Goal: Transaction & Acquisition: Book appointment/travel/reservation

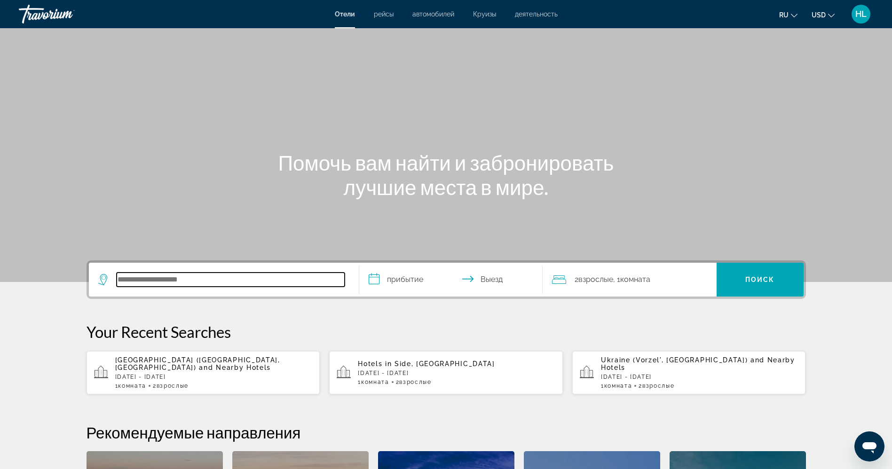
click at [246, 273] on input "Search hotel destination" at bounding box center [231, 280] width 228 height 14
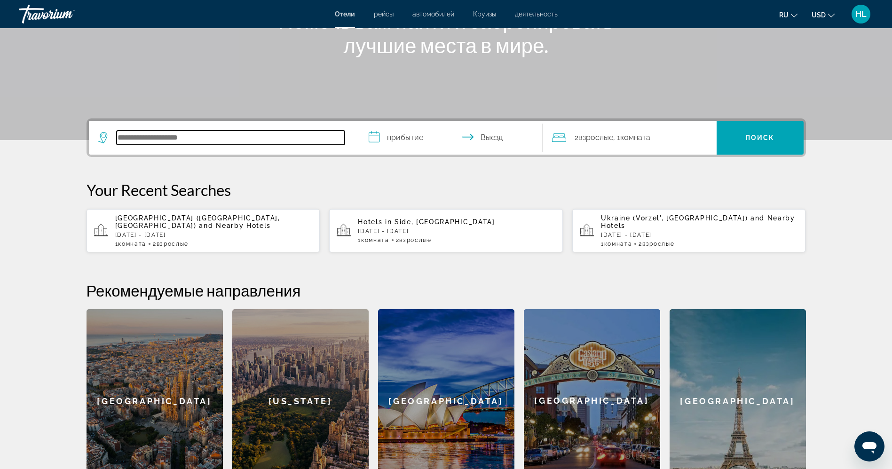
scroll to position [230, 0]
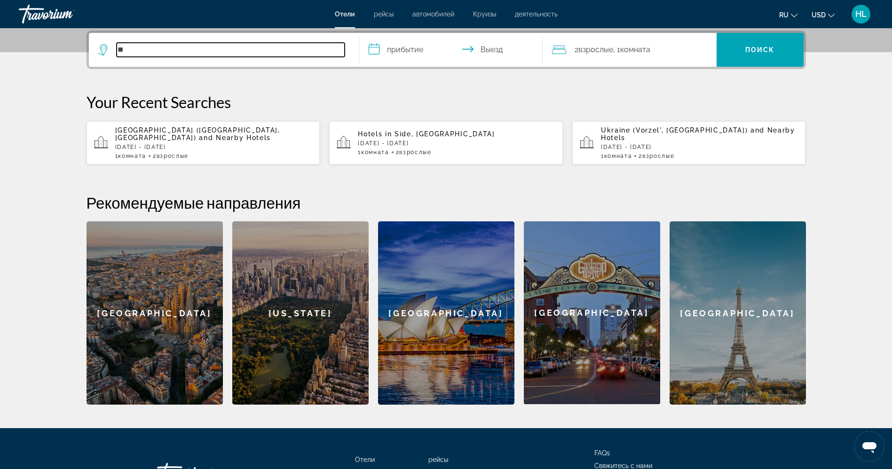
type input "*"
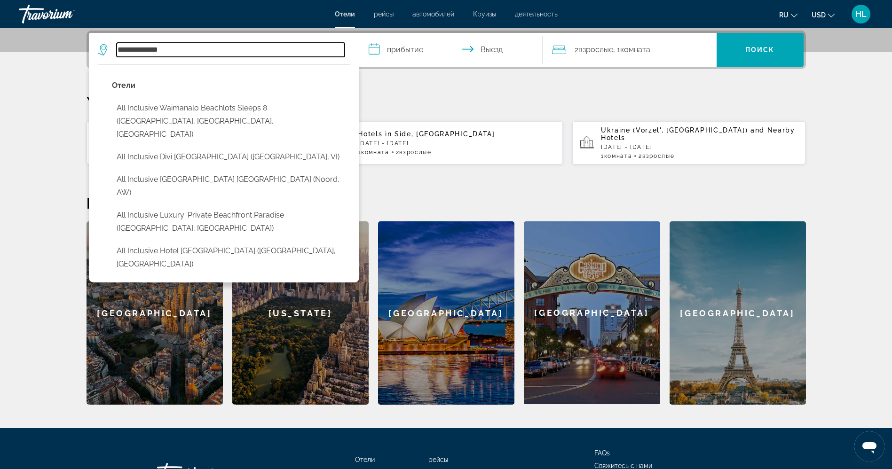
type input "**********"
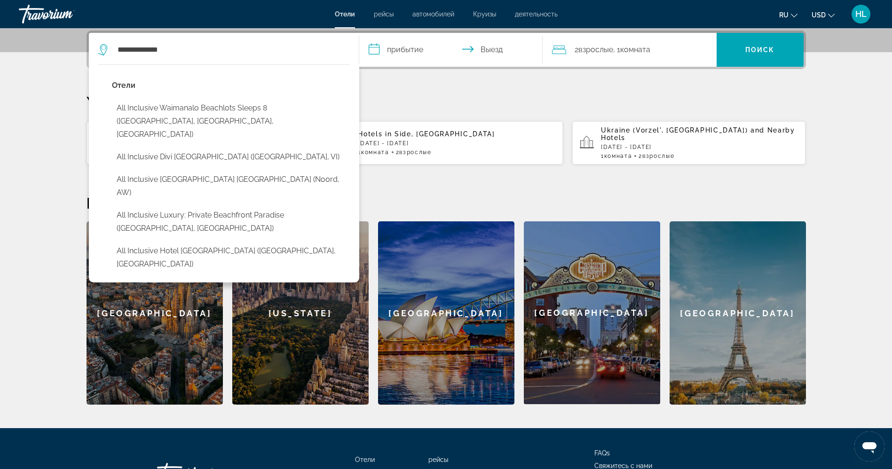
click at [403, 49] on input "**********" at bounding box center [452, 51] width 187 height 37
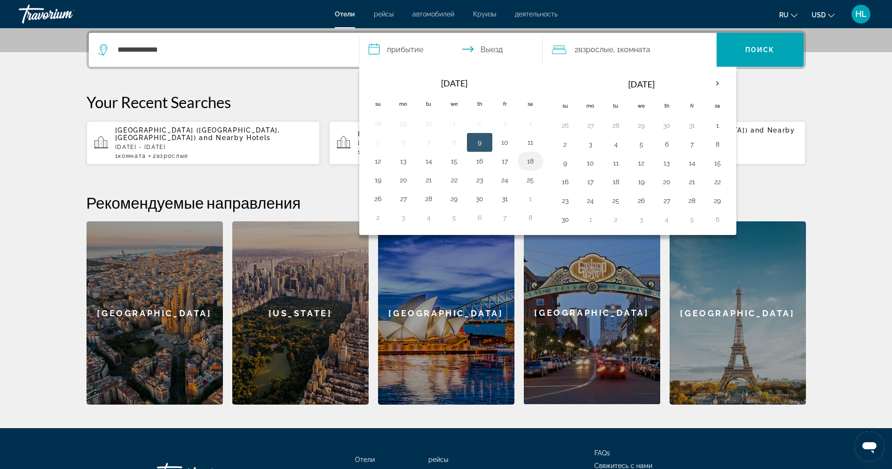
click at [529, 164] on button "18" at bounding box center [530, 161] width 15 height 13
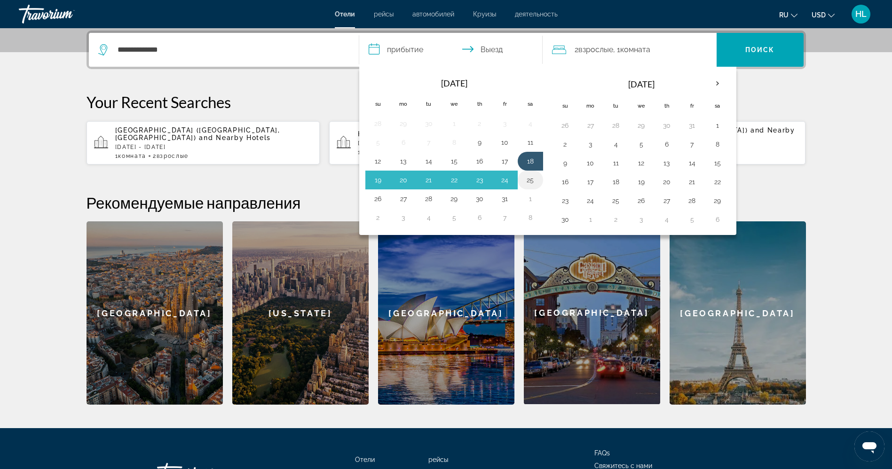
click at [529, 183] on button "25" at bounding box center [530, 180] width 15 height 13
type input "**********"
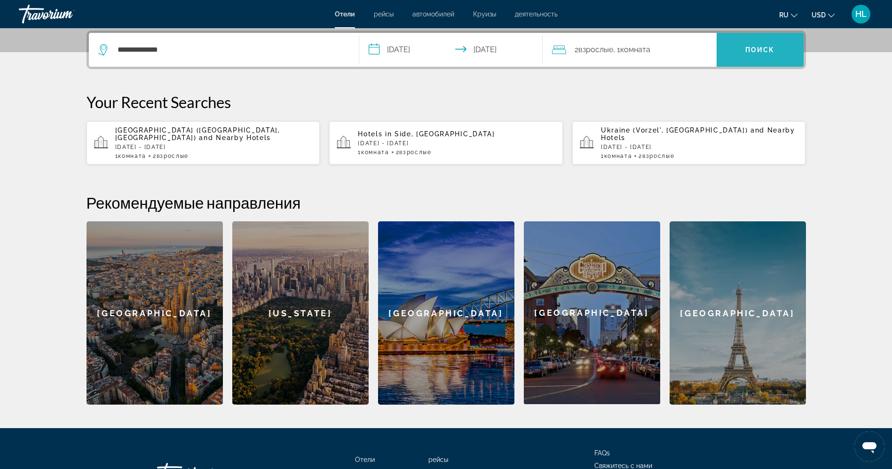
click at [757, 52] on span "Поиск" at bounding box center [761, 50] width 30 height 8
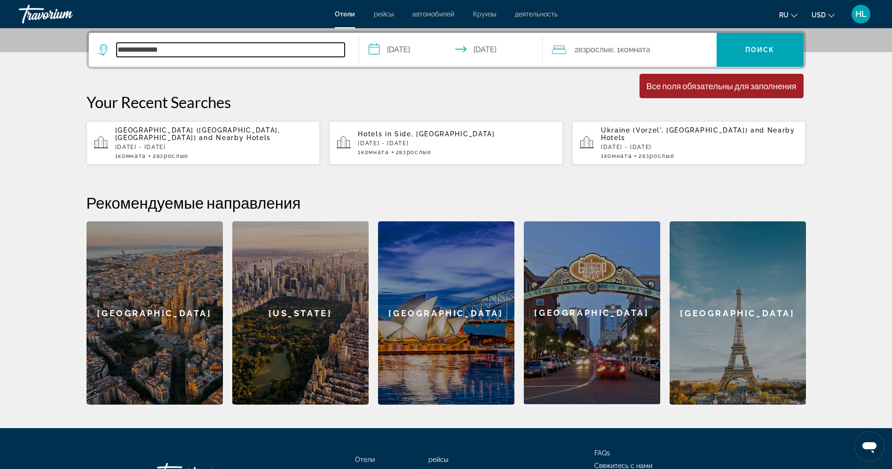
click at [286, 50] on input "**********" at bounding box center [231, 50] width 228 height 14
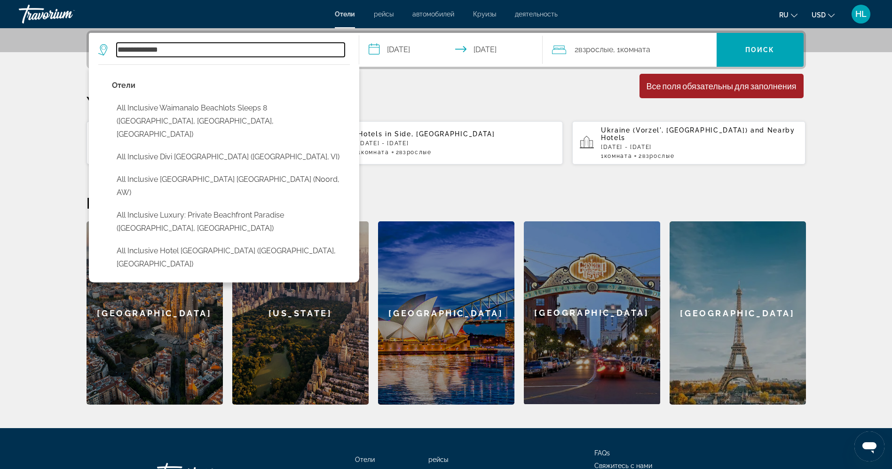
click at [286, 50] on input "**********" at bounding box center [231, 50] width 228 height 14
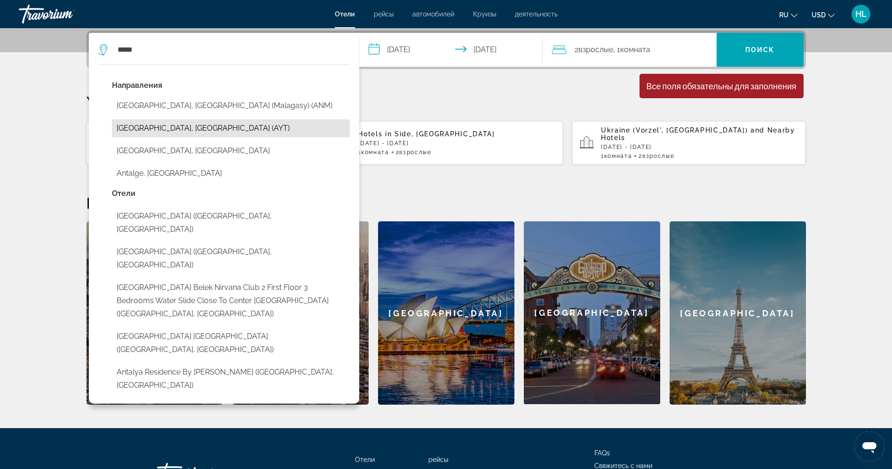
click at [170, 122] on button "[GEOGRAPHIC_DATA], [GEOGRAPHIC_DATA] (AYT)" at bounding box center [231, 128] width 238 height 18
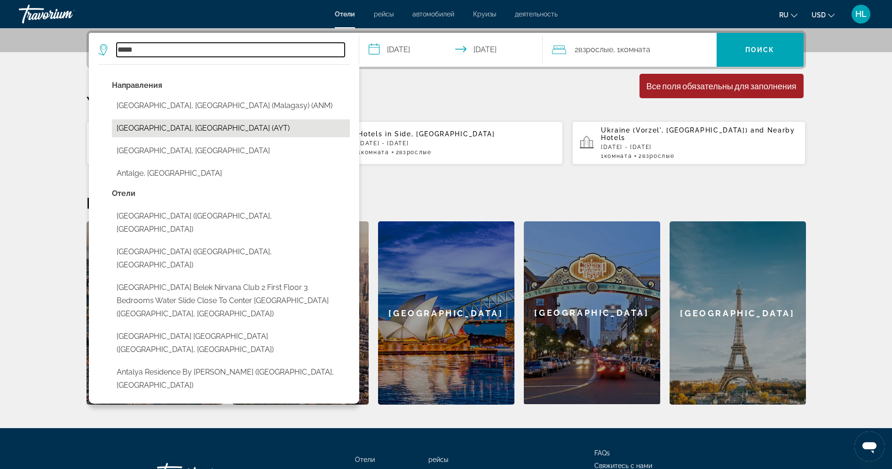
type input "**********"
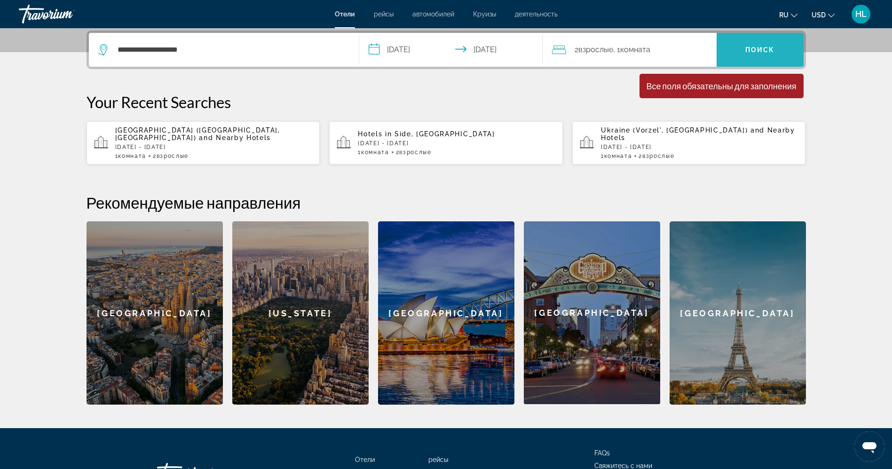
click at [741, 50] on span "Search" at bounding box center [760, 50] width 87 height 23
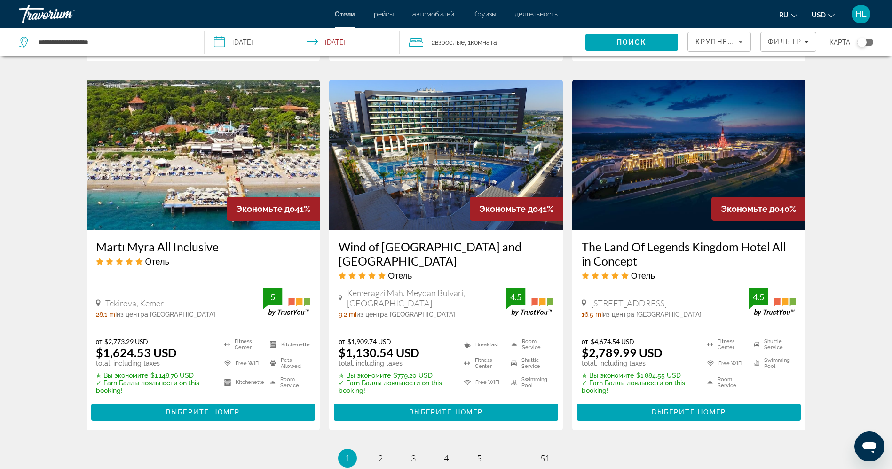
scroll to position [1090, 0]
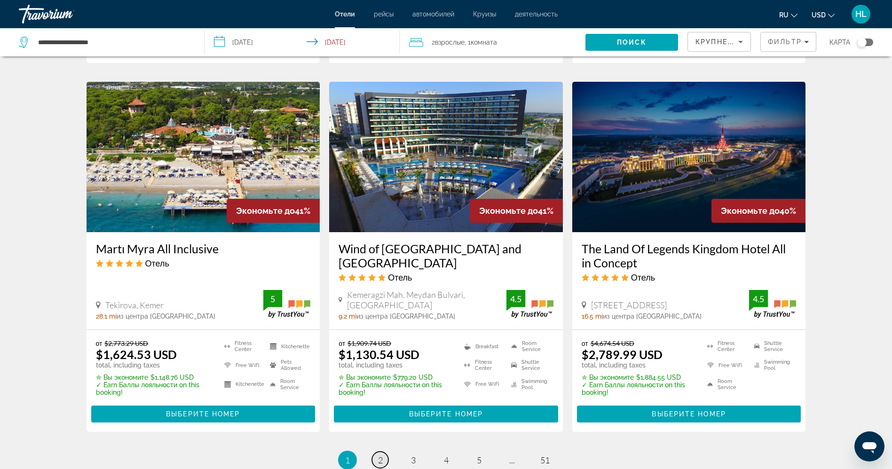
click at [380, 459] on span "2" at bounding box center [380, 460] width 5 height 10
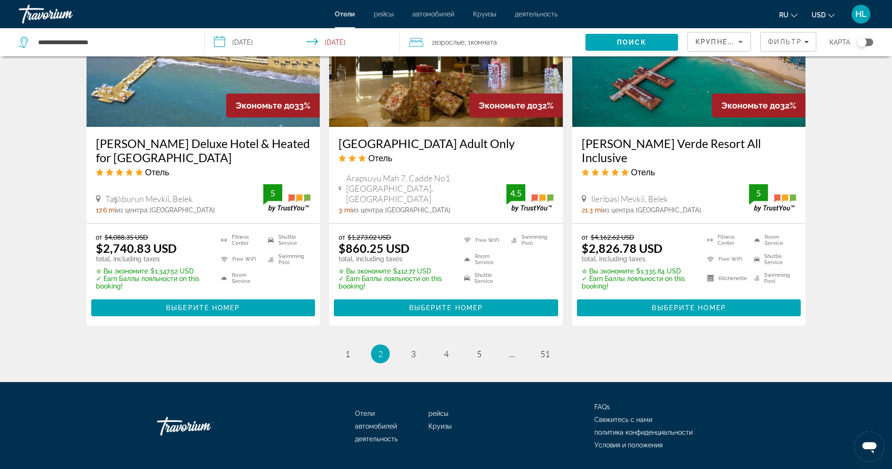
scroll to position [1206, 0]
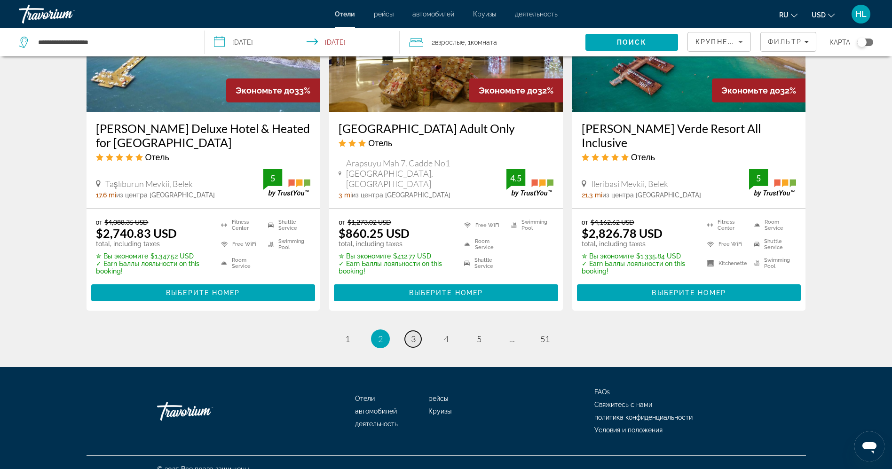
click at [413, 334] on span "3" at bounding box center [413, 339] width 5 height 10
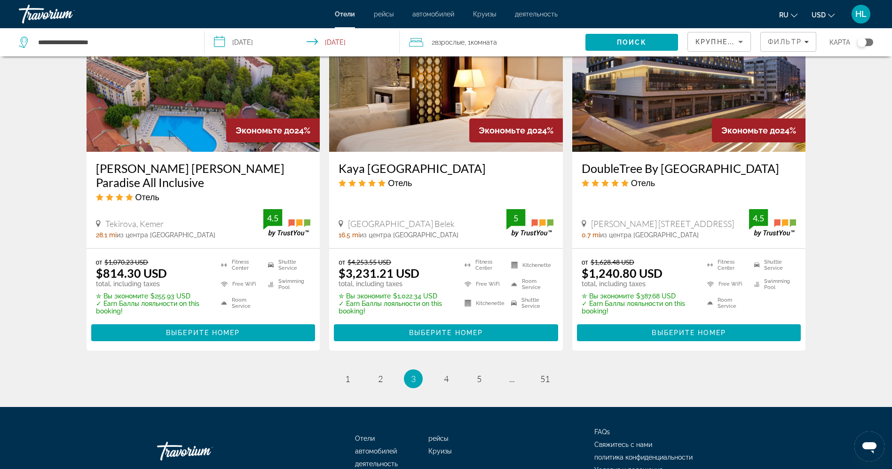
scroll to position [1187, 0]
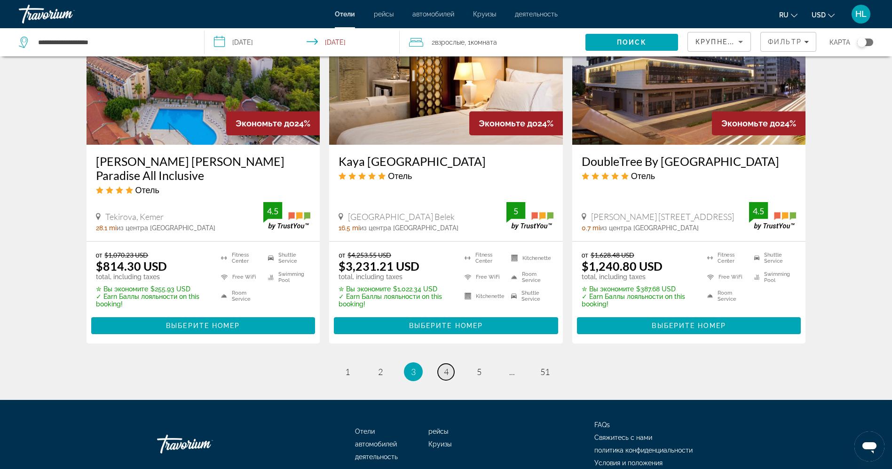
click at [444, 366] on link "page 4" at bounding box center [446, 372] width 16 height 16
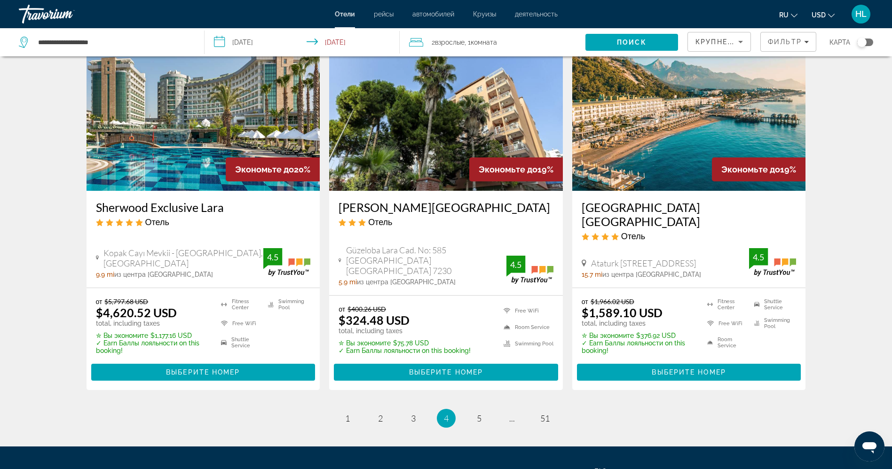
scroll to position [1114, 0]
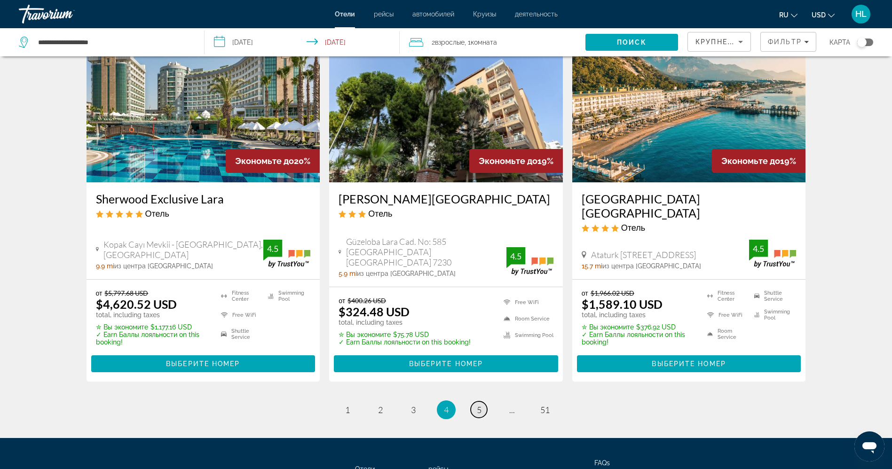
click at [479, 405] on span "5" at bounding box center [479, 410] width 5 height 10
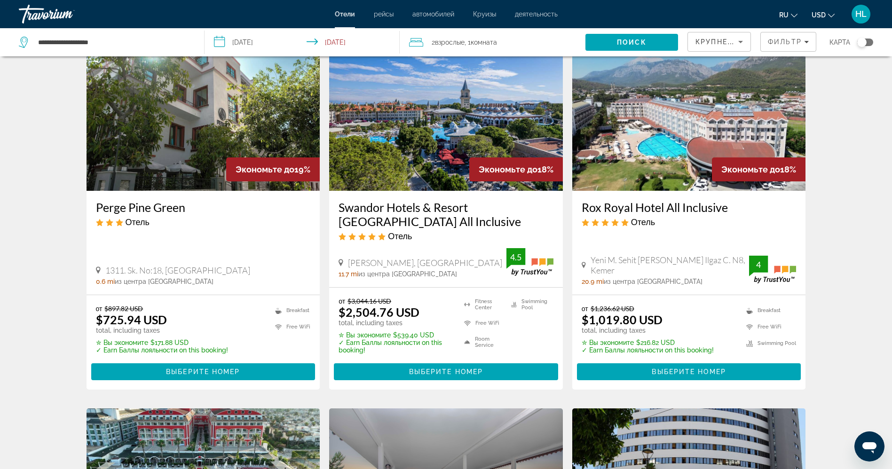
scroll to position [50, 0]
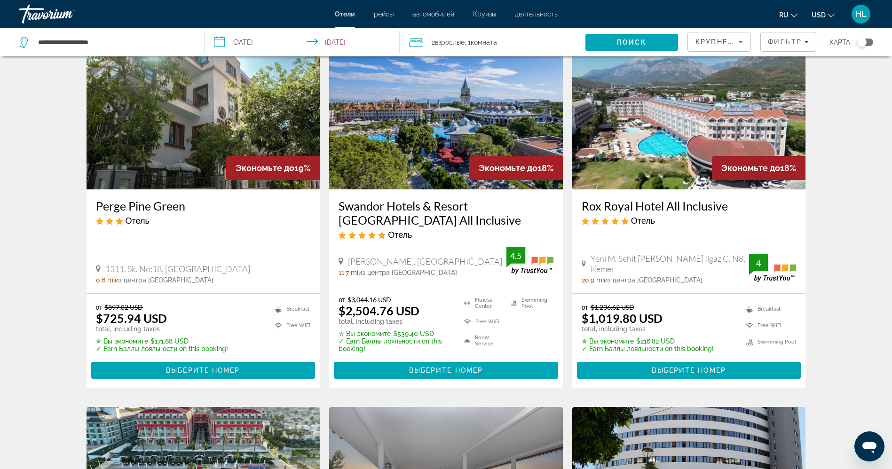
click at [345, 41] on input "**********" at bounding box center [304, 43] width 199 height 31
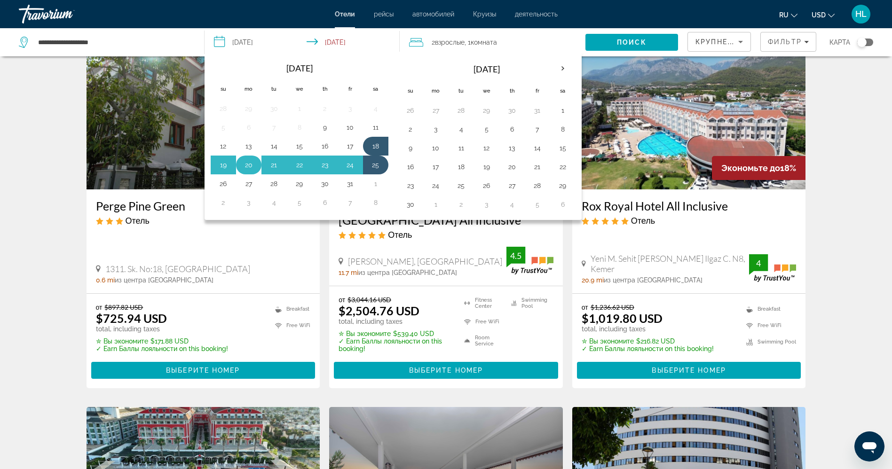
click at [239, 167] on td "20" at bounding box center [248, 165] width 25 height 19
click at [380, 148] on button "18" at bounding box center [375, 146] width 15 height 13
click at [249, 165] on button "20" at bounding box center [248, 165] width 15 height 13
type input "**********"
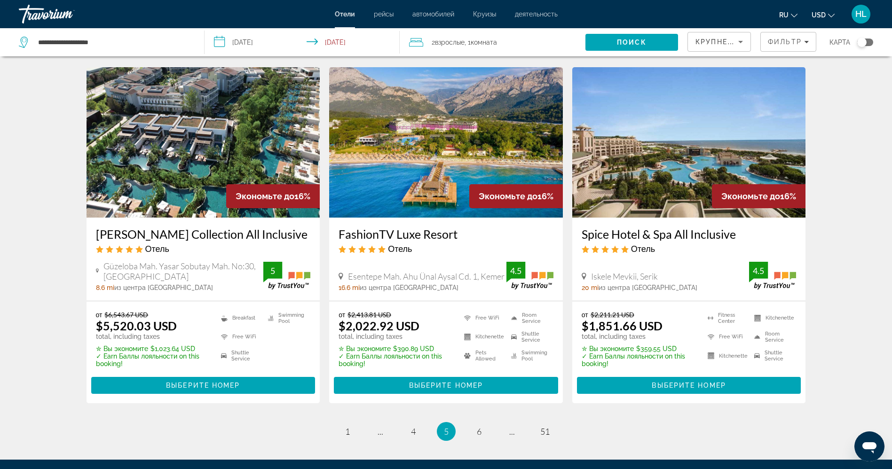
scroll to position [1111, 0]
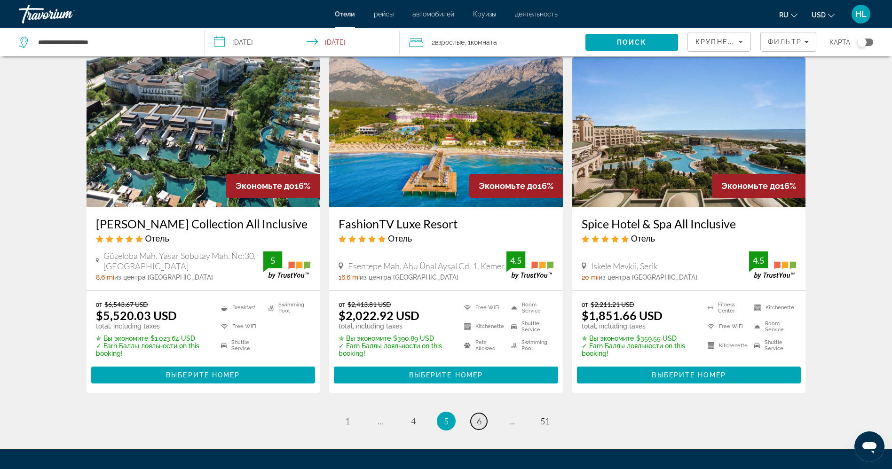
click at [476, 419] on link "page 6" at bounding box center [479, 422] width 16 height 16
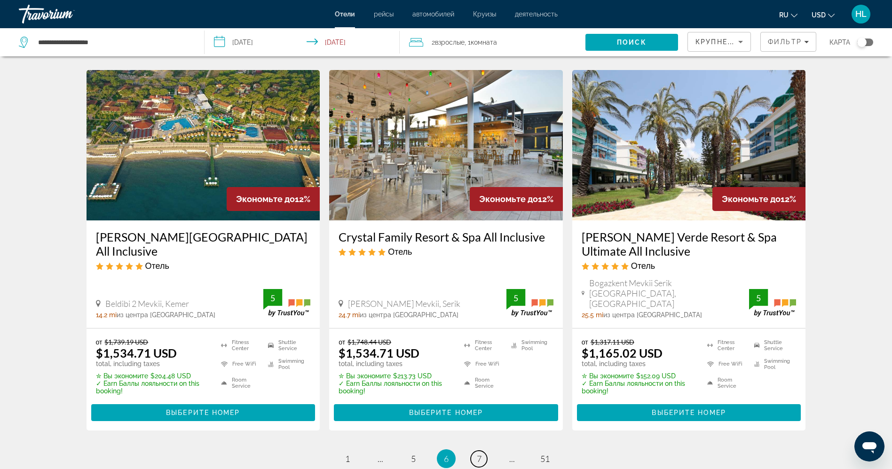
scroll to position [1108, 0]
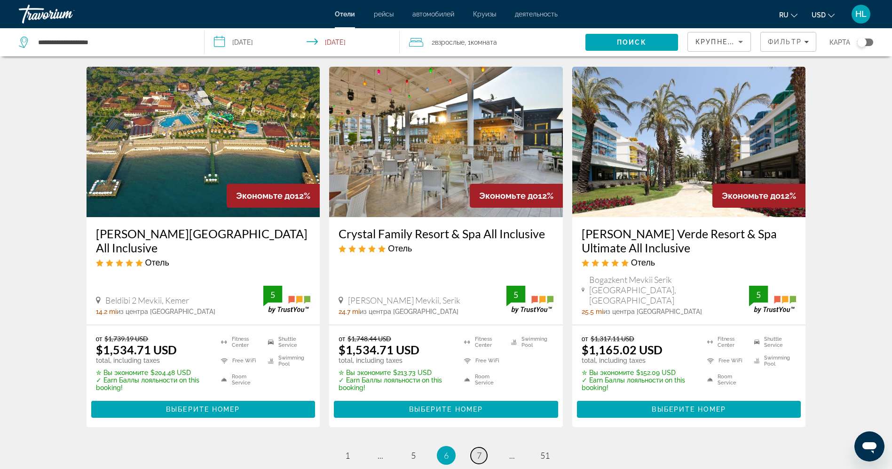
click at [482, 448] on link "page 7" at bounding box center [479, 456] width 16 height 16
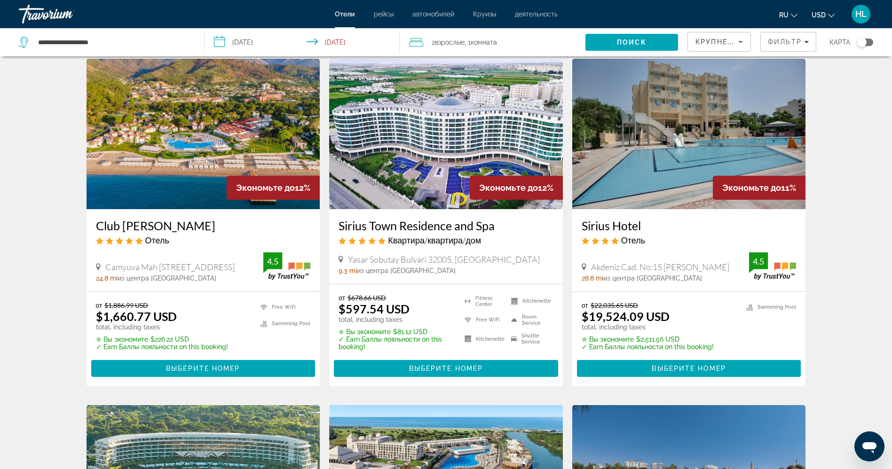
scroll to position [15, 0]
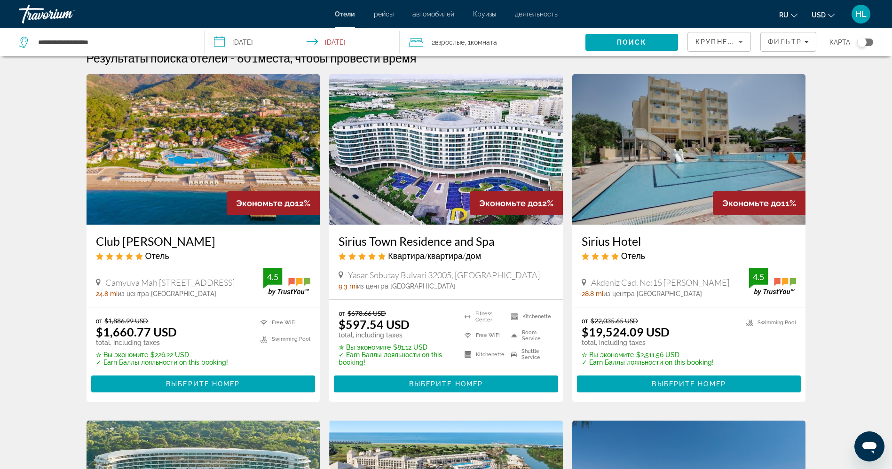
click at [430, 149] on img "Main content" at bounding box center [446, 149] width 234 height 151
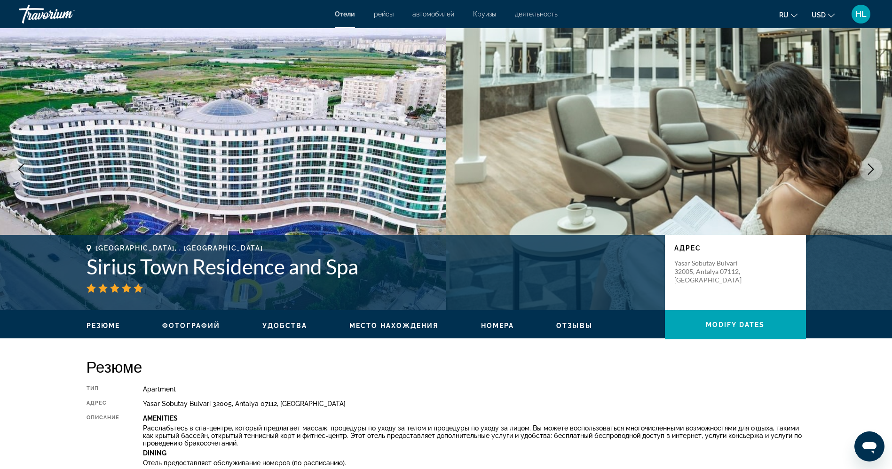
click at [307, 271] on h1 "Sirius Town Residence and Spa" at bounding box center [371, 267] width 569 height 24
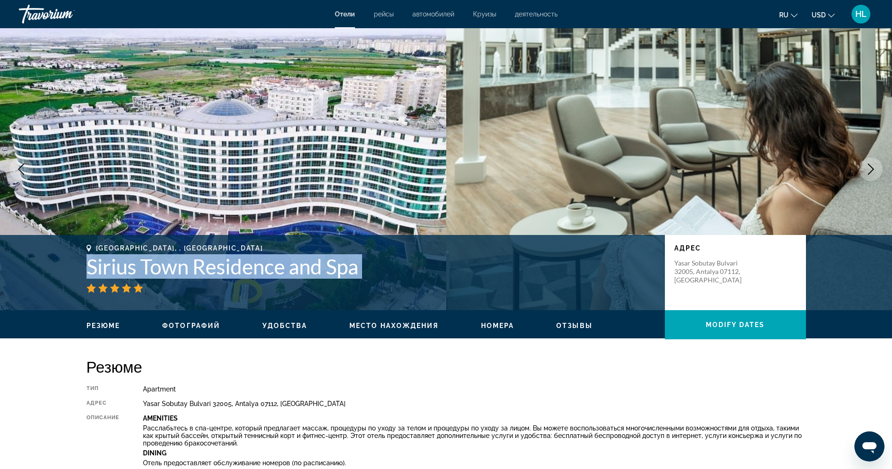
click at [307, 271] on h1 "Sirius Town Residence and Spa" at bounding box center [371, 267] width 569 height 24
copy div "Sirius Town Residence and Spa"
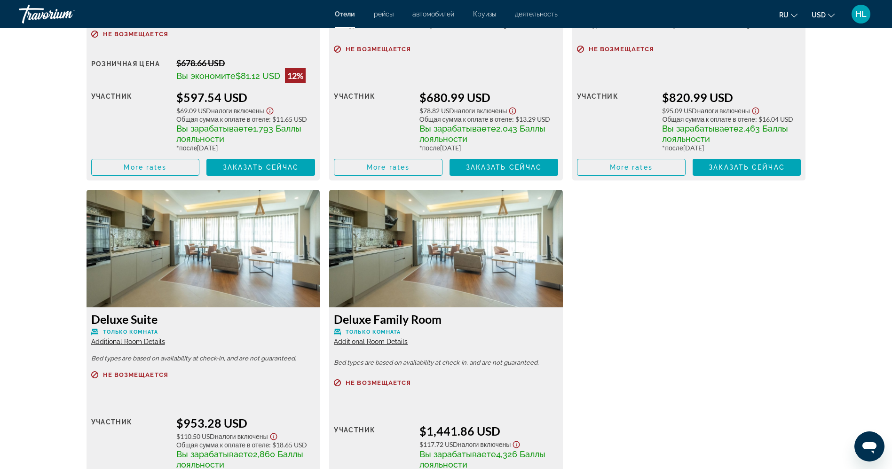
scroll to position [1485, 0]
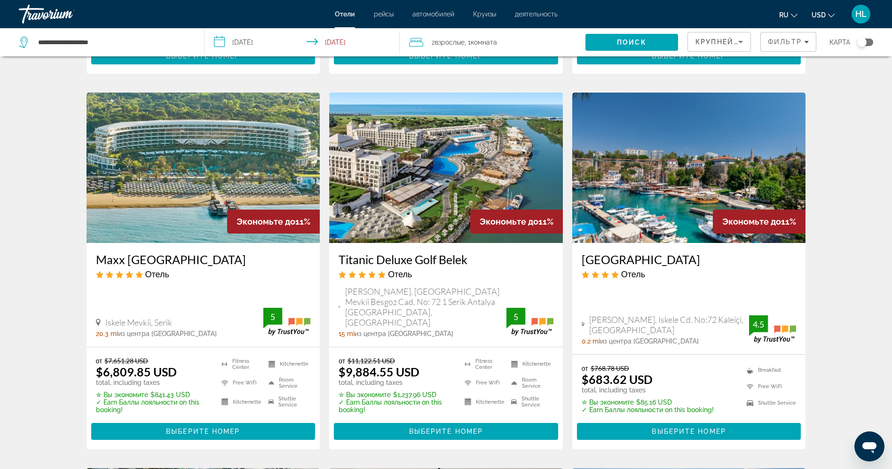
scroll to position [345, 0]
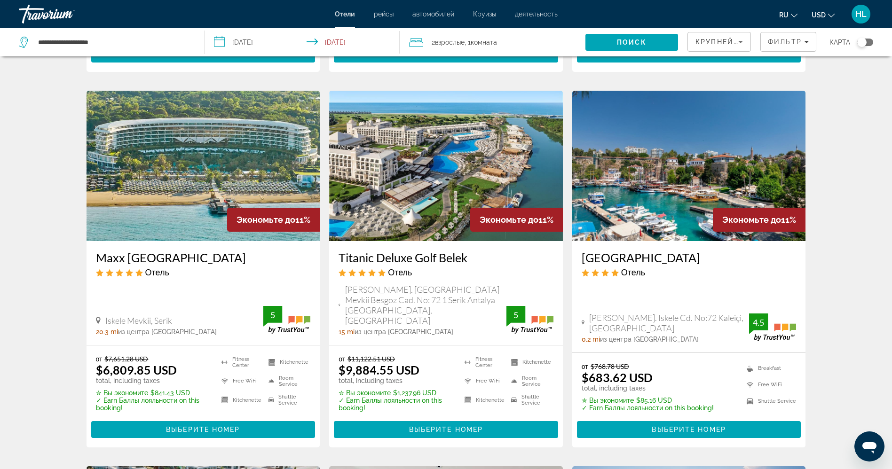
click at [695, 171] on img "Main content" at bounding box center [690, 166] width 234 height 151
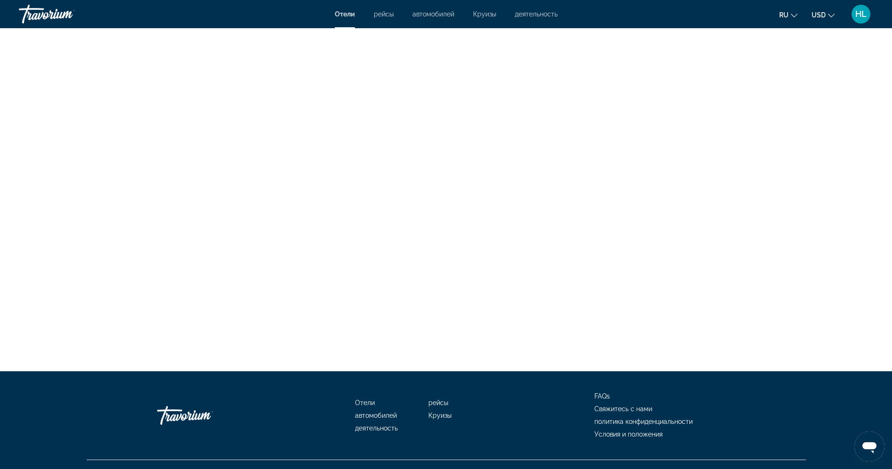
scroll to position [1780, 0]
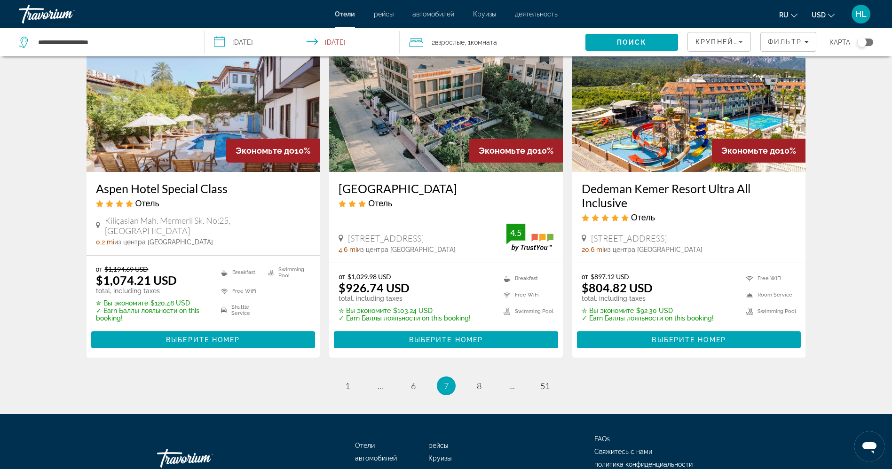
scroll to position [1165, 0]
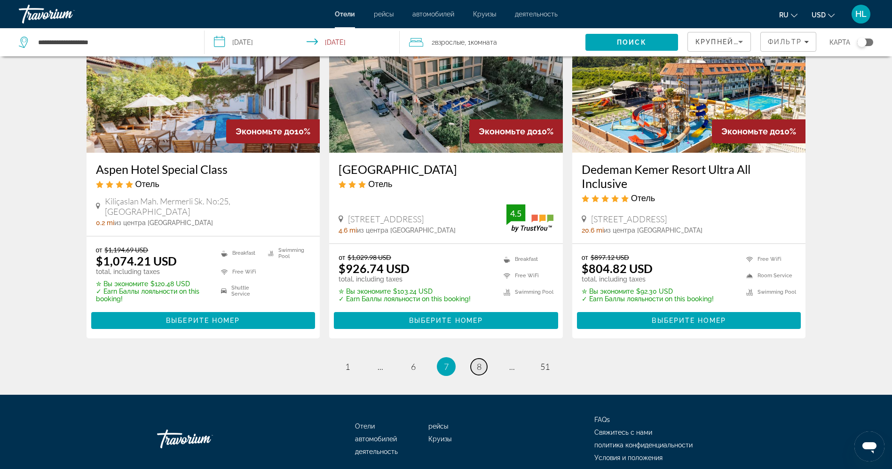
click at [482, 359] on link "page 8" at bounding box center [479, 367] width 16 height 16
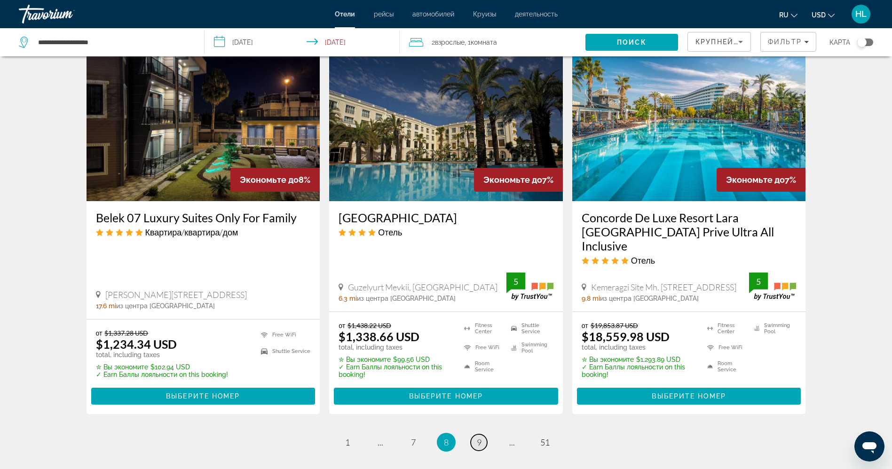
scroll to position [1129, 0]
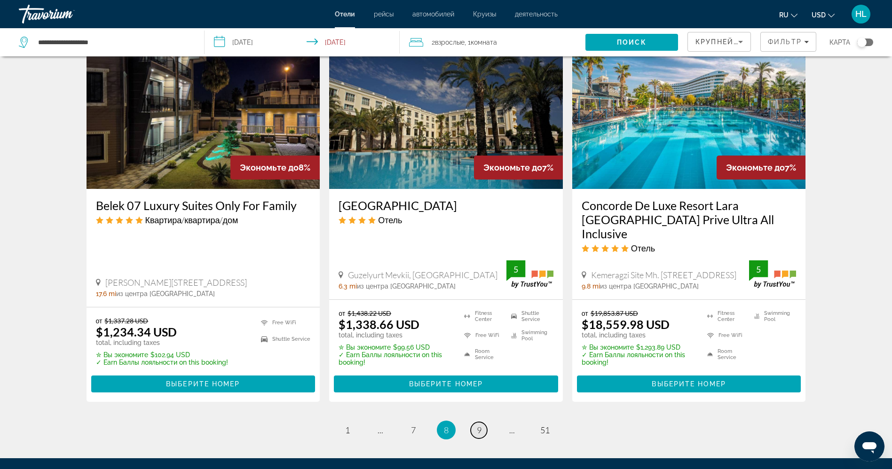
click at [478, 428] on span "9" at bounding box center [479, 430] width 5 height 10
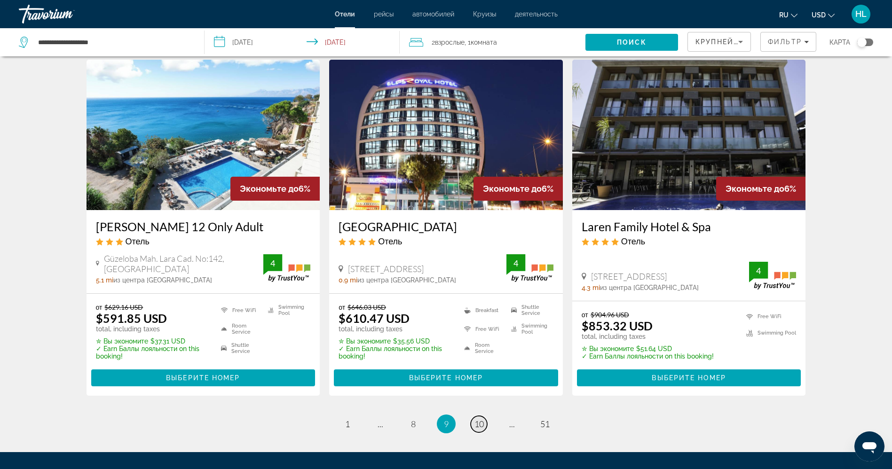
scroll to position [1129, 0]
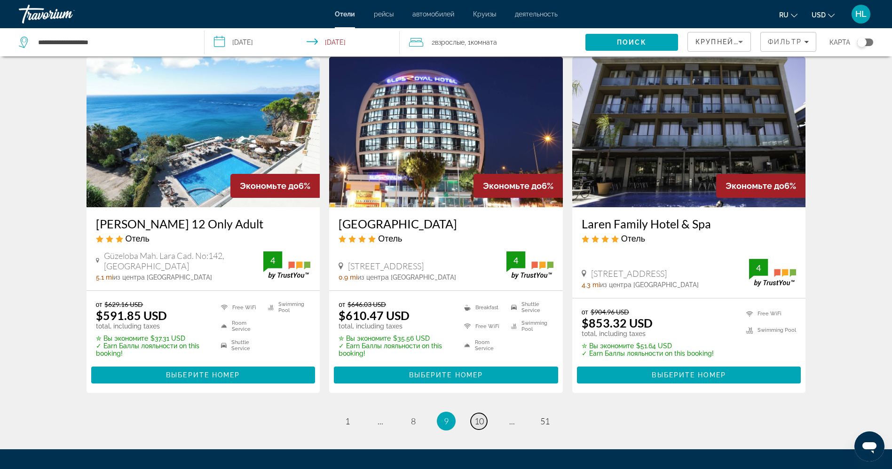
click at [477, 416] on span "10" at bounding box center [479, 421] width 9 height 10
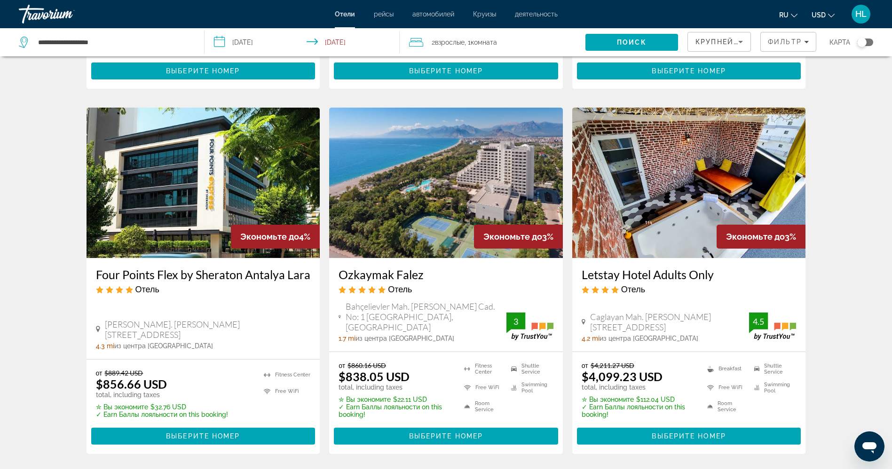
scroll to position [1073, 0]
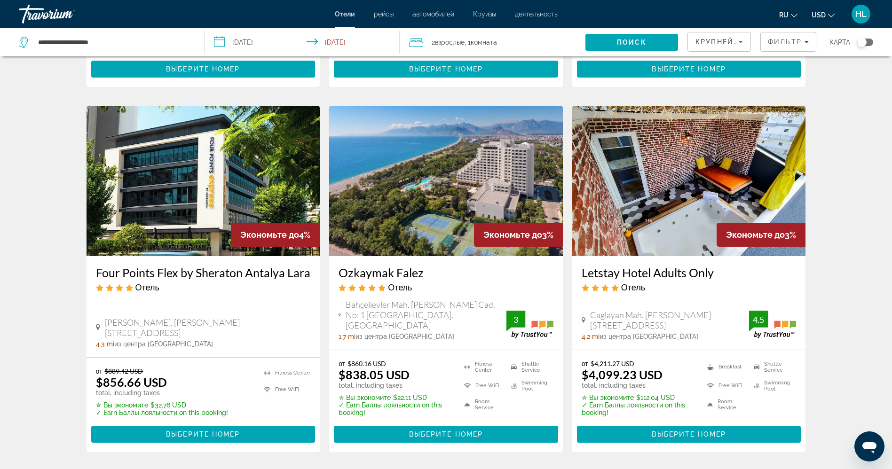
click at [395, 166] on img "Main content" at bounding box center [446, 181] width 234 height 151
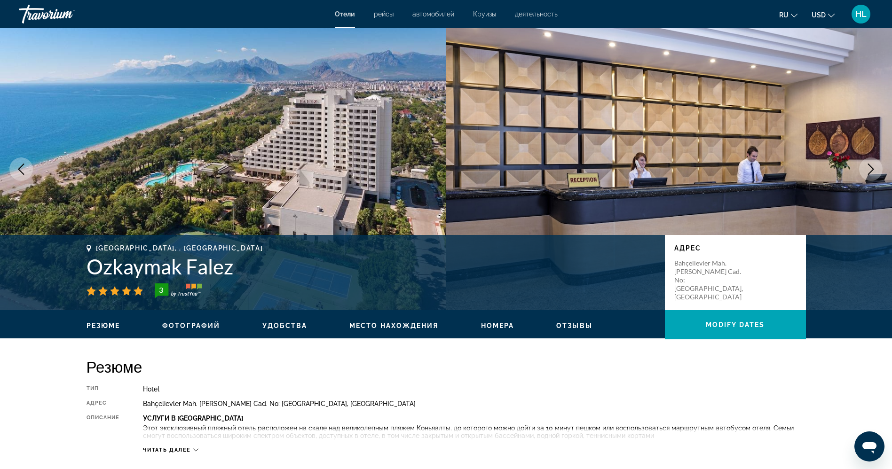
click at [871, 171] on icon "Next image" at bounding box center [871, 169] width 11 height 11
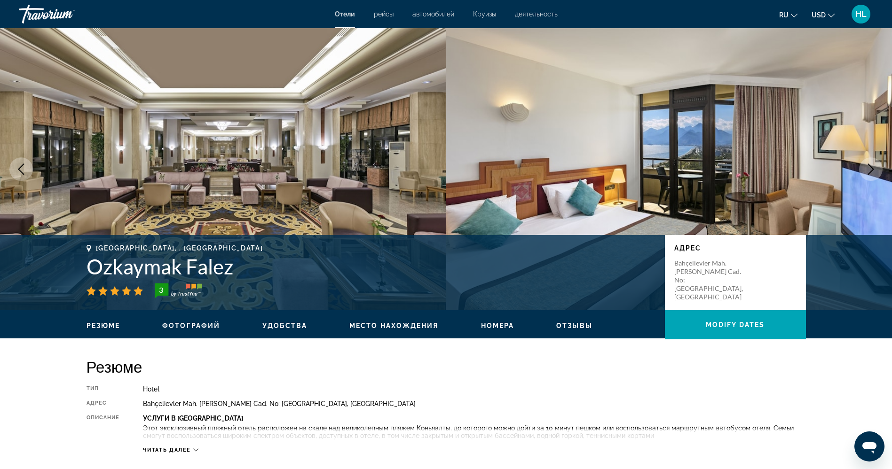
click at [871, 171] on icon "Next image" at bounding box center [871, 169] width 11 height 11
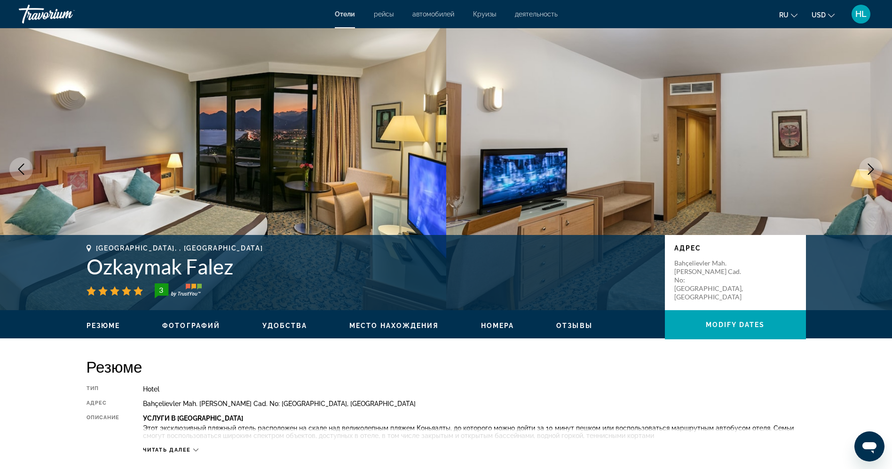
click at [871, 171] on icon "Next image" at bounding box center [871, 169] width 11 height 11
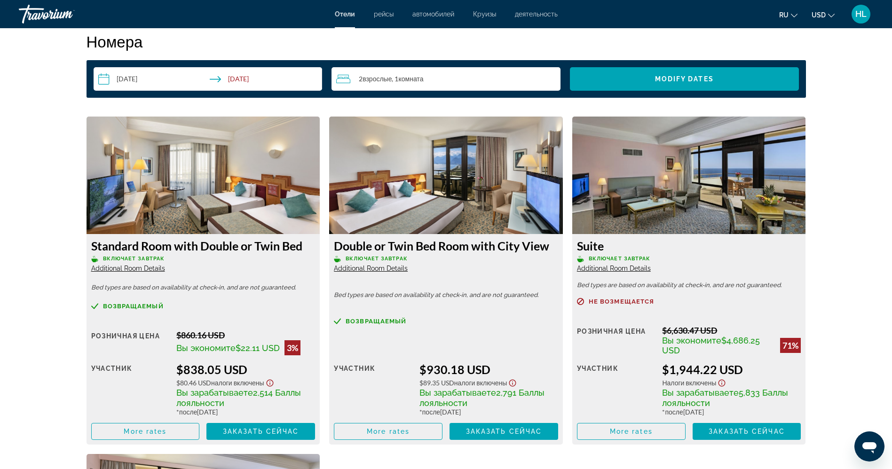
scroll to position [1178, 0]
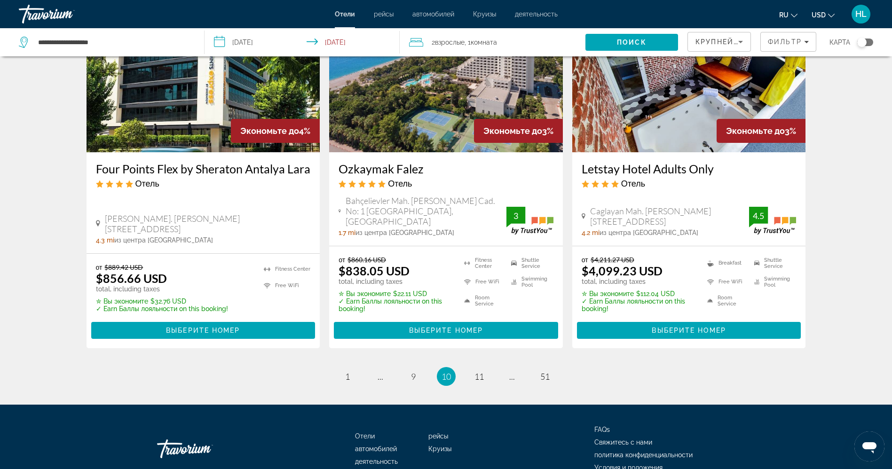
scroll to position [1206, 0]
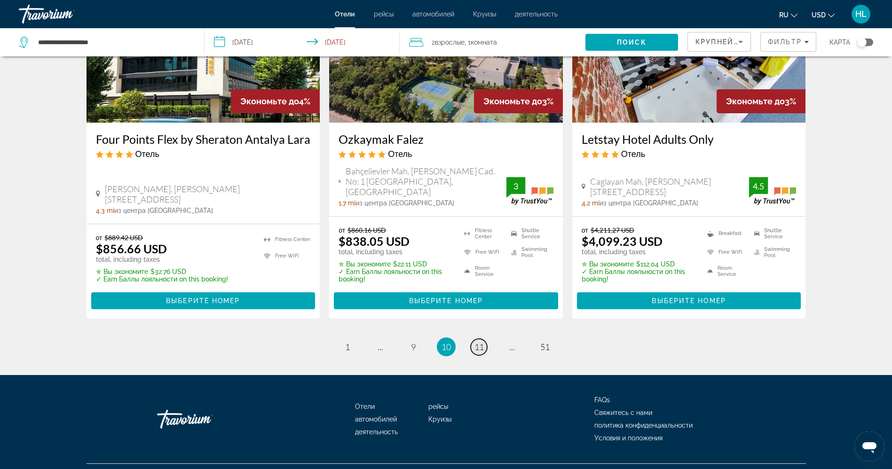
click at [485, 339] on link "page 11" at bounding box center [479, 347] width 16 height 16
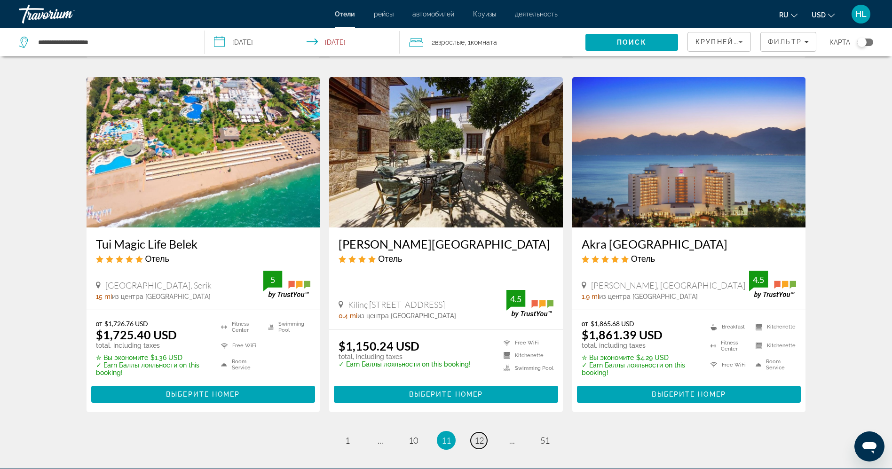
scroll to position [1101, 0]
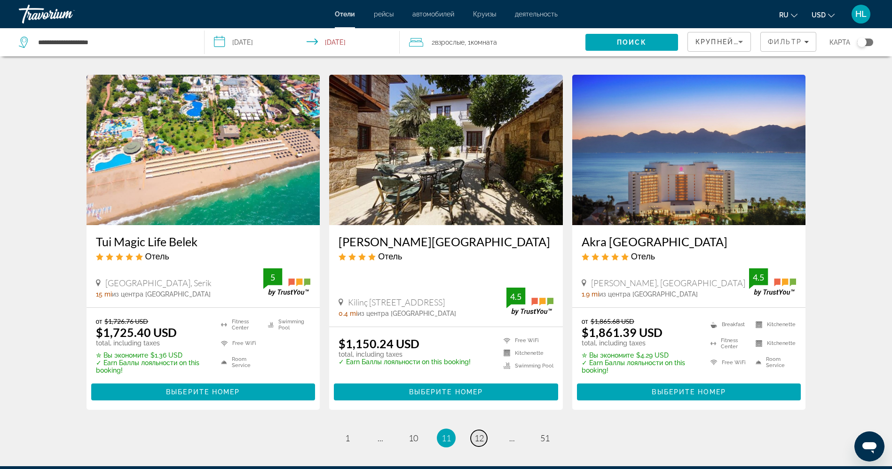
click at [480, 433] on span "12" at bounding box center [479, 438] width 9 height 10
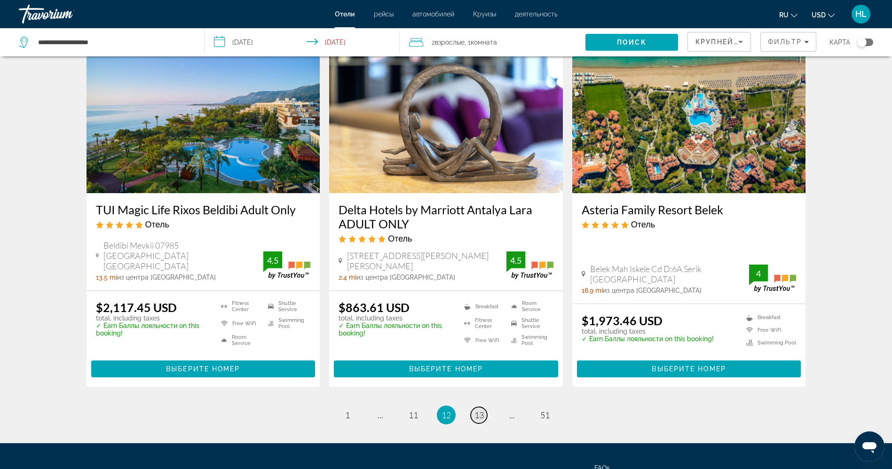
scroll to position [1185, 0]
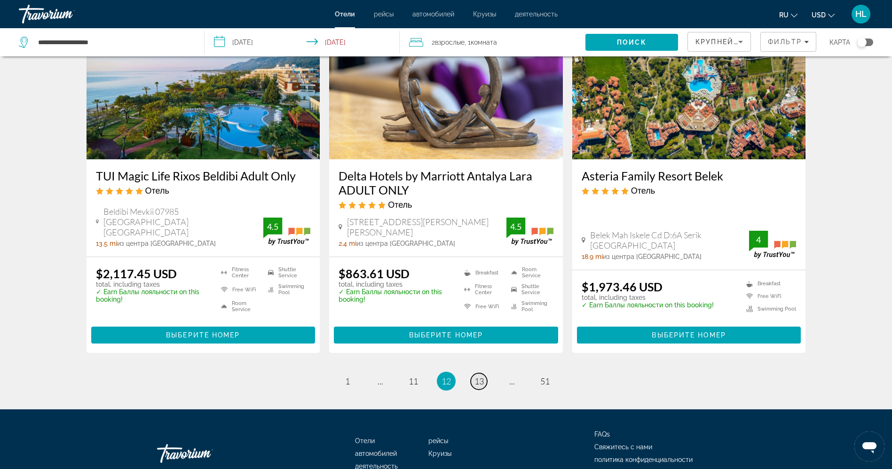
click at [478, 376] on span "13" at bounding box center [479, 381] width 9 height 10
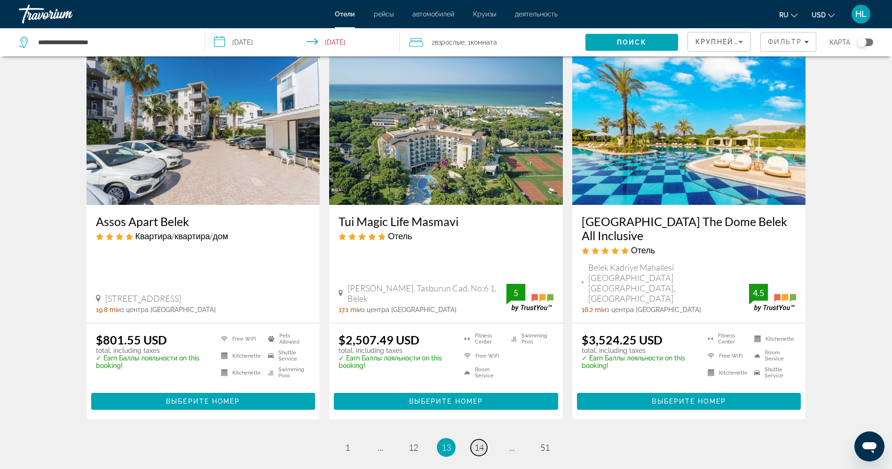
scroll to position [1129, 0]
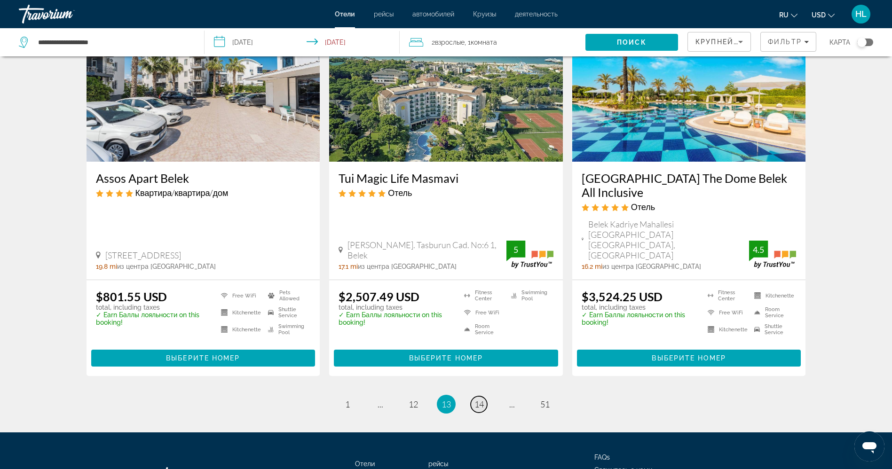
click at [478, 399] on span "14" at bounding box center [479, 404] width 9 height 10
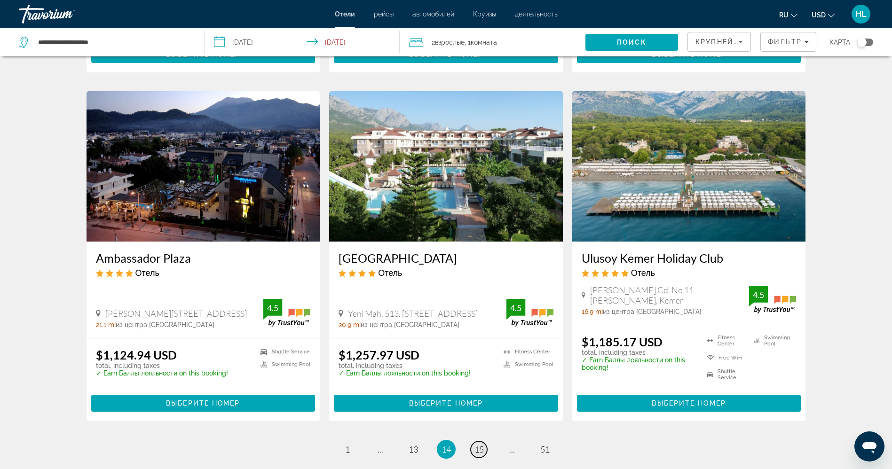
scroll to position [1101, 0]
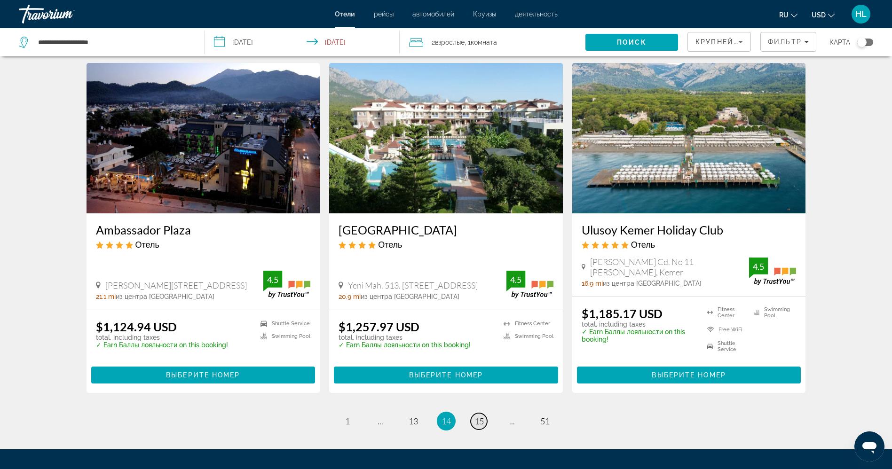
click at [483, 416] on span "15" at bounding box center [479, 421] width 9 height 10
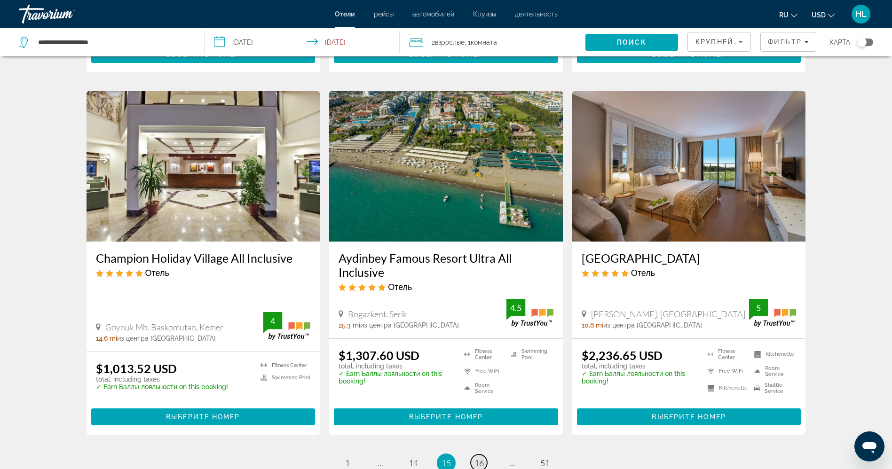
scroll to position [1073, 0]
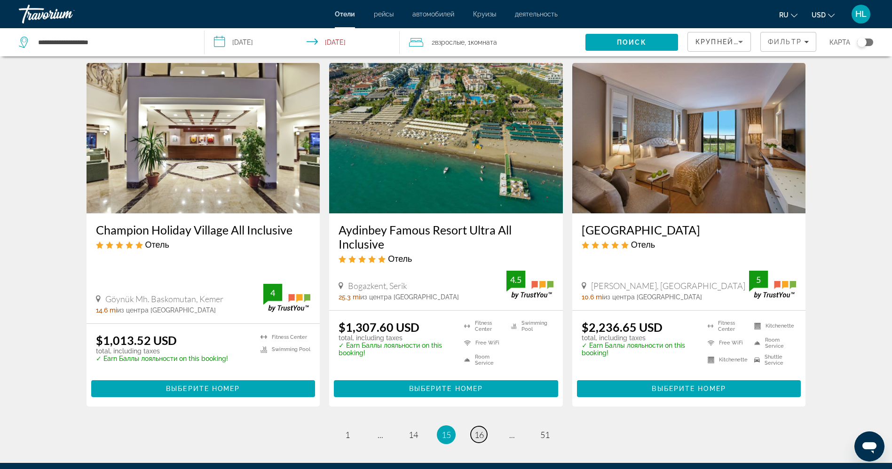
click at [478, 433] on span "16" at bounding box center [479, 435] width 9 height 10
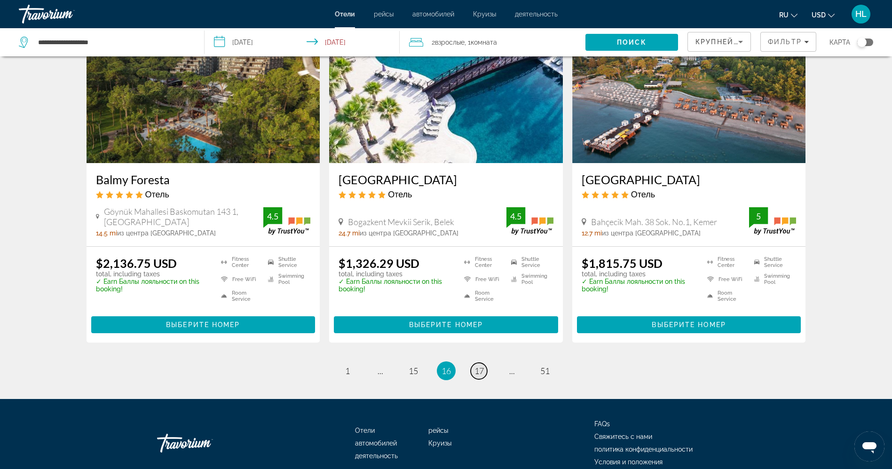
scroll to position [1182, 0]
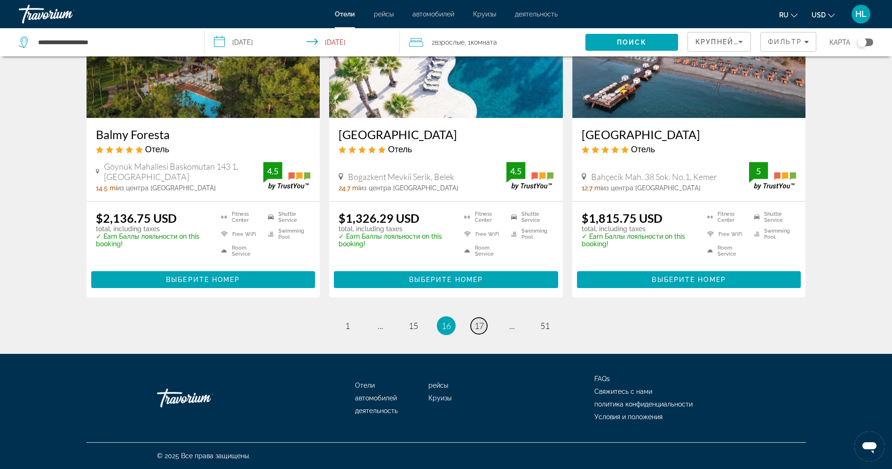
click at [477, 327] on span "17" at bounding box center [479, 326] width 9 height 10
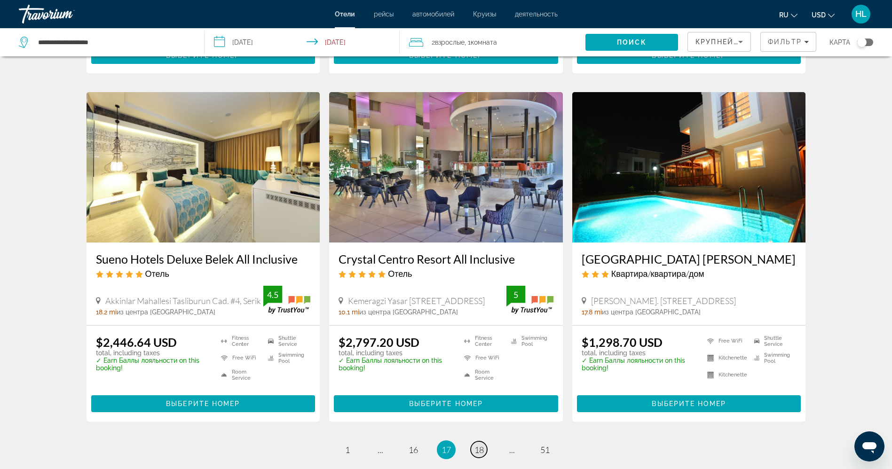
scroll to position [1073, 0]
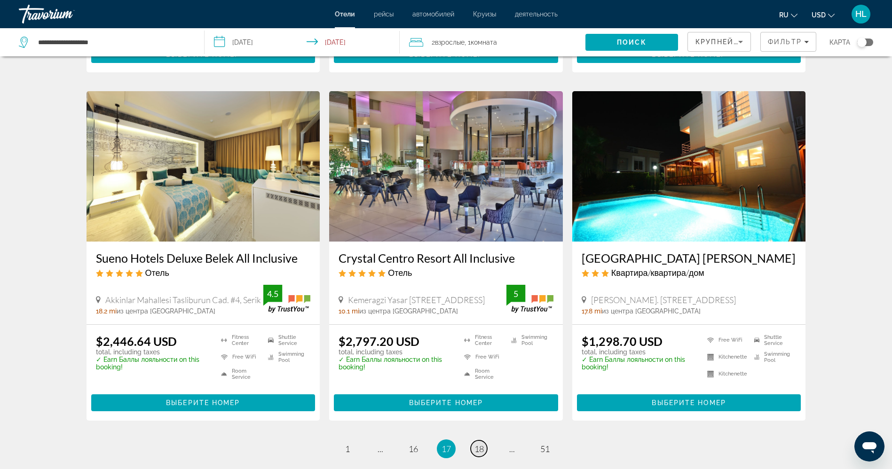
click at [479, 444] on span "18" at bounding box center [479, 449] width 9 height 10
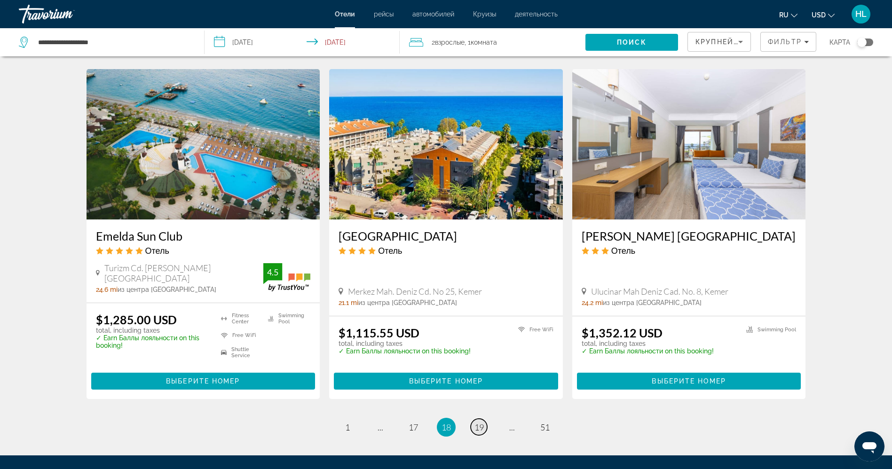
scroll to position [1073, 0]
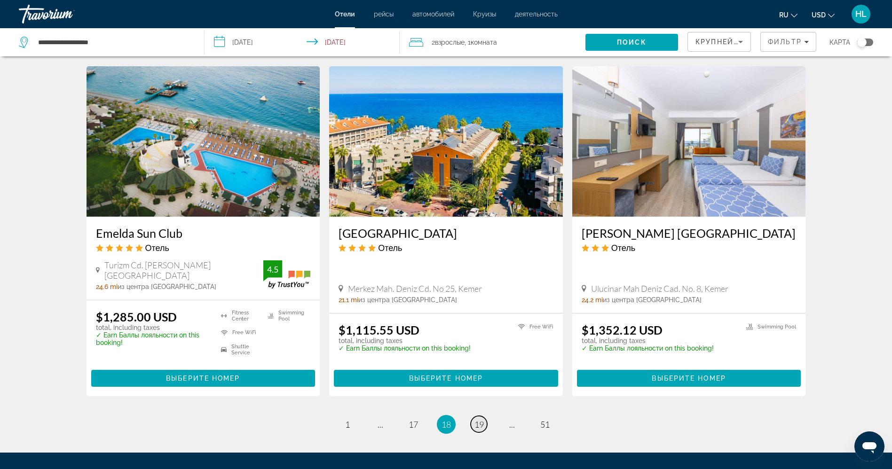
click at [479, 423] on span "19" at bounding box center [479, 425] width 9 height 10
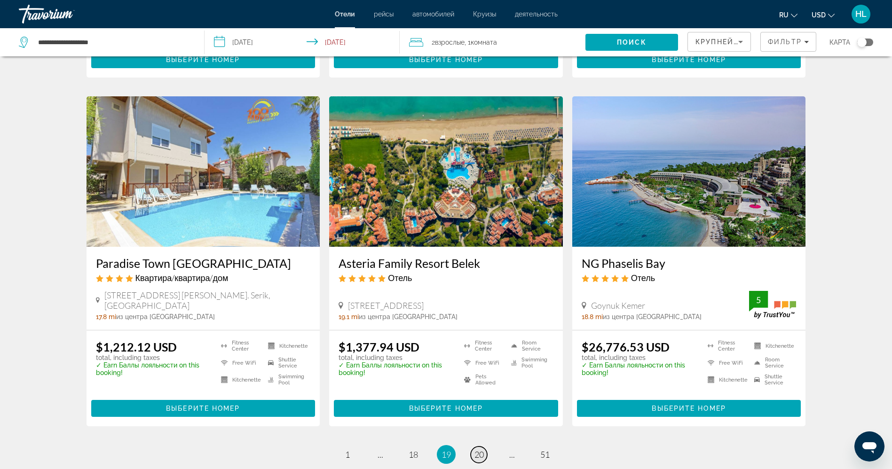
scroll to position [1073, 0]
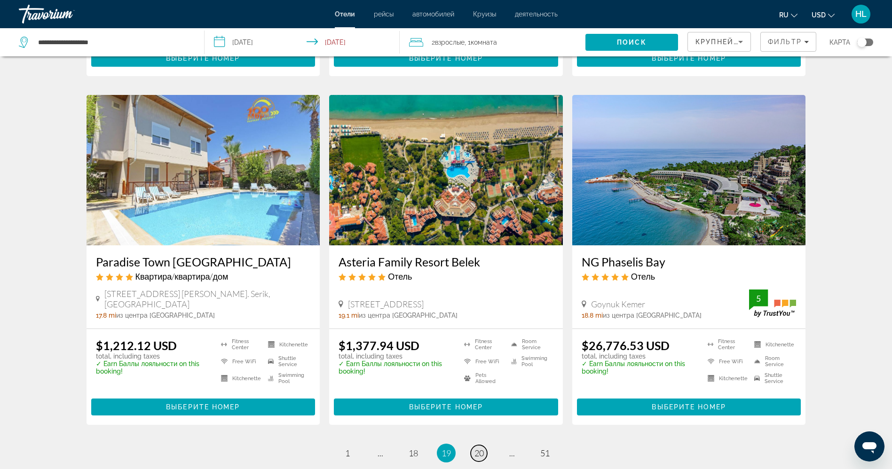
click at [480, 448] on span "20" at bounding box center [479, 453] width 9 height 10
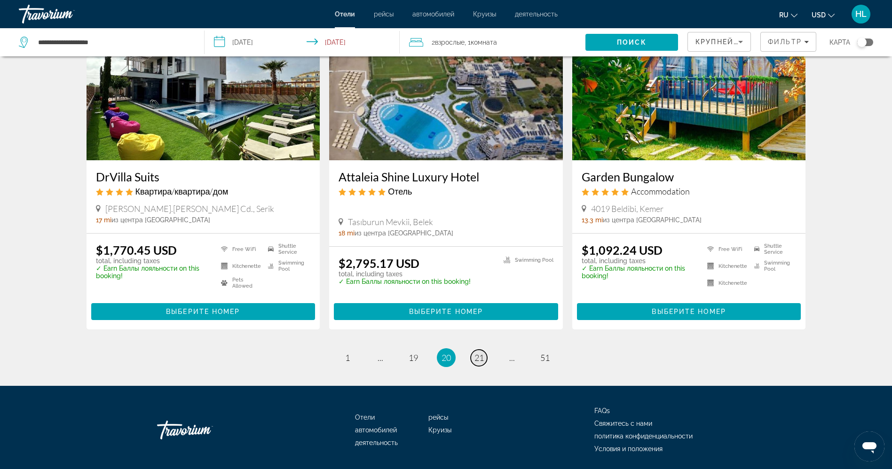
scroll to position [1157, 0]
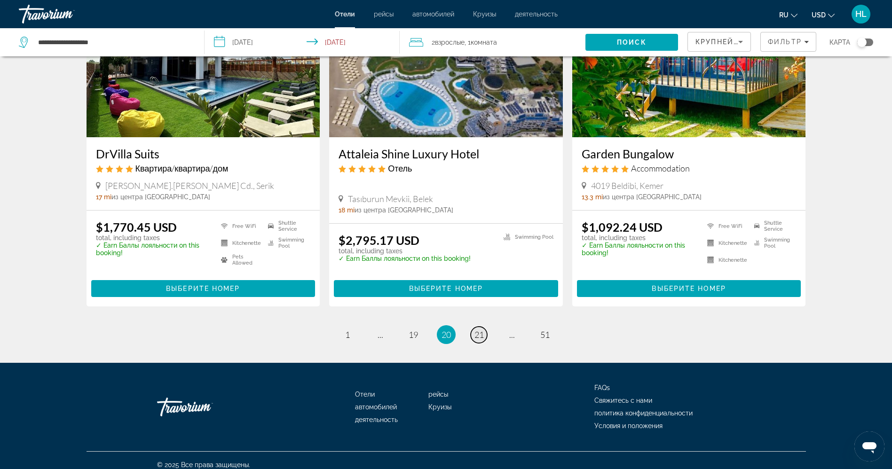
click at [480, 330] on span "21" at bounding box center [479, 335] width 9 height 10
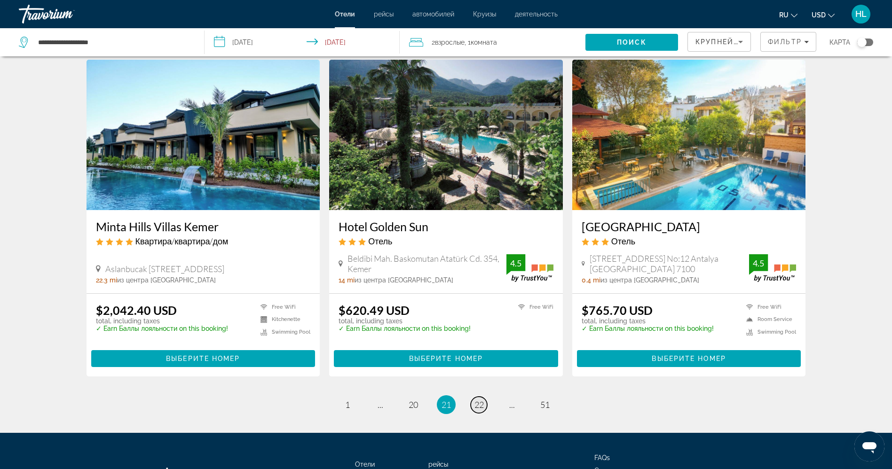
scroll to position [1101, 0]
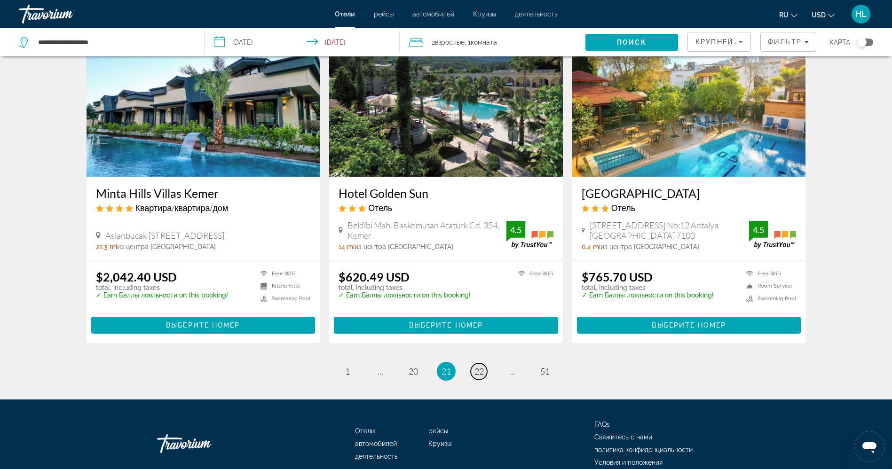
click at [472, 367] on link "page 22" at bounding box center [479, 372] width 16 height 16
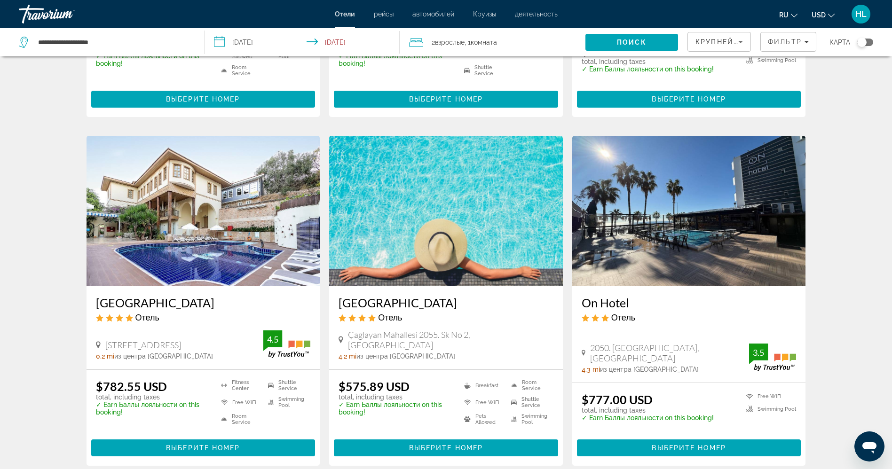
scroll to position [310, 0]
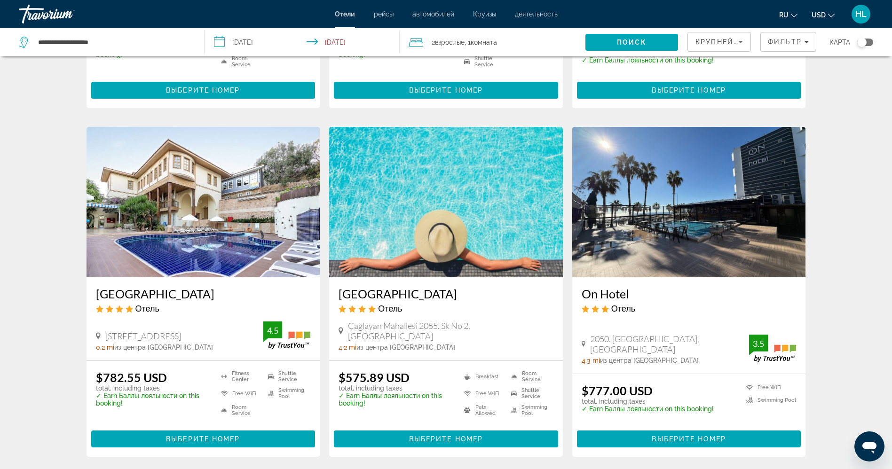
click at [699, 228] on img "Main content" at bounding box center [690, 202] width 234 height 151
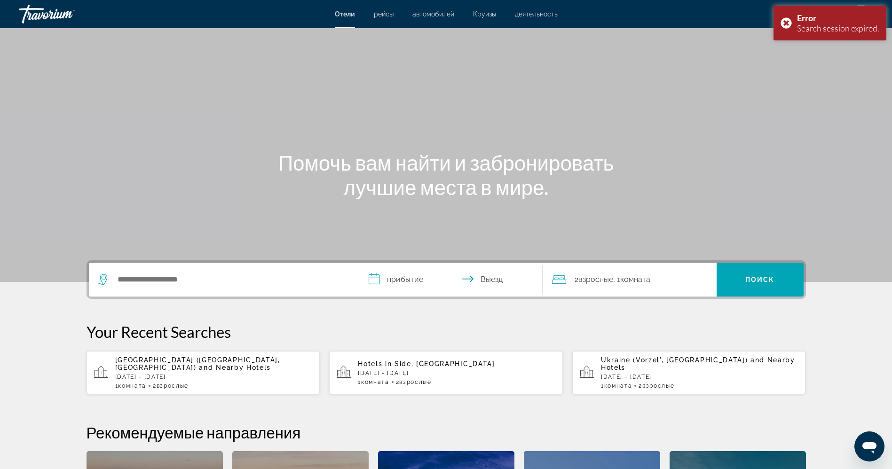
scroll to position [28, 0]
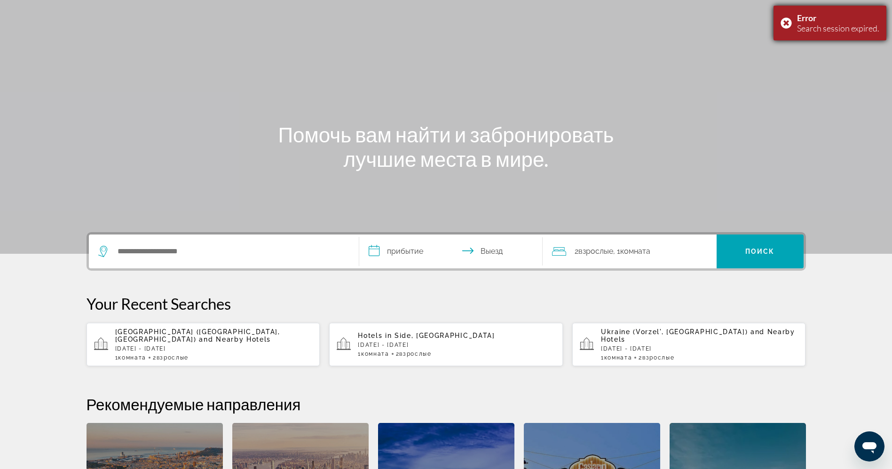
click at [788, 19] on div "Error Search session expired." at bounding box center [830, 23] width 113 height 35
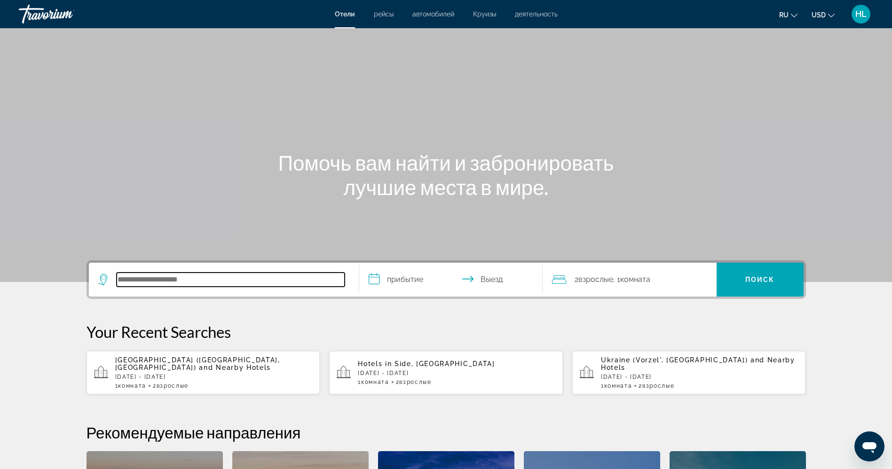
click at [205, 284] on input "Search hotel destination" at bounding box center [231, 280] width 228 height 14
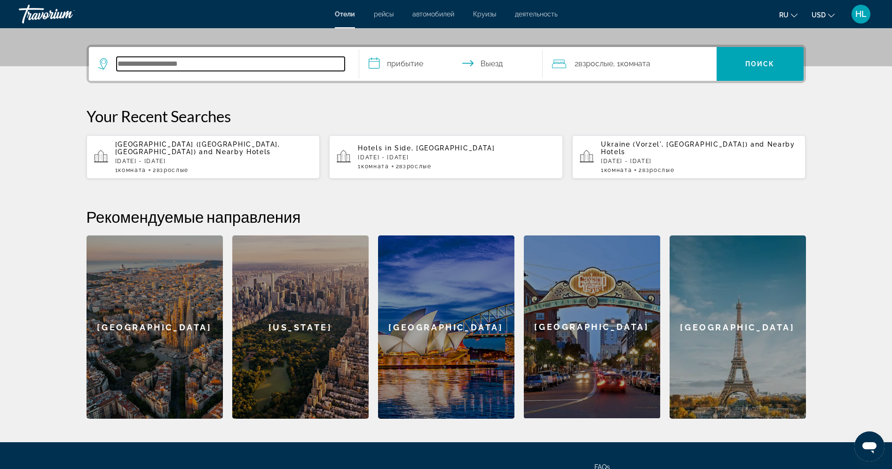
scroll to position [230, 0]
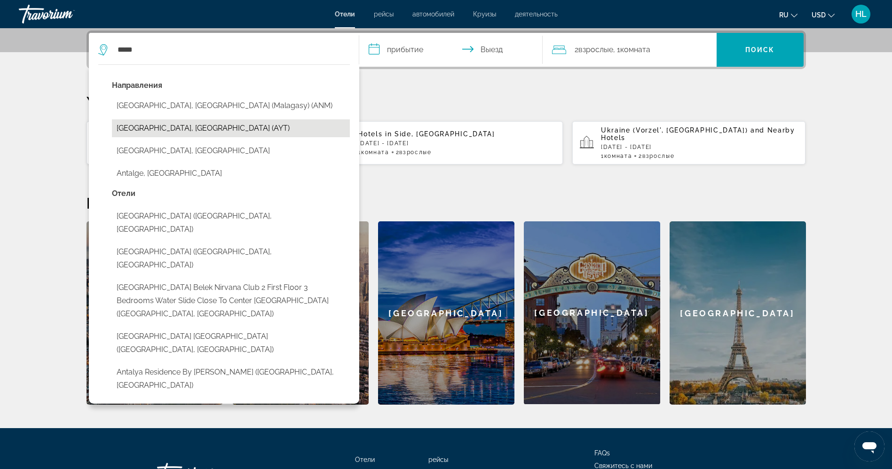
click at [129, 131] on button "[GEOGRAPHIC_DATA], [GEOGRAPHIC_DATA] (AYT)" at bounding box center [231, 128] width 238 height 18
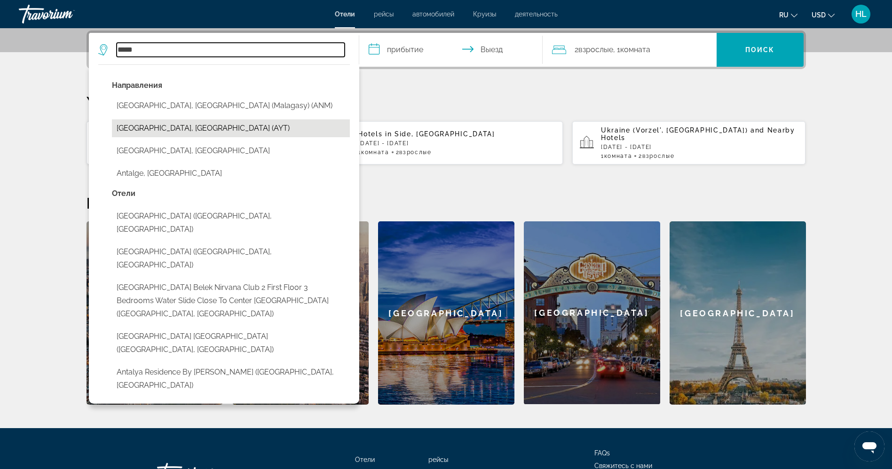
type input "**********"
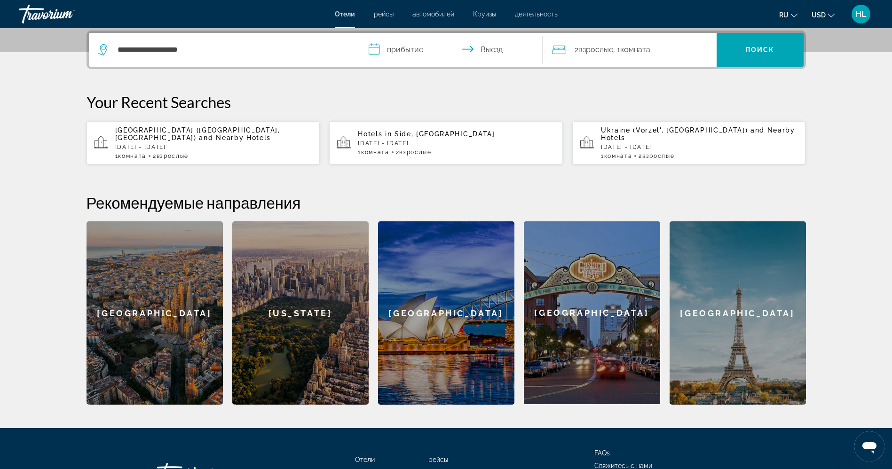
click at [400, 41] on input "**********" at bounding box center [452, 51] width 187 height 37
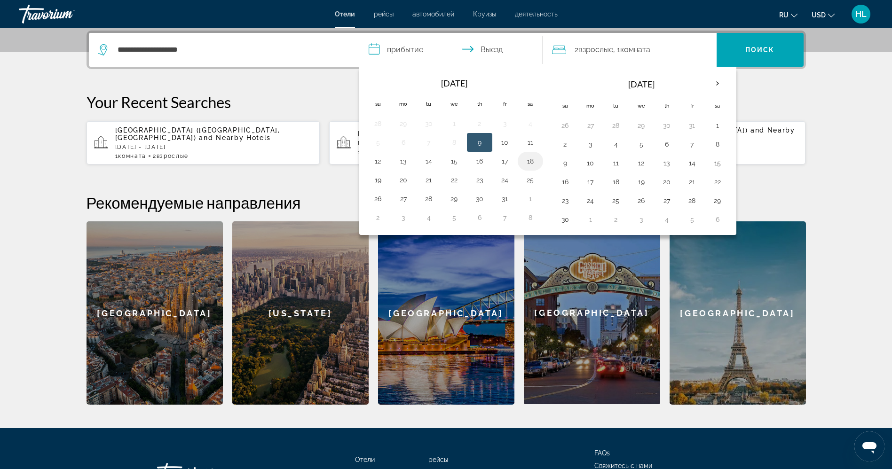
click at [528, 160] on button "18" at bounding box center [530, 161] width 15 height 13
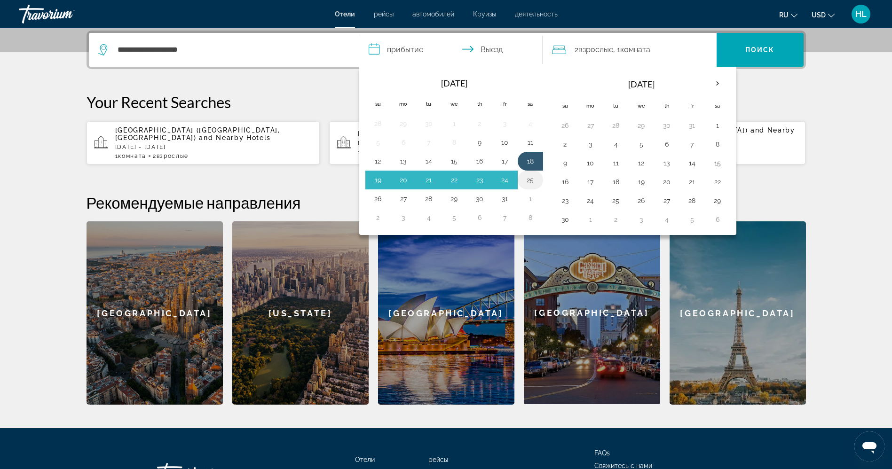
click at [529, 183] on button "25" at bounding box center [530, 180] width 15 height 13
type input "**********"
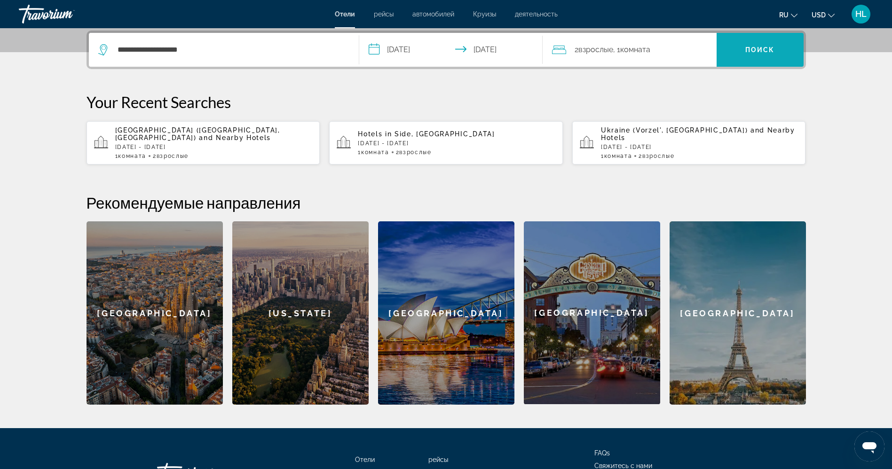
click at [768, 56] on span "Search" at bounding box center [760, 50] width 87 height 23
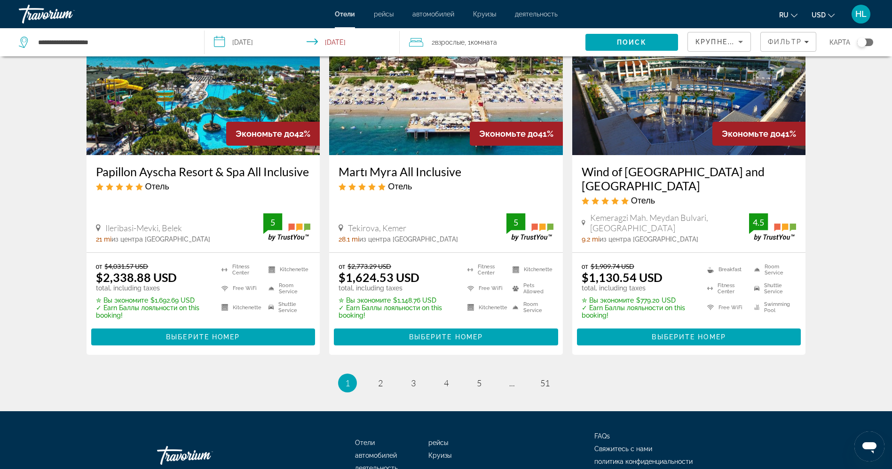
scroll to position [1157, 0]
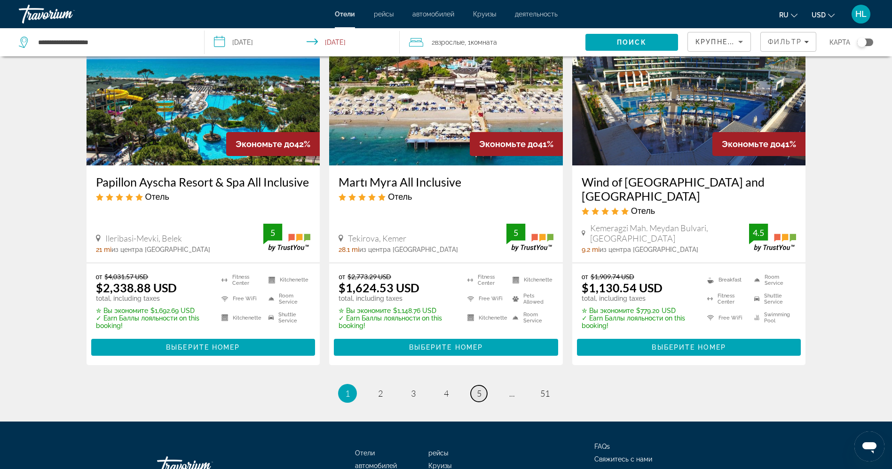
click at [480, 389] on span "5" at bounding box center [479, 394] width 5 height 10
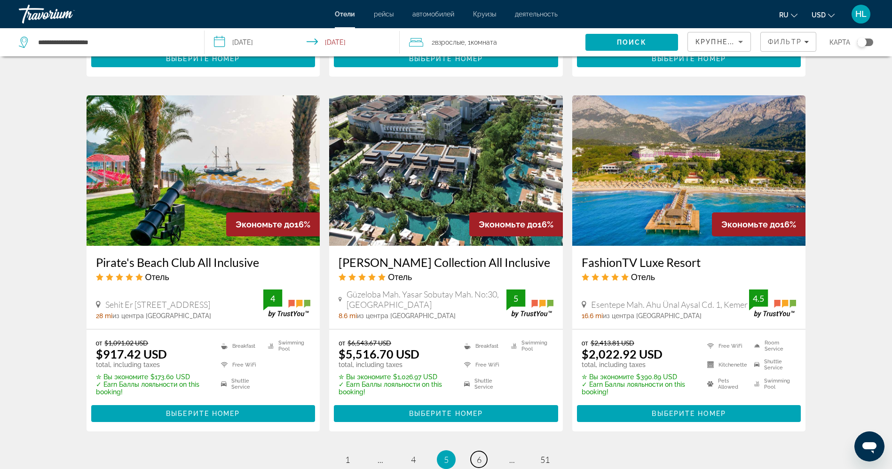
scroll to position [1206, 0]
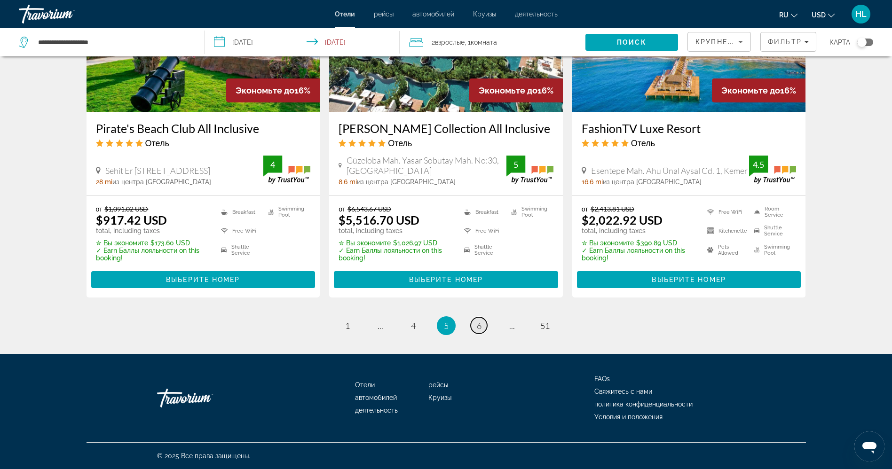
click at [479, 330] on span "6" at bounding box center [479, 326] width 5 height 10
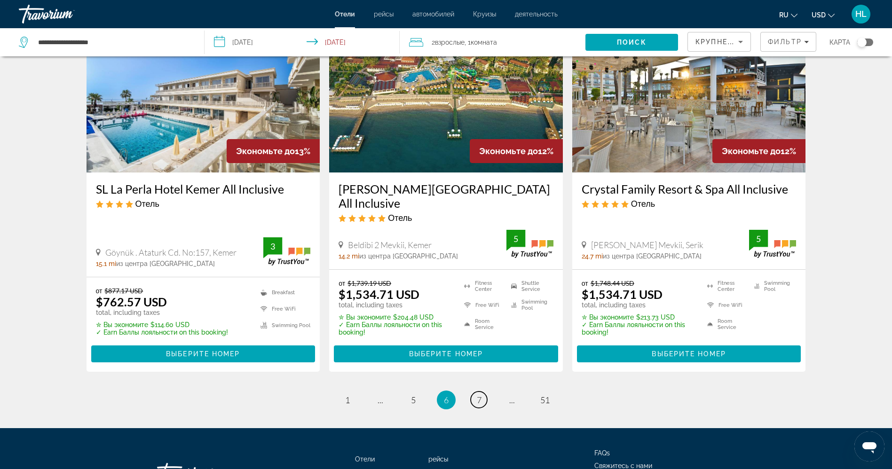
scroll to position [1191, 0]
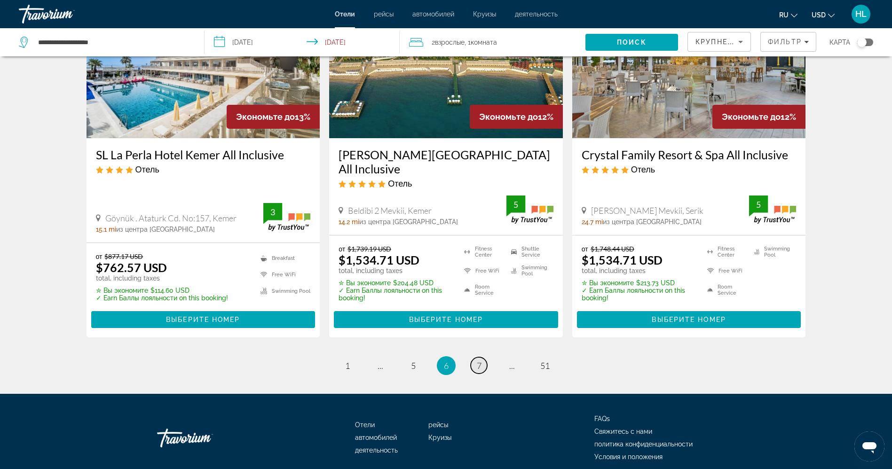
click at [481, 361] on span "7" at bounding box center [479, 366] width 5 height 10
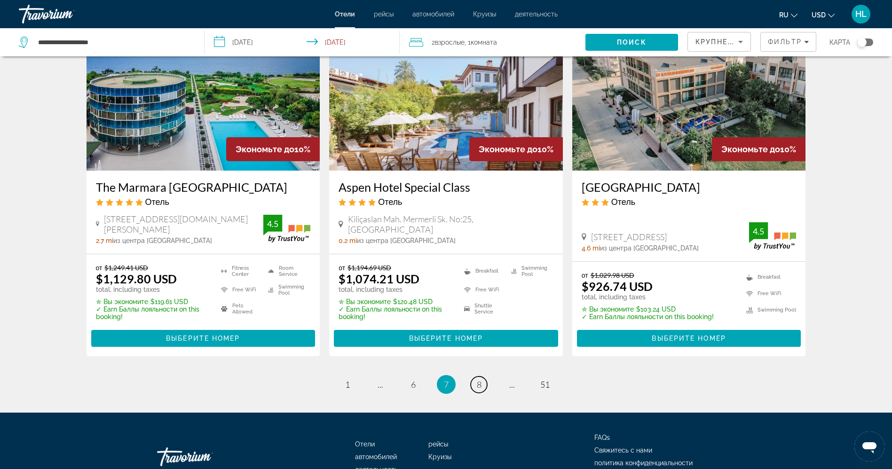
scroll to position [1206, 0]
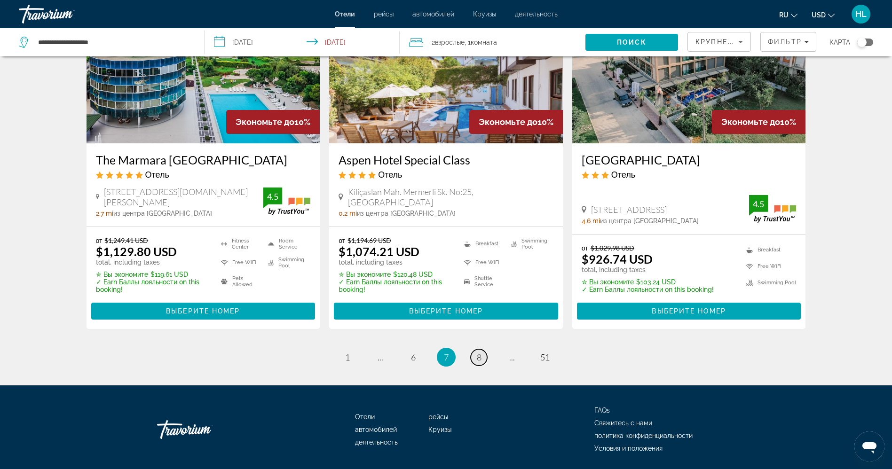
click at [479, 352] on span "8" at bounding box center [479, 357] width 5 height 10
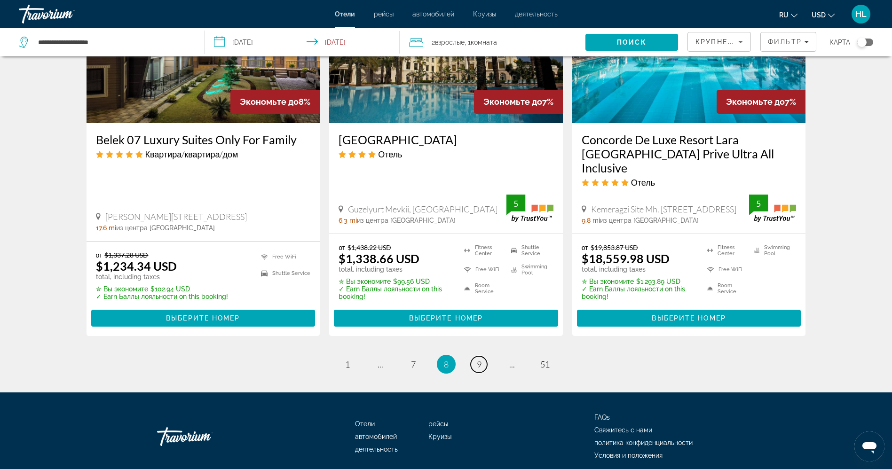
scroll to position [1233, 0]
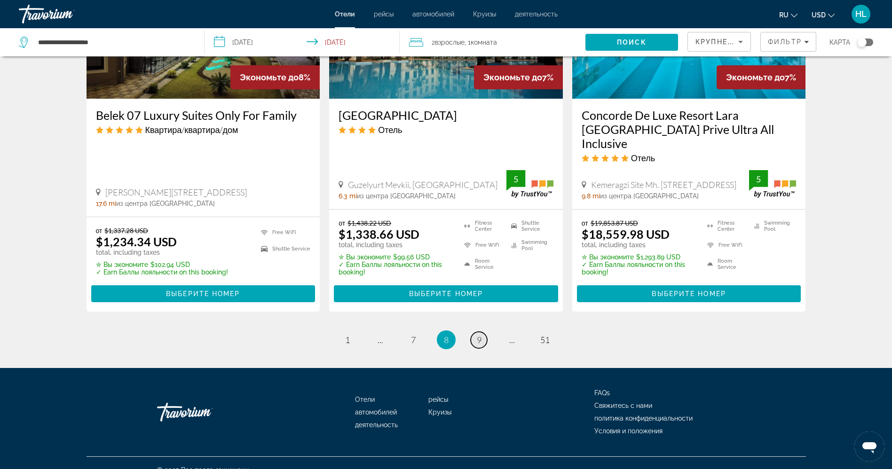
click at [482, 332] on link "page 9" at bounding box center [479, 340] width 16 height 16
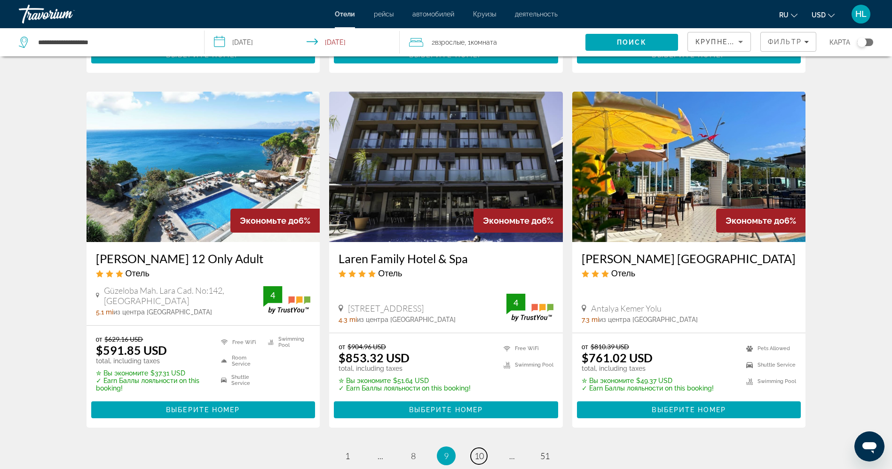
scroll to position [1199, 0]
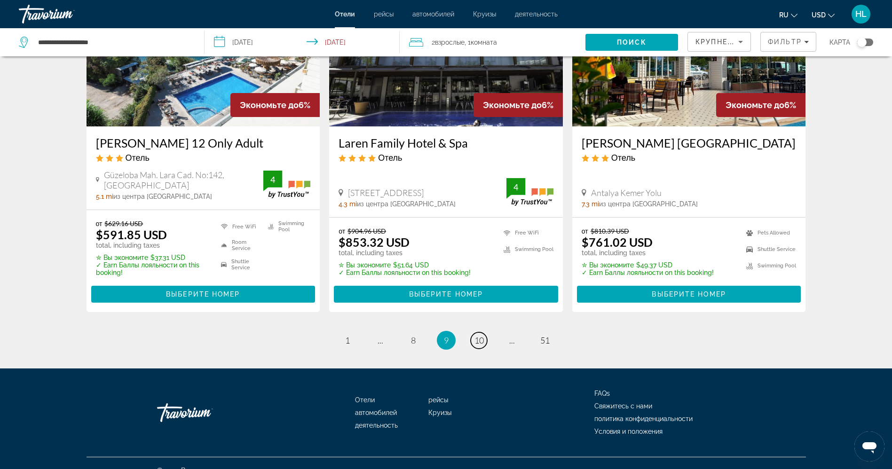
drag, startPoint x: 896, startPoint y: 49, endPoint x: 23, endPoint y: 1, distance: 874.9
click at [483, 335] on span "10" at bounding box center [479, 340] width 9 height 10
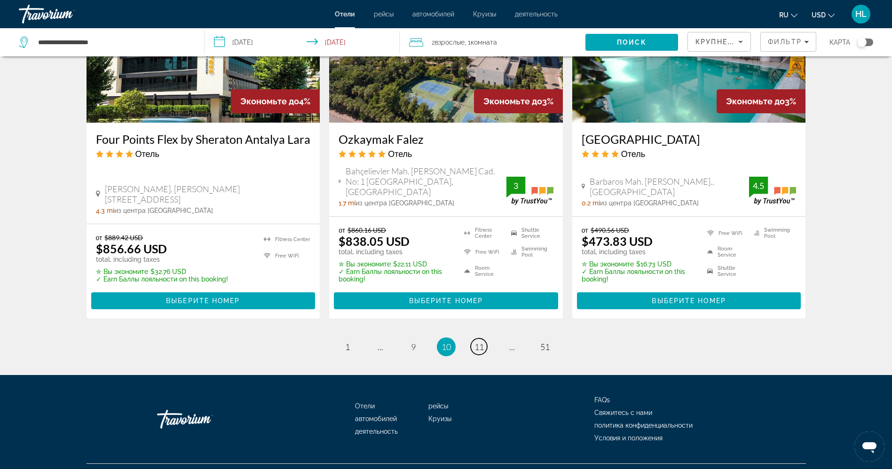
scroll to position [1207, 0]
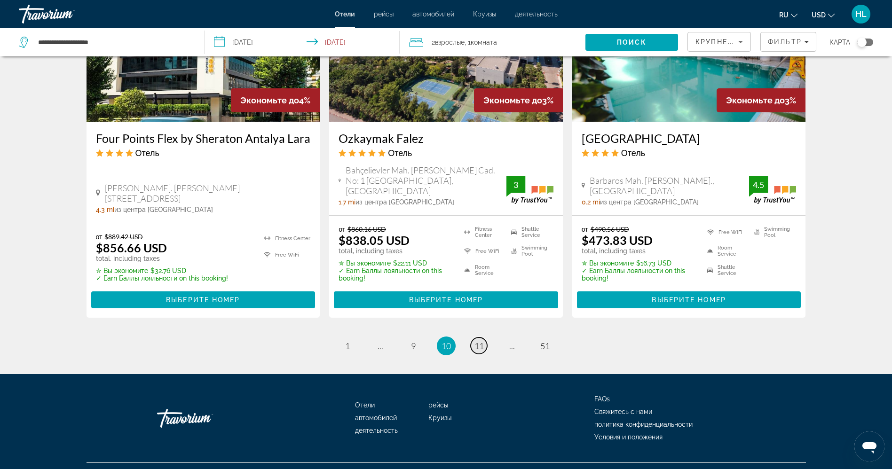
click at [476, 341] on span "11" at bounding box center [479, 346] width 9 height 10
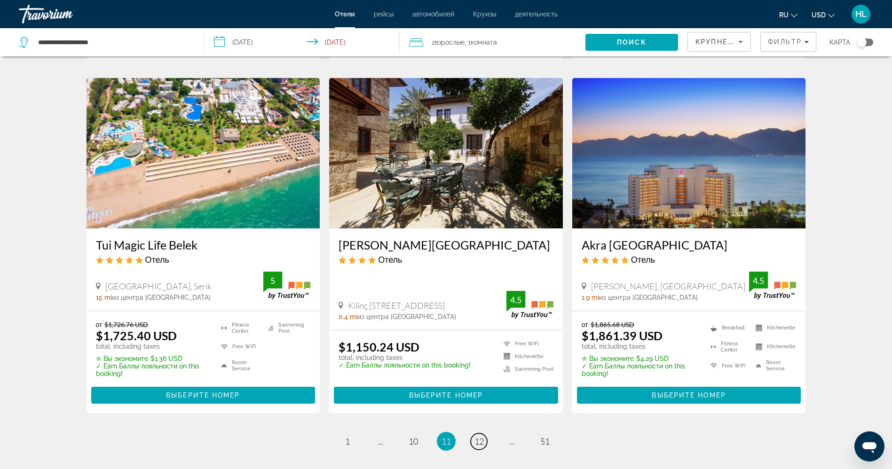
scroll to position [1101, 0]
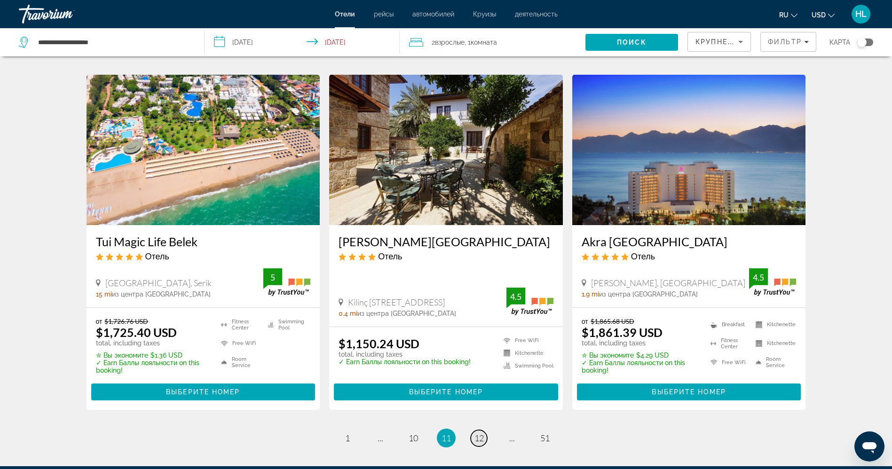
click at [476, 433] on span "12" at bounding box center [479, 438] width 9 height 10
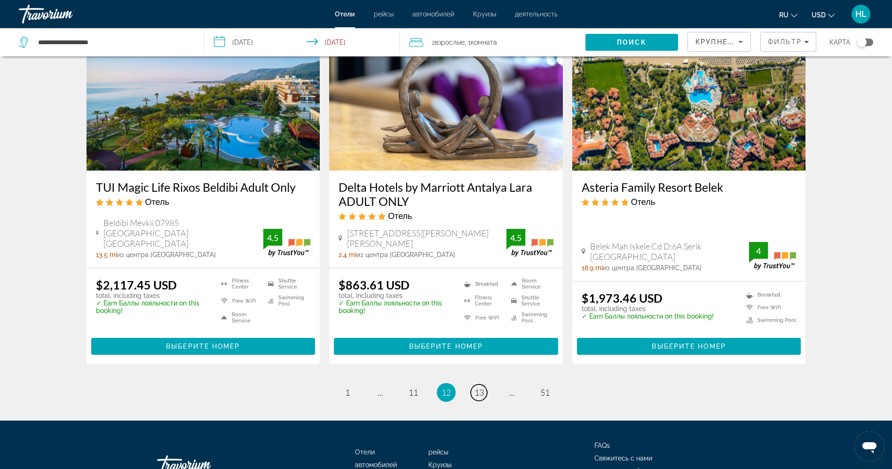
scroll to position [1188, 0]
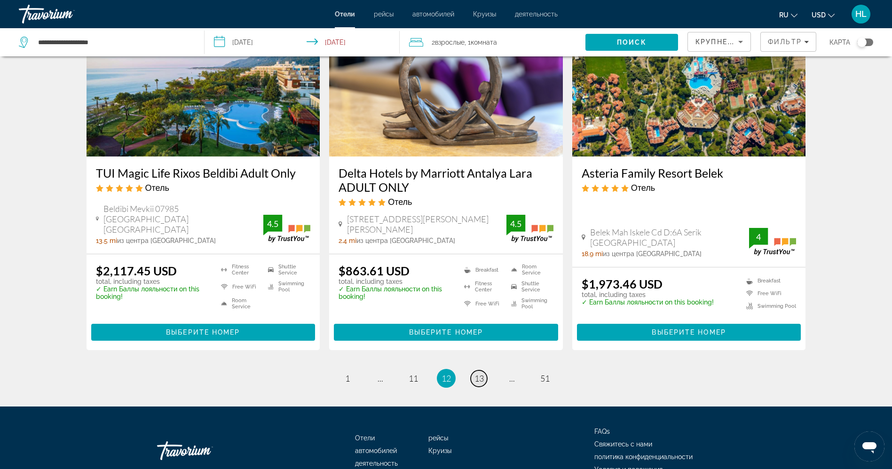
click at [483, 374] on span "13" at bounding box center [479, 379] width 9 height 10
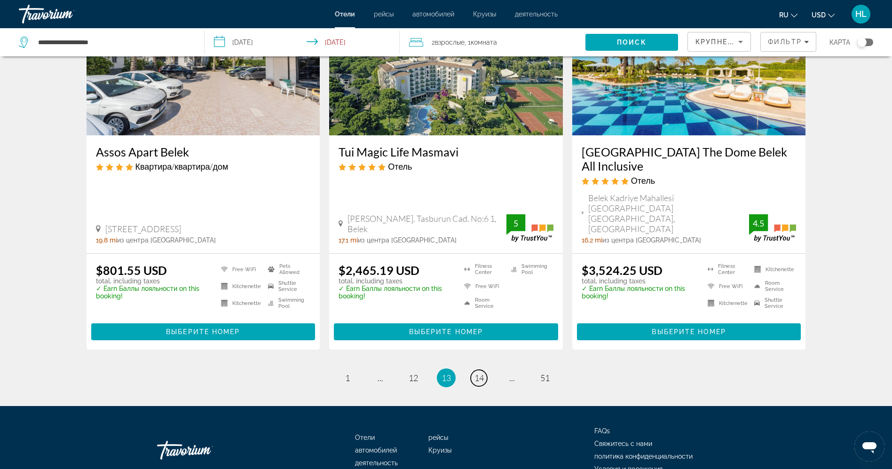
scroll to position [1157, 0]
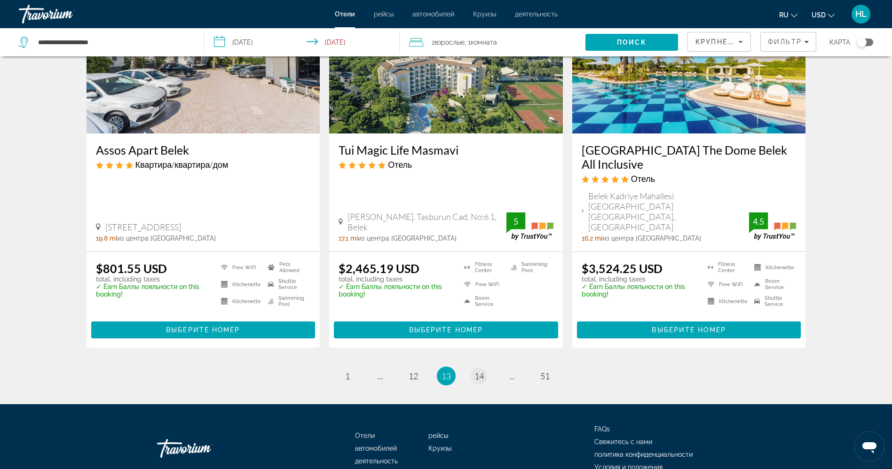
drag, startPoint x: 486, startPoint y: 324, endPoint x: 483, endPoint y: 331, distance: 7.2
click at [483, 367] on li "page 14" at bounding box center [479, 376] width 19 height 19
click at [483, 371] on span "14" at bounding box center [479, 376] width 9 height 10
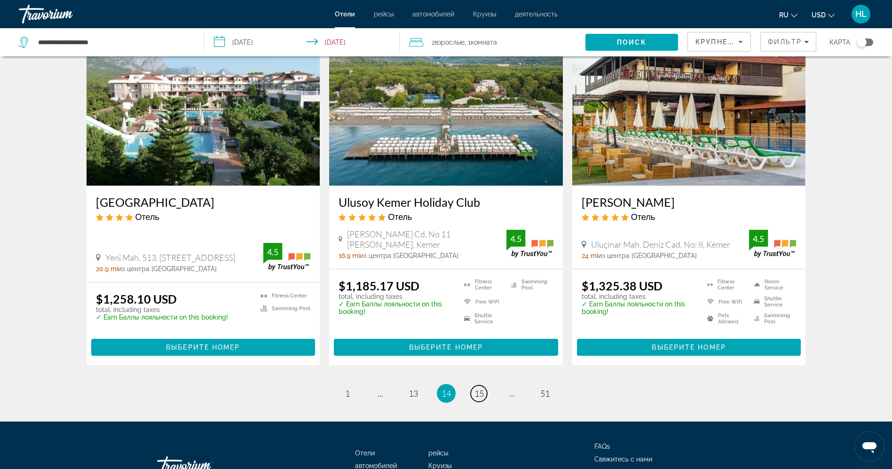
scroll to position [1168, 0]
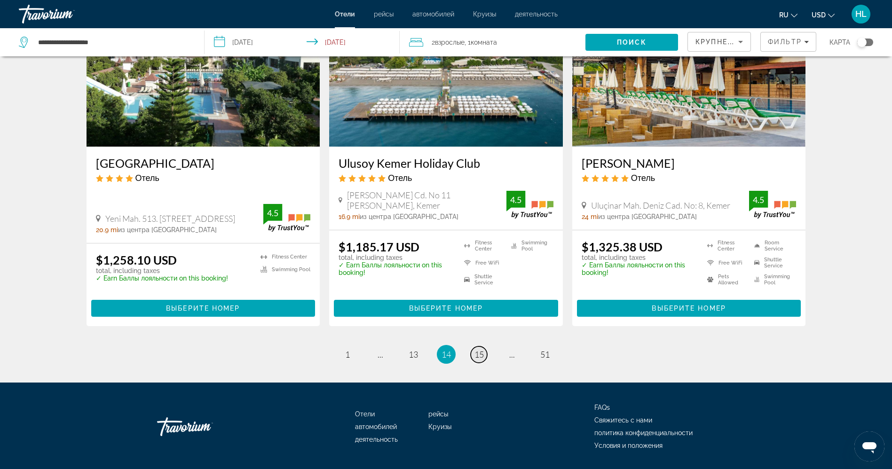
click at [478, 350] on span "15" at bounding box center [479, 355] width 9 height 10
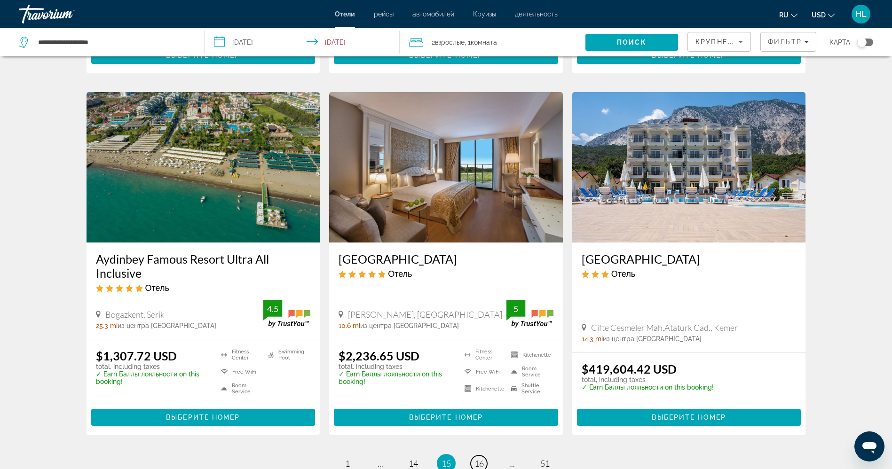
scroll to position [1168, 0]
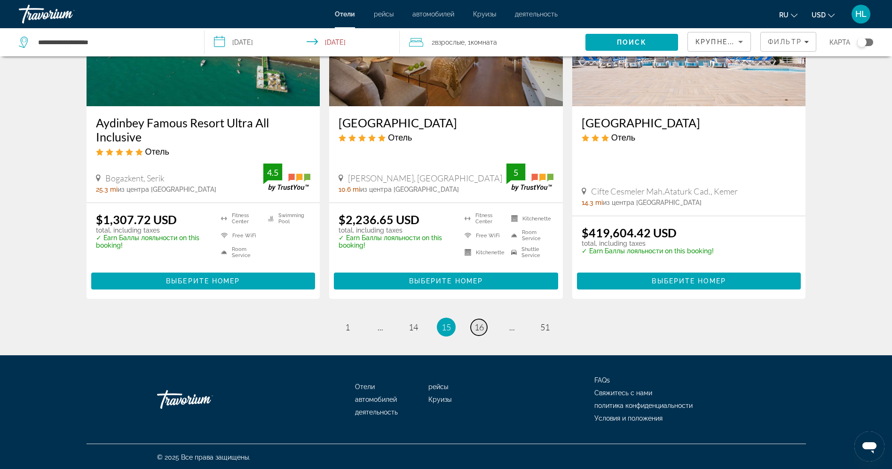
click at [485, 326] on link "page 16" at bounding box center [479, 327] width 16 height 16
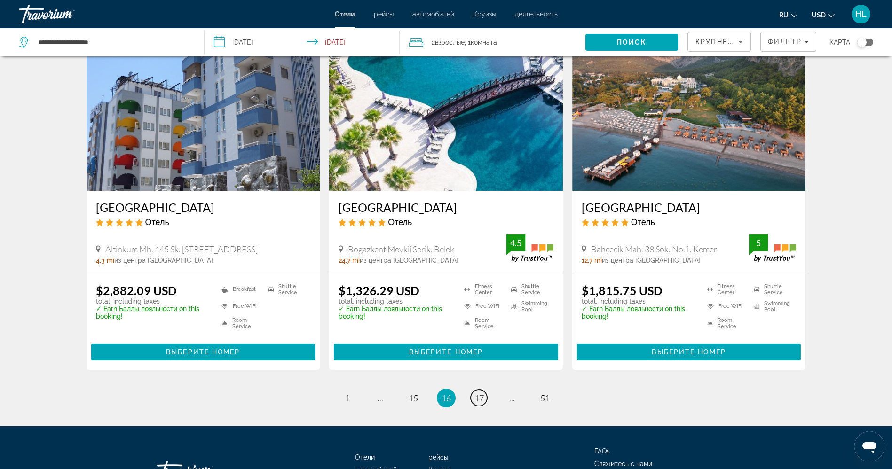
scroll to position [1134, 0]
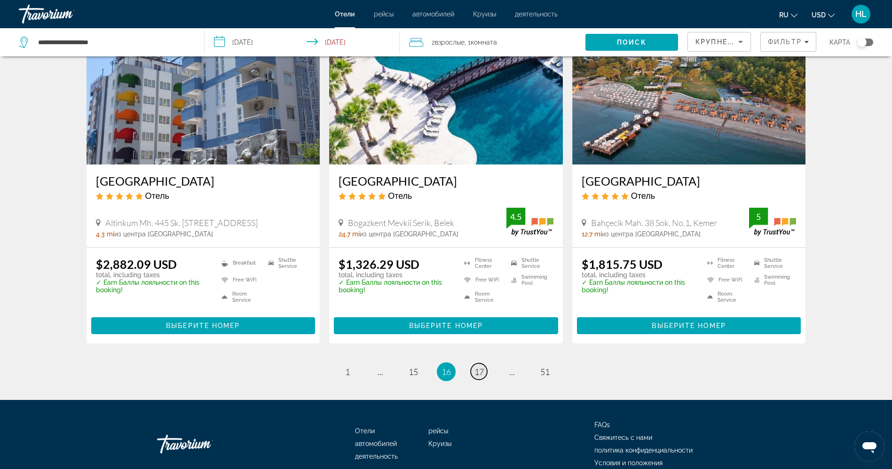
click at [481, 377] on span "17" at bounding box center [479, 372] width 9 height 10
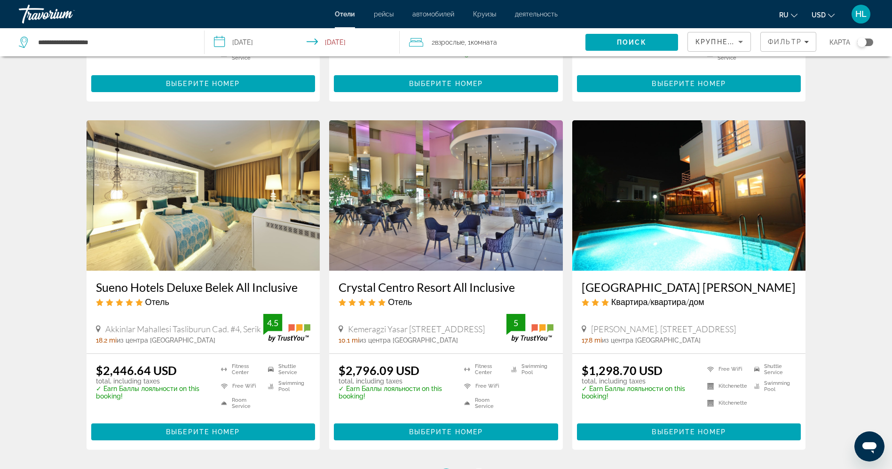
scroll to position [1045, 0]
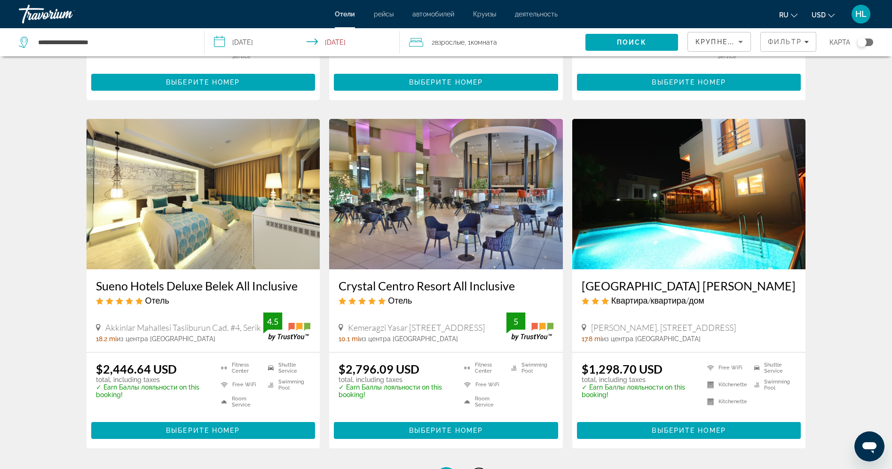
click at [487, 469] on link "page 18" at bounding box center [479, 477] width 16 height 16
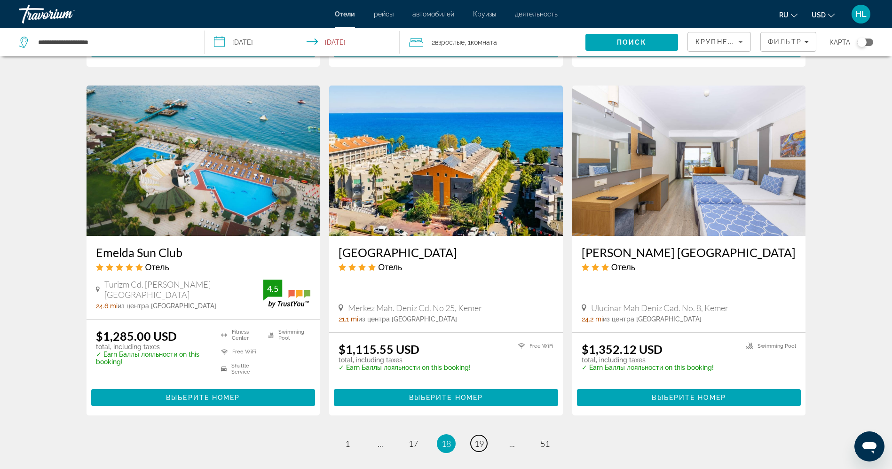
scroll to position [1130, 0]
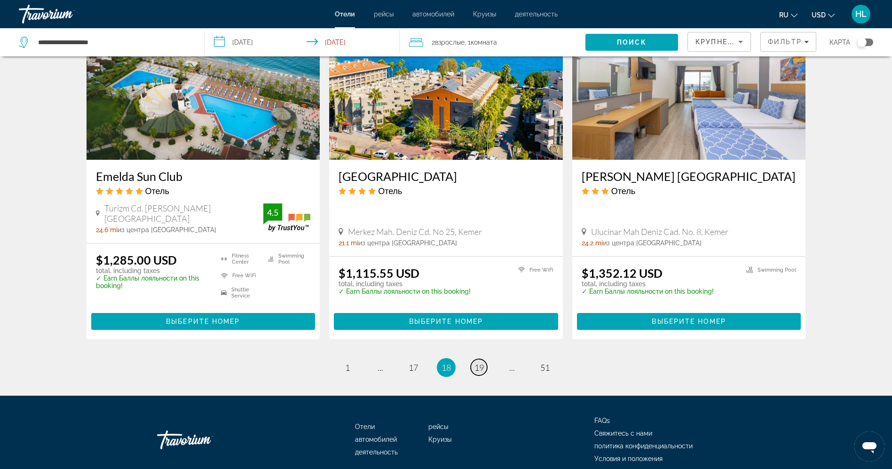
click at [478, 367] on span "19" at bounding box center [479, 368] width 9 height 10
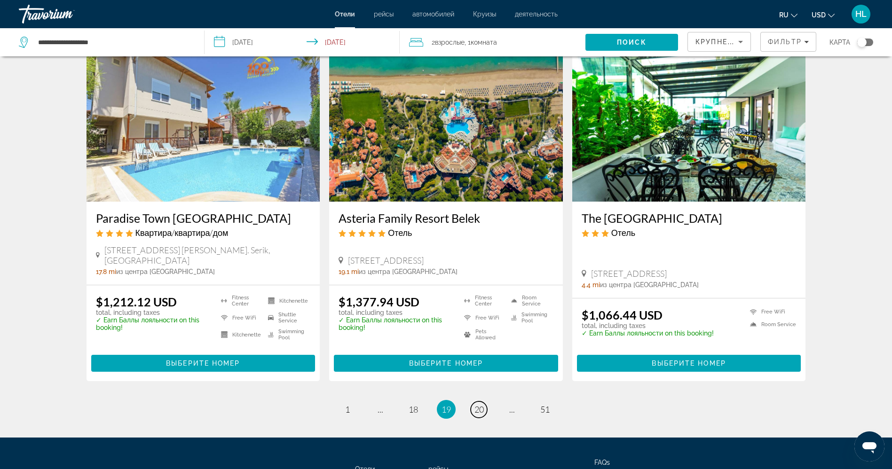
scroll to position [1144, 0]
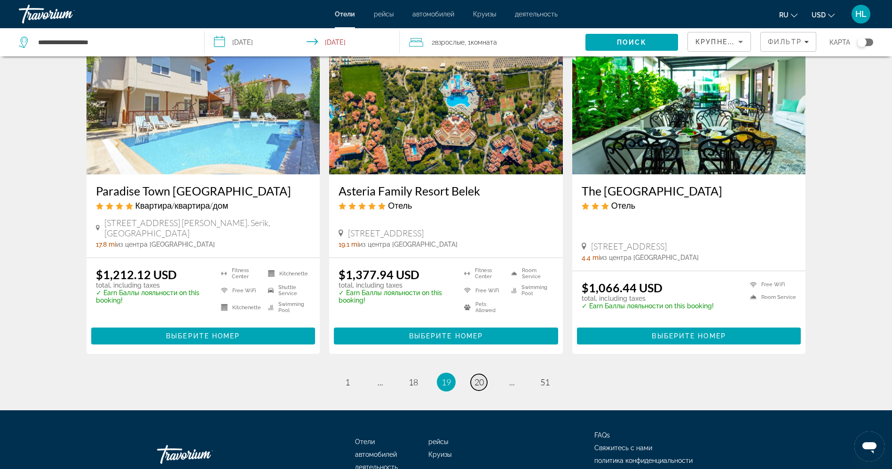
click at [480, 377] on span "20" at bounding box center [479, 382] width 9 height 10
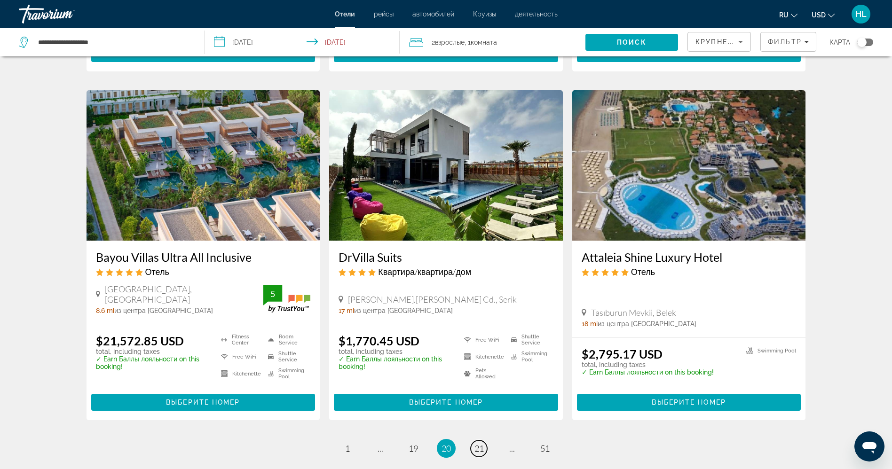
scroll to position [1056, 0]
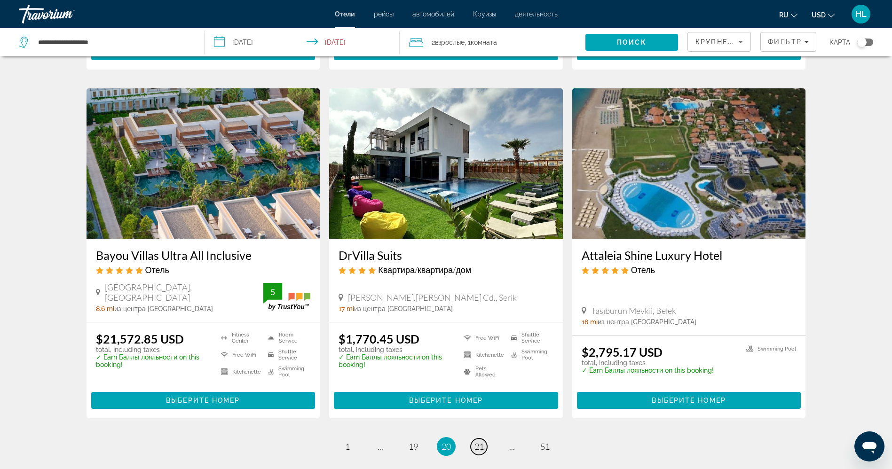
click at [478, 442] on span "21" at bounding box center [479, 447] width 9 height 10
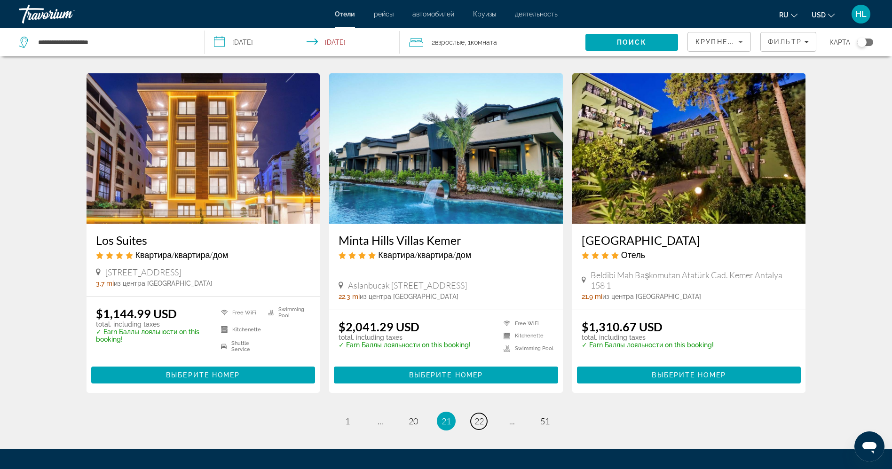
scroll to position [1059, 0]
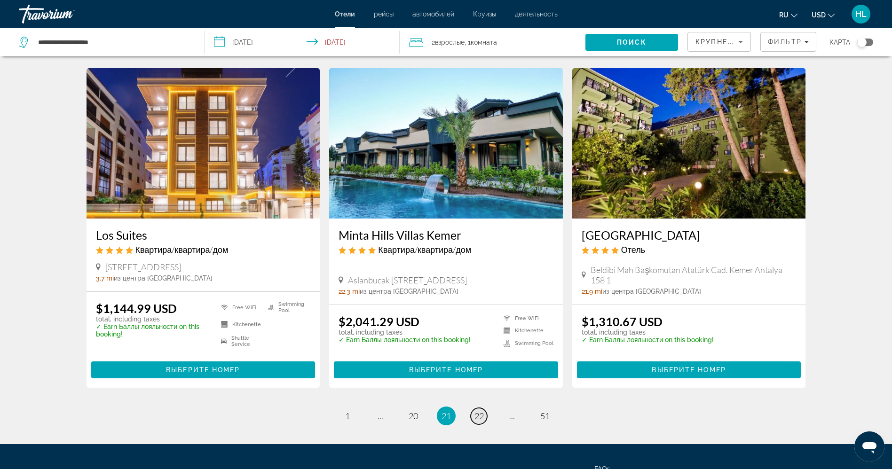
click at [477, 412] on span "22" at bounding box center [479, 416] width 9 height 10
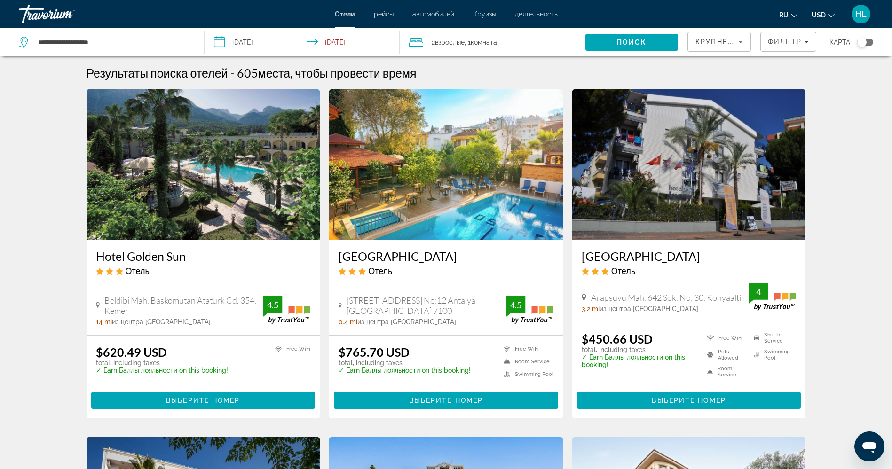
click at [203, 190] on img "Main content" at bounding box center [204, 164] width 234 height 151
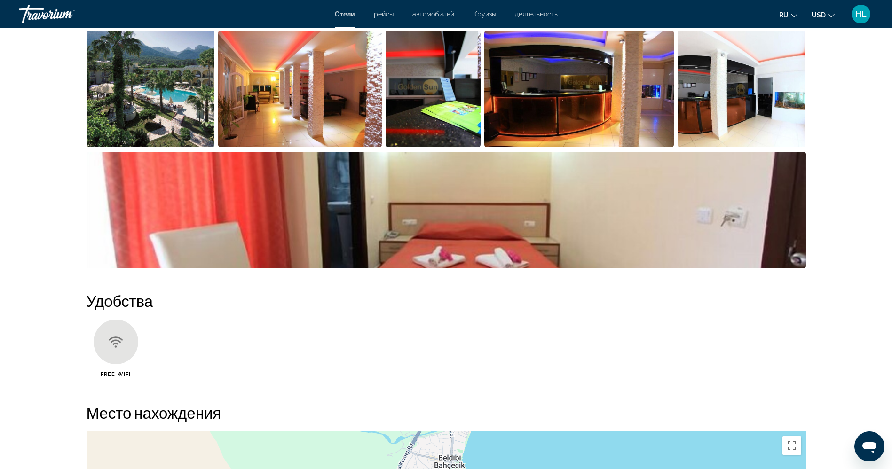
scroll to position [498, 0]
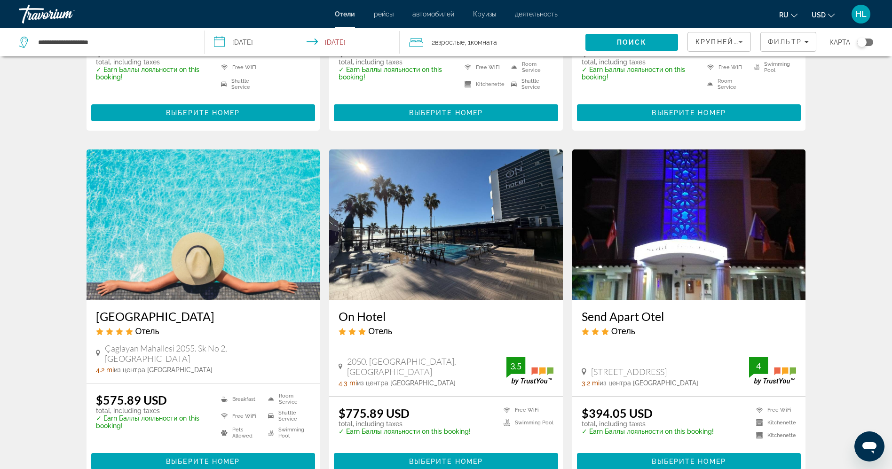
scroll to position [639, 0]
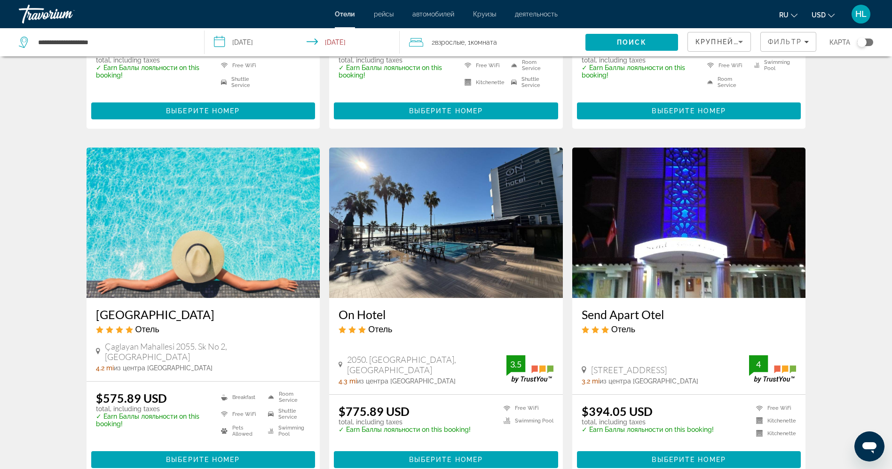
click at [447, 236] on img "Main content" at bounding box center [446, 223] width 234 height 151
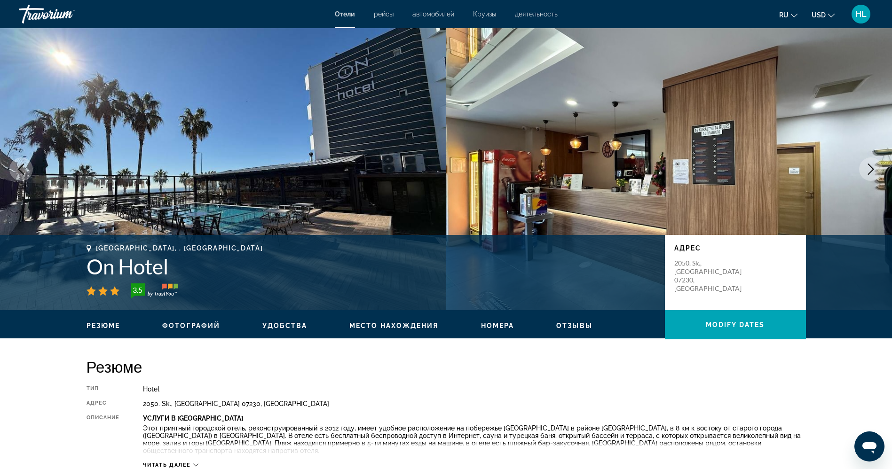
click at [870, 173] on icon "Next image" at bounding box center [871, 169] width 6 height 11
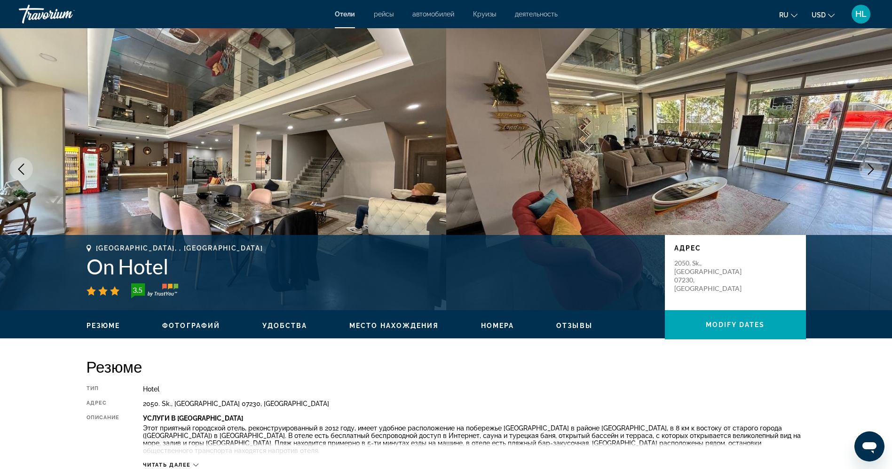
click at [870, 173] on icon "Next image" at bounding box center [871, 169] width 6 height 11
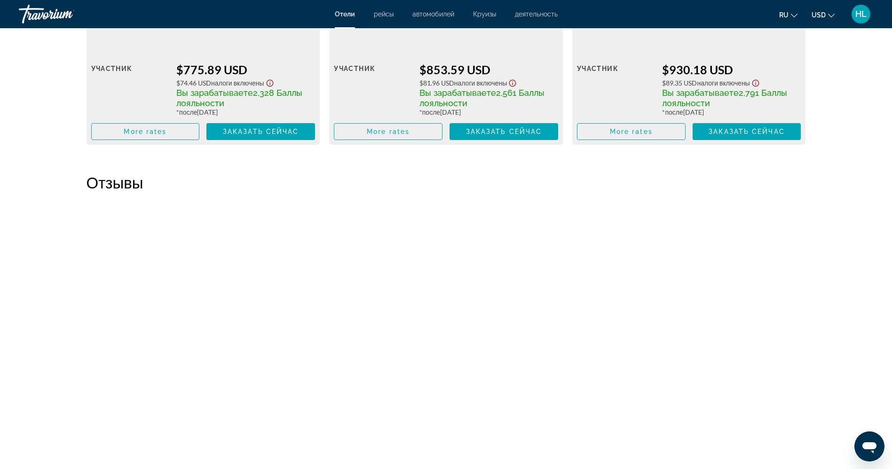
scroll to position [1470, 0]
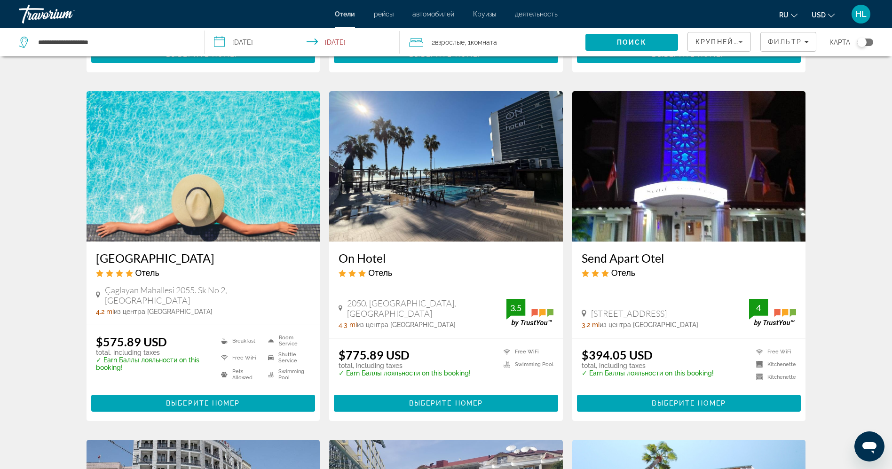
scroll to position [700, 0]
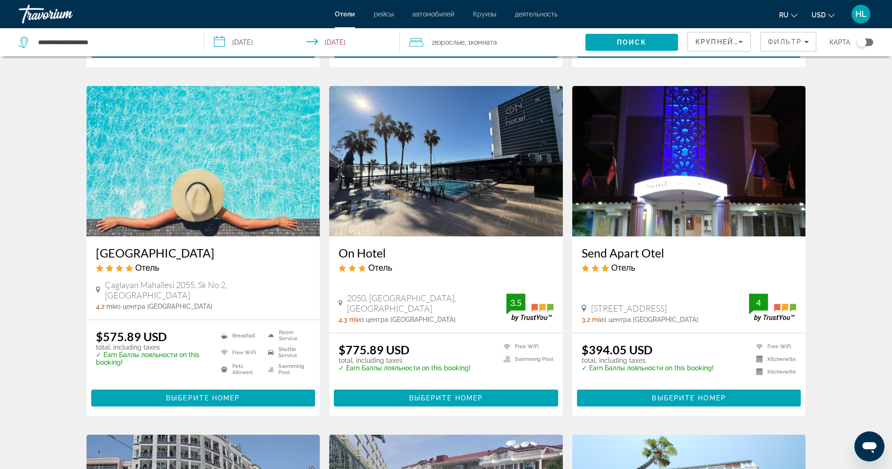
click at [193, 193] on img "Main content" at bounding box center [204, 161] width 234 height 151
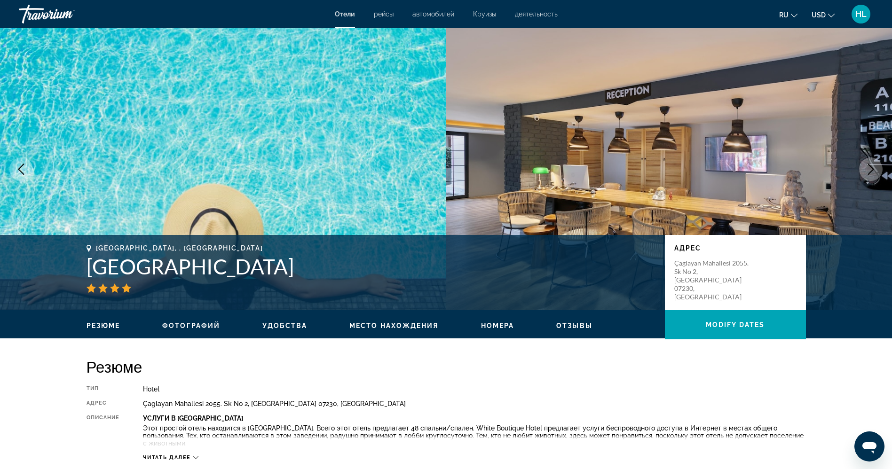
click at [872, 170] on icon "Next image" at bounding box center [871, 169] width 11 height 11
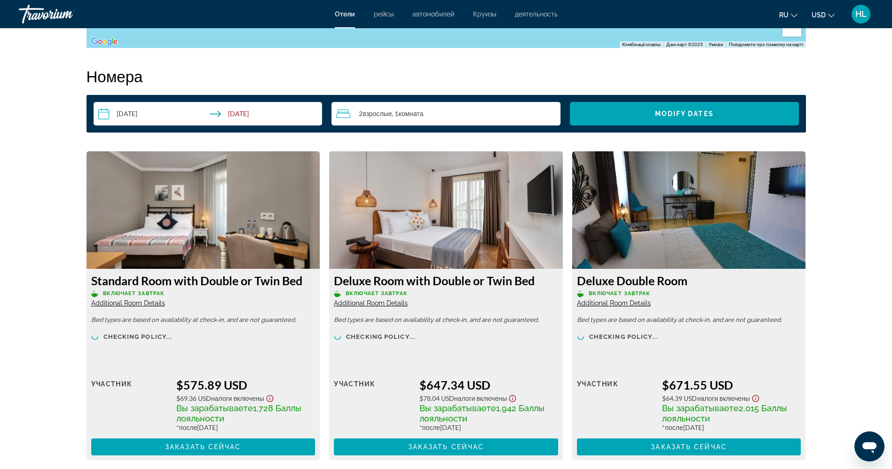
scroll to position [1147, 0]
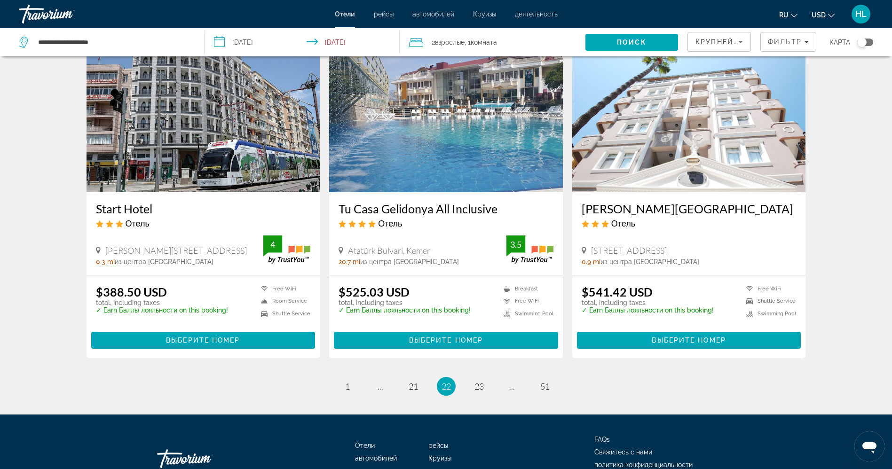
scroll to position [1095, 0]
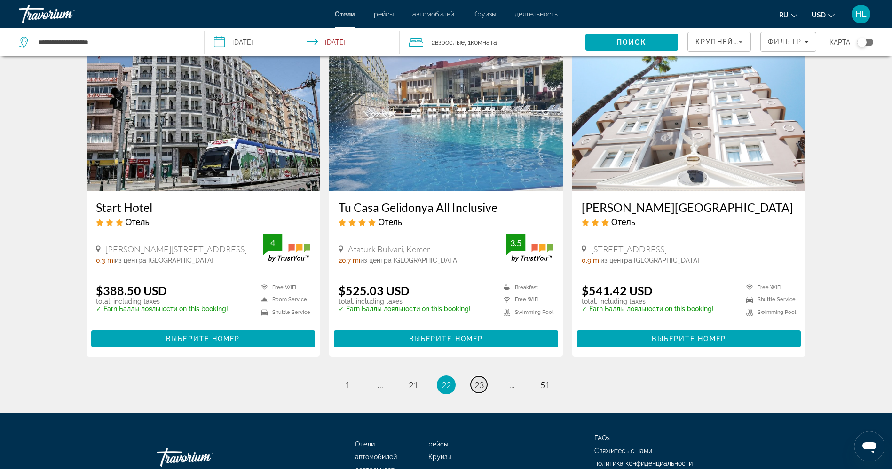
click at [477, 380] on span "23" at bounding box center [479, 385] width 9 height 10
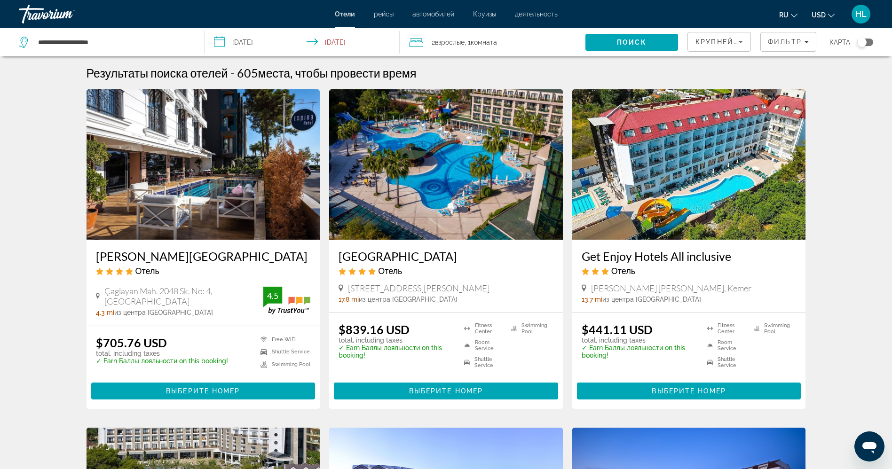
scroll to position [11, 0]
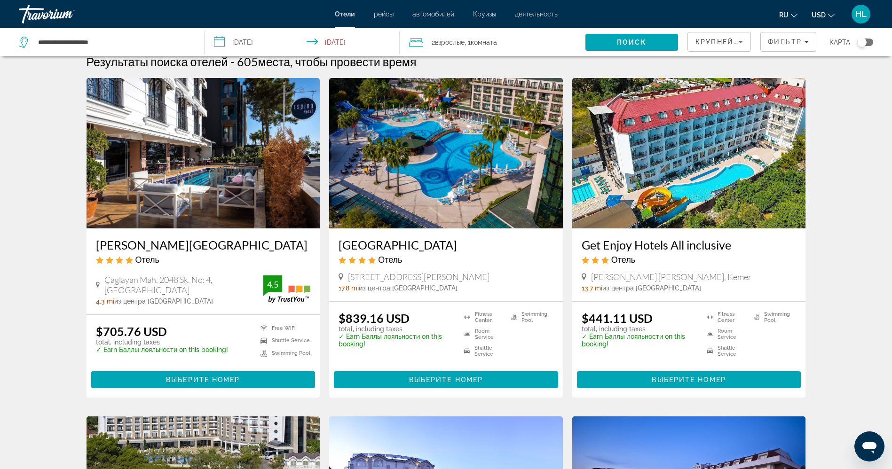
click at [231, 159] on img "Main content" at bounding box center [204, 153] width 234 height 151
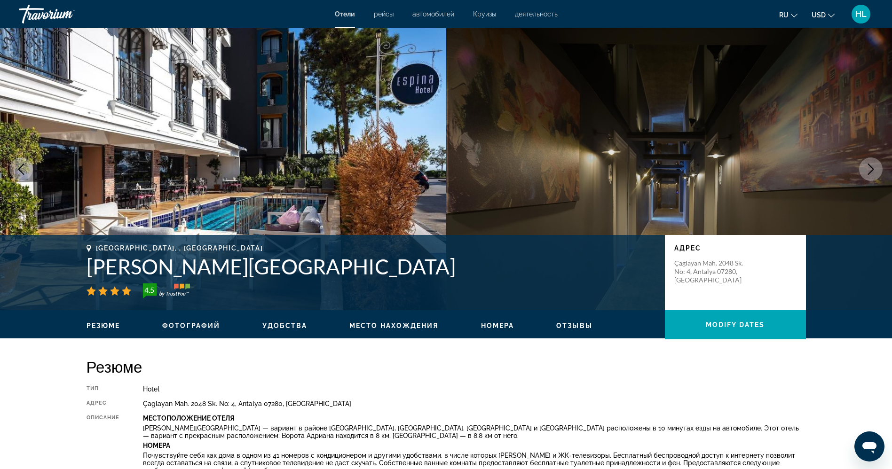
click at [871, 165] on icon "Next image" at bounding box center [871, 169] width 11 height 11
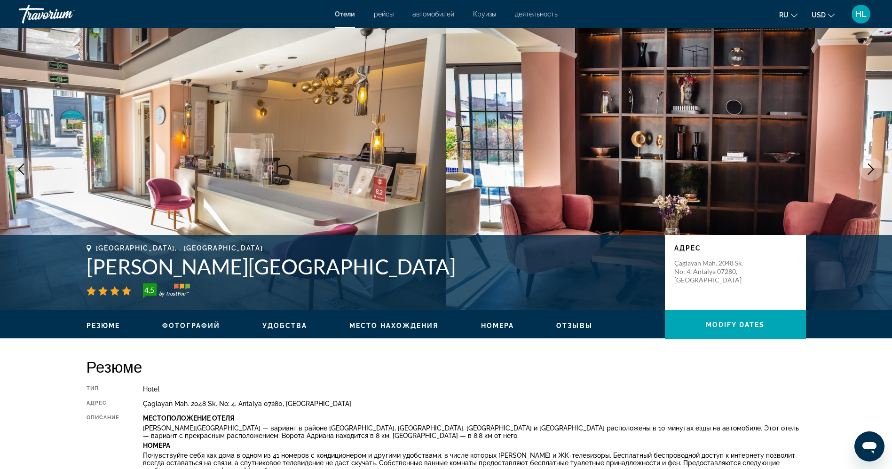
click at [871, 165] on icon "Next image" at bounding box center [871, 169] width 11 height 11
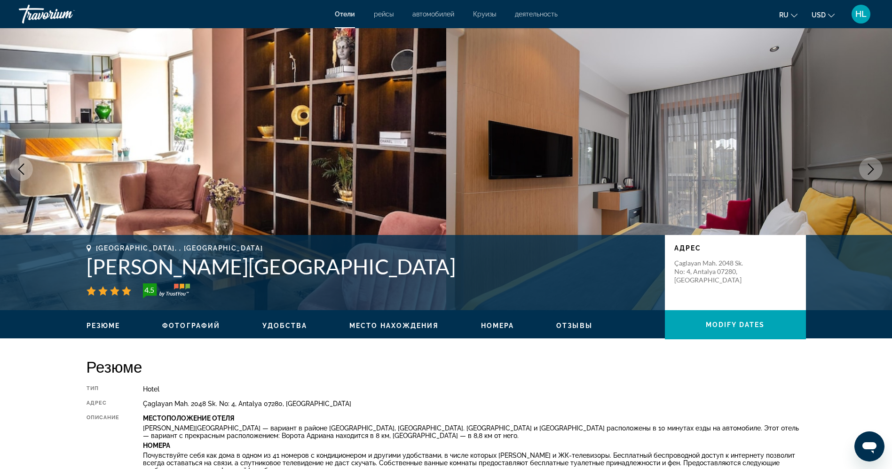
click at [871, 165] on icon "Next image" at bounding box center [871, 169] width 11 height 11
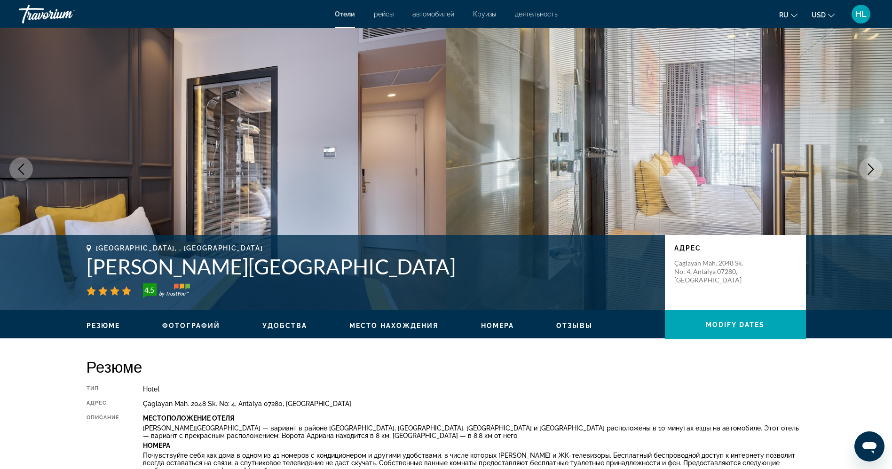
click at [871, 165] on icon "Next image" at bounding box center [871, 169] width 11 height 11
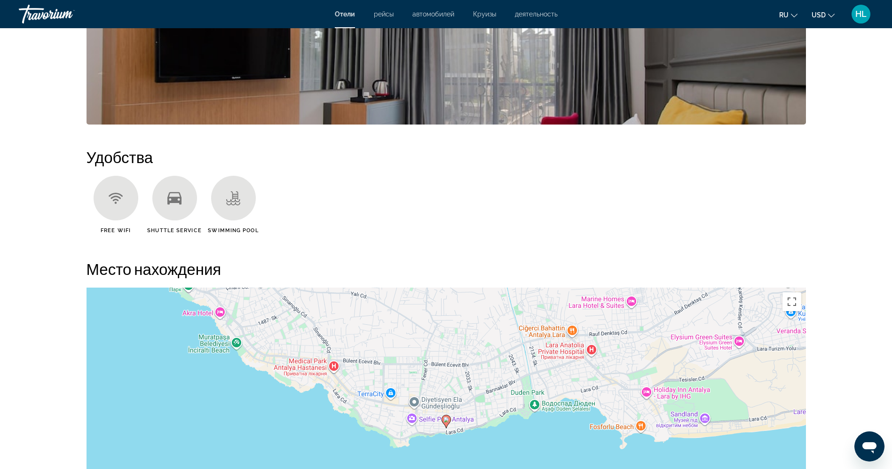
scroll to position [672, 0]
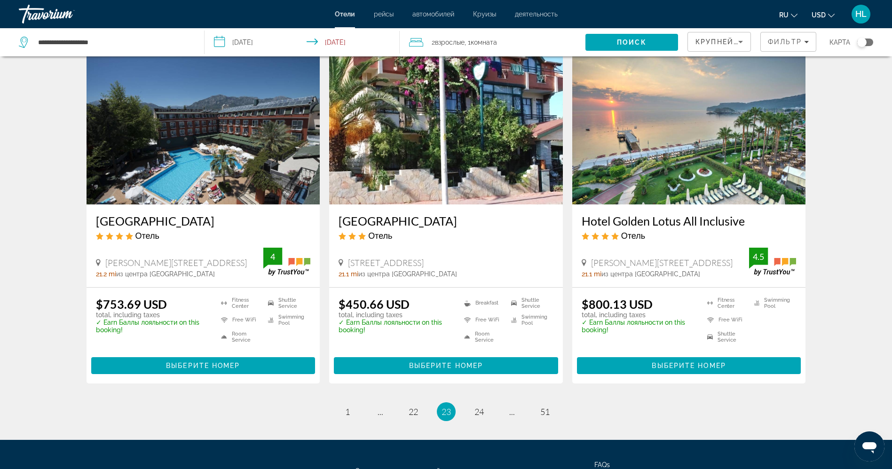
scroll to position [1065, 0]
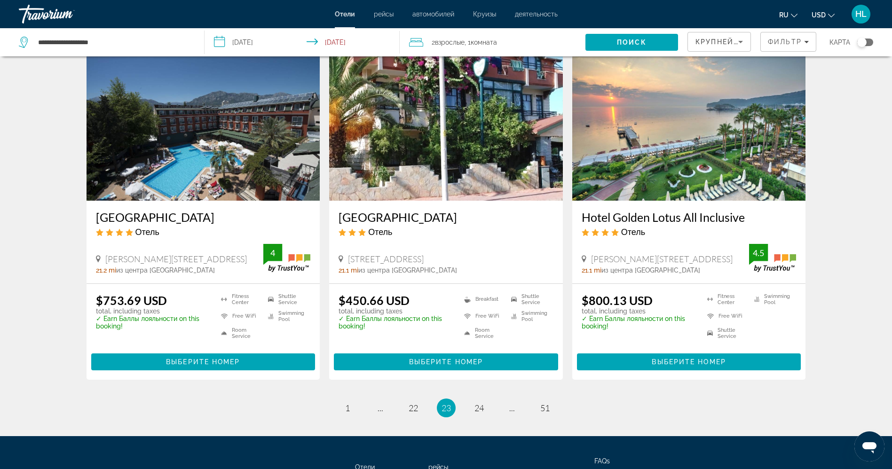
click at [705, 125] on img "Main content" at bounding box center [690, 125] width 234 height 151
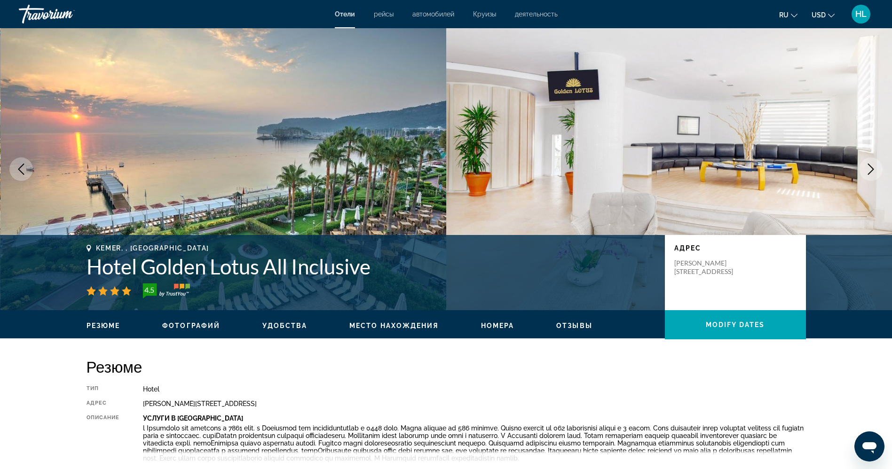
click at [868, 166] on icon "Next image" at bounding box center [871, 169] width 11 height 11
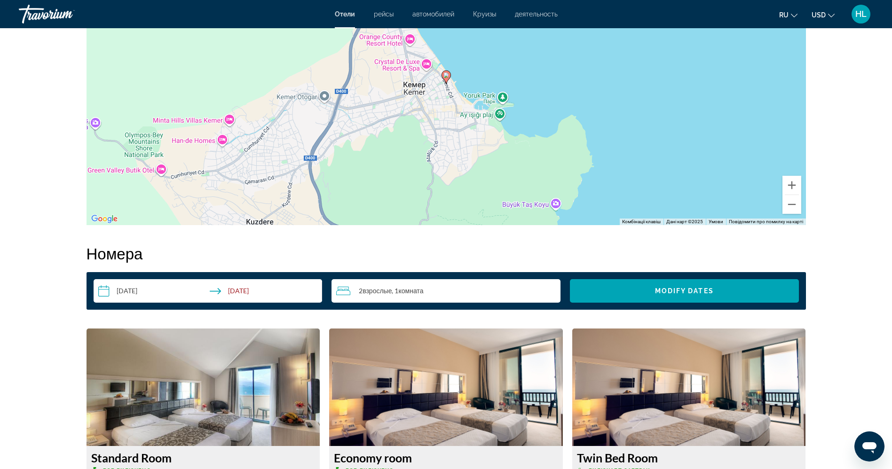
scroll to position [1016, 0]
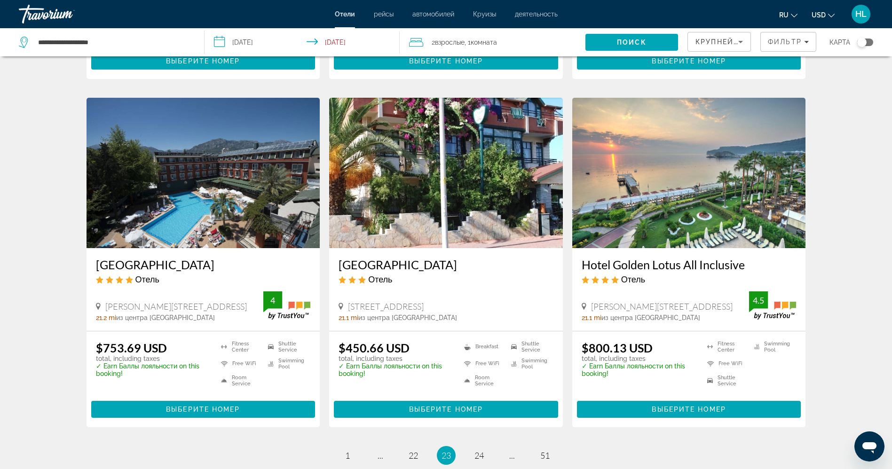
scroll to position [1044, 0]
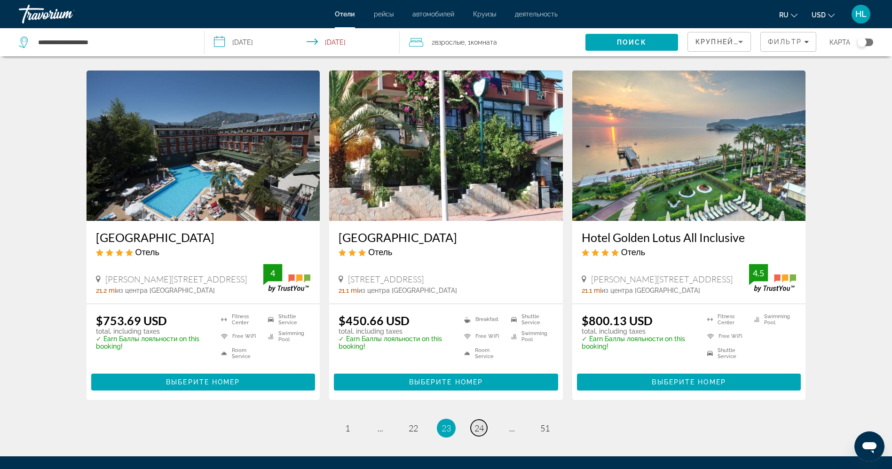
click at [483, 433] on span "24" at bounding box center [479, 428] width 9 height 10
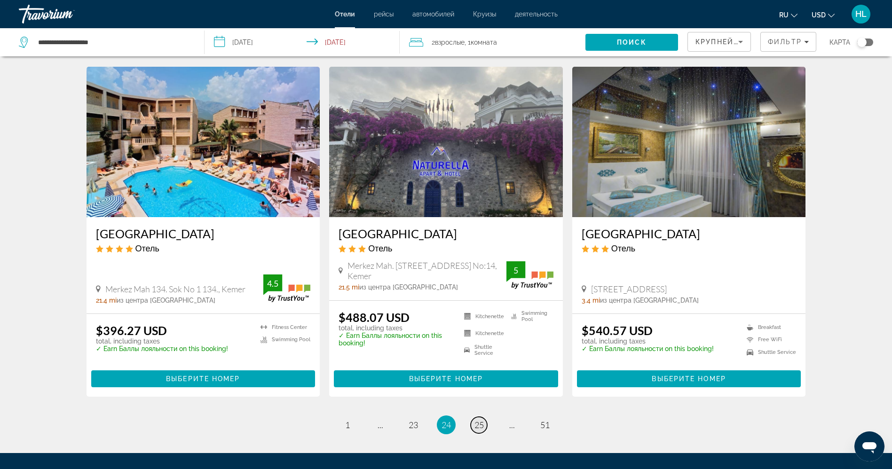
scroll to position [1044, 0]
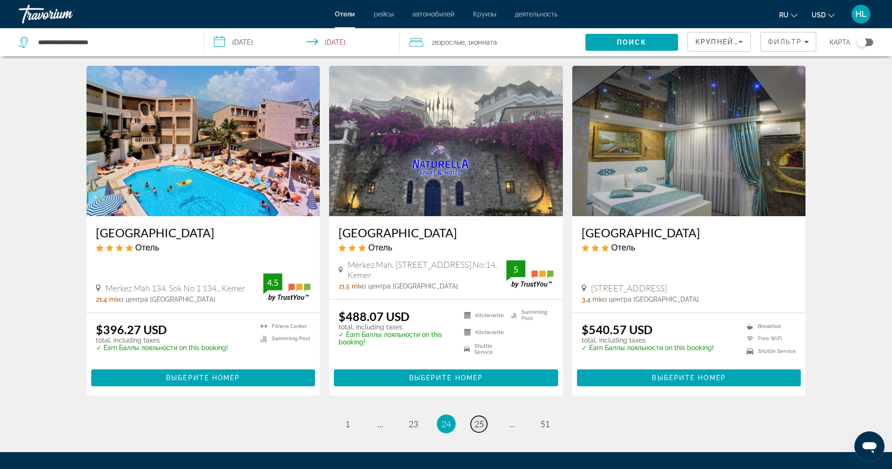
click at [480, 425] on span "25" at bounding box center [479, 424] width 9 height 10
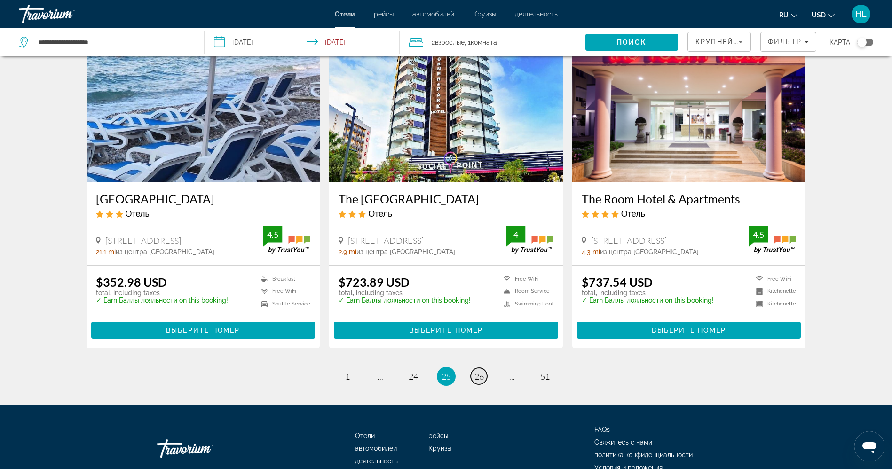
scroll to position [1101, 0]
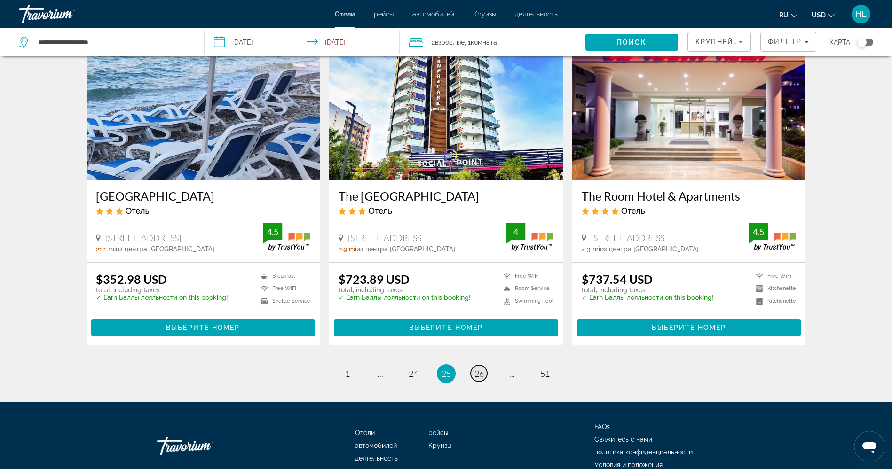
click at [479, 369] on span "26" at bounding box center [479, 374] width 9 height 10
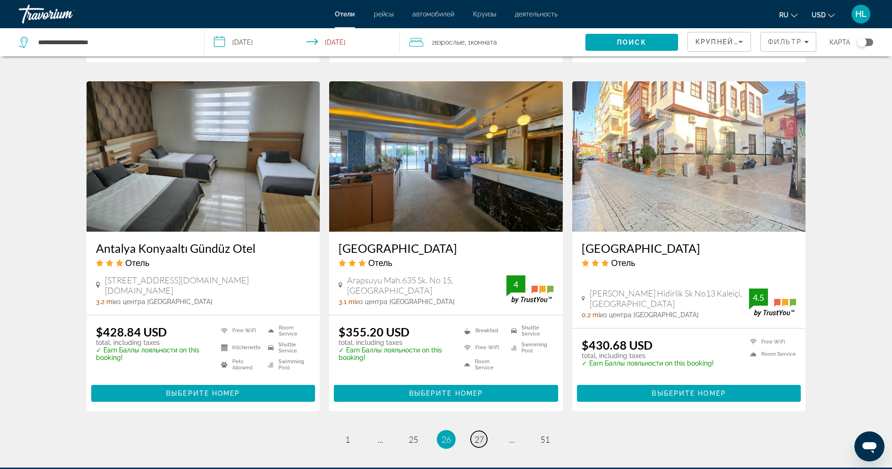
scroll to position [1044, 0]
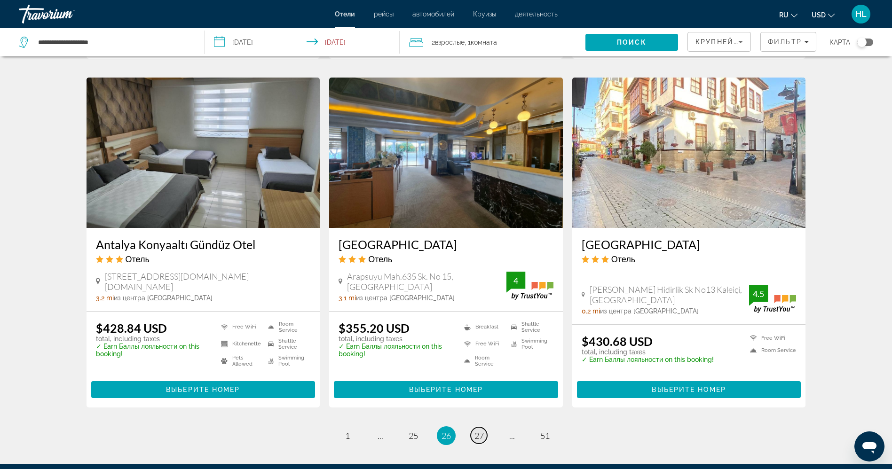
click at [475, 438] on span "27" at bounding box center [479, 436] width 9 height 10
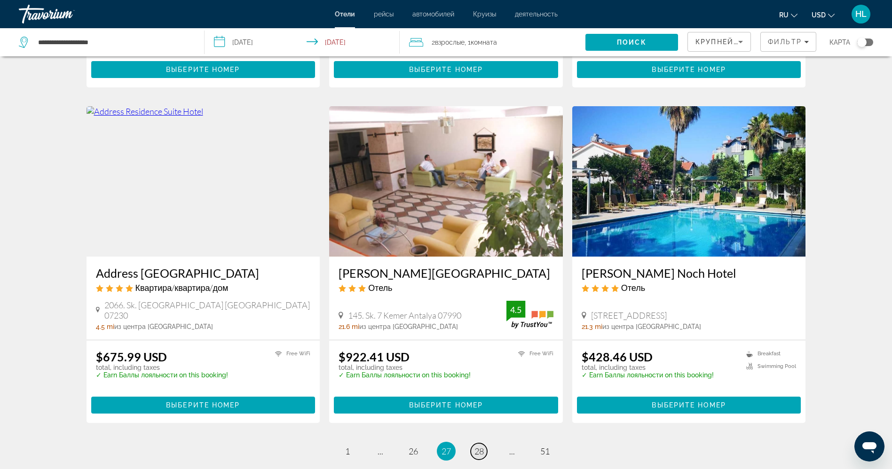
scroll to position [1044, 0]
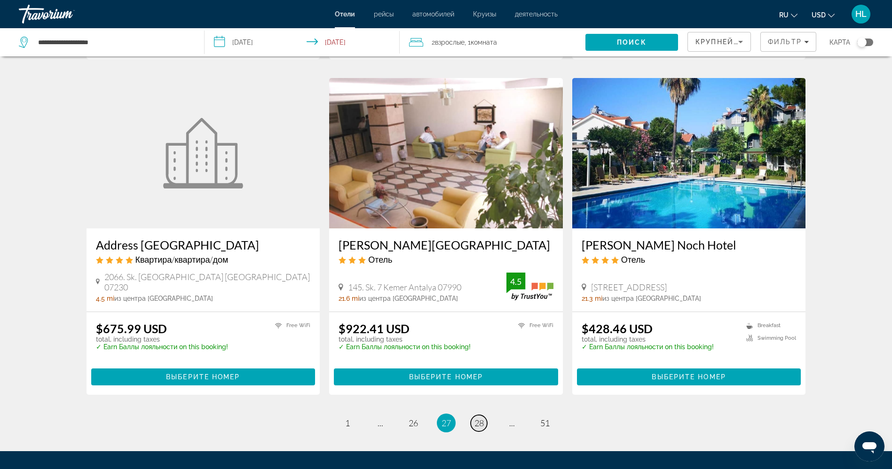
click at [481, 430] on link "page 28" at bounding box center [479, 423] width 16 height 16
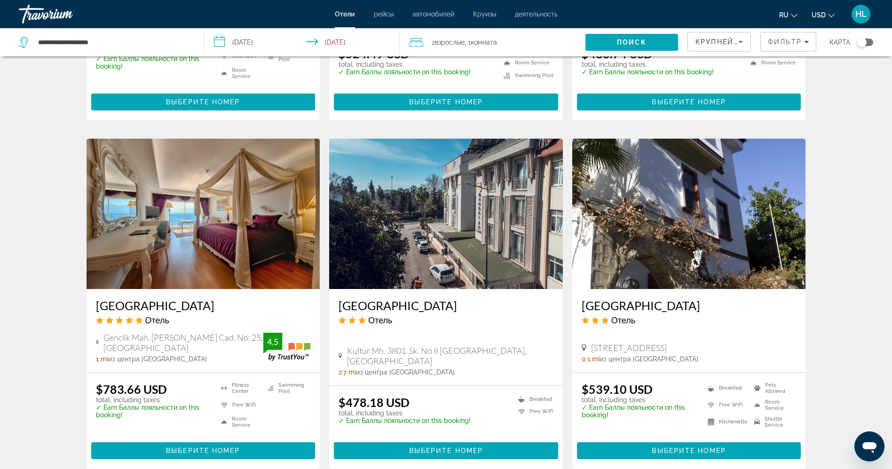
scroll to position [649, 0]
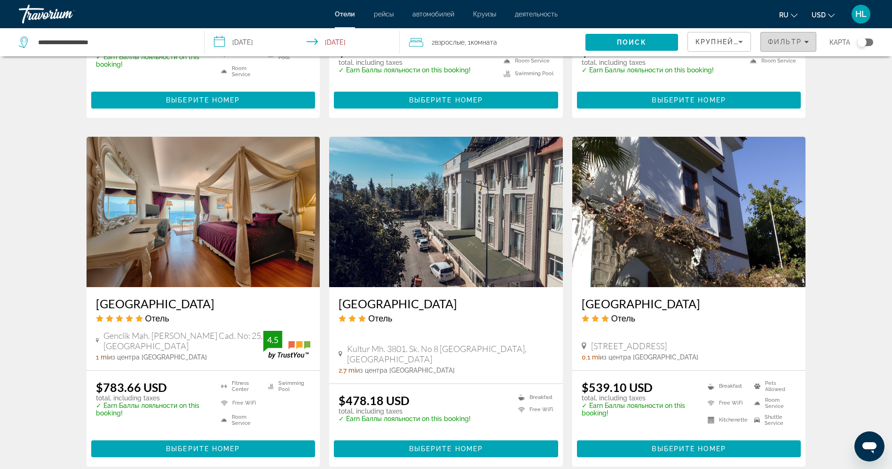
click at [782, 49] on span "Filters" at bounding box center [788, 42] width 55 height 23
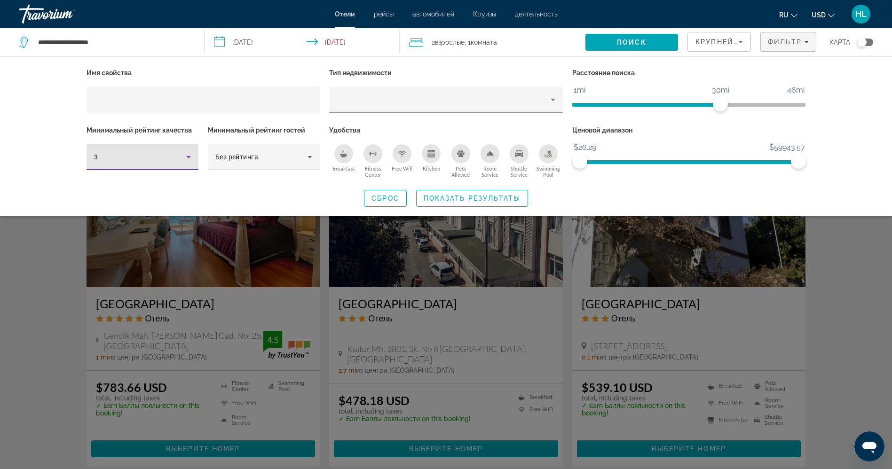
click at [173, 161] on div "3" at bounding box center [140, 156] width 92 height 11
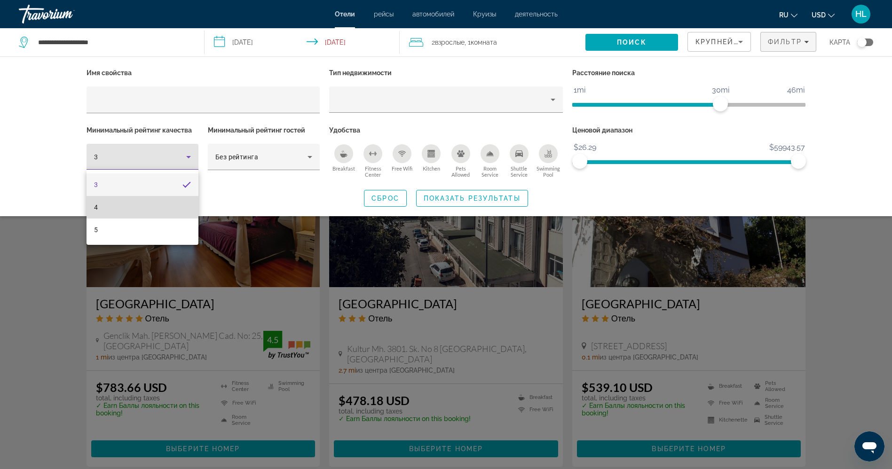
click at [154, 207] on mat-option "4" at bounding box center [143, 207] width 112 height 23
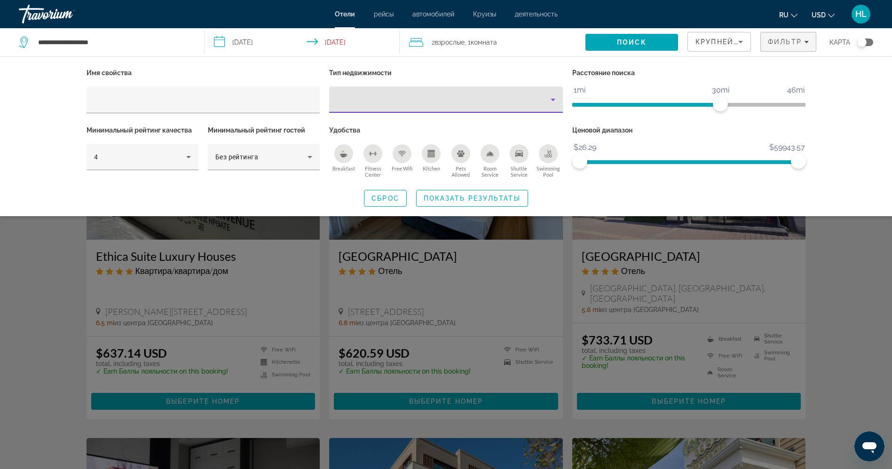
click at [483, 103] on div "Property type" at bounding box center [444, 99] width 214 height 11
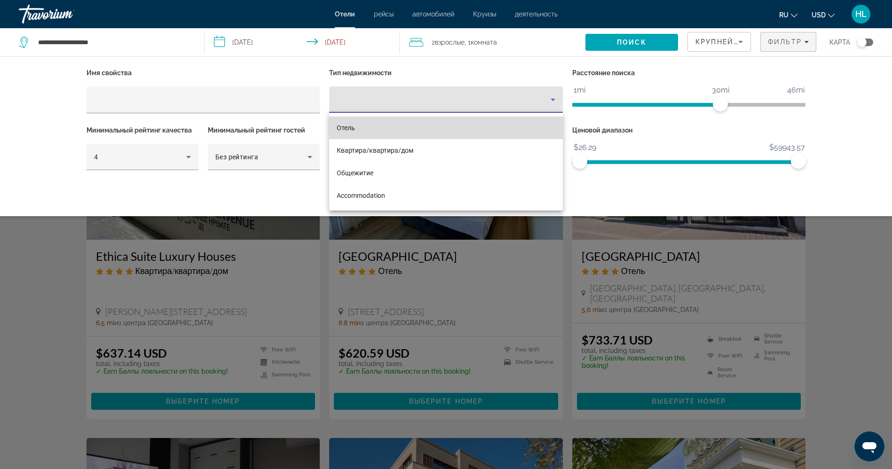
click at [422, 126] on mat-option "Отель" at bounding box center [446, 128] width 234 height 23
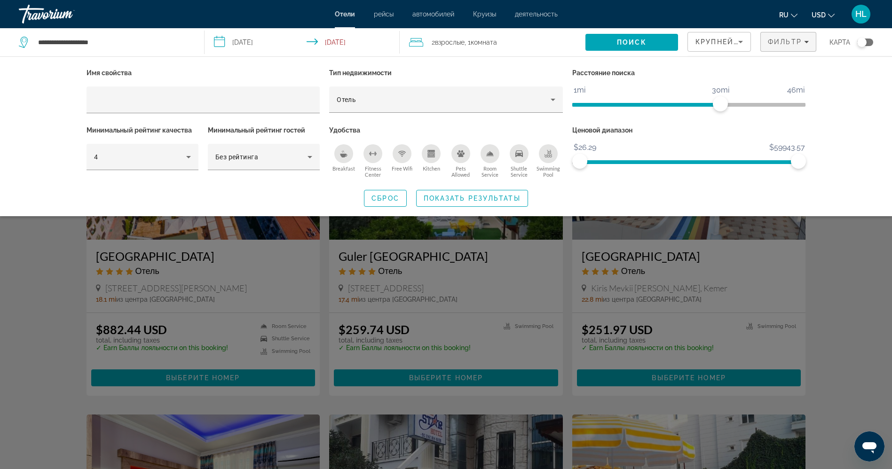
click at [403, 155] on icon "Free Wifi" at bounding box center [402, 154] width 8 height 8
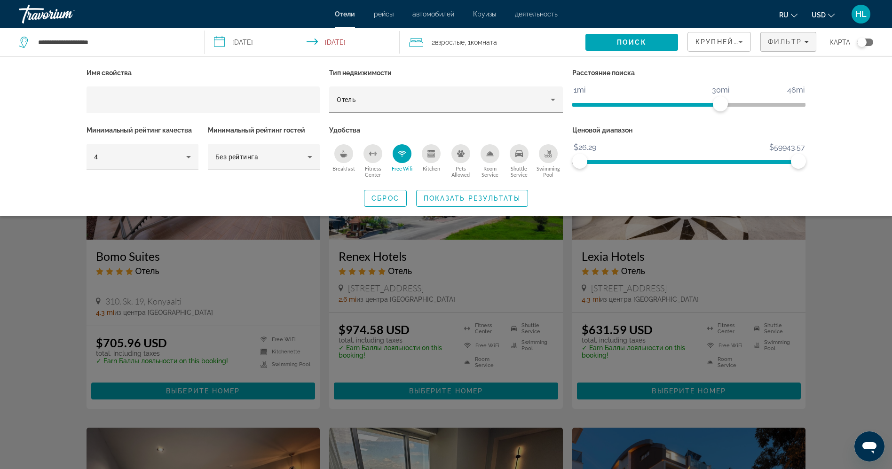
click at [520, 155] on icon "Shuttle Service" at bounding box center [520, 154] width 8 height 7
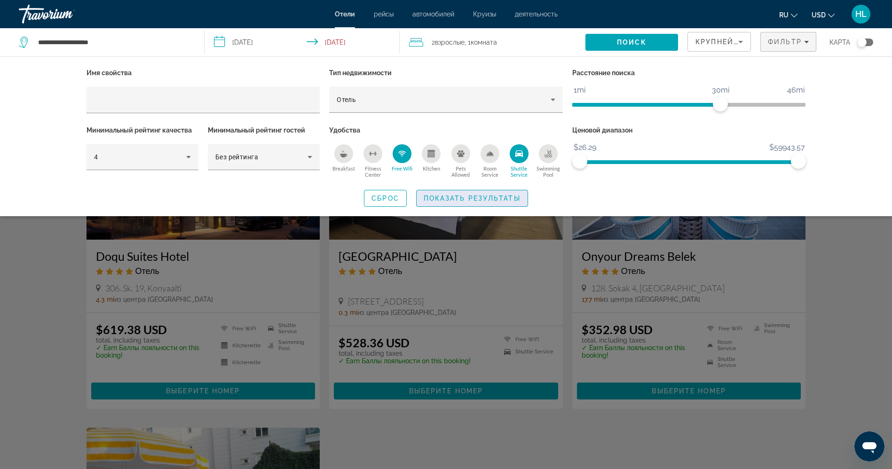
click at [496, 196] on span "Показать результаты" at bounding box center [472, 199] width 97 height 8
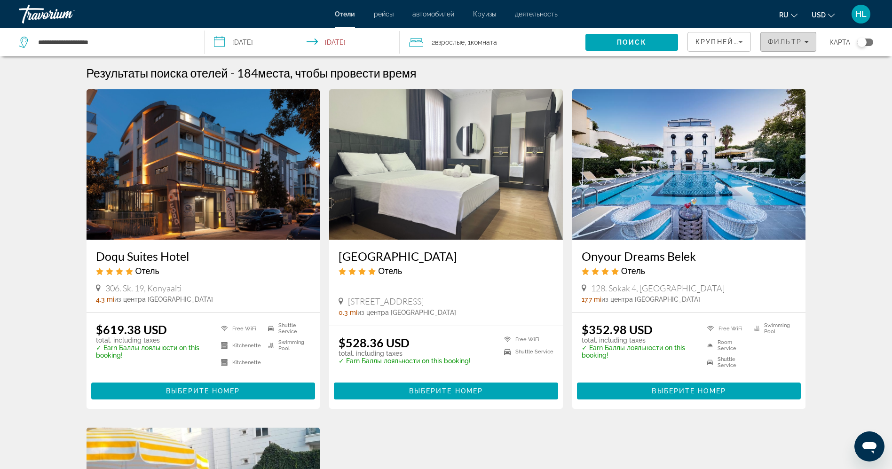
click at [789, 40] on span "Фильтр" at bounding box center [785, 42] width 34 height 8
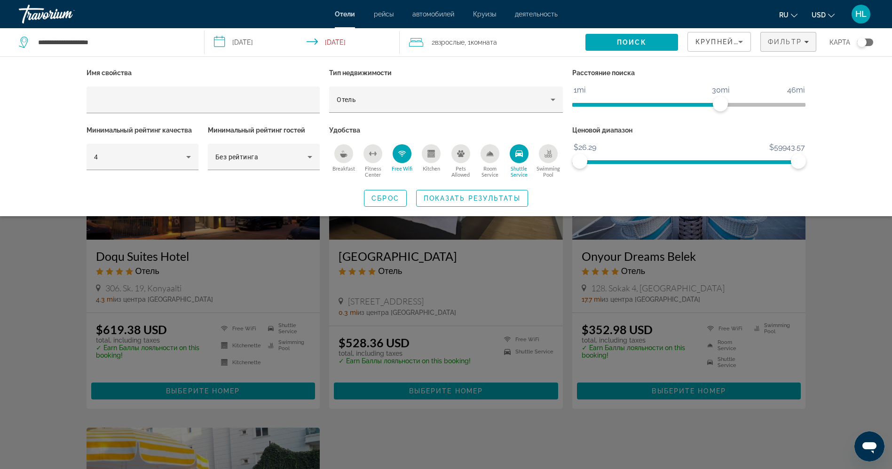
click at [519, 154] on icon "Shuttle Service" at bounding box center [520, 154] width 8 height 7
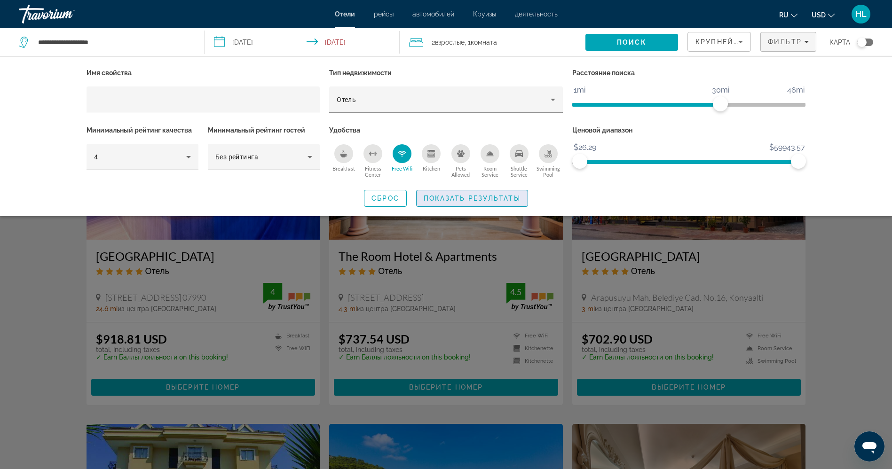
click at [490, 195] on span "Показать результаты" at bounding box center [472, 199] width 97 height 8
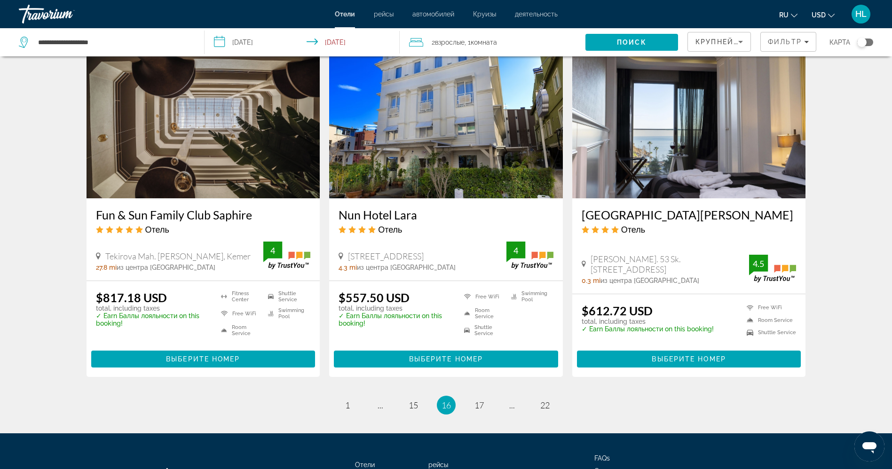
scroll to position [1093, 0]
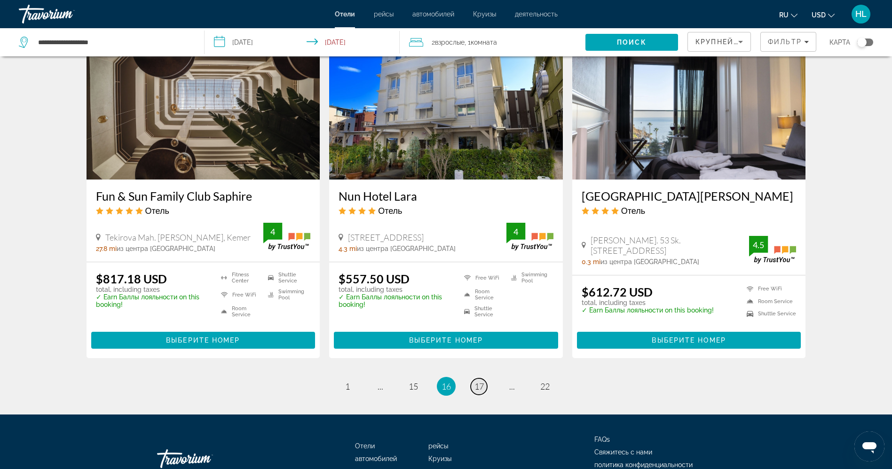
click at [477, 388] on span "17" at bounding box center [479, 387] width 9 height 10
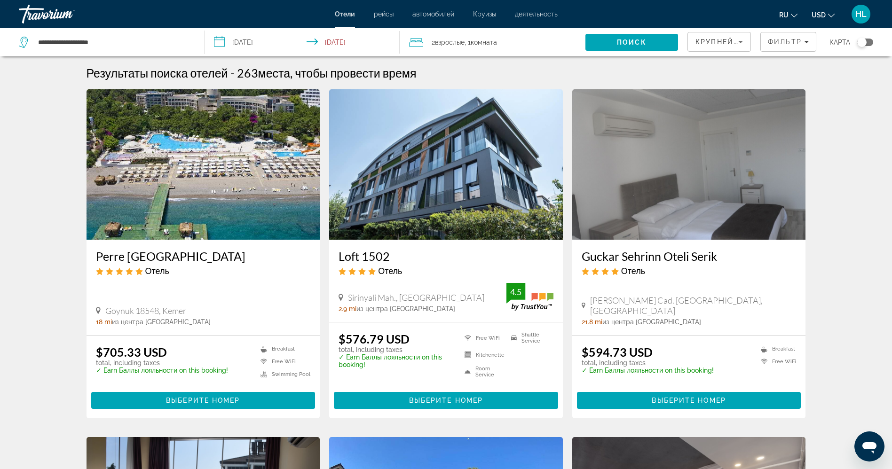
click at [198, 175] on img "Main content" at bounding box center [204, 164] width 234 height 151
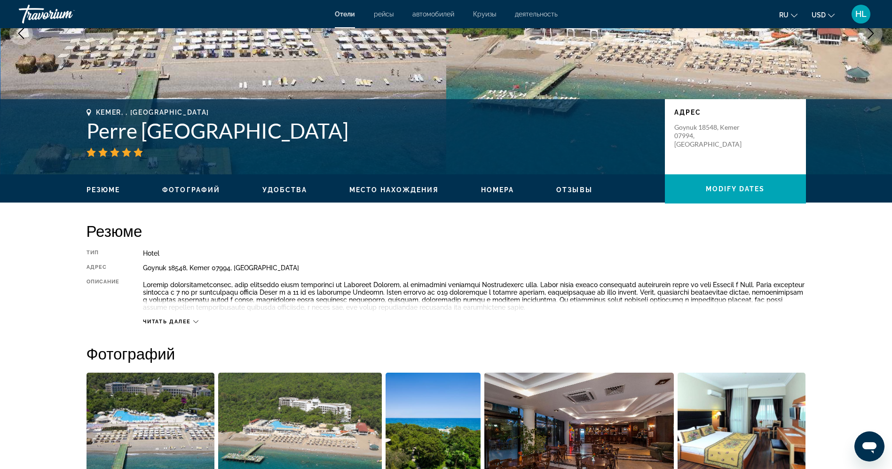
scroll to position [134, 0]
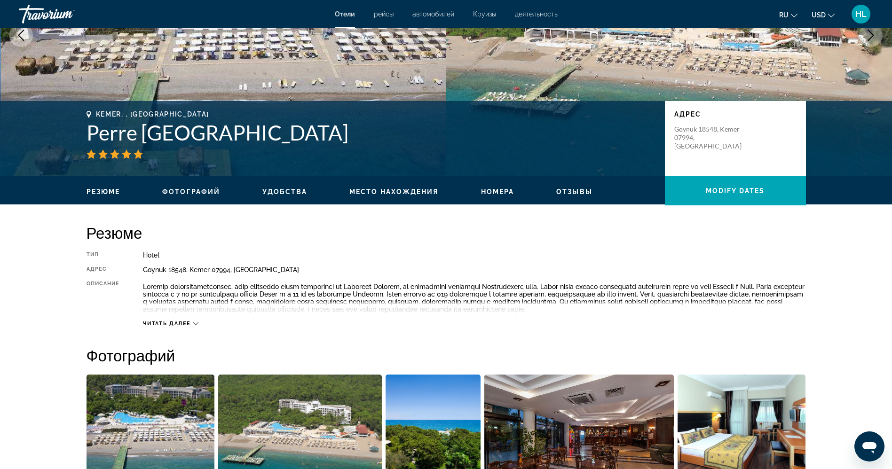
click at [217, 138] on h1 "Perre La Mer Resort and Spa" at bounding box center [371, 132] width 569 height 24
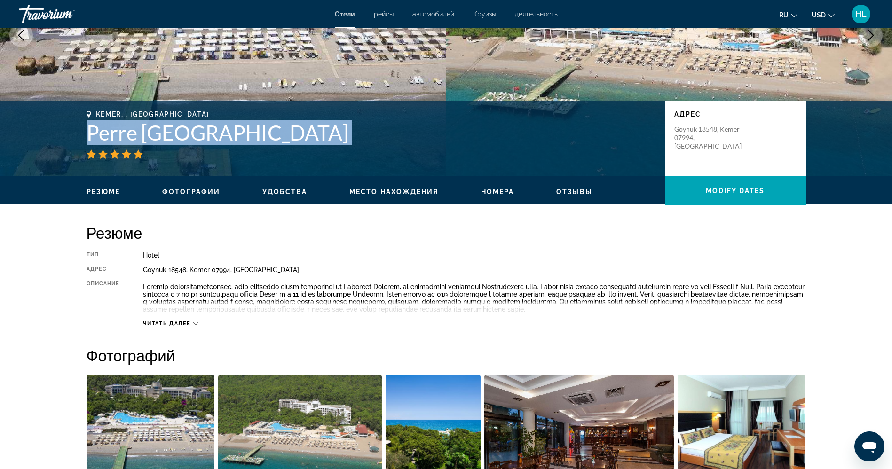
click at [217, 138] on h1 "Perre La Mer Resort and Spa" at bounding box center [371, 132] width 569 height 24
copy div "Perre La Mer Resort and Spa"
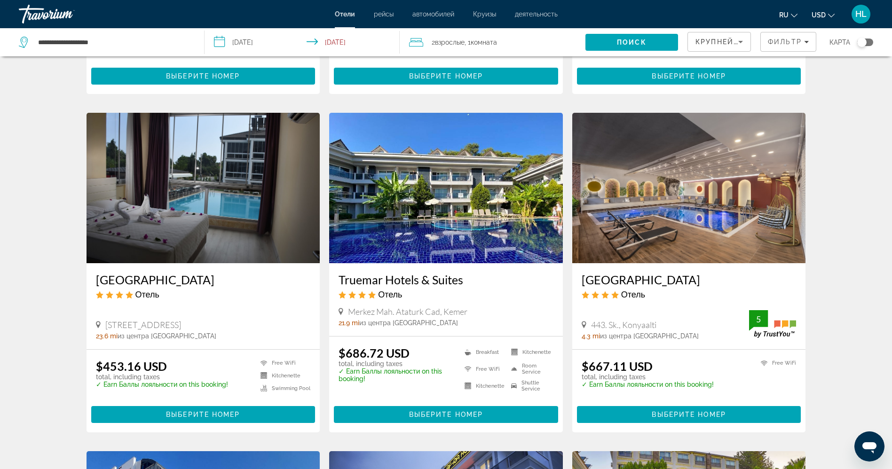
scroll to position [333, 0]
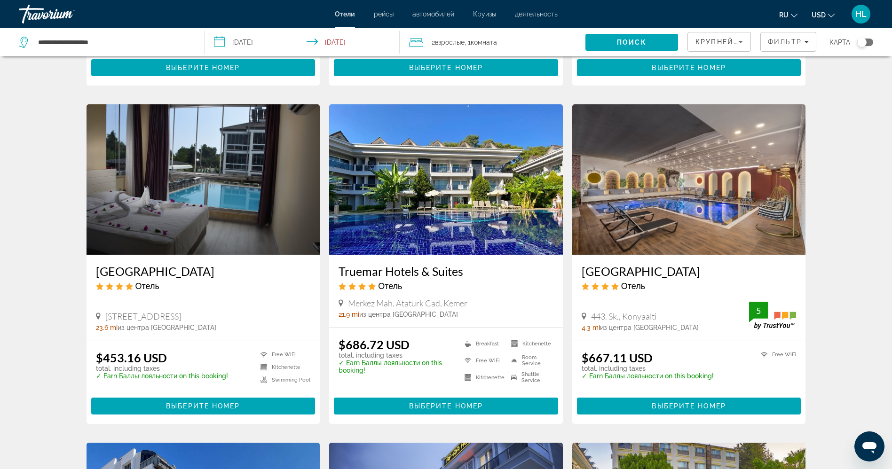
click at [475, 188] on img "Main content" at bounding box center [446, 179] width 234 height 151
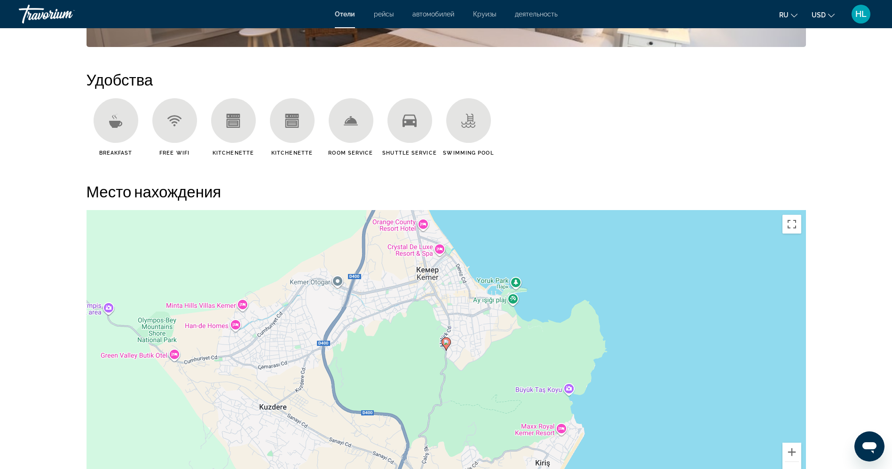
scroll to position [738, 0]
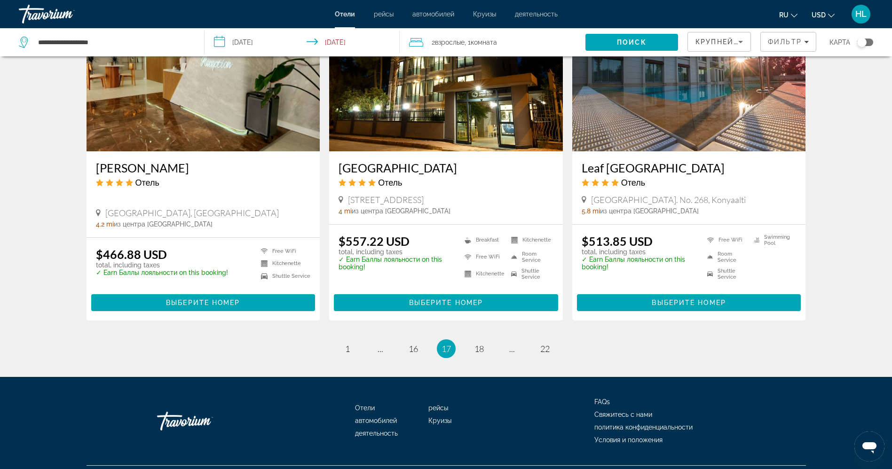
scroll to position [1157, 0]
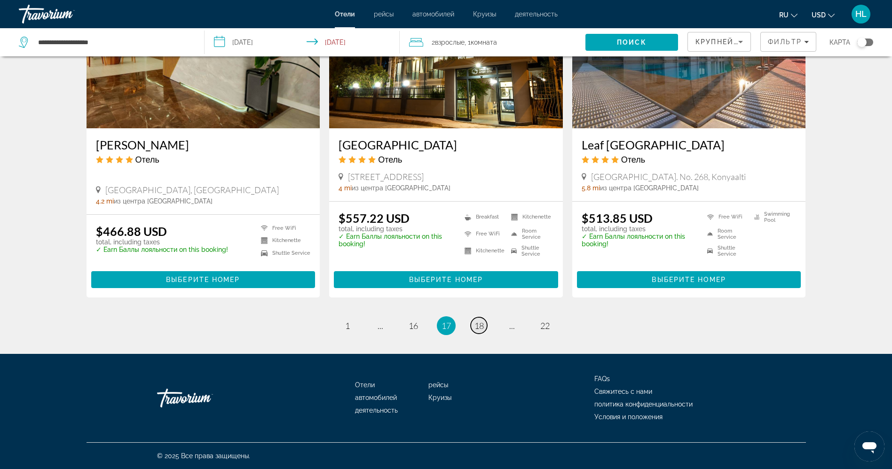
click at [478, 321] on span "18" at bounding box center [479, 326] width 9 height 10
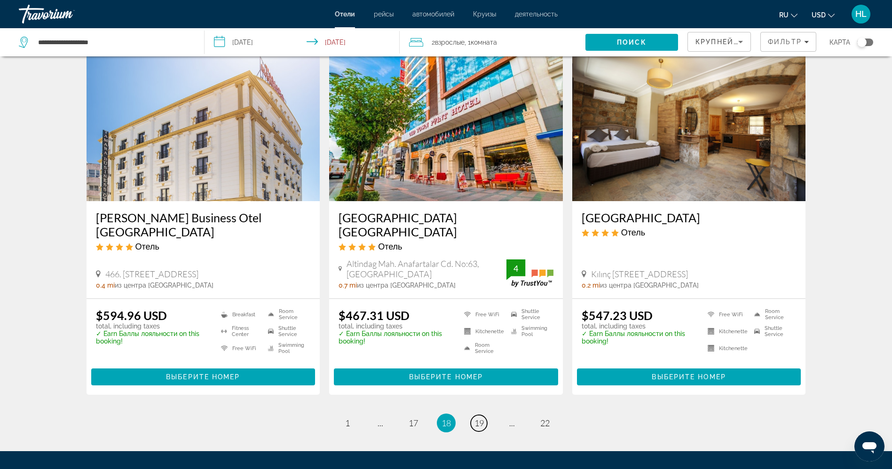
scroll to position [1074, 0]
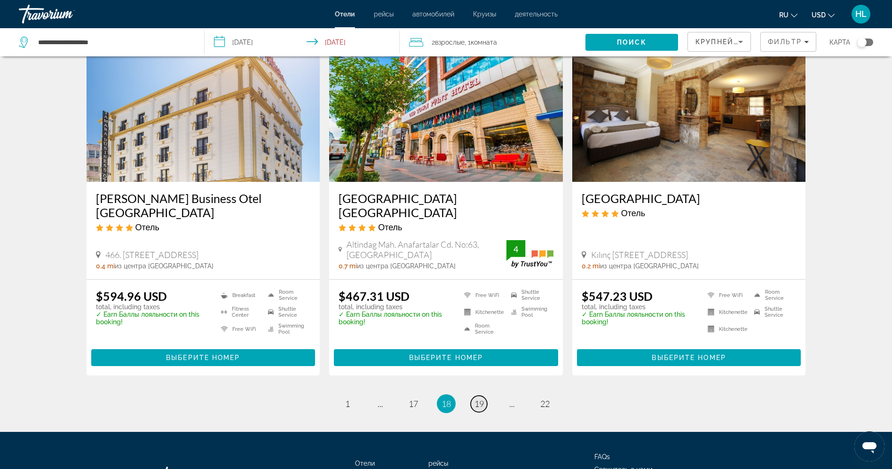
click at [480, 399] on span "19" at bounding box center [479, 404] width 9 height 10
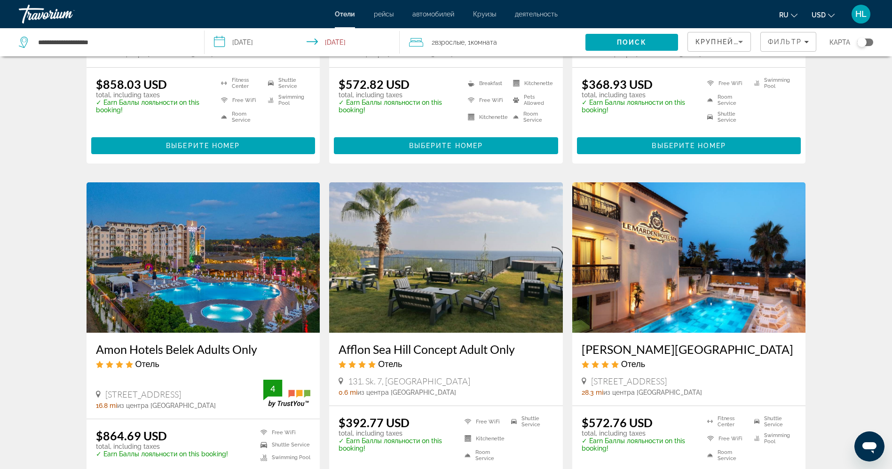
scroll to position [347, 0]
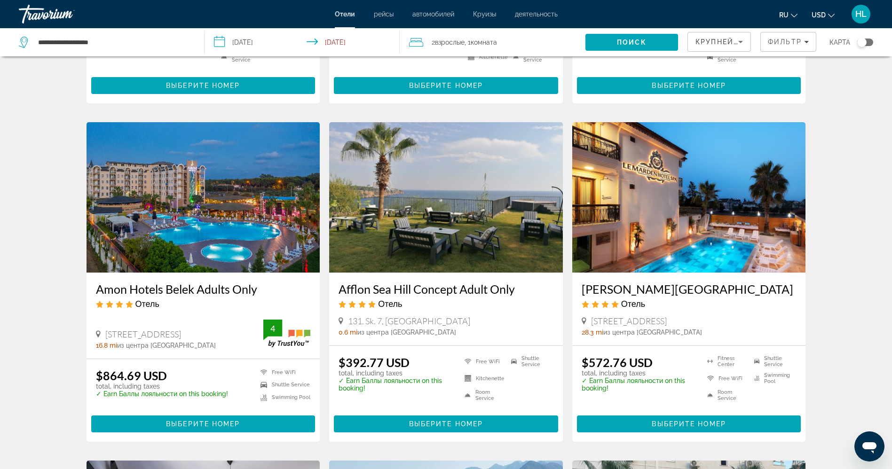
click at [440, 209] on img "Main content" at bounding box center [446, 197] width 234 height 151
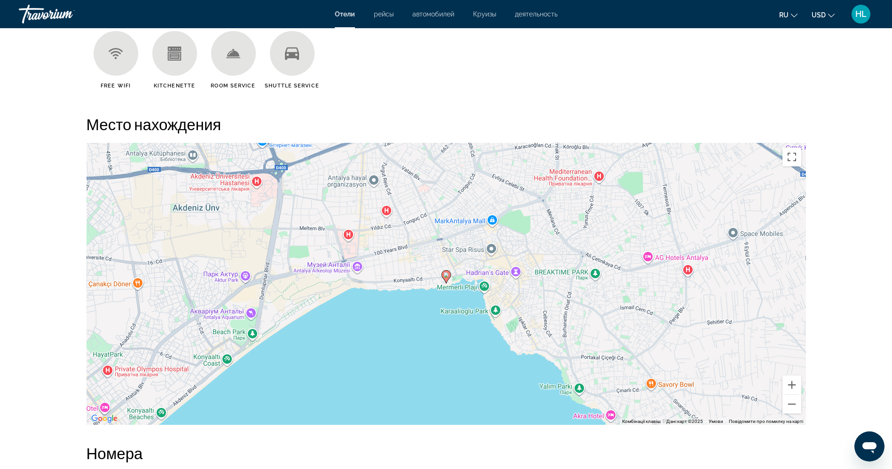
scroll to position [785, 0]
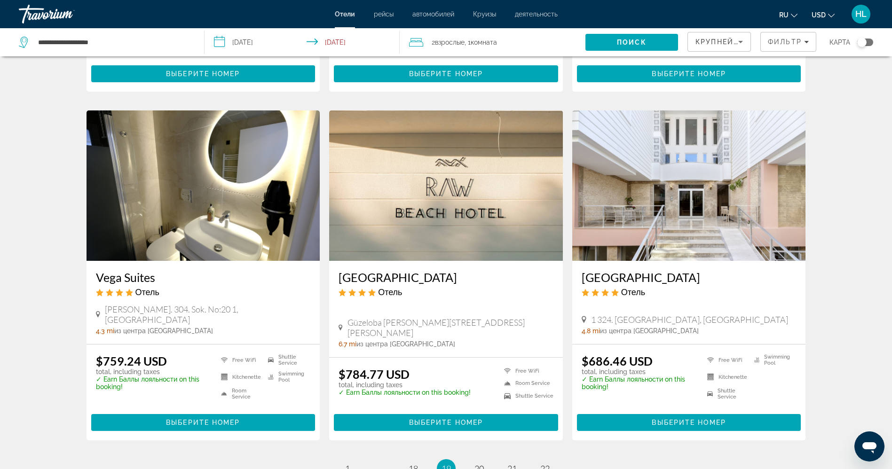
scroll to position [1129, 0]
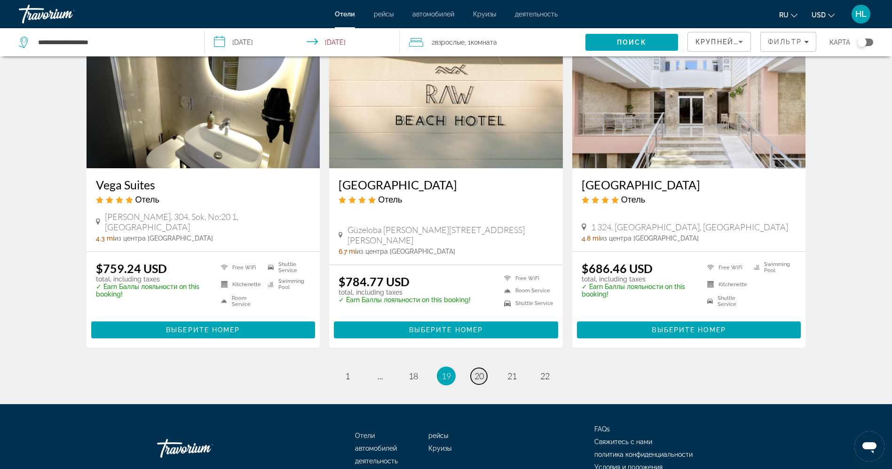
click at [477, 371] on span "20" at bounding box center [479, 376] width 9 height 10
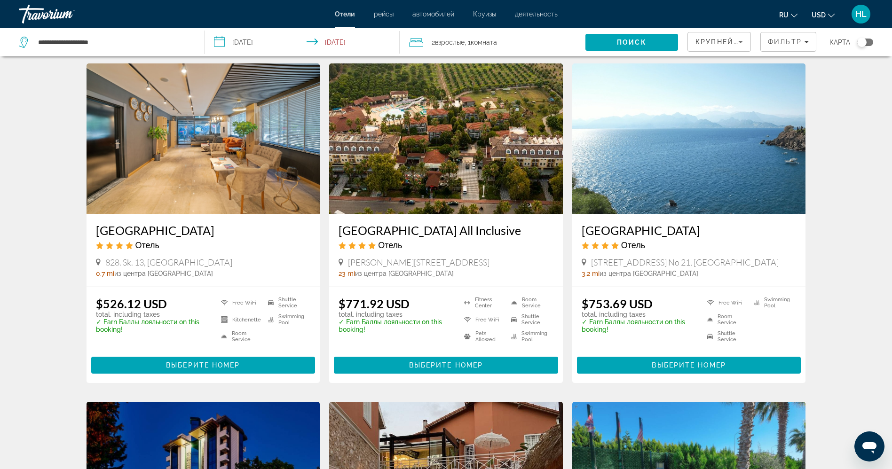
scroll to position [28, 0]
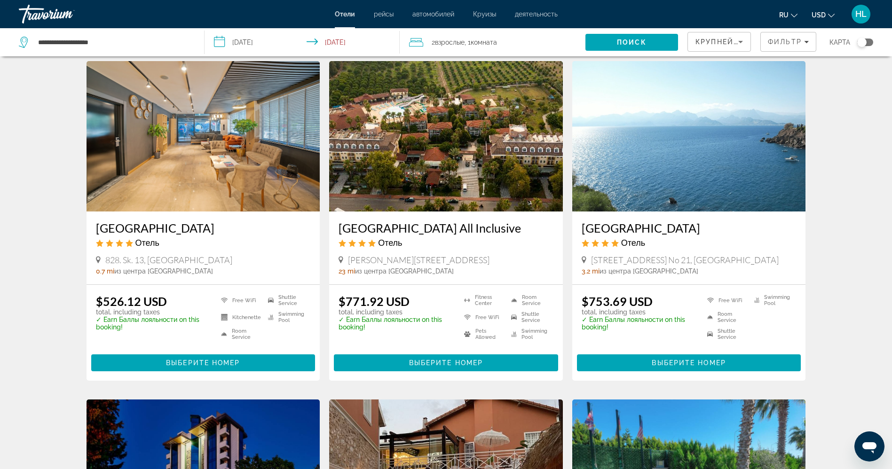
click at [182, 187] on img "Main content" at bounding box center [204, 136] width 234 height 151
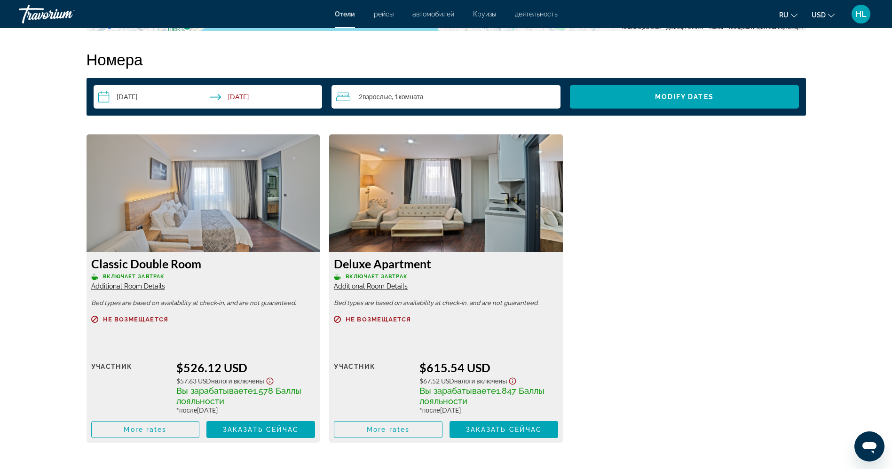
scroll to position [1214, 0]
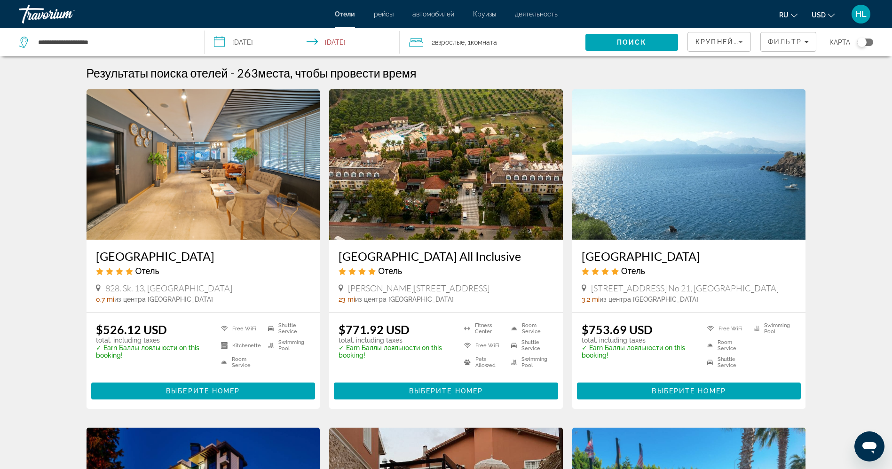
click at [734, 202] on img "Main content" at bounding box center [690, 164] width 234 height 151
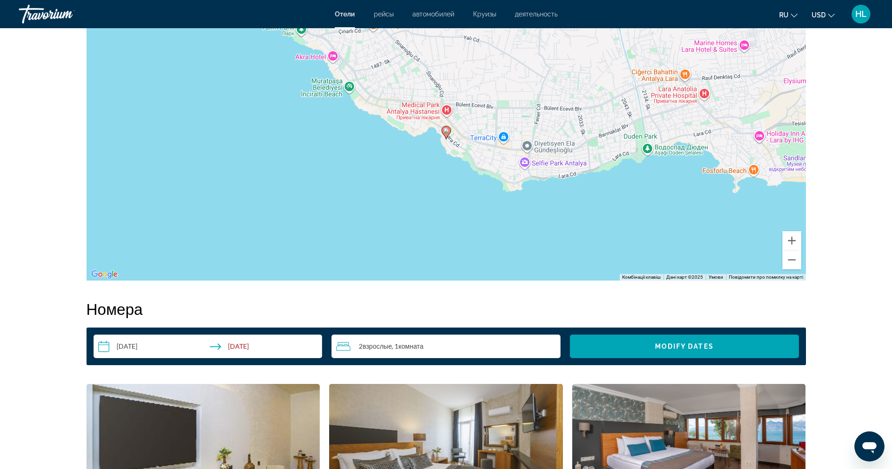
scroll to position [943, 0]
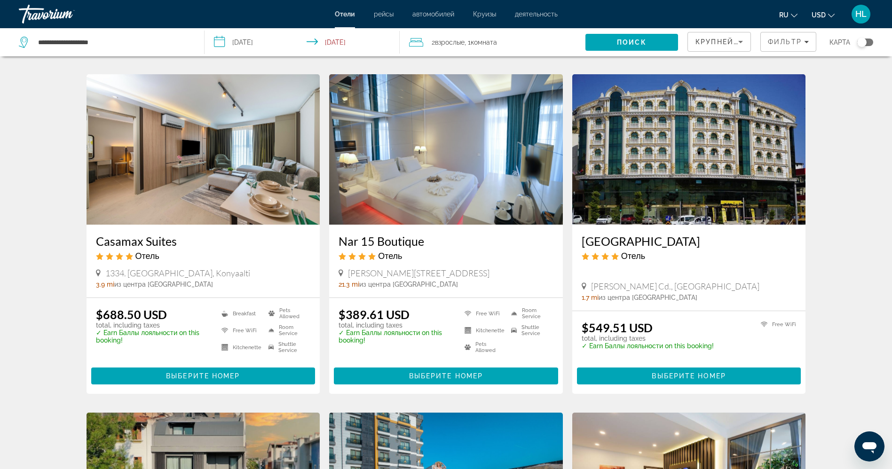
scroll to position [694, 0]
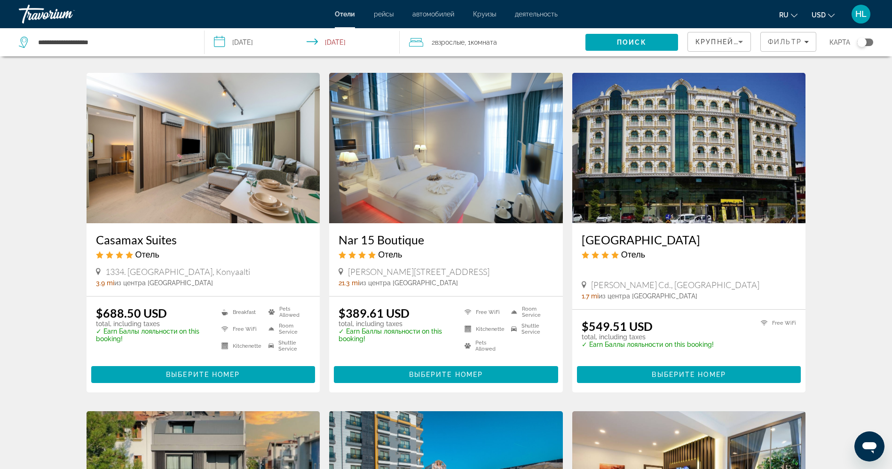
click at [243, 176] on img "Main content" at bounding box center [204, 148] width 234 height 151
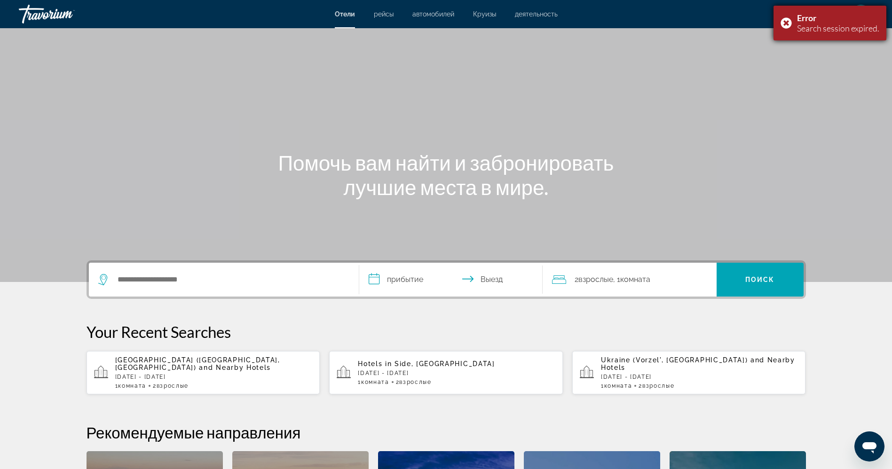
click at [785, 22] on div "Error Search session expired." at bounding box center [830, 23] width 113 height 35
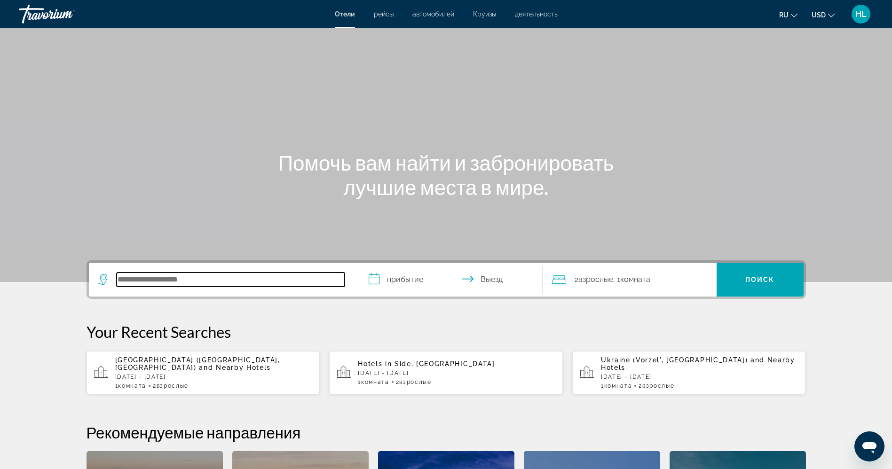
click at [239, 283] on input "Search hotel destination" at bounding box center [231, 280] width 228 height 14
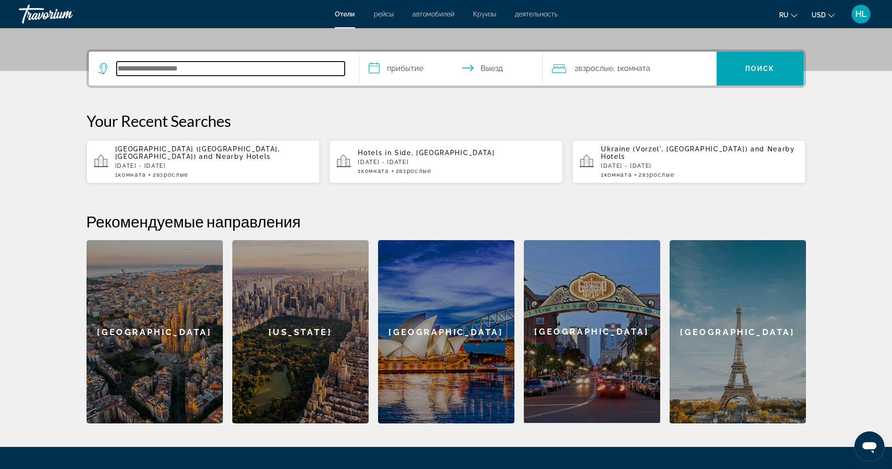
scroll to position [230, 0]
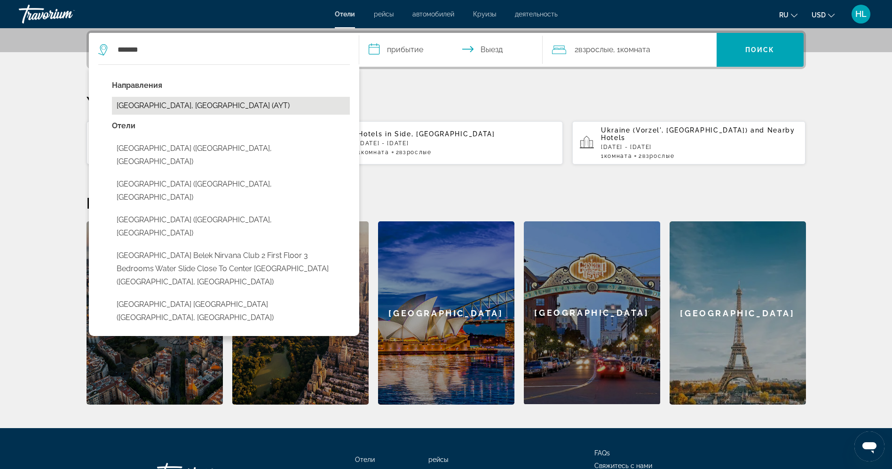
click at [187, 104] on button "[GEOGRAPHIC_DATA], [GEOGRAPHIC_DATA] (AYT)" at bounding box center [231, 106] width 238 height 18
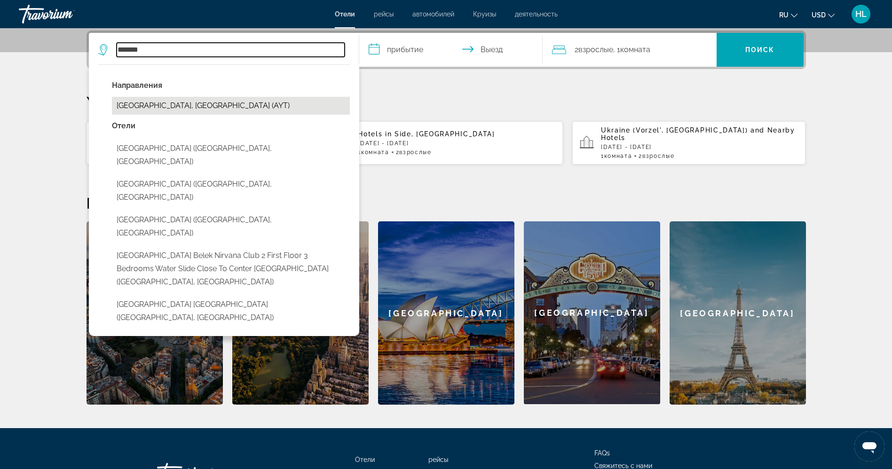
type input "**********"
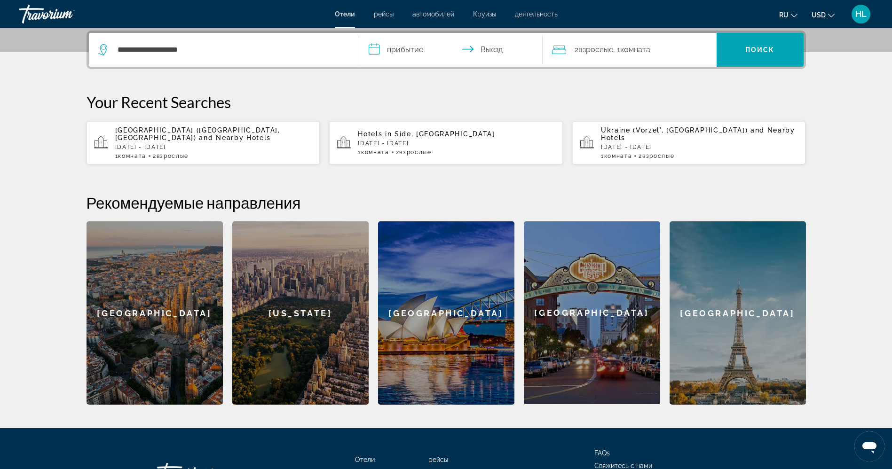
click at [430, 41] on input "**********" at bounding box center [452, 51] width 187 height 37
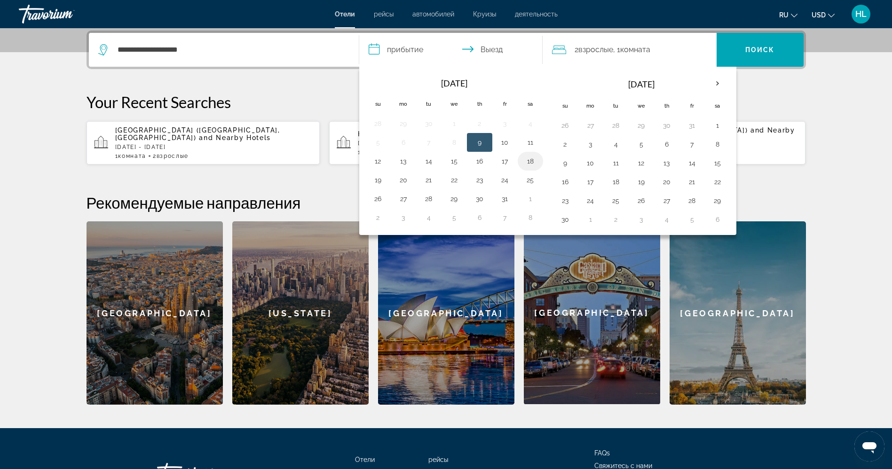
click at [533, 163] on button "18" at bounding box center [530, 161] width 15 height 13
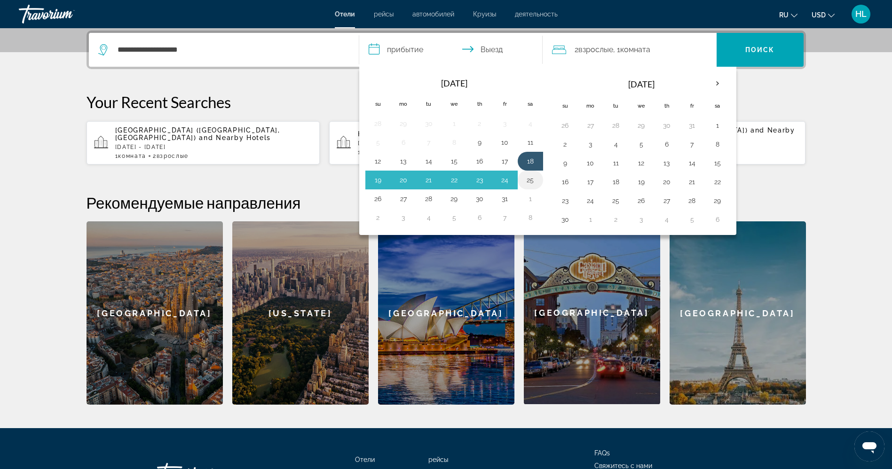
click at [532, 188] on td "25" at bounding box center [530, 180] width 25 height 19
click at [526, 179] on button "25" at bounding box center [530, 180] width 15 height 13
type input "**********"
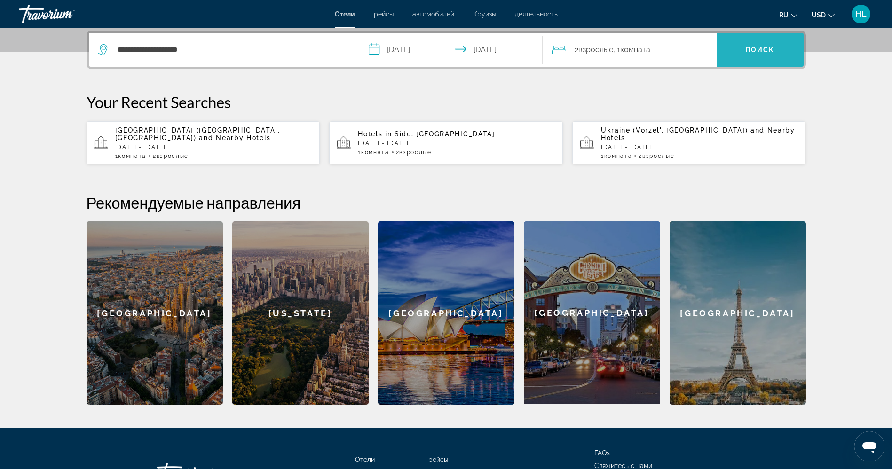
click at [748, 46] on span "Поиск" at bounding box center [761, 50] width 30 height 8
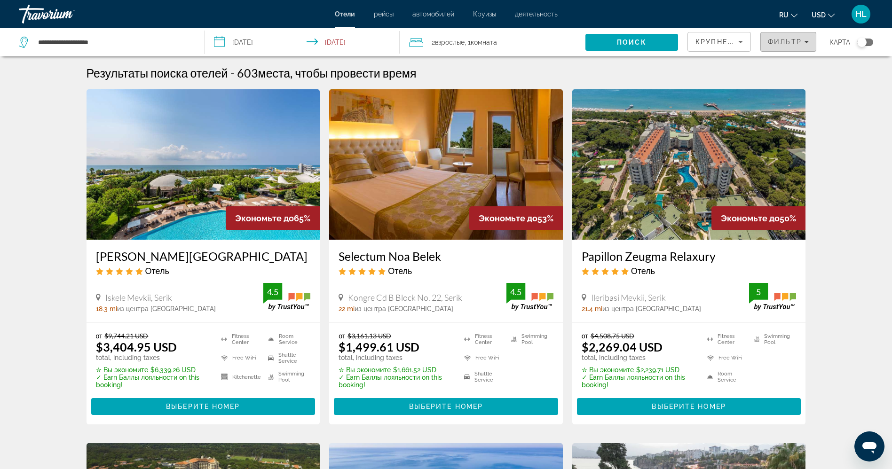
click at [766, 52] on span "Filters" at bounding box center [788, 42] width 55 height 23
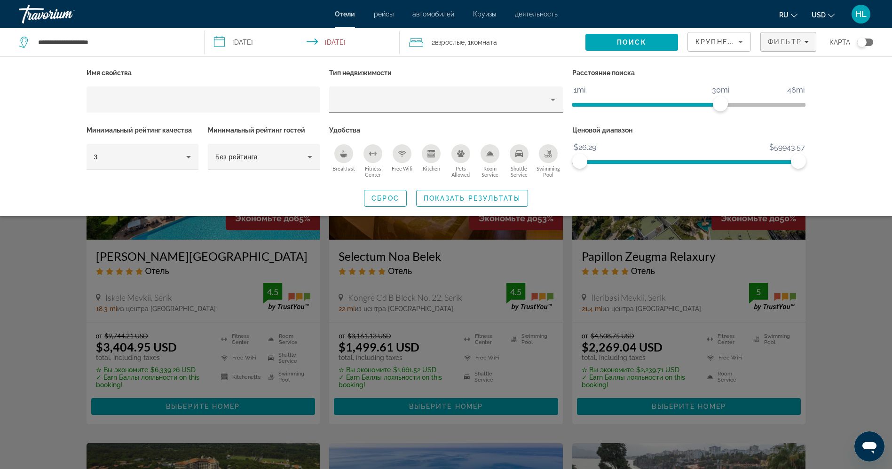
click at [398, 156] on icon "Free Wifi" at bounding box center [402, 154] width 8 height 8
click at [165, 159] on div "3" at bounding box center [140, 156] width 92 height 11
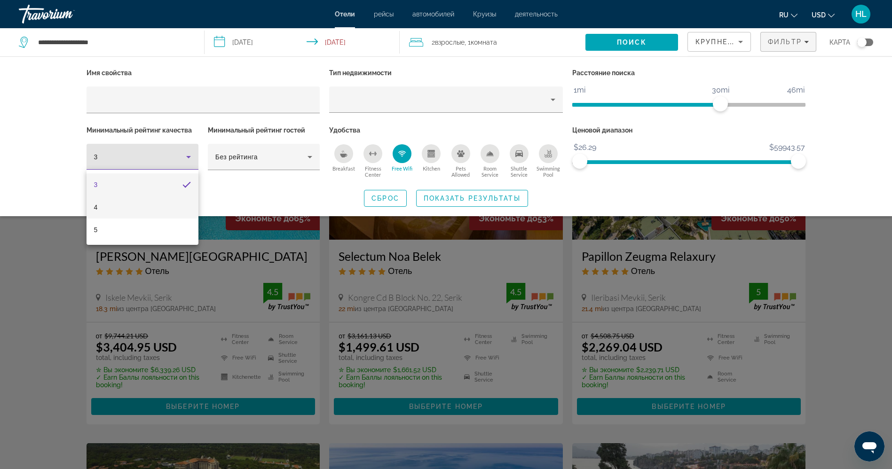
click at [144, 207] on mat-option "4" at bounding box center [143, 207] width 112 height 23
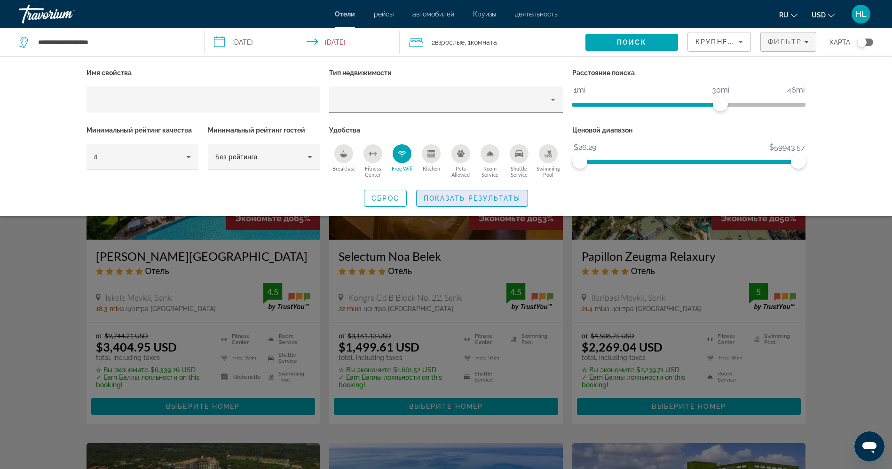
click at [446, 198] on span "Показать результаты" at bounding box center [472, 199] width 97 height 8
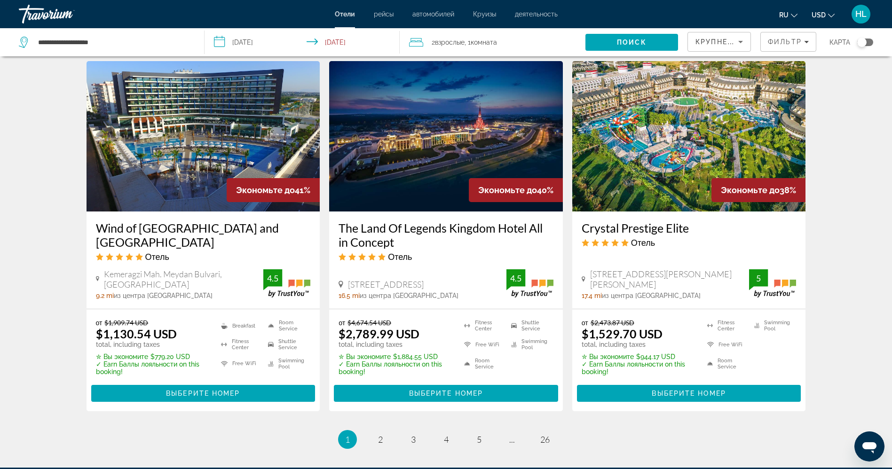
scroll to position [1224, 0]
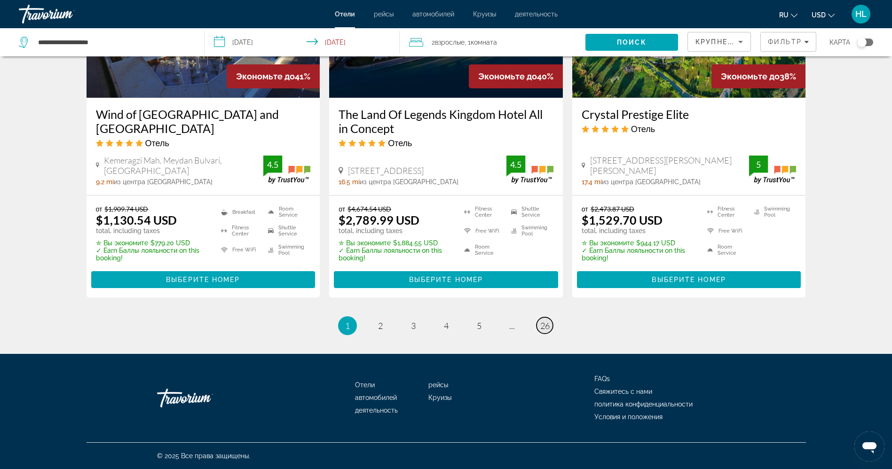
click at [544, 326] on span "26" at bounding box center [545, 326] width 9 height 10
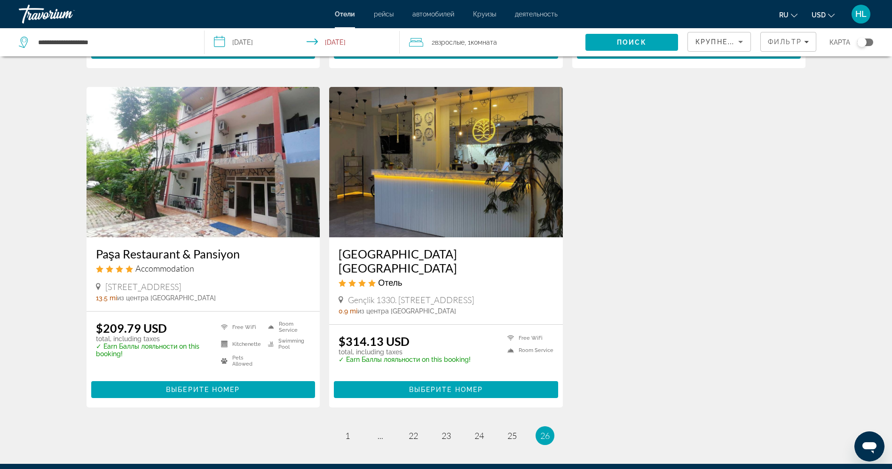
scroll to position [704, 0]
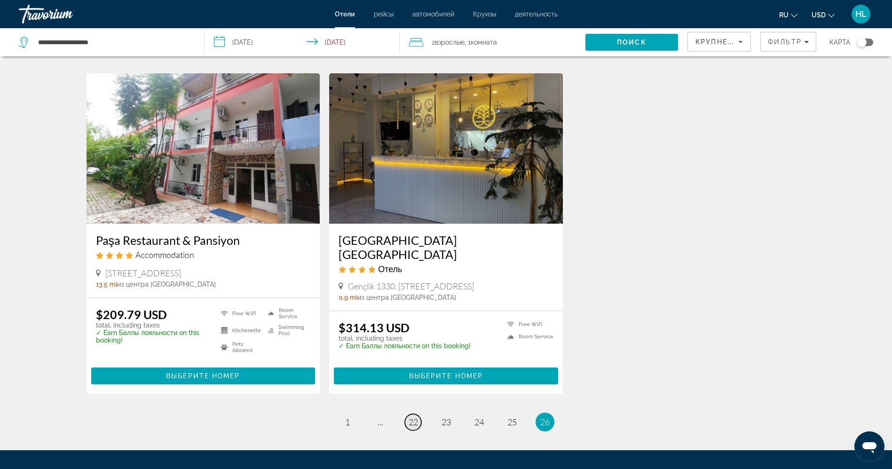
click at [410, 421] on span "22" at bounding box center [413, 422] width 9 height 10
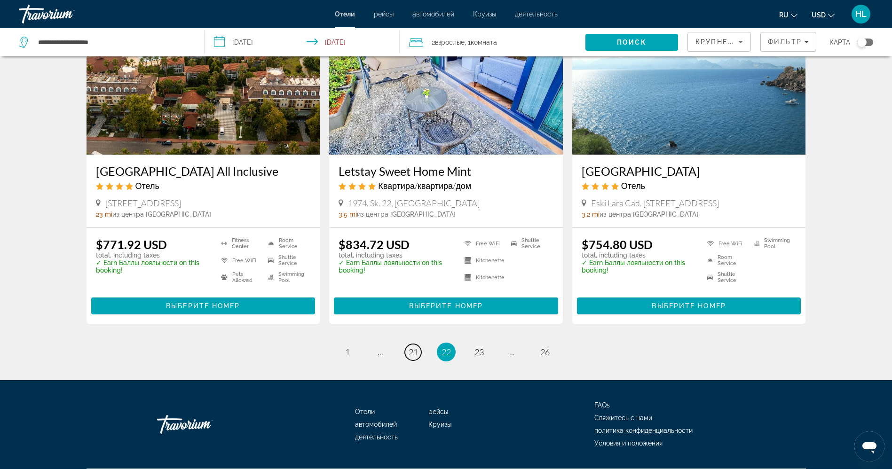
scroll to position [1144, 0]
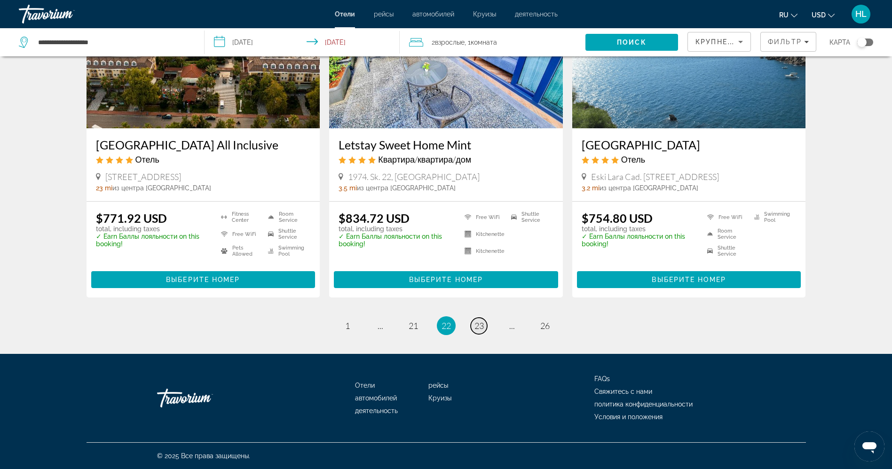
click at [480, 328] on span "23" at bounding box center [479, 326] width 9 height 10
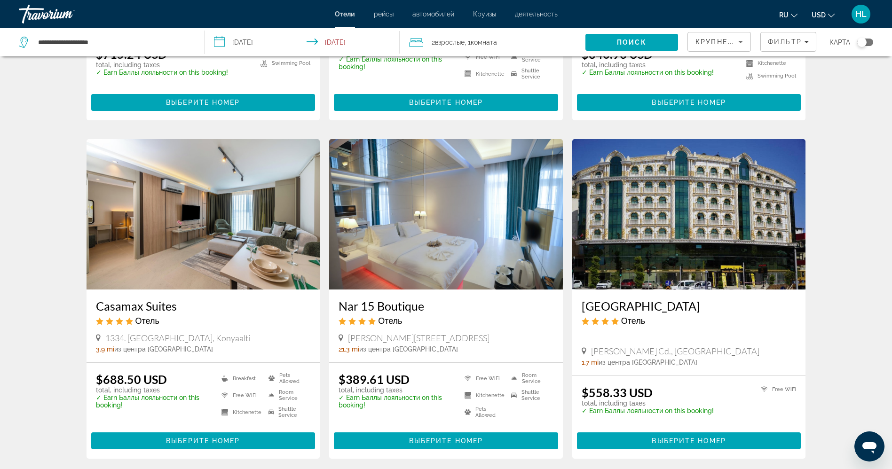
scroll to position [659, 0]
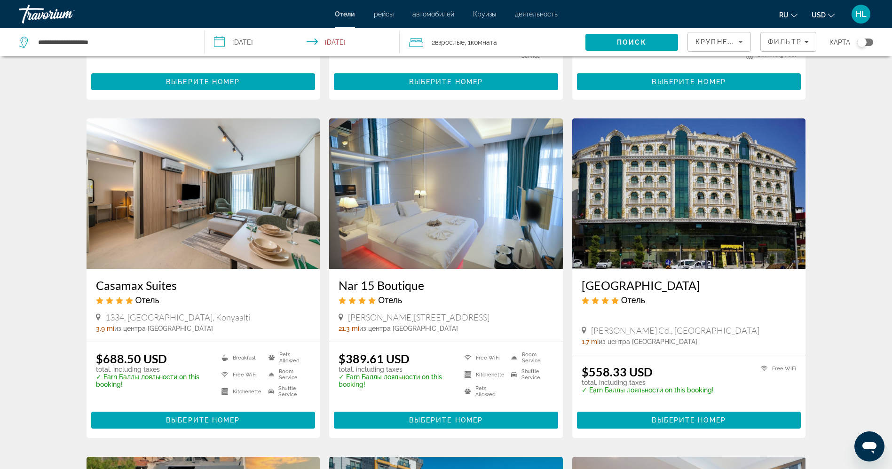
click at [211, 213] on img "Main content" at bounding box center [204, 194] width 234 height 151
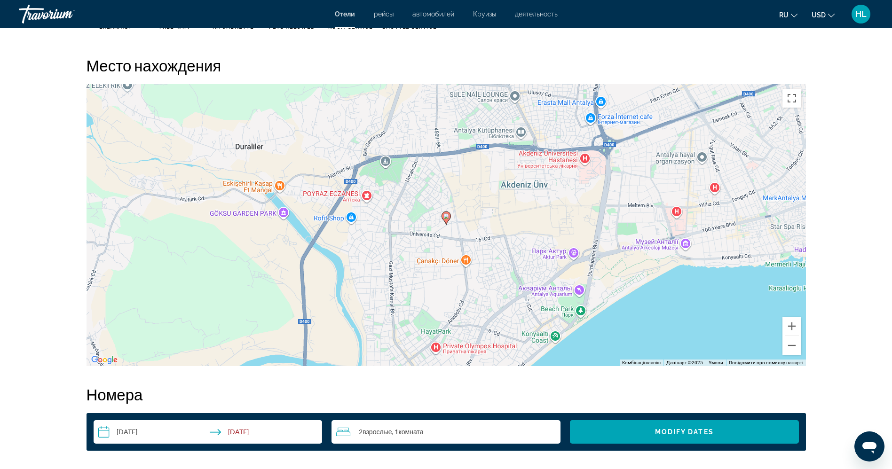
scroll to position [853, 0]
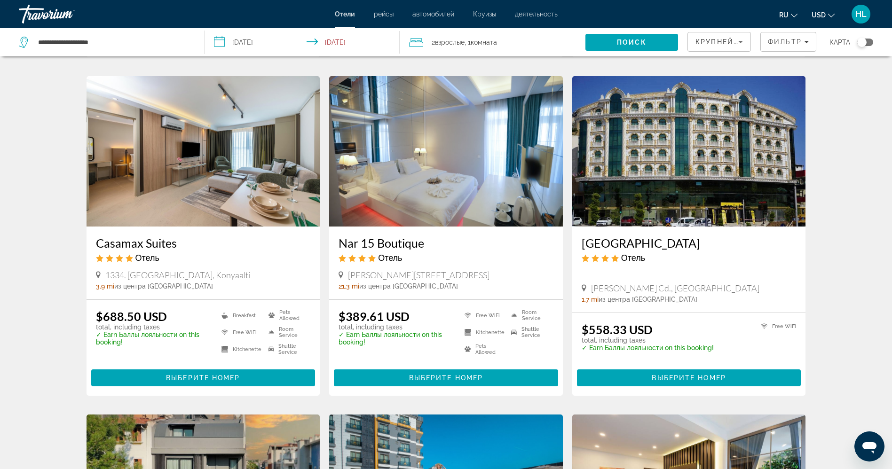
scroll to position [694, 0]
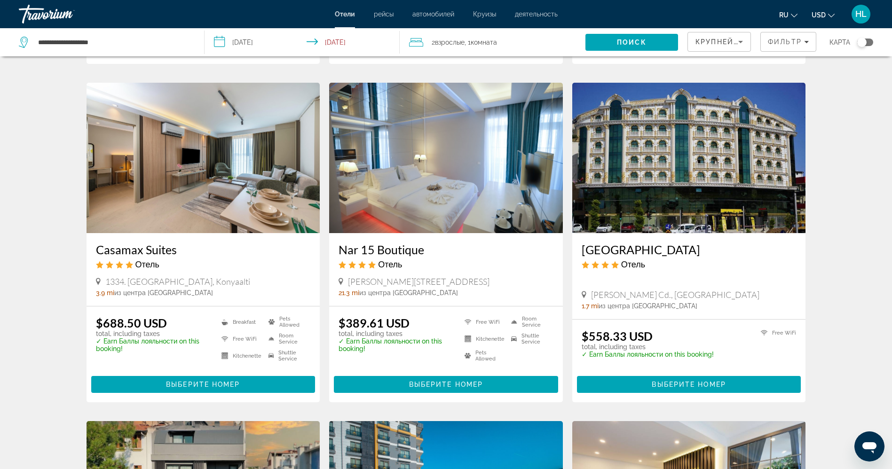
click at [472, 183] on img "Main content" at bounding box center [446, 158] width 234 height 151
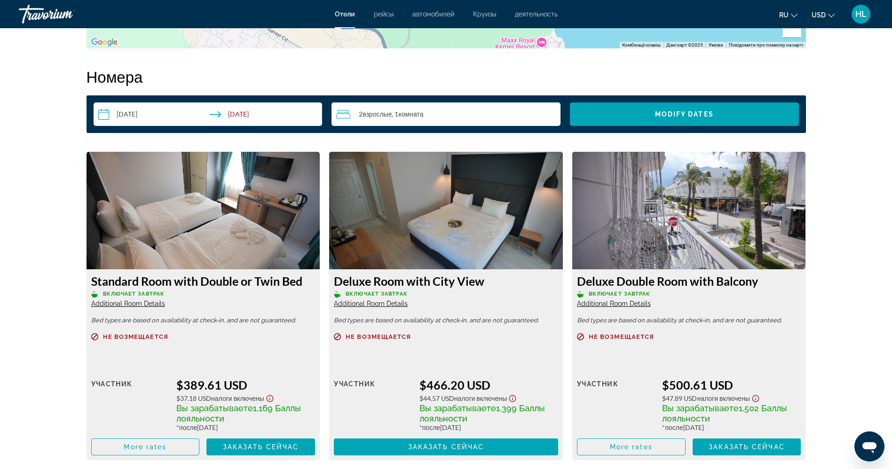
scroll to position [1212, 0]
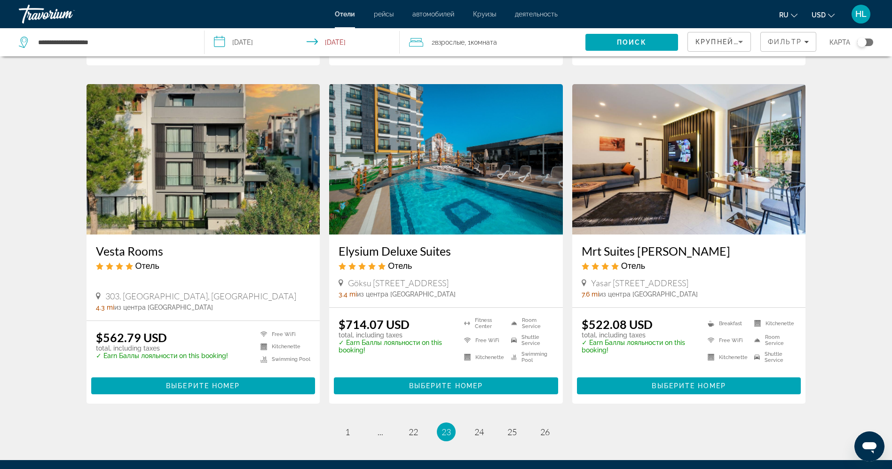
scroll to position [1040, 0]
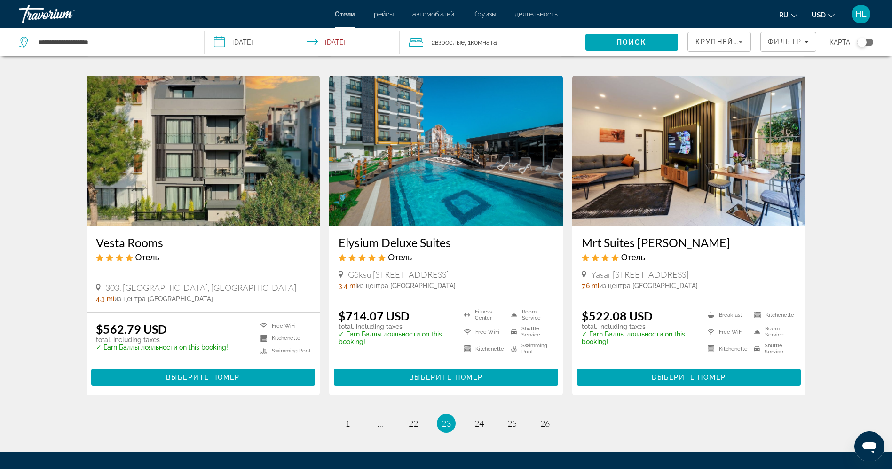
click at [681, 176] on img "Main content" at bounding box center [690, 151] width 234 height 151
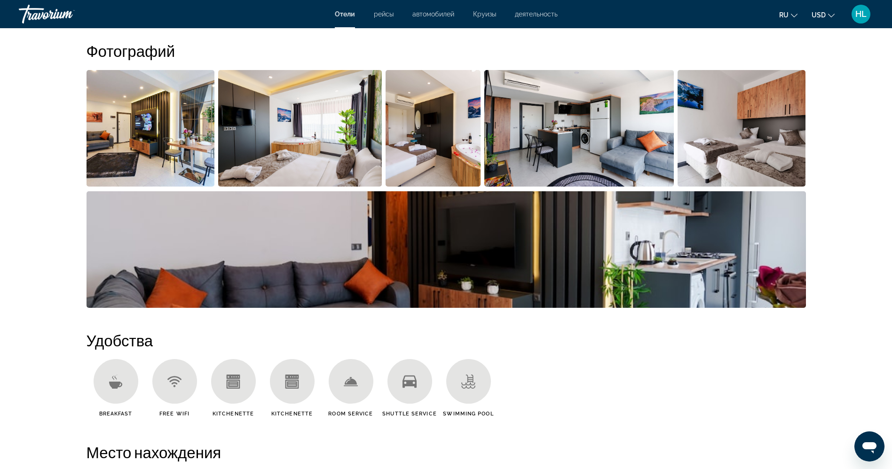
scroll to position [446, 0]
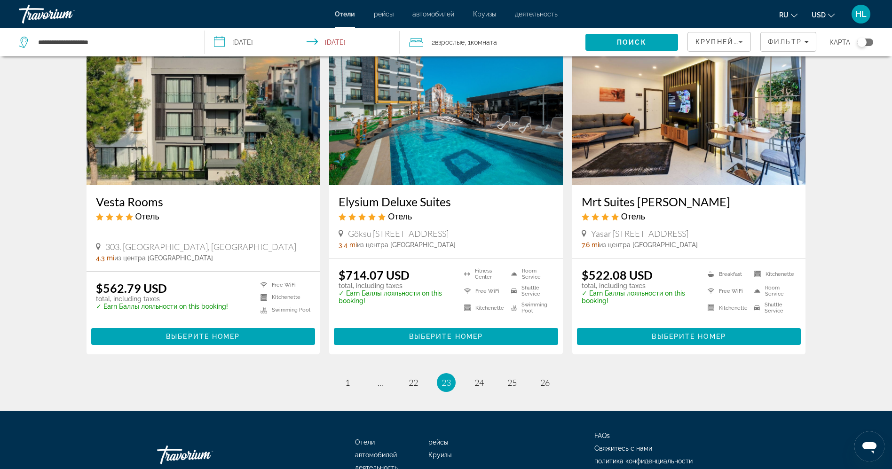
scroll to position [1138, 0]
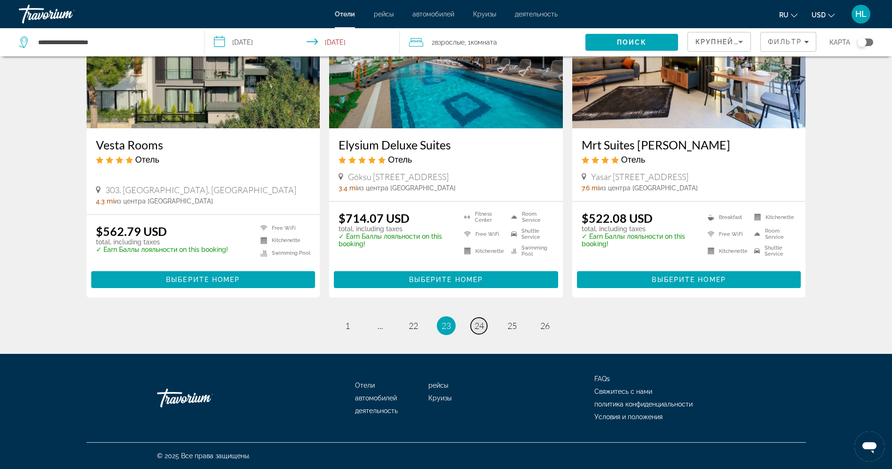
click at [481, 326] on span "24" at bounding box center [479, 326] width 9 height 10
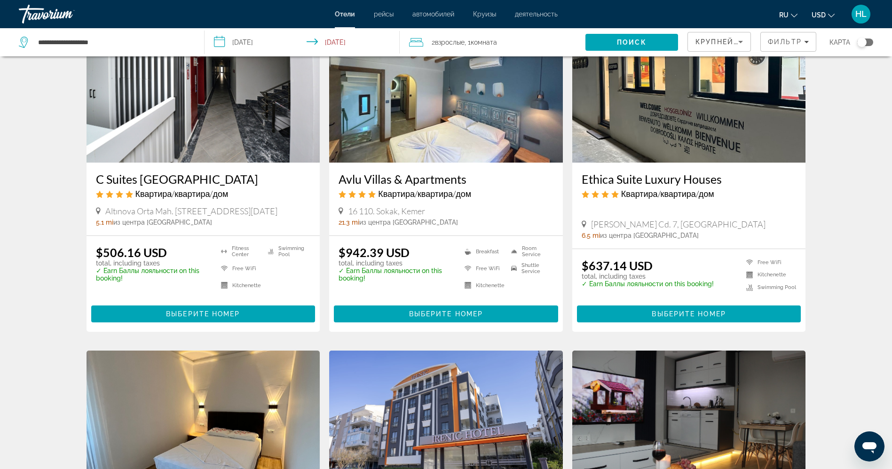
scroll to position [649, 0]
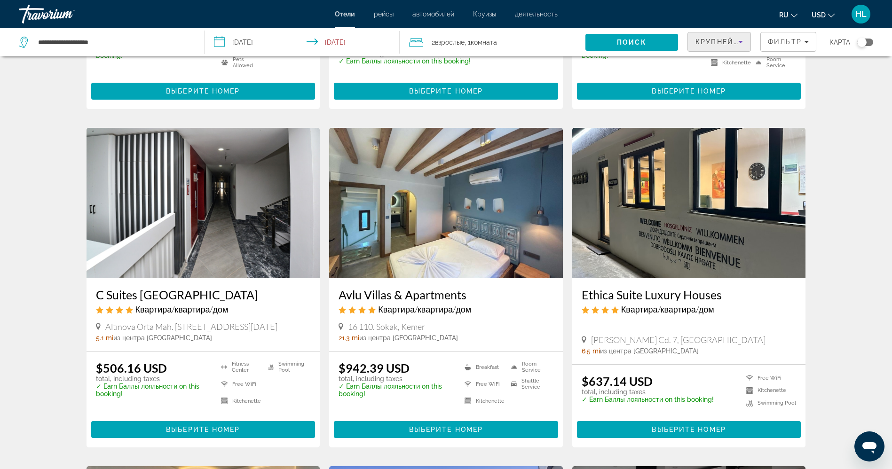
click at [702, 40] on span "Крупнейшие сбережения" at bounding box center [753, 42] width 114 height 8
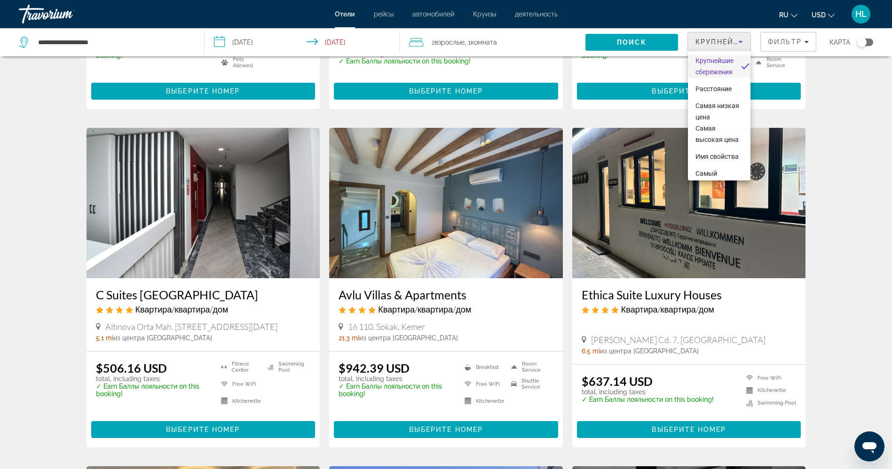
click at [781, 40] on div at bounding box center [446, 234] width 892 height 469
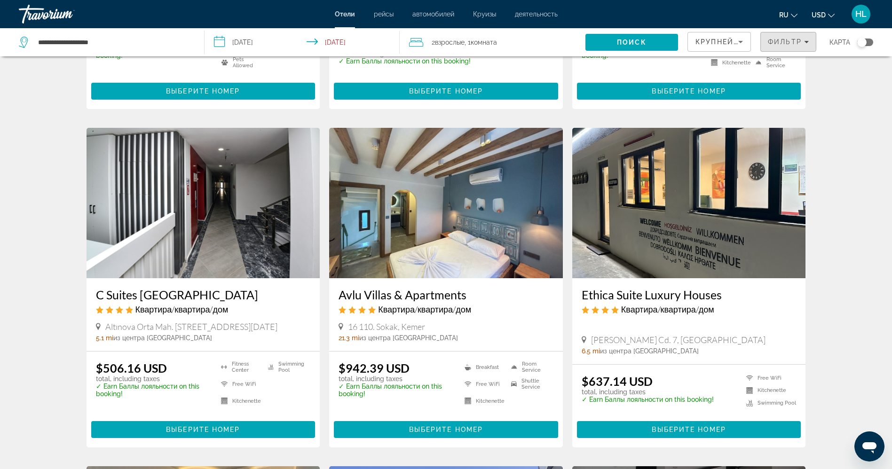
click at [781, 40] on span "Фильтр" at bounding box center [785, 42] width 34 height 8
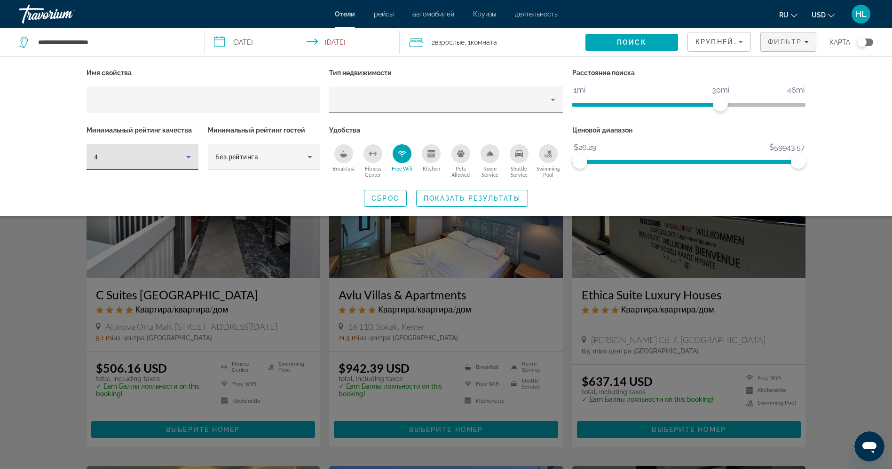
click at [143, 155] on div "4" at bounding box center [140, 156] width 92 height 11
click at [141, 235] on mat-option "5" at bounding box center [143, 230] width 112 height 23
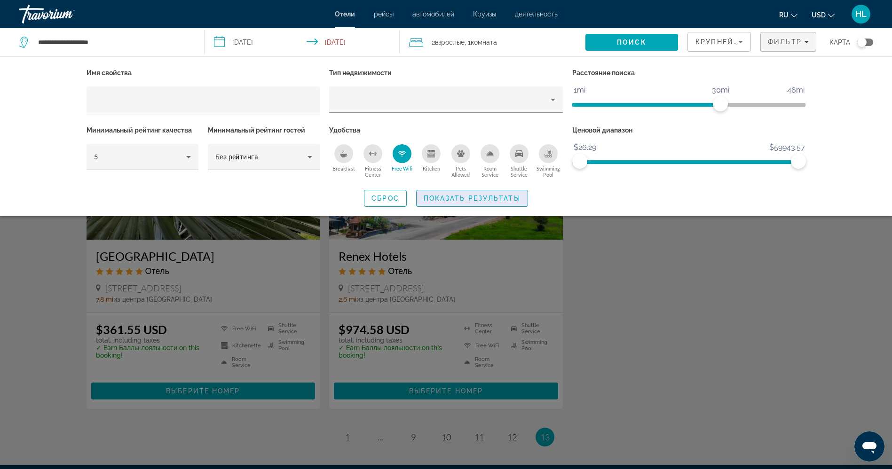
click at [461, 190] on span "Search widget" at bounding box center [472, 198] width 111 height 23
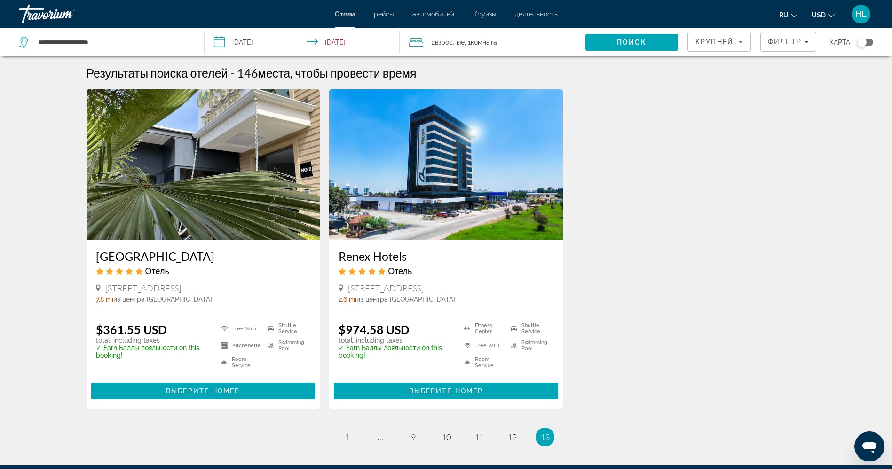
click at [462, 199] on img "Main content" at bounding box center [446, 164] width 234 height 151
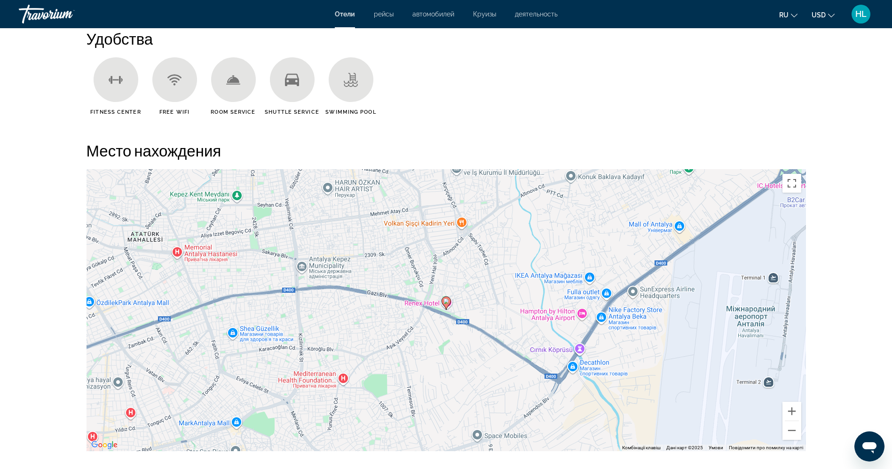
scroll to position [795, 0]
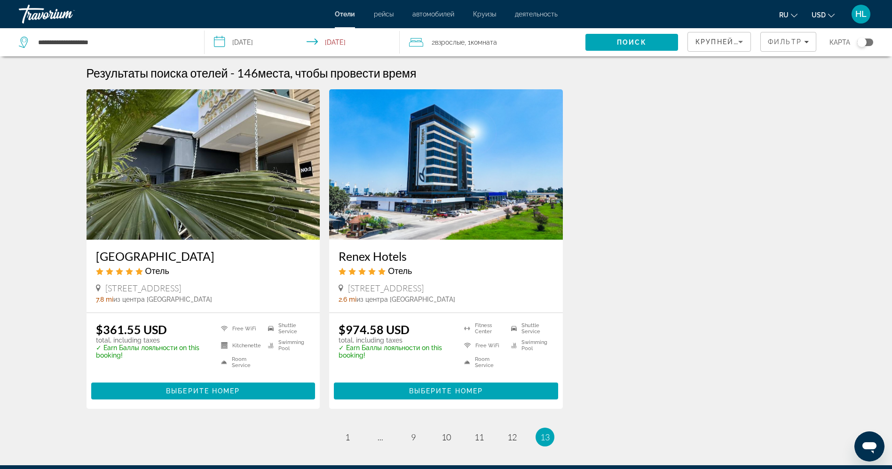
click at [167, 172] on img "Main content" at bounding box center [204, 164] width 234 height 151
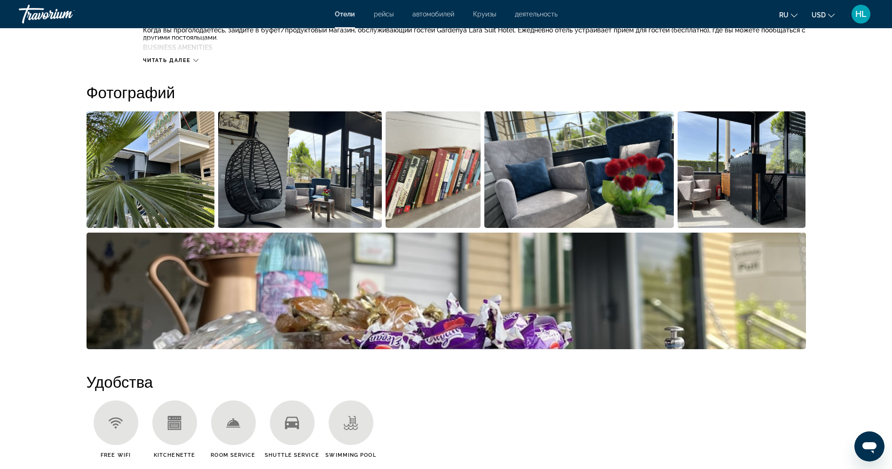
scroll to position [129, 0]
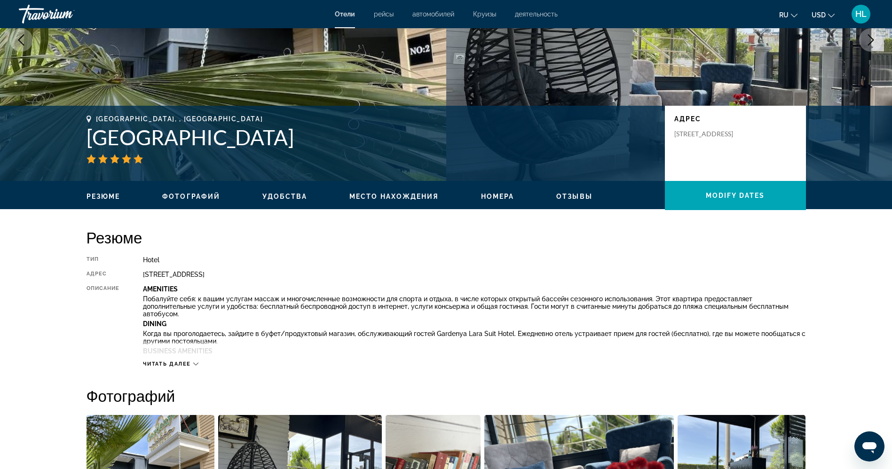
click at [226, 133] on h1 "Gardenya Lara Suit Hotel" at bounding box center [371, 137] width 569 height 24
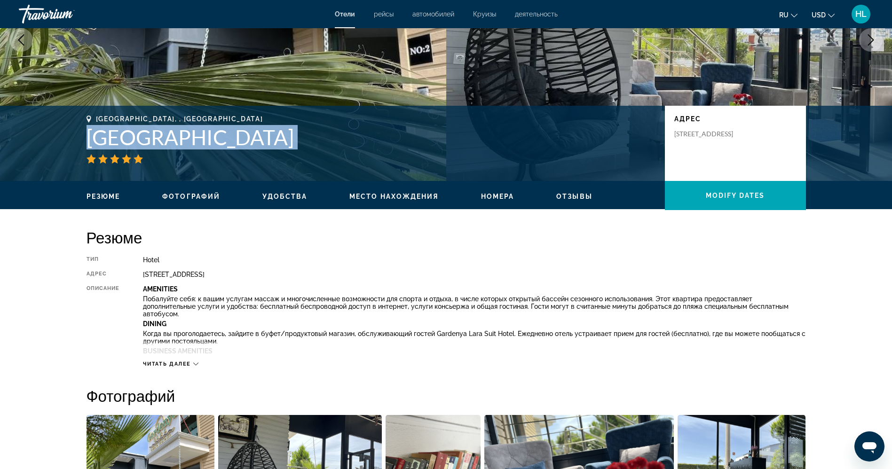
click at [226, 133] on h1 "Gardenya Lara Suit Hotel" at bounding box center [371, 137] width 569 height 24
copy div "Gardenya Lara Suit Hotel"
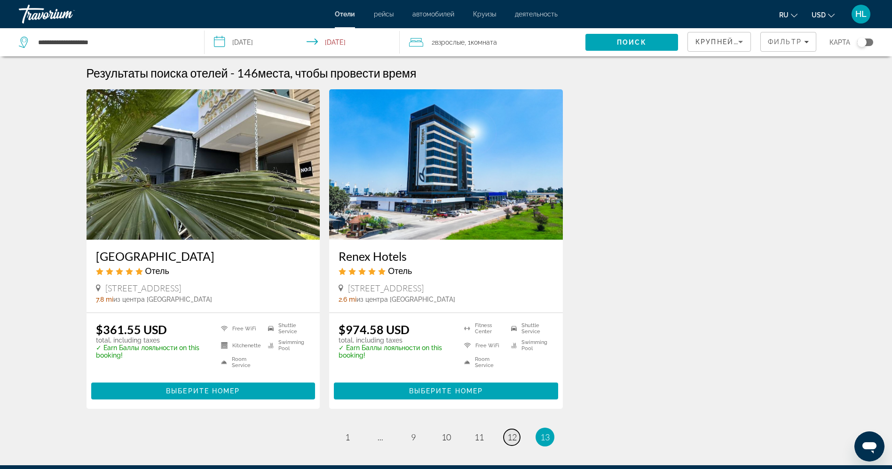
click at [514, 439] on span "12" at bounding box center [512, 437] width 9 height 10
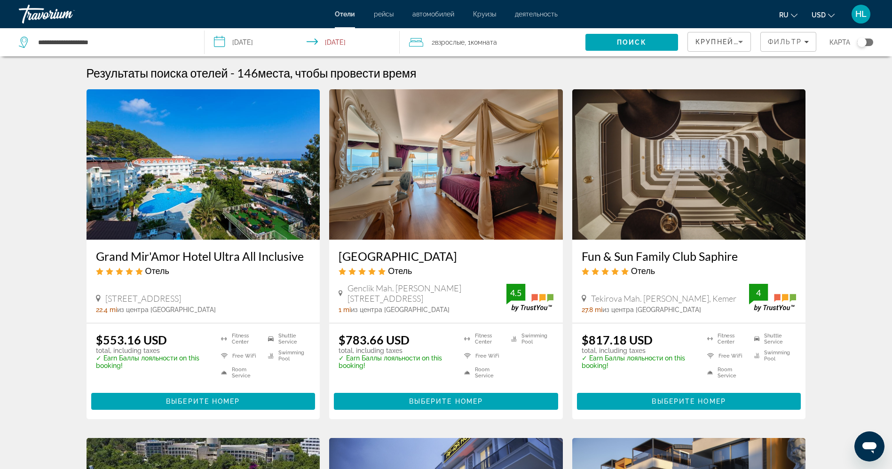
click at [428, 171] on img "Main content" at bounding box center [446, 164] width 234 height 151
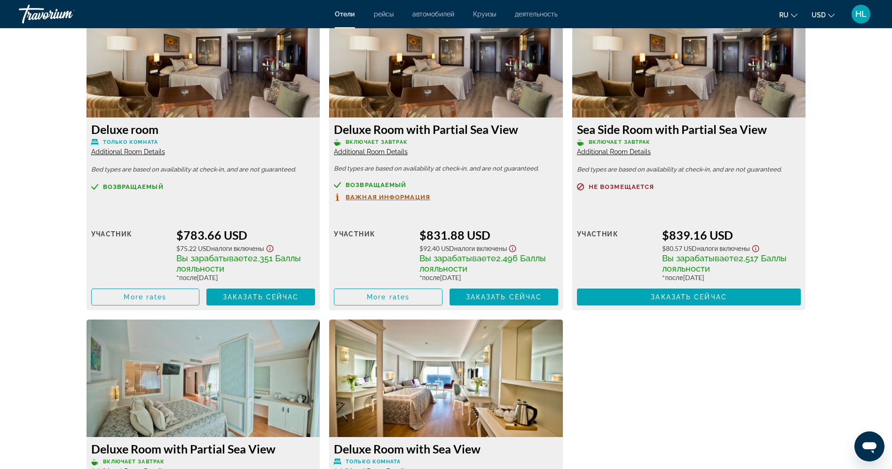
scroll to position [1199, 0]
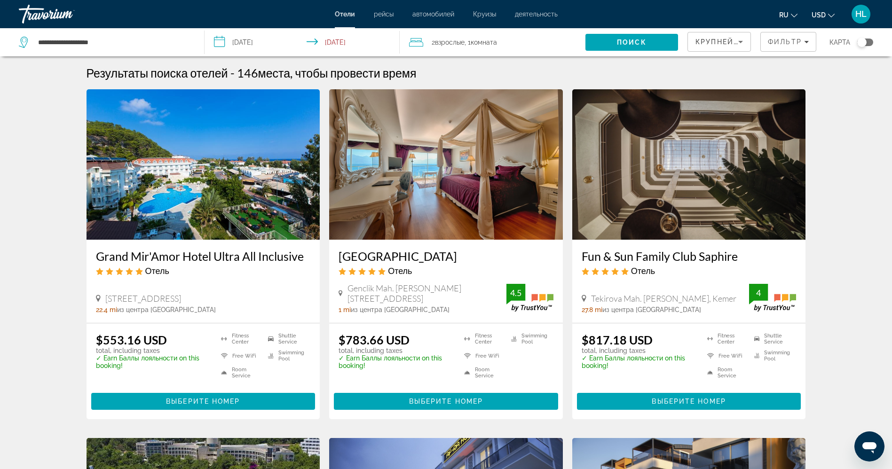
click at [670, 172] on img "Main content" at bounding box center [690, 164] width 234 height 151
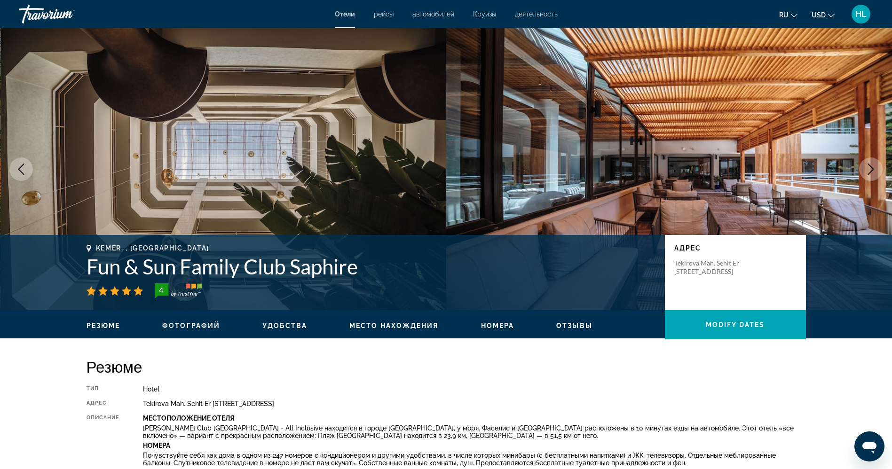
click at [275, 261] on h1 "Fun & Sun Family Club Saphire" at bounding box center [371, 267] width 569 height 24
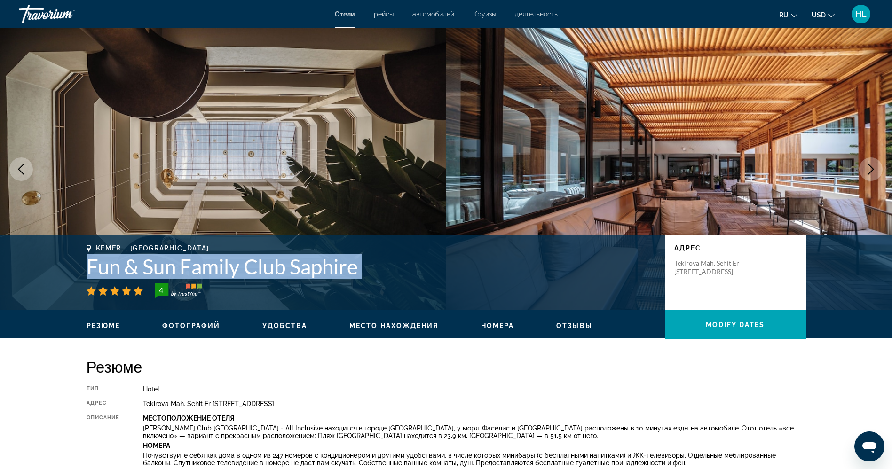
click at [275, 261] on h1 "Fun & Sun Family Club Saphire" at bounding box center [371, 267] width 569 height 24
copy div "Fun & Sun Family Club Saphire"
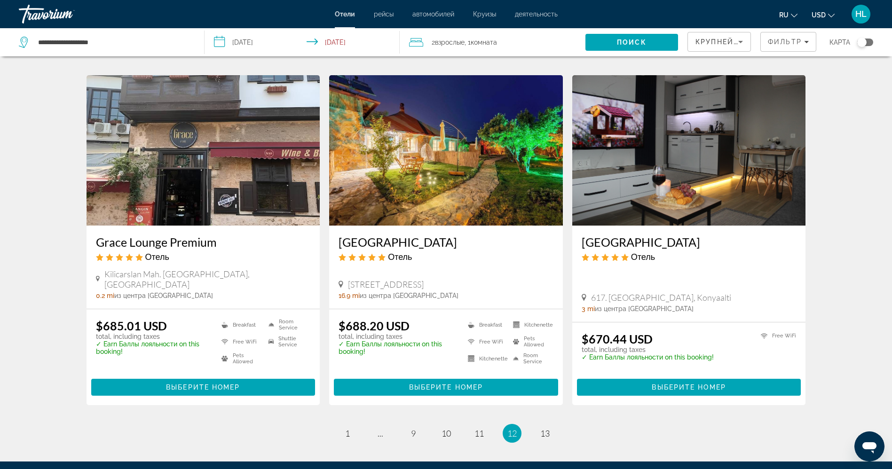
scroll to position [1076, 0]
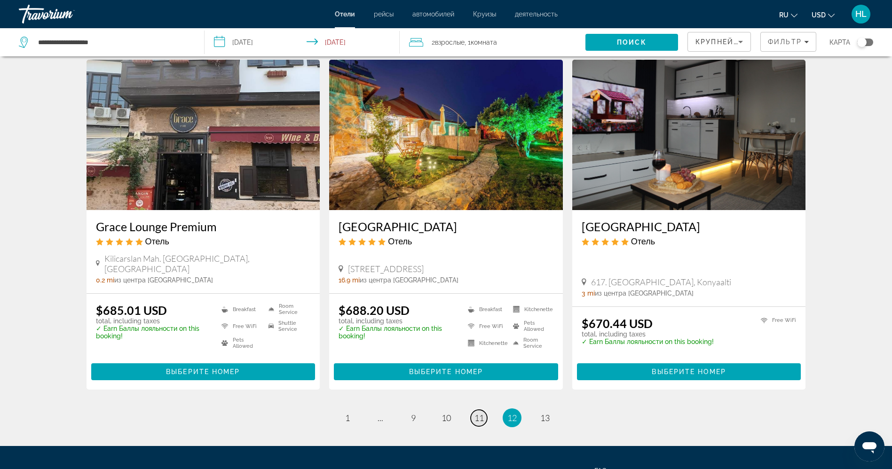
click at [478, 413] on span "11" at bounding box center [479, 418] width 9 height 10
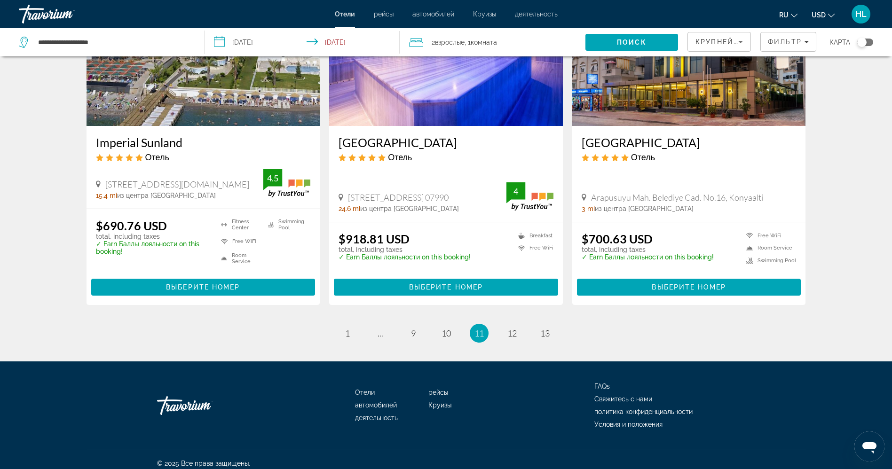
scroll to position [1186, 0]
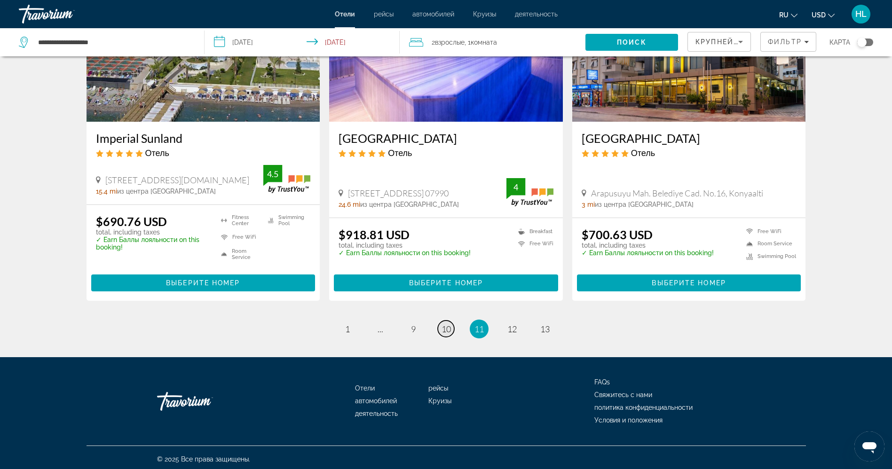
click at [446, 327] on span "10" at bounding box center [446, 329] width 9 height 10
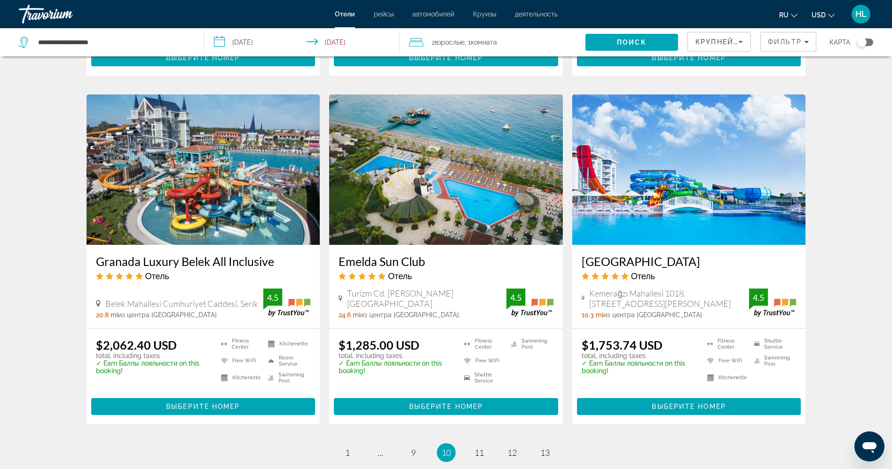
scroll to position [1073, 0]
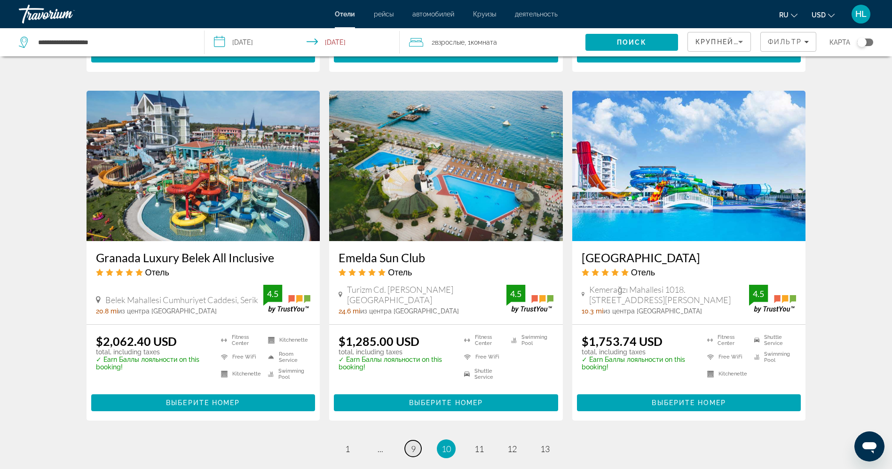
click at [414, 444] on span "9" at bounding box center [413, 449] width 5 height 10
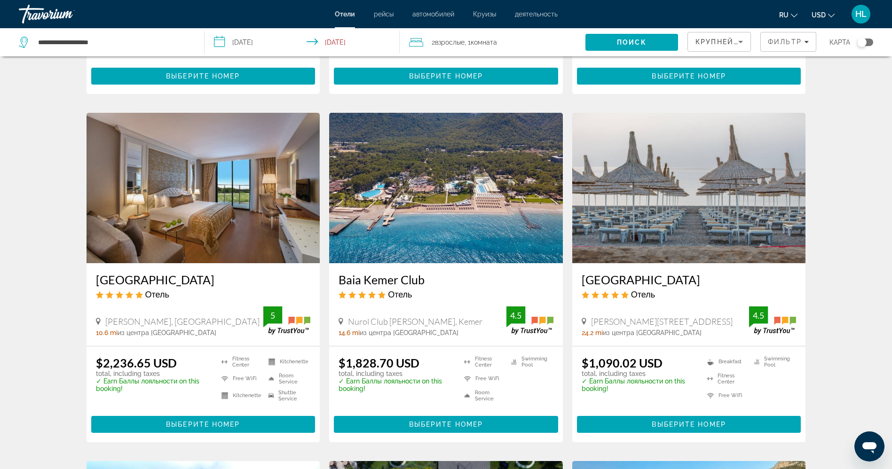
scroll to position [367, 0]
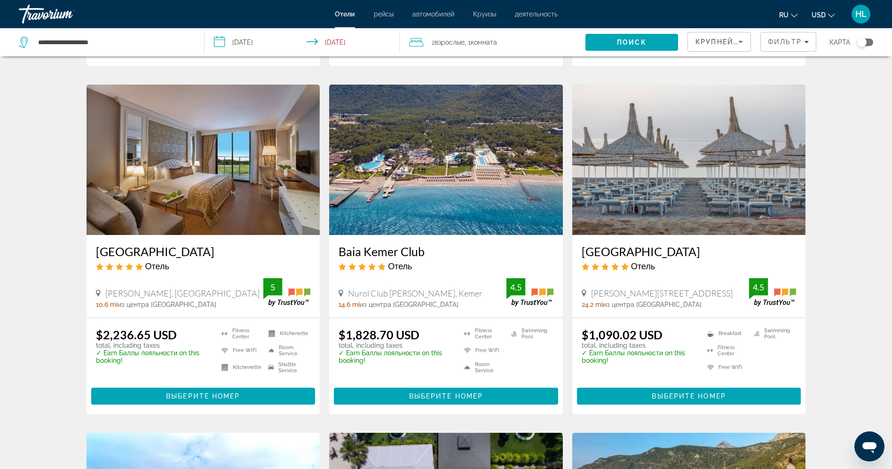
click at [667, 142] on img "Main content" at bounding box center [690, 160] width 234 height 151
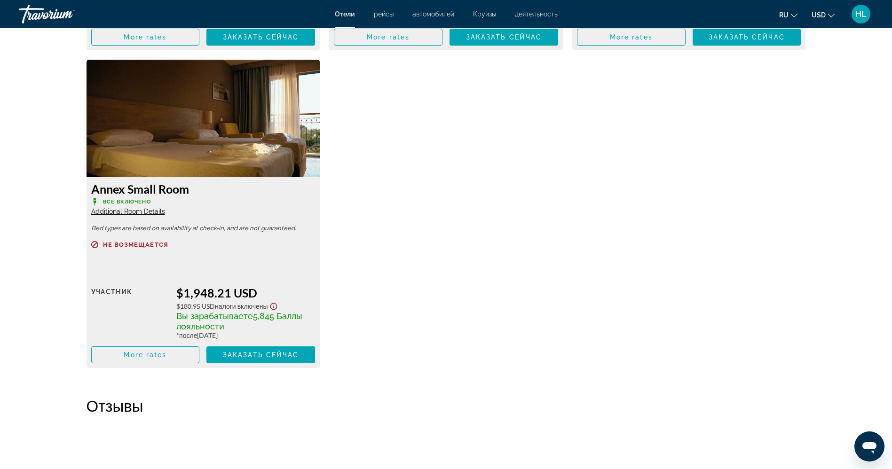
scroll to position [1890, 0]
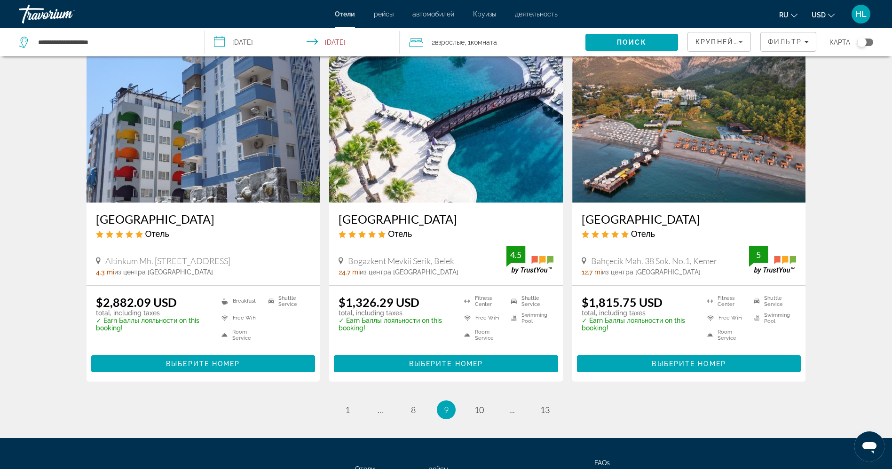
scroll to position [1108, 0]
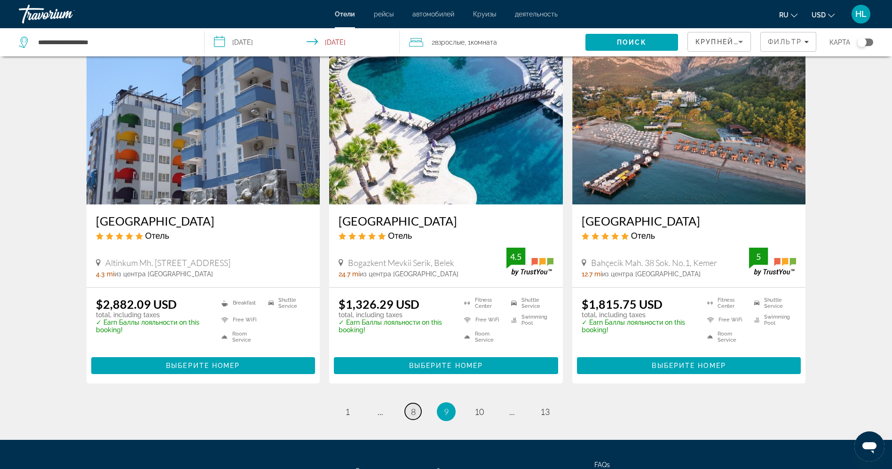
click at [414, 415] on span "8" at bounding box center [413, 412] width 5 height 10
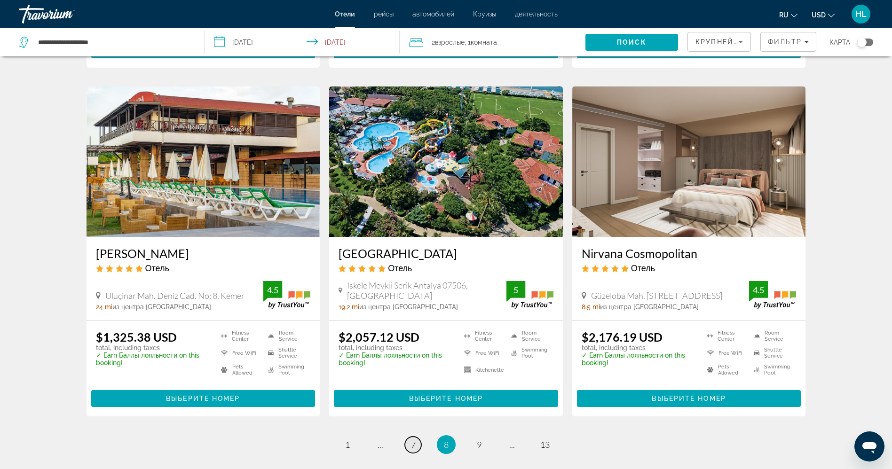
scroll to position [1101, 0]
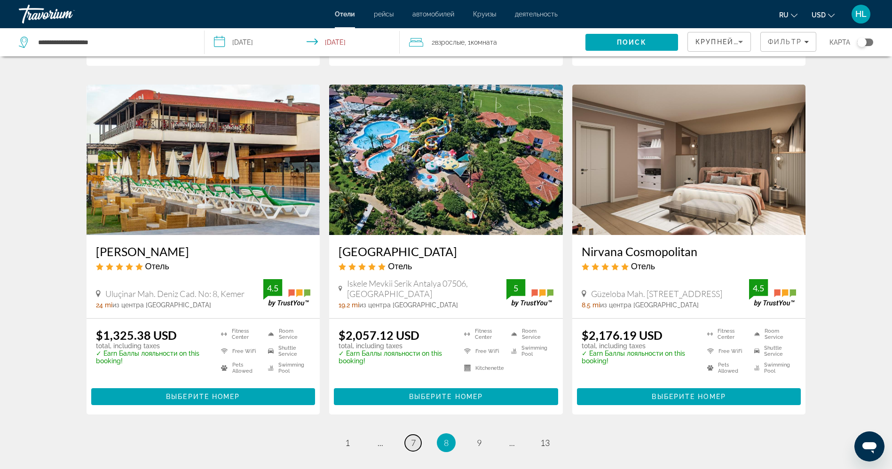
click at [414, 435] on link "page 7" at bounding box center [413, 443] width 16 height 16
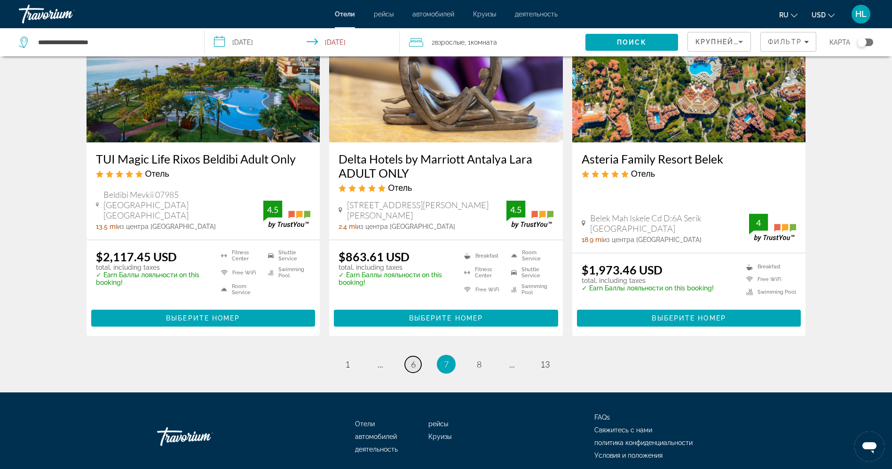
scroll to position [1218, 0]
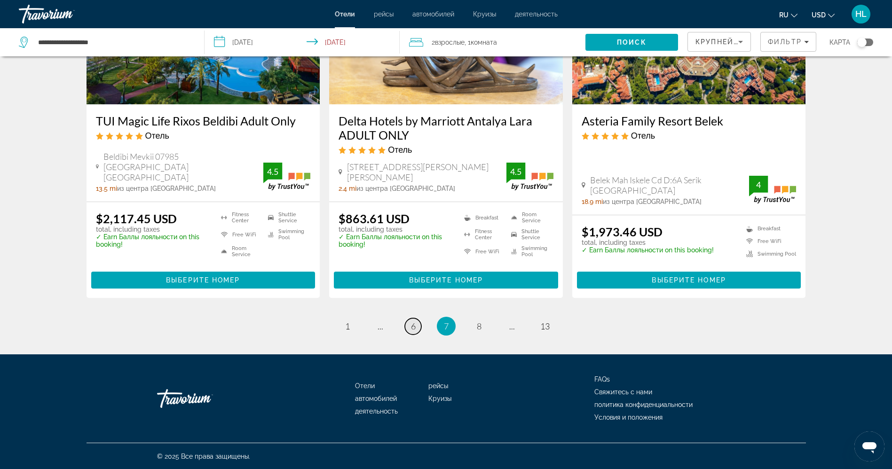
click at [413, 324] on span "6" at bounding box center [413, 326] width 5 height 10
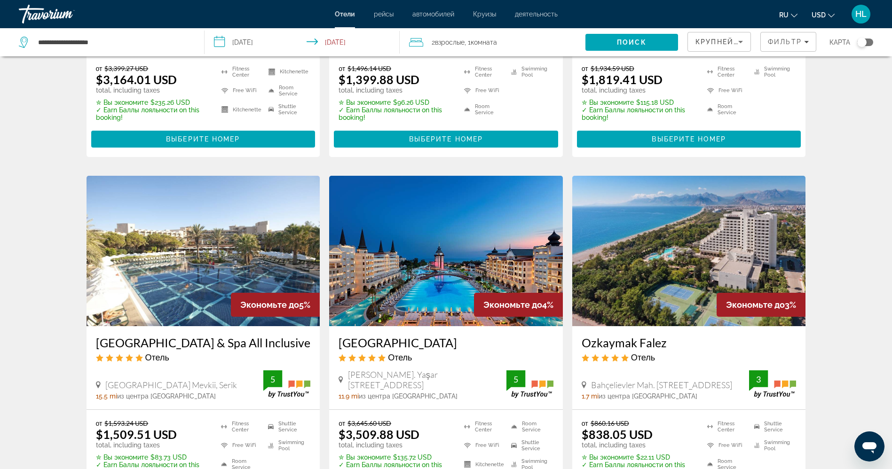
scroll to position [706, 0]
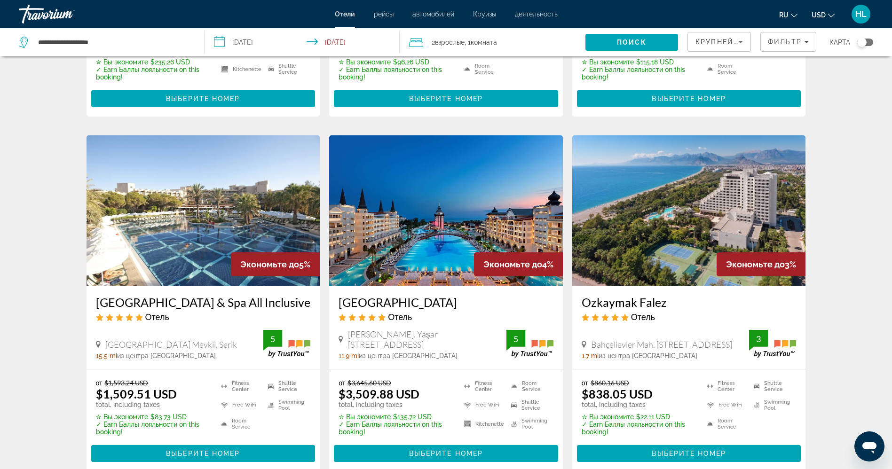
click at [684, 214] on img "Main content" at bounding box center [690, 210] width 234 height 151
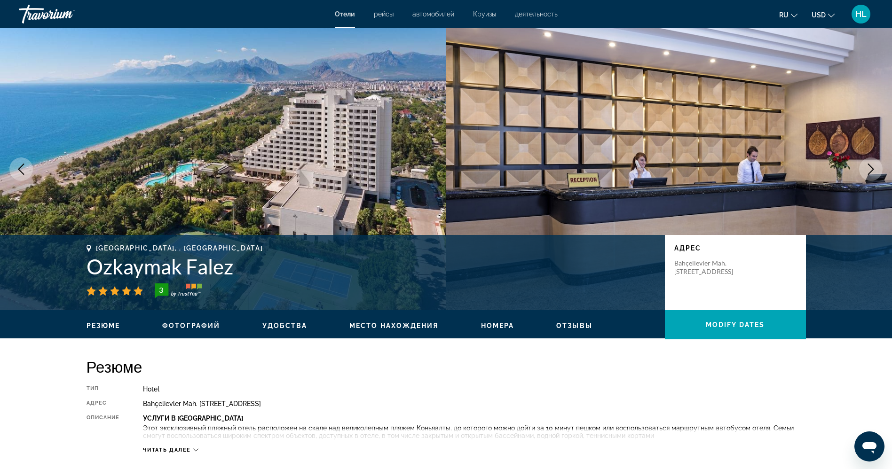
click at [875, 169] on icon "Next image" at bounding box center [871, 169] width 11 height 11
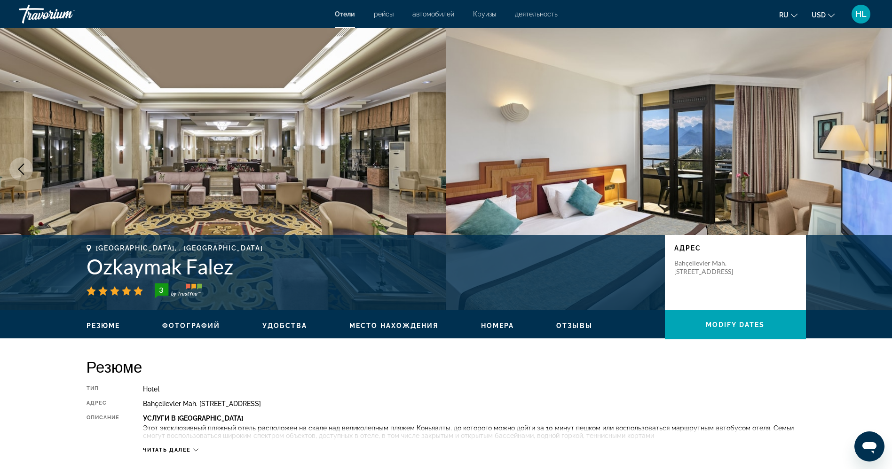
click at [875, 169] on icon "Next image" at bounding box center [871, 169] width 11 height 11
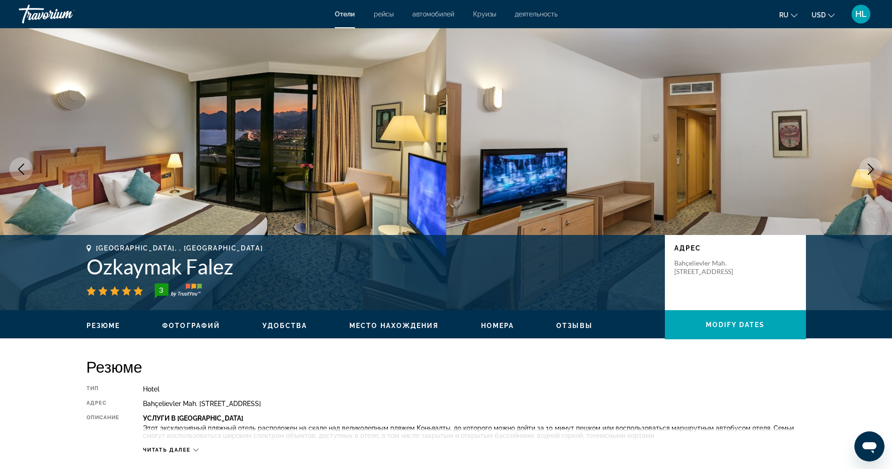
click at [875, 169] on icon "Next image" at bounding box center [871, 169] width 11 height 11
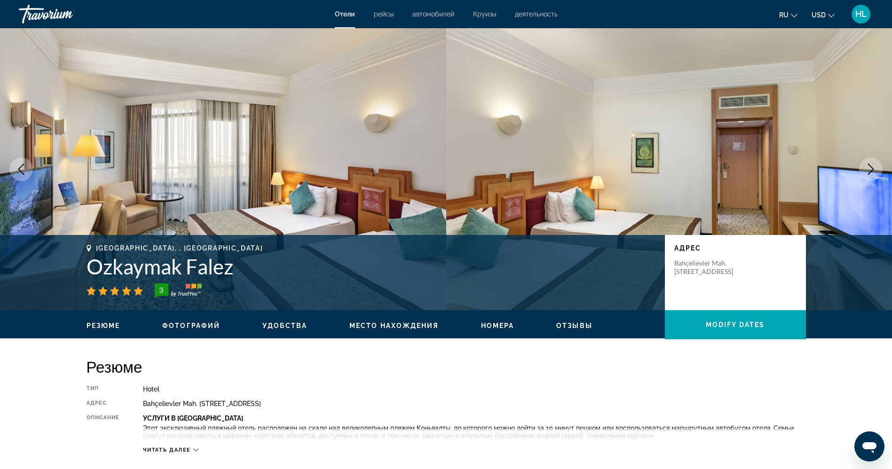
click at [130, 267] on h1 "Ozkaymak Falez" at bounding box center [371, 267] width 569 height 24
copy div "Ozkaymak Falez"
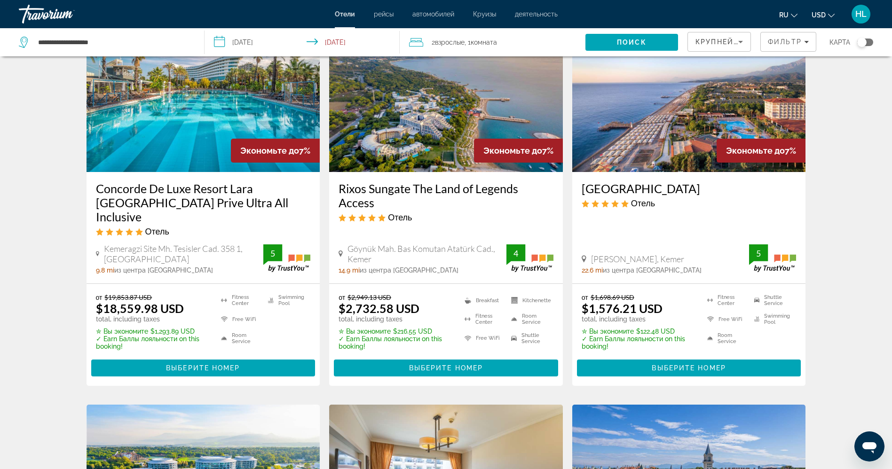
scroll to position [70, 0]
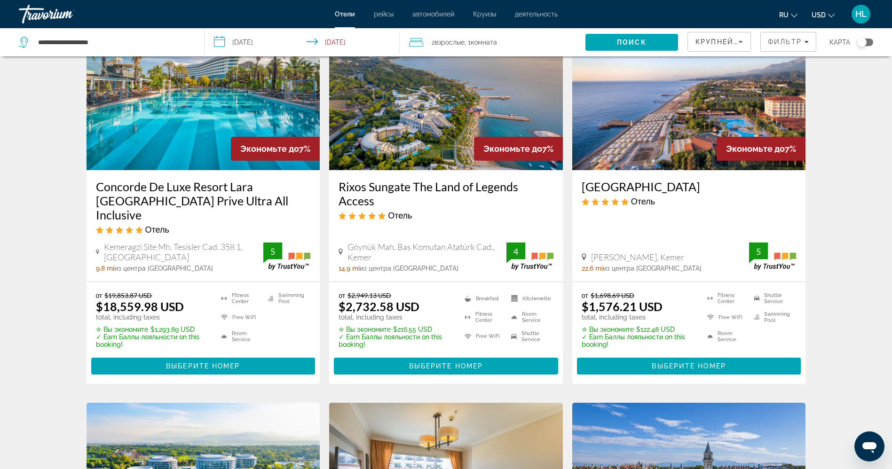
click at [674, 100] on img "Main content" at bounding box center [690, 95] width 234 height 151
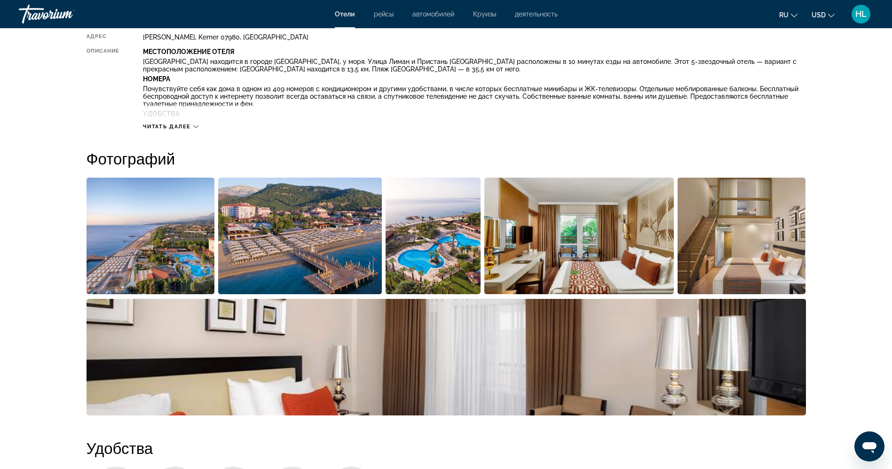
scroll to position [345, 0]
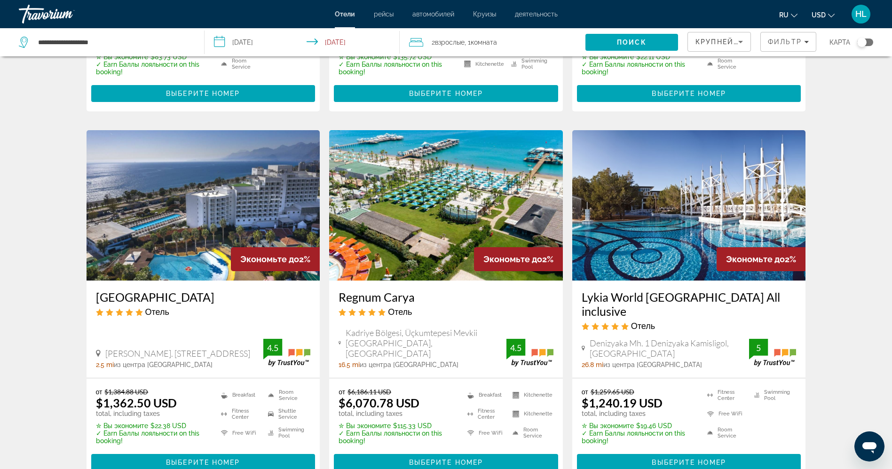
scroll to position [1073, 0]
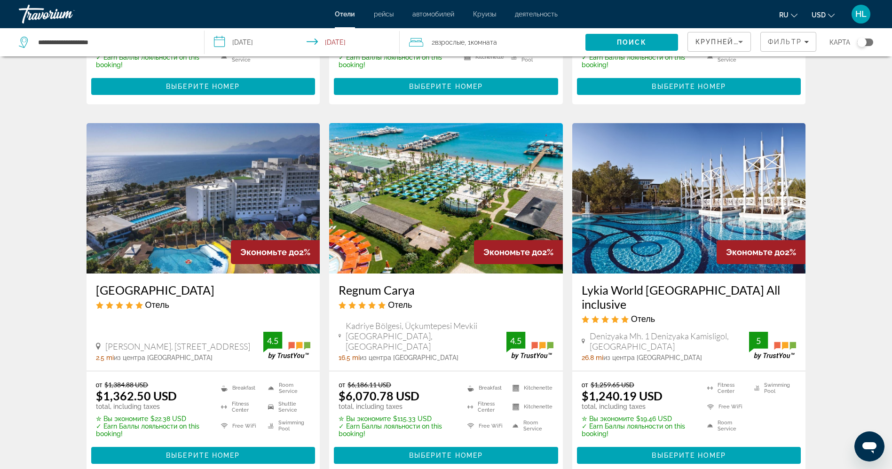
click at [686, 221] on img "Main content" at bounding box center [690, 198] width 234 height 151
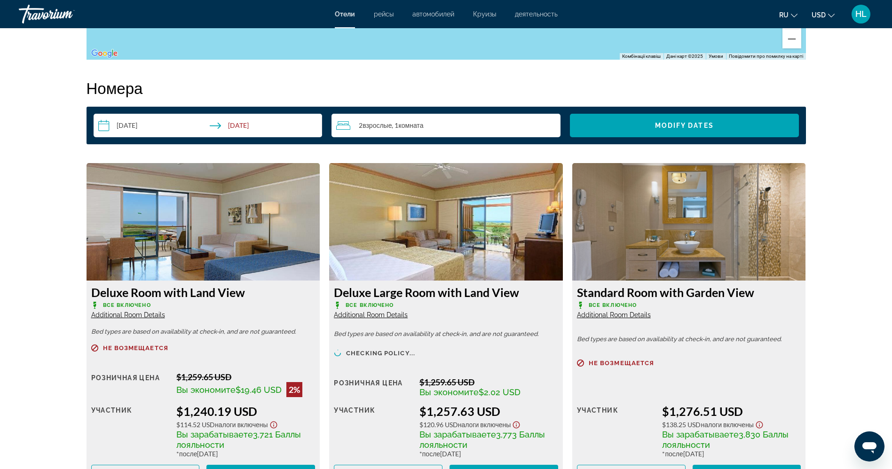
scroll to position [1167, 0]
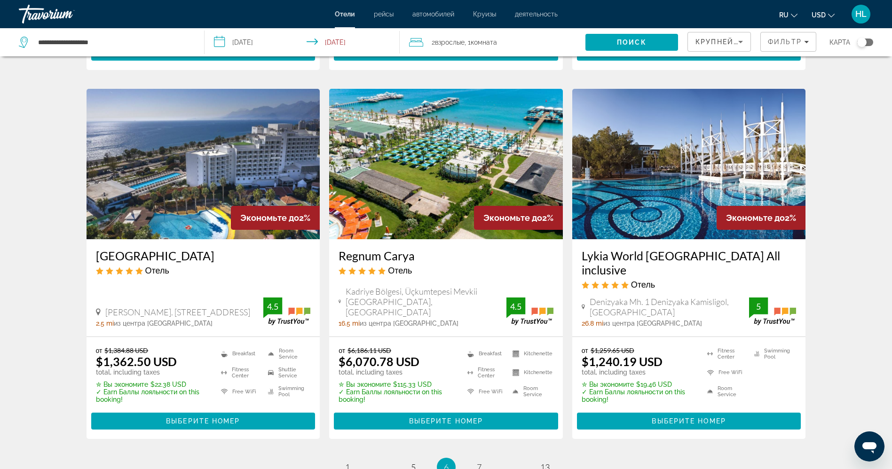
scroll to position [1109, 0]
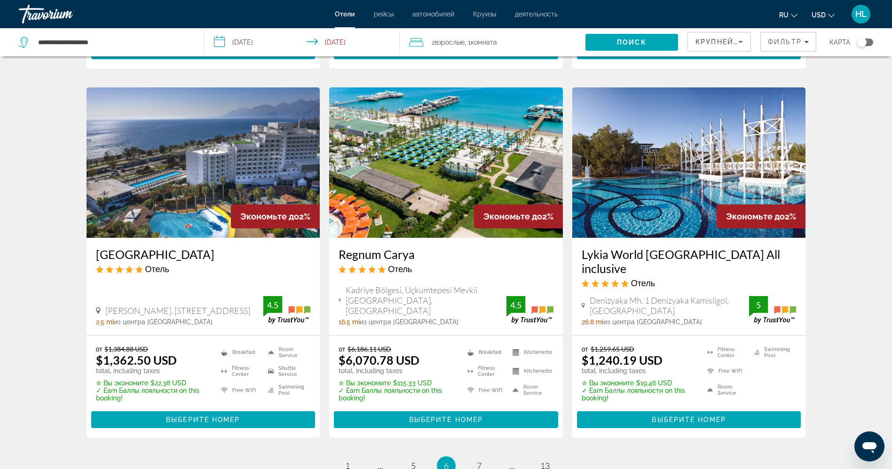
click at [207, 211] on img "Main content" at bounding box center [204, 163] width 234 height 151
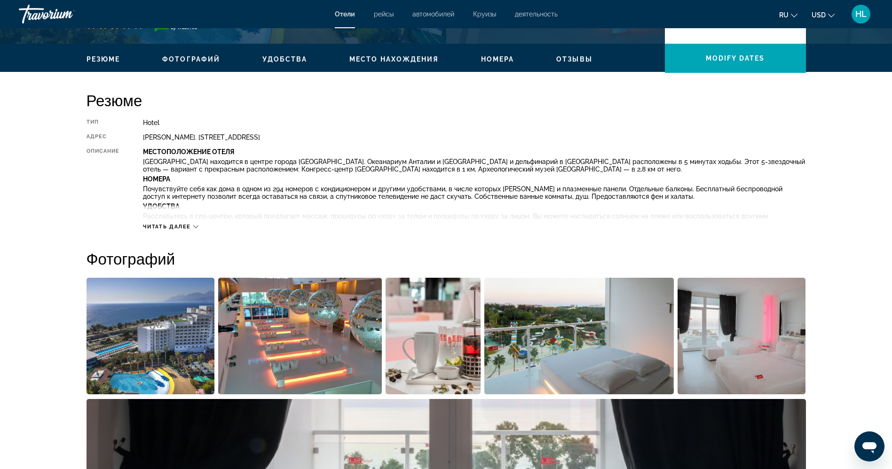
scroll to position [429, 0]
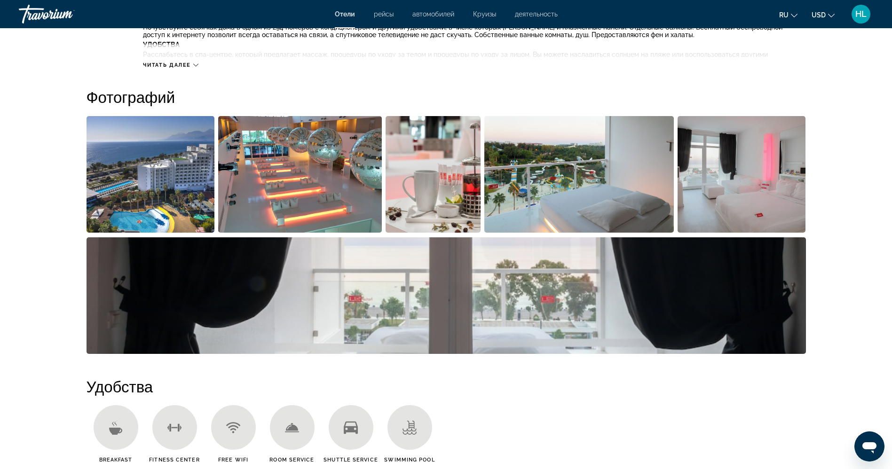
click at [581, 164] on img "Open full-screen image slider" at bounding box center [580, 174] width 190 height 117
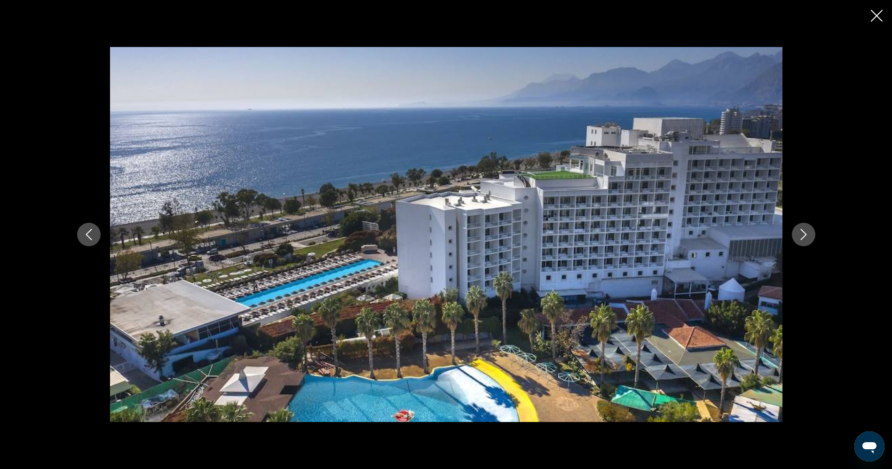
click at [875, 20] on icon "Close slideshow" at bounding box center [877, 16] width 12 height 12
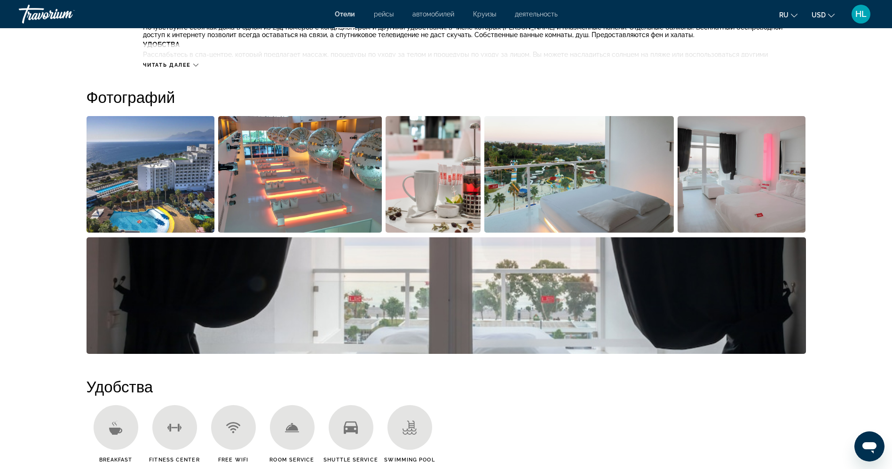
click at [651, 163] on img "Open full-screen image slider" at bounding box center [580, 174] width 190 height 117
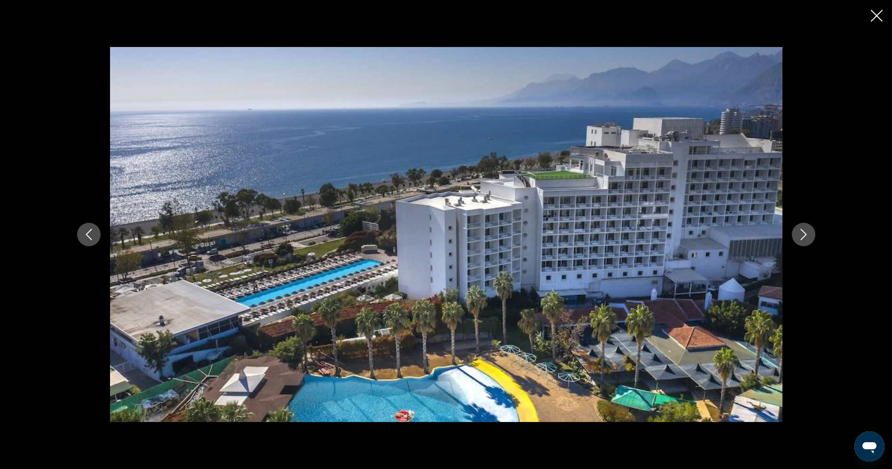
click at [801, 231] on icon "Next image" at bounding box center [803, 234] width 11 height 11
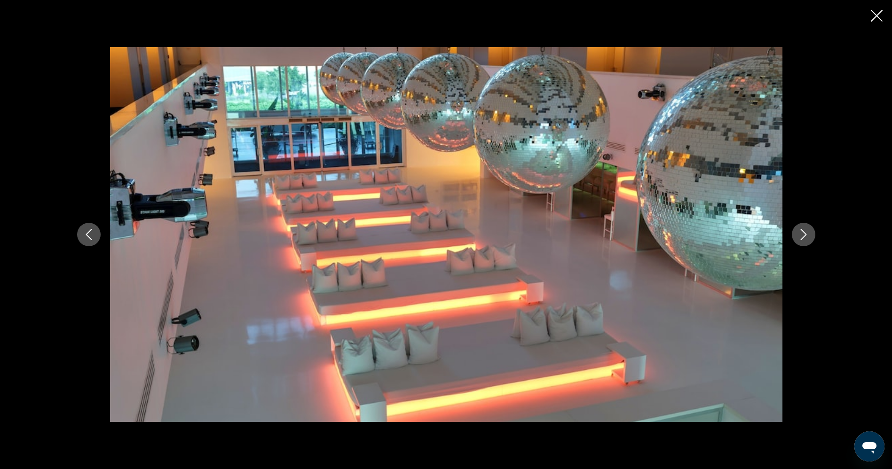
click at [801, 231] on icon "Next image" at bounding box center [803, 234] width 11 height 11
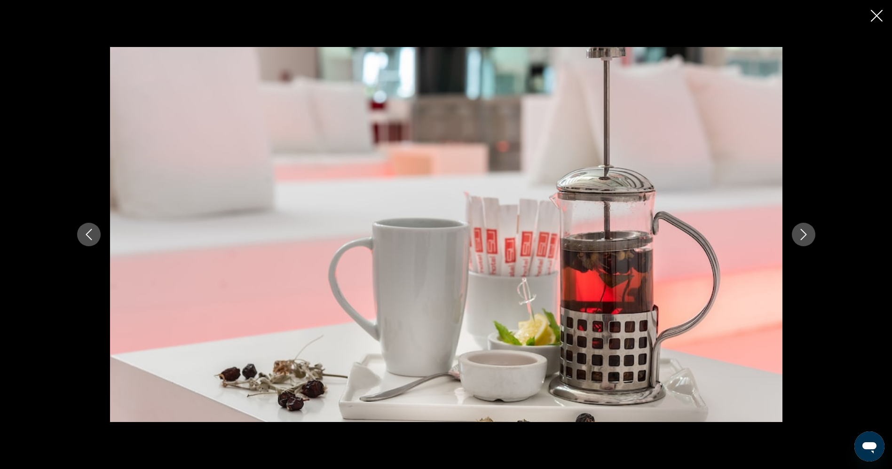
click at [801, 231] on icon "Next image" at bounding box center [803, 234] width 11 height 11
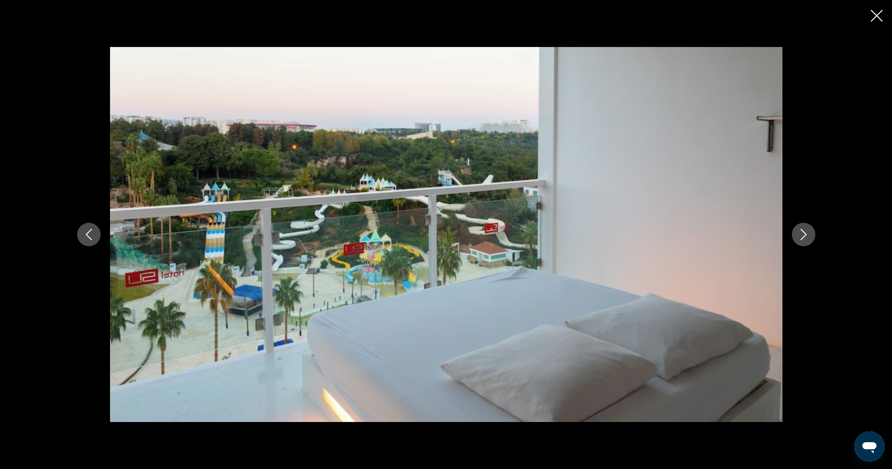
click at [801, 231] on icon "Next image" at bounding box center [803, 234] width 11 height 11
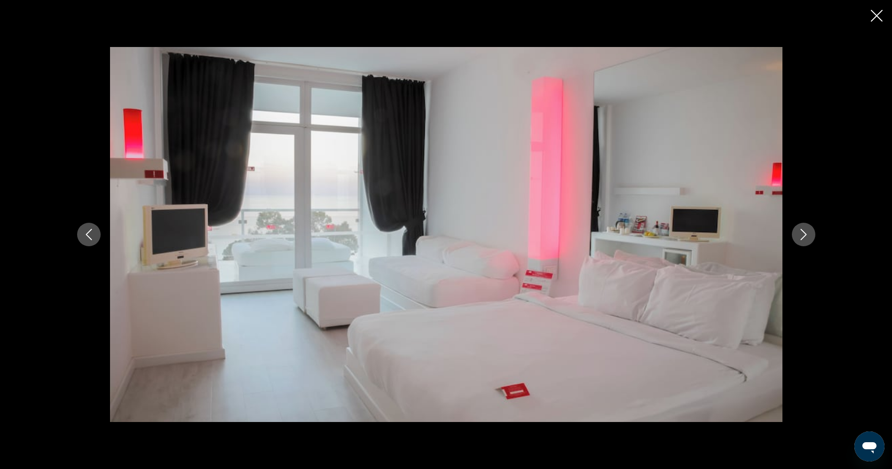
click at [801, 231] on icon "Next image" at bounding box center [803, 234] width 11 height 11
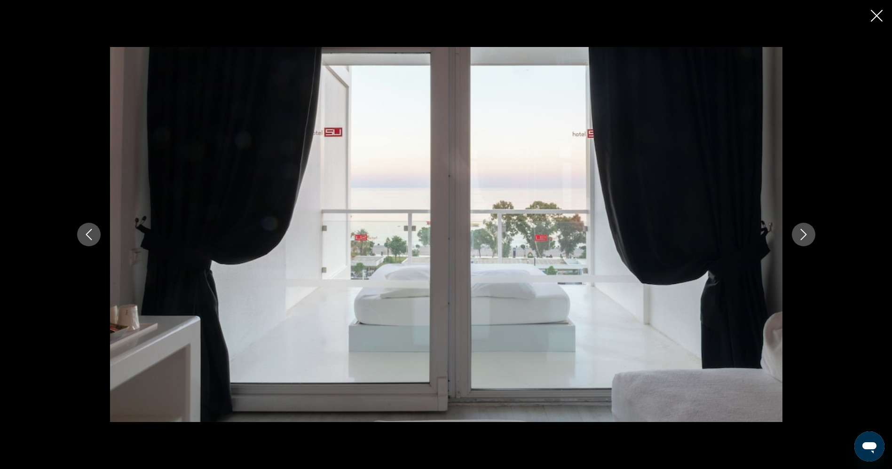
click at [801, 231] on icon "Next image" at bounding box center [803, 234] width 11 height 11
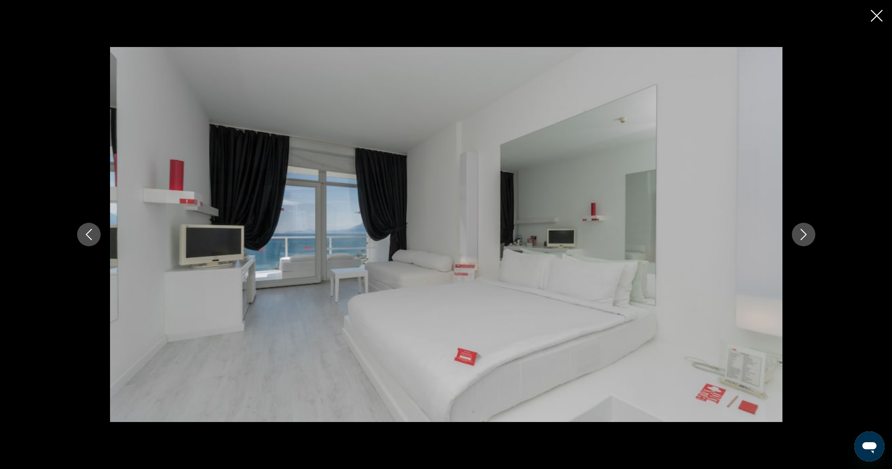
click at [881, 11] on icon "Close slideshow" at bounding box center [877, 16] width 12 height 12
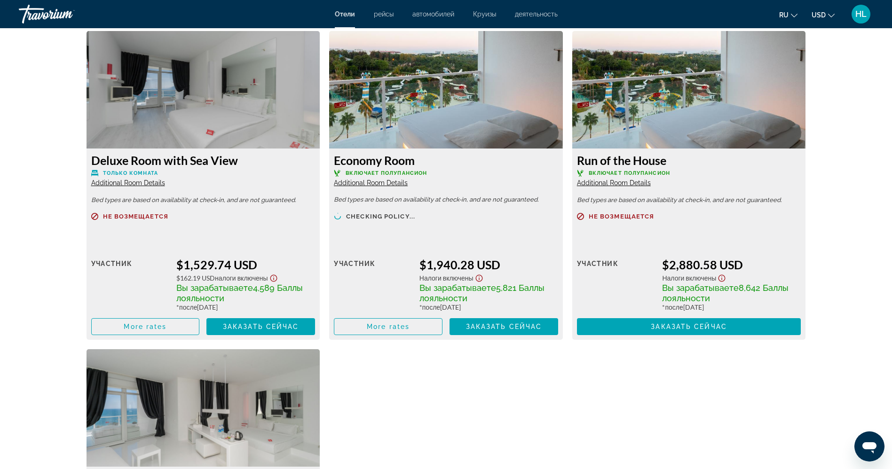
scroll to position [1662, 0]
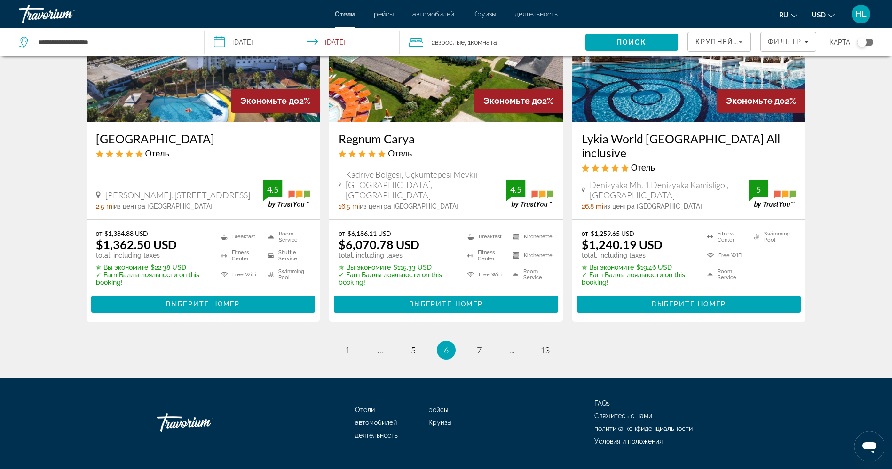
scroll to position [1232, 0]
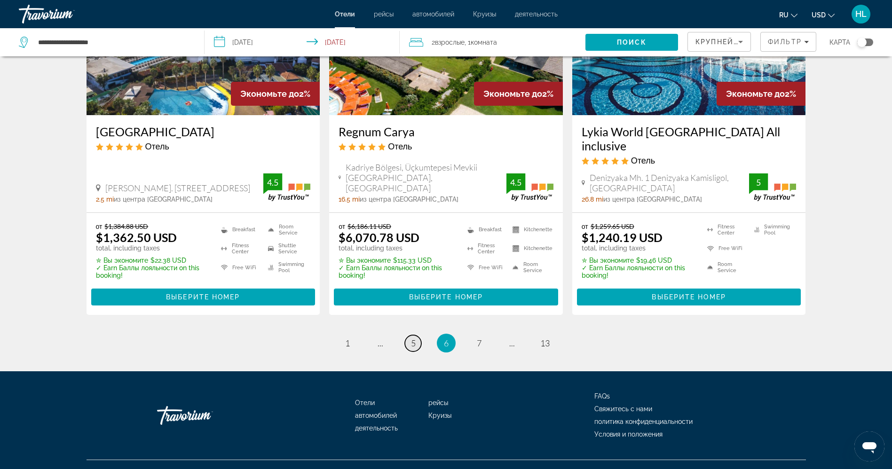
click at [417, 335] on link "page 5" at bounding box center [413, 343] width 16 height 16
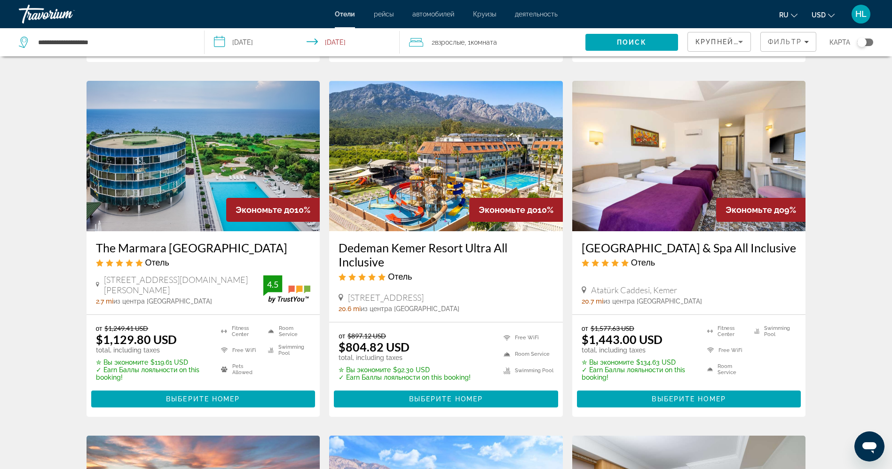
scroll to position [367, 0]
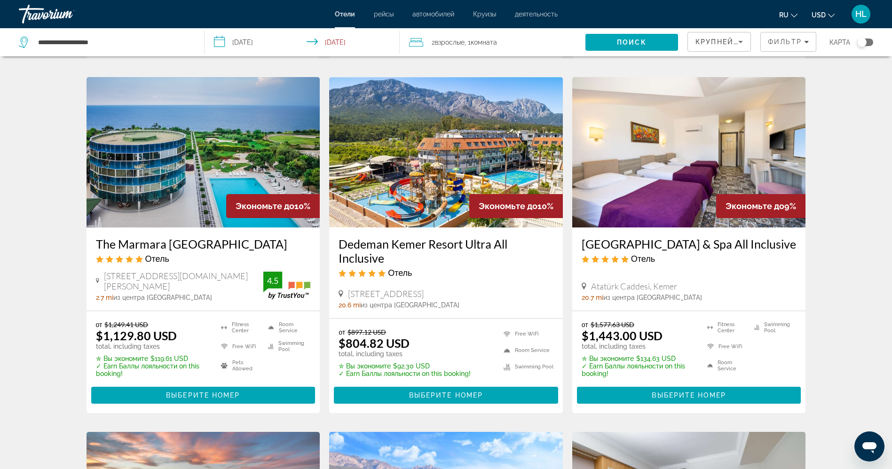
click at [226, 203] on div "Экономьте до 10%" at bounding box center [273, 206] width 94 height 24
click at [183, 198] on img "Main content" at bounding box center [204, 152] width 234 height 151
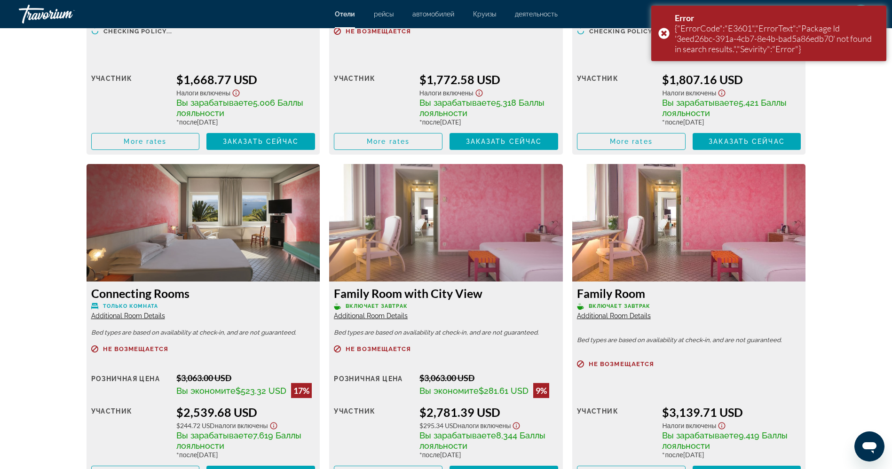
scroll to position [2165, 0]
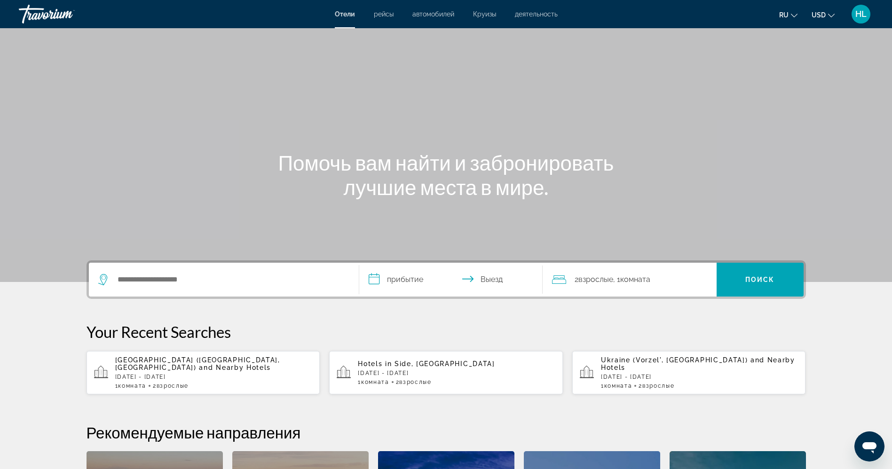
click at [244, 292] on div "Search widget" at bounding box center [223, 280] width 251 height 34
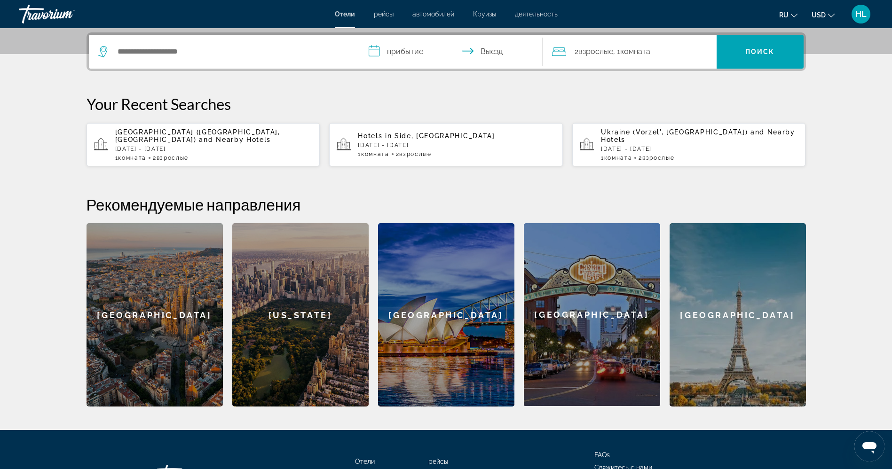
scroll to position [230, 0]
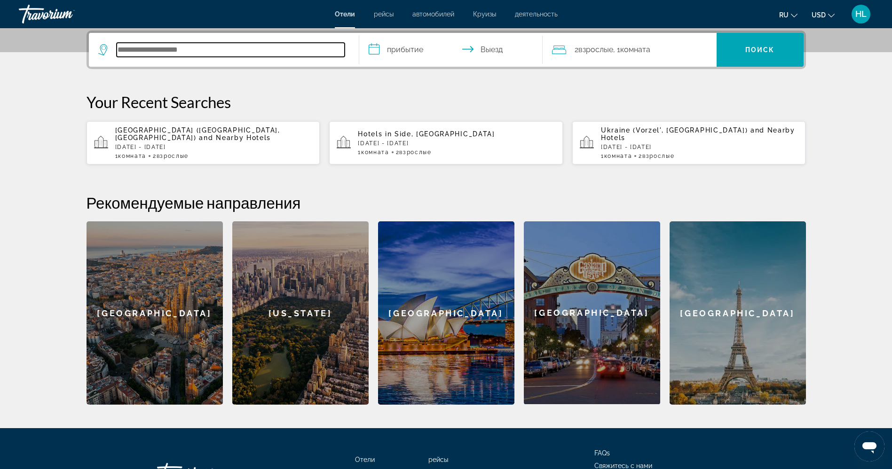
click at [306, 43] on input "Search hotel destination" at bounding box center [231, 50] width 228 height 14
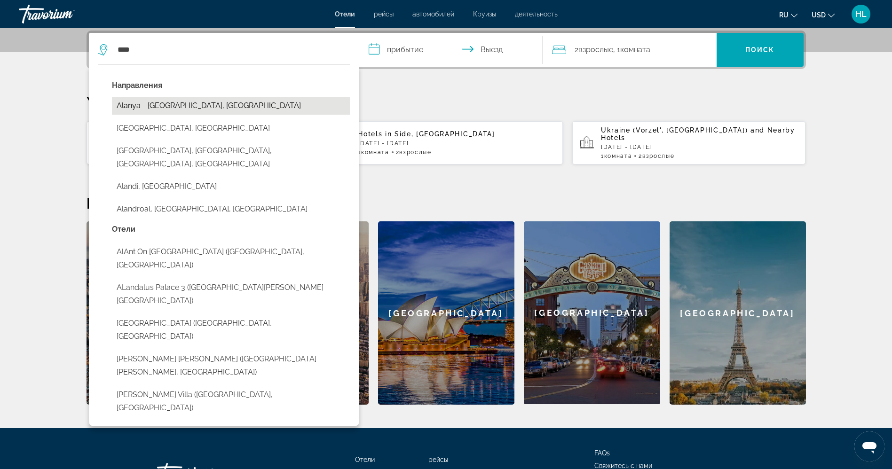
click at [200, 107] on button "Alanya - [GEOGRAPHIC_DATA], [GEOGRAPHIC_DATA]" at bounding box center [231, 106] width 238 height 18
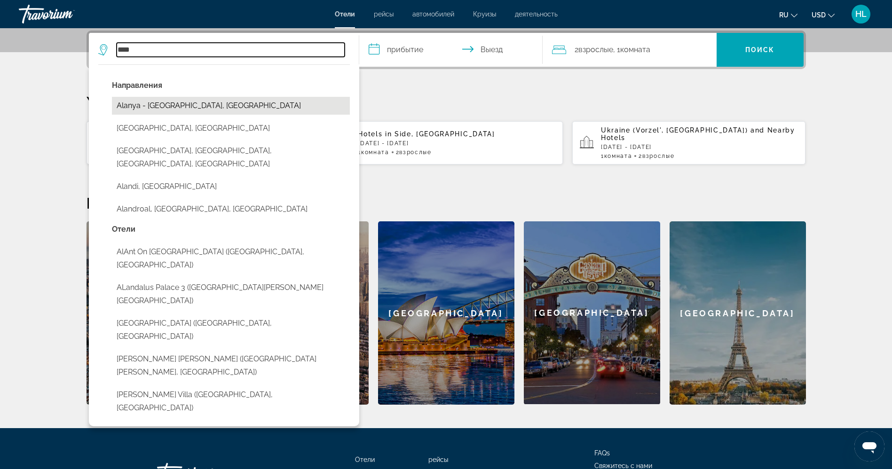
type input "**********"
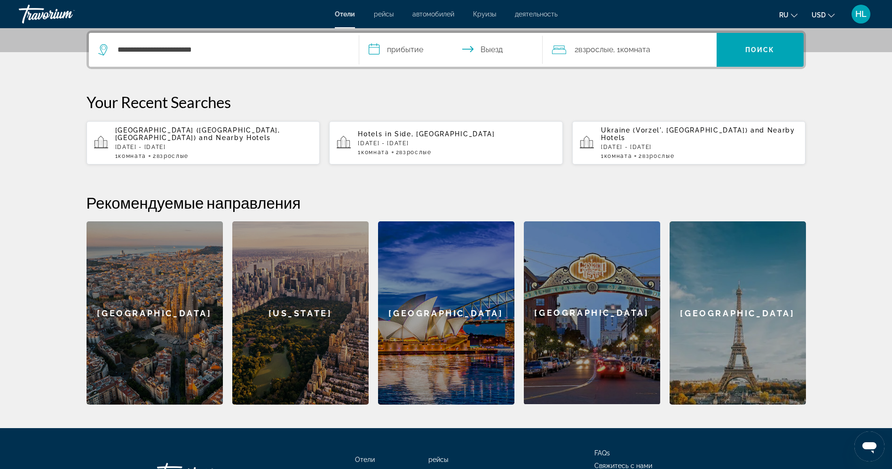
click at [415, 52] on input "**********" at bounding box center [452, 51] width 187 height 37
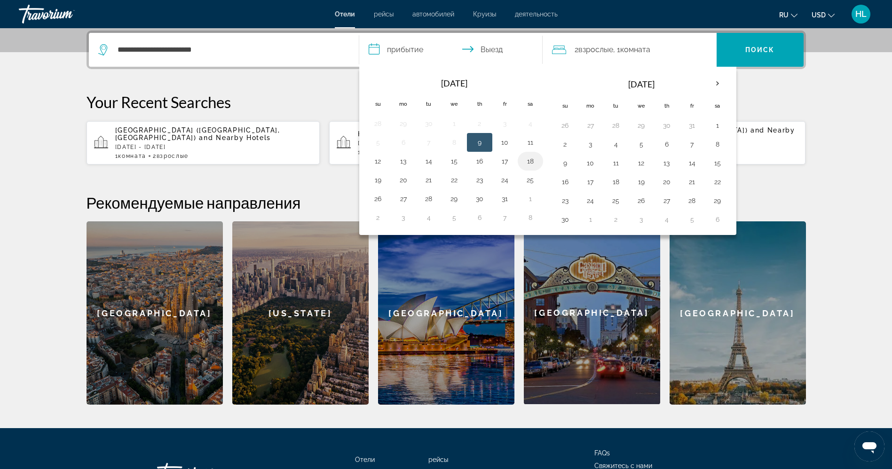
click at [530, 163] on button "18" at bounding box center [530, 161] width 15 height 13
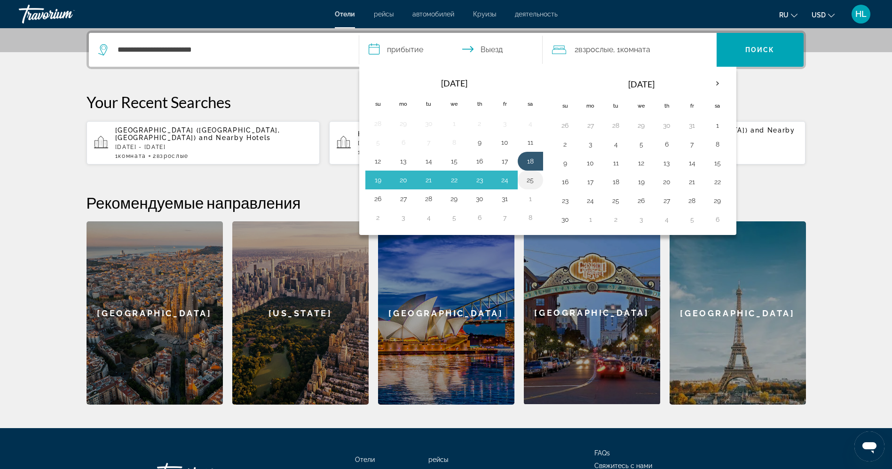
click at [529, 181] on button "25" at bounding box center [530, 180] width 15 height 13
type input "**********"
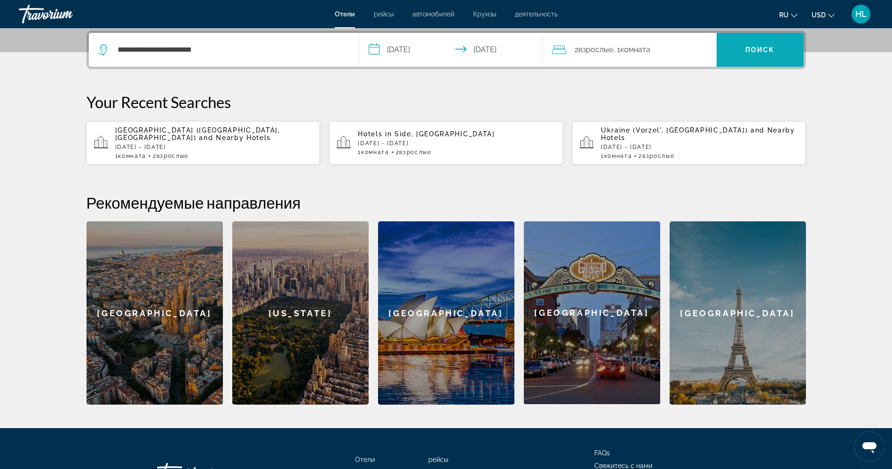
click at [772, 50] on span "Поиск" at bounding box center [761, 50] width 30 height 8
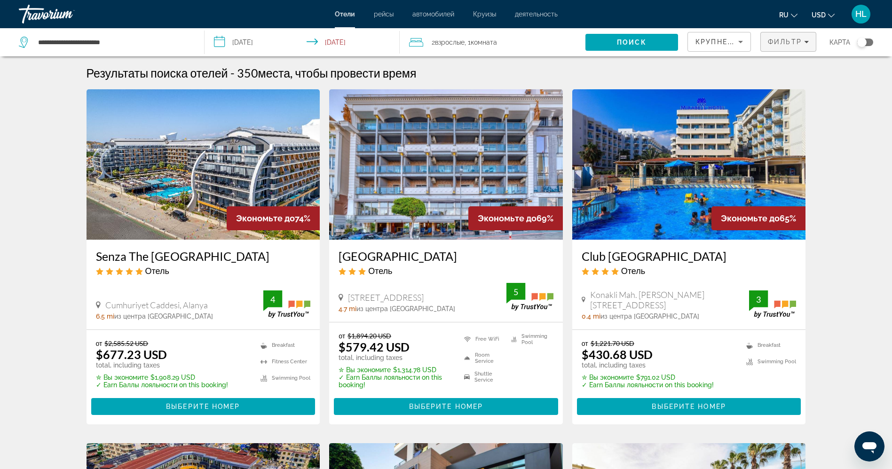
click at [788, 42] on span "Фильтр" at bounding box center [785, 42] width 34 height 8
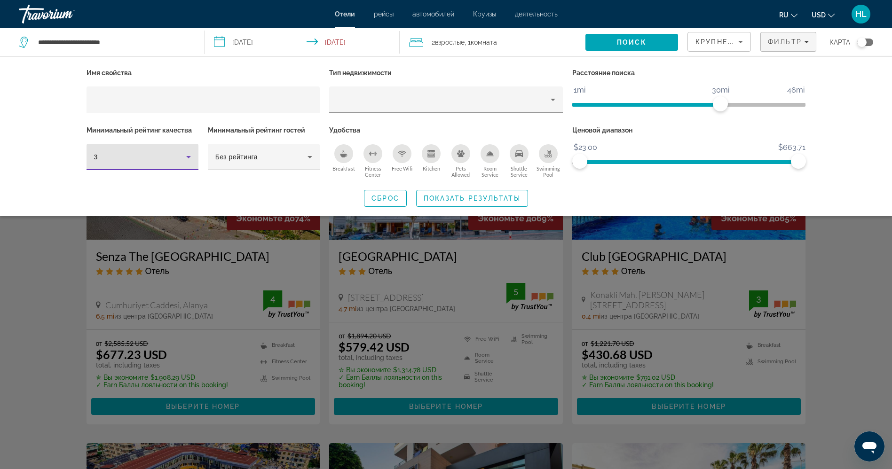
click at [166, 159] on div "3" at bounding box center [140, 156] width 92 height 11
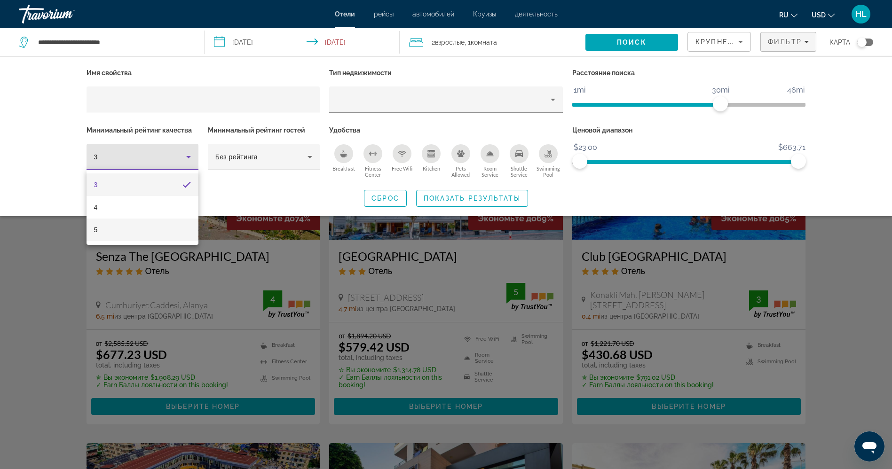
click at [152, 231] on mat-option "5" at bounding box center [143, 230] width 112 height 23
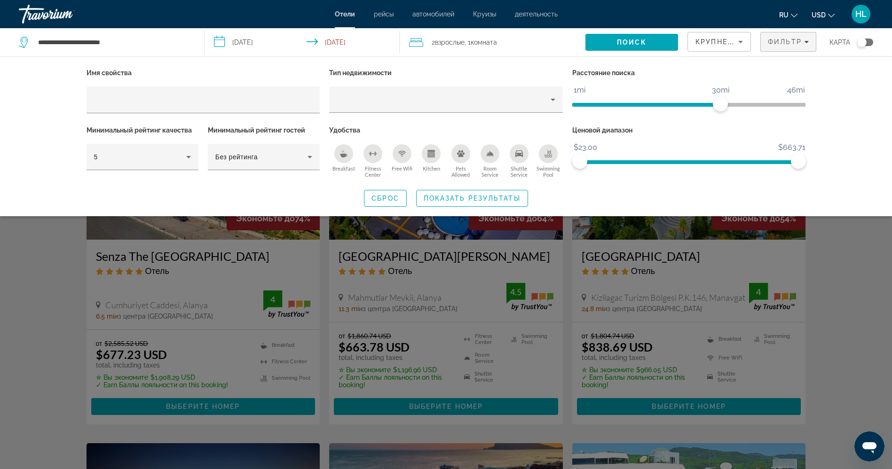
click at [402, 153] on icon "Free Wifi" at bounding box center [402, 154] width 8 height 8
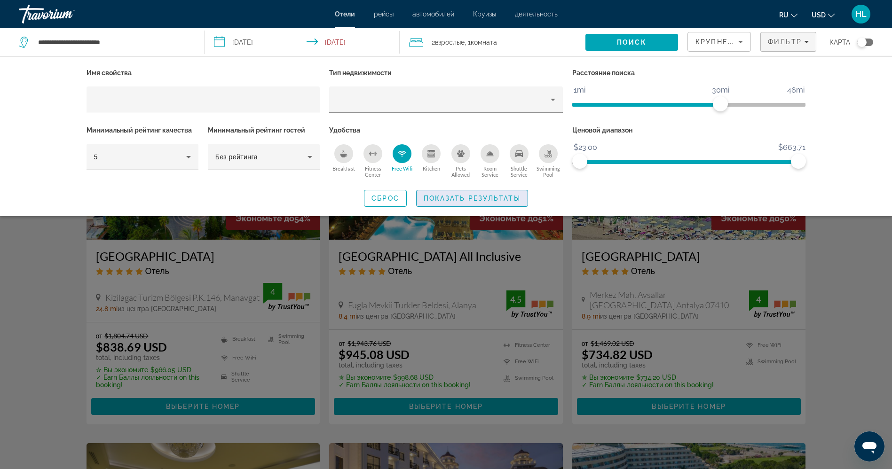
click at [467, 199] on span "Показать результаты" at bounding box center [472, 199] width 97 height 8
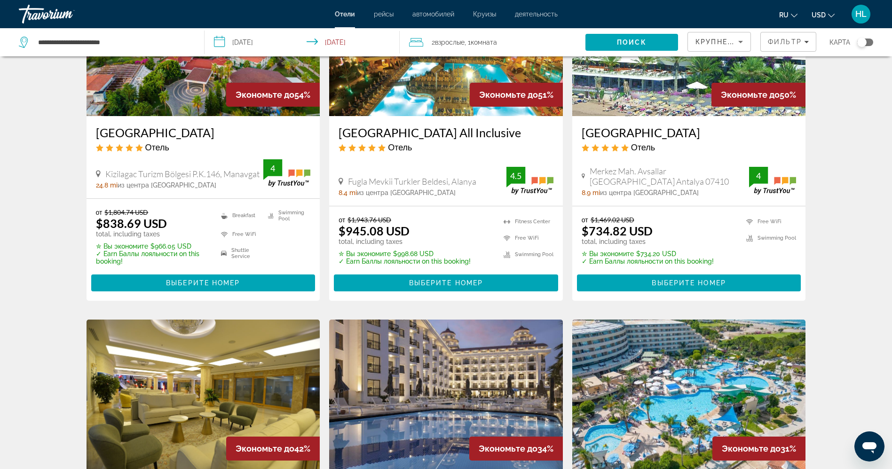
scroll to position [70, 0]
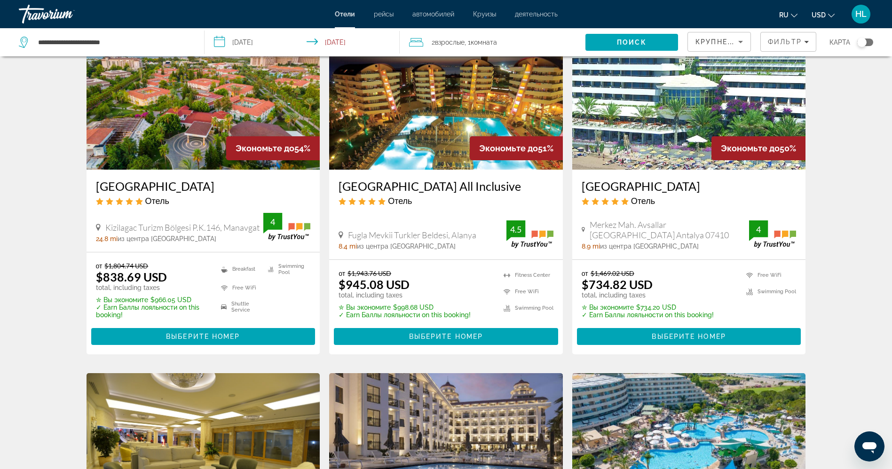
click at [653, 116] on img "Main content" at bounding box center [690, 94] width 234 height 151
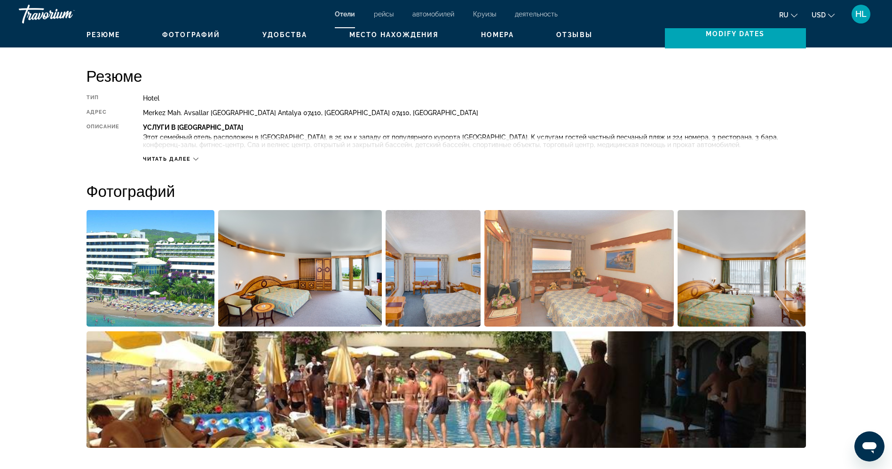
scroll to position [298, 0]
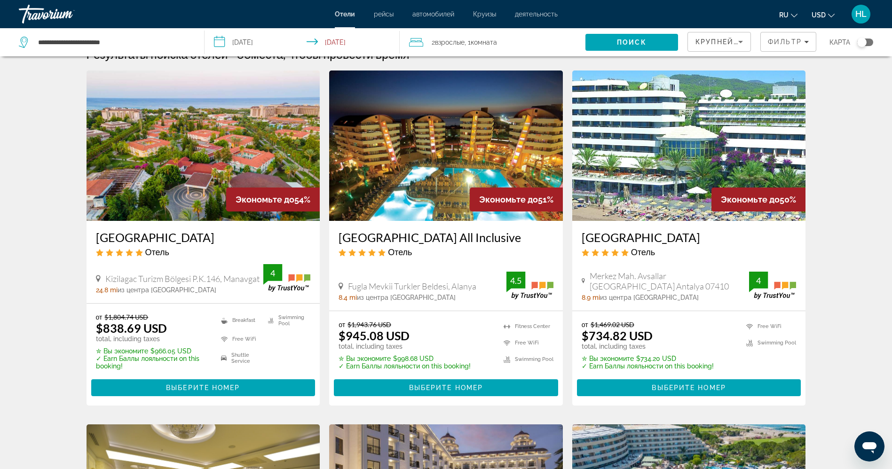
scroll to position [12, 0]
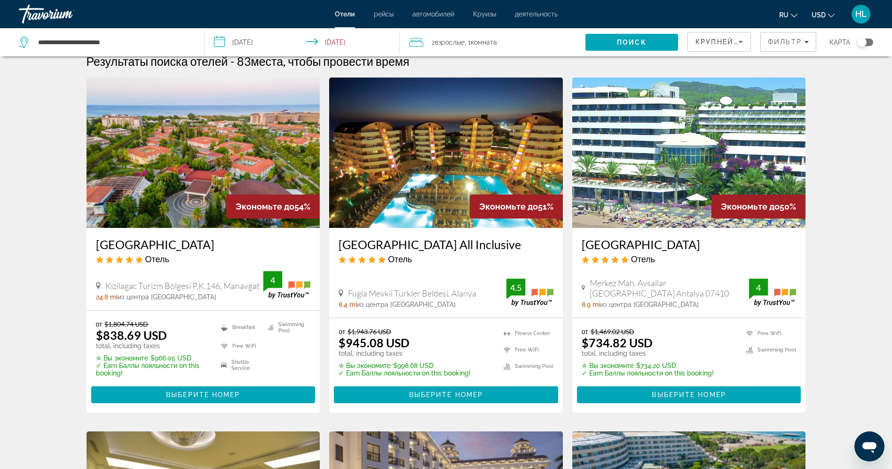
click at [189, 183] on img "Main content" at bounding box center [204, 153] width 234 height 151
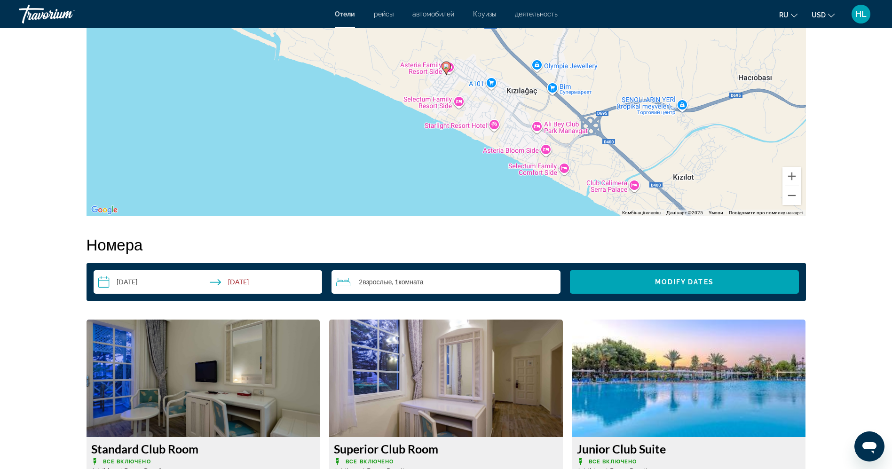
scroll to position [948, 0]
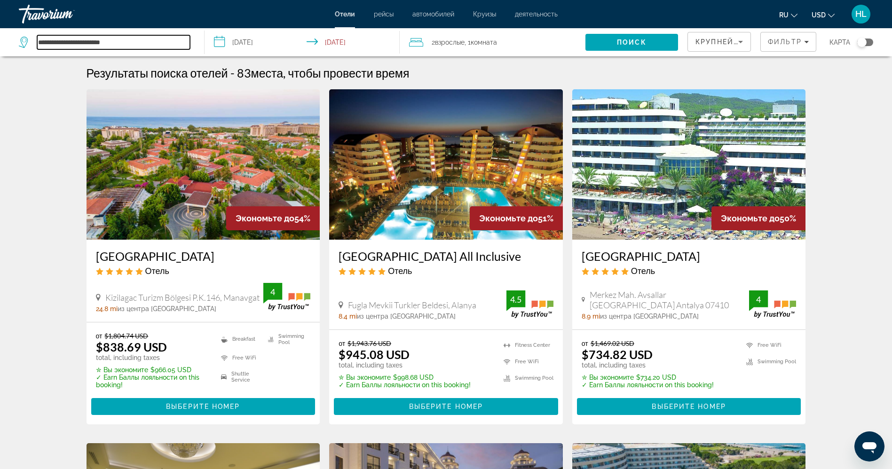
click at [103, 40] on input "**********" at bounding box center [113, 42] width 153 height 14
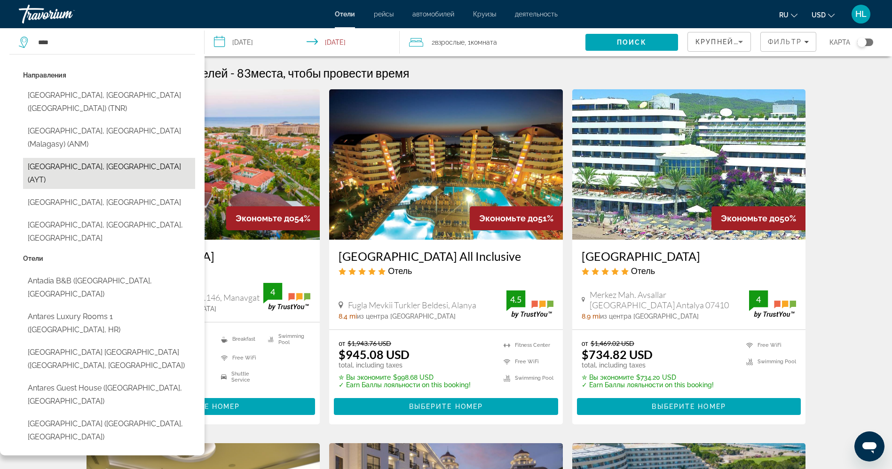
click at [94, 158] on button "[GEOGRAPHIC_DATA], [GEOGRAPHIC_DATA] (AYT)" at bounding box center [109, 173] width 172 height 31
type input "**********"
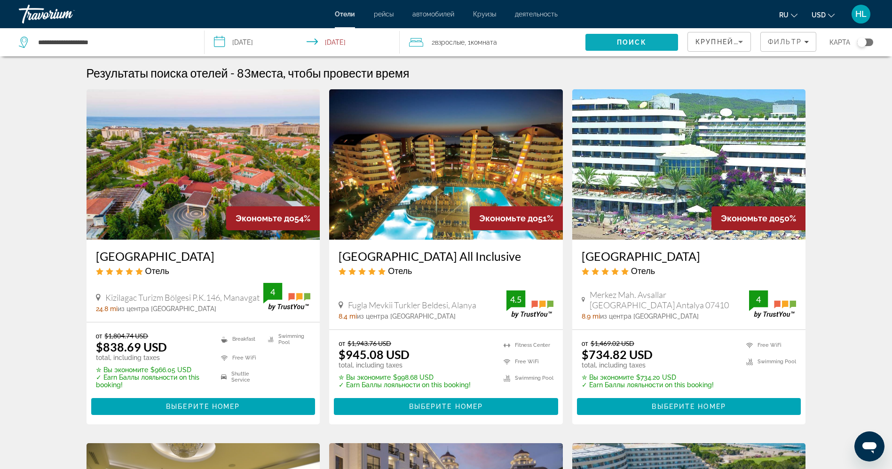
click at [622, 39] on span "Поиск" at bounding box center [632, 43] width 30 height 8
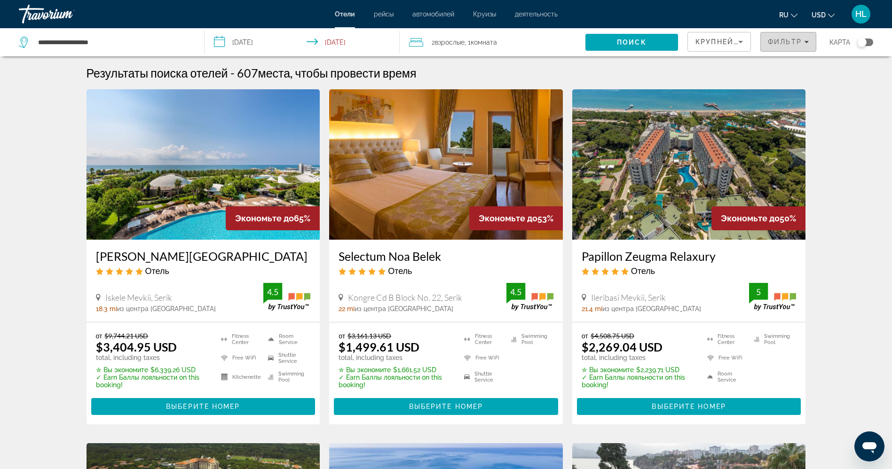
click at [782, 42] on span "Фильтр" at bounding box center [785, 42] width 34 height 8
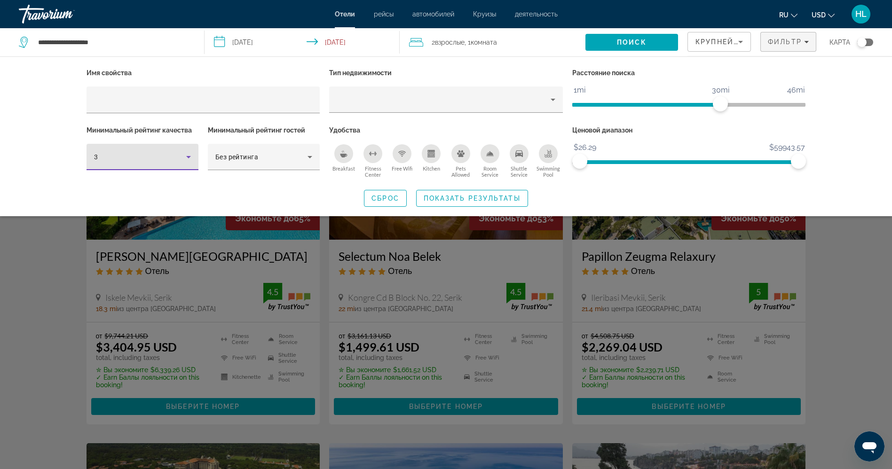
click at [134, 157] on div "3" at bounding box center [140, 156] width 92 height 11
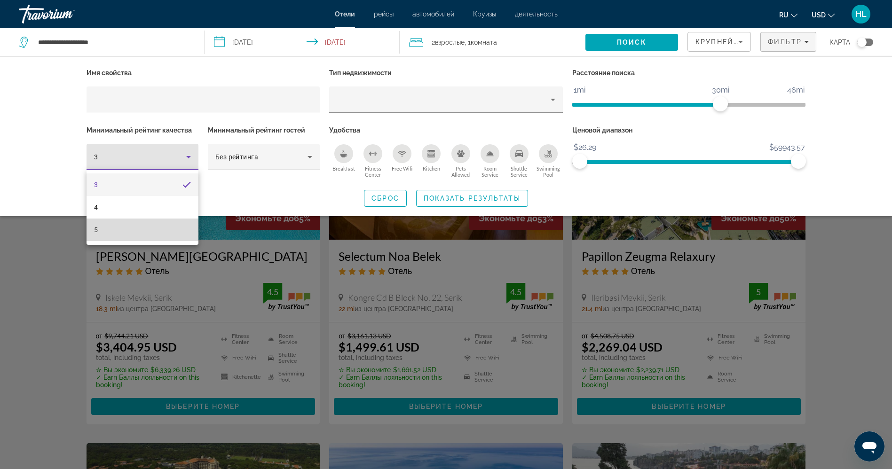
click at [126, 234] on mat-option "5" at bounding box center [143, 230] width 112 height 23
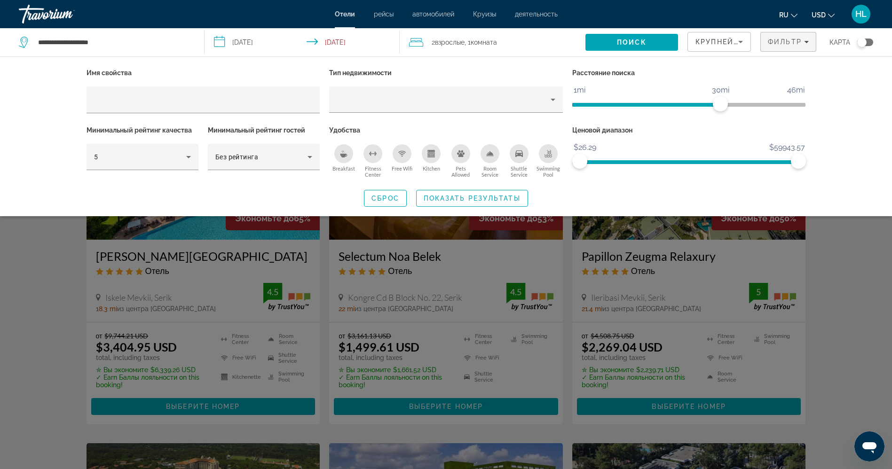
click at [409, 155] on div "Free Wifi" at bounding box center [402, 153] width 19 height 19
click at [461, 205] on span "Search widget" at bounding box center [472, 198] width 111 height 23
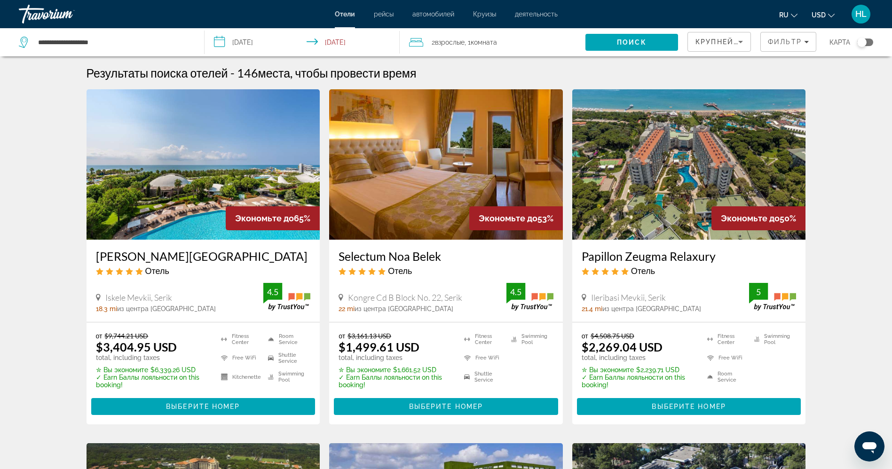
click at [866, 40] on div "Toggle map" at bounding box center [862, 42] width 9 height 9
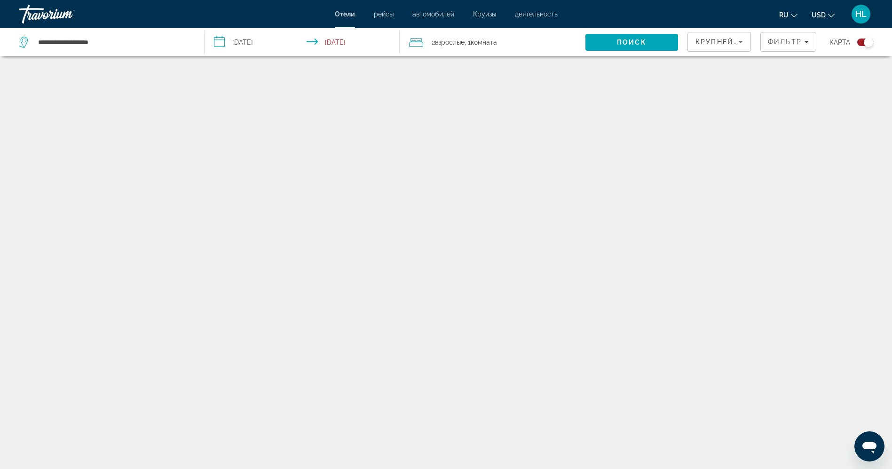
scroll to position [56, 0]
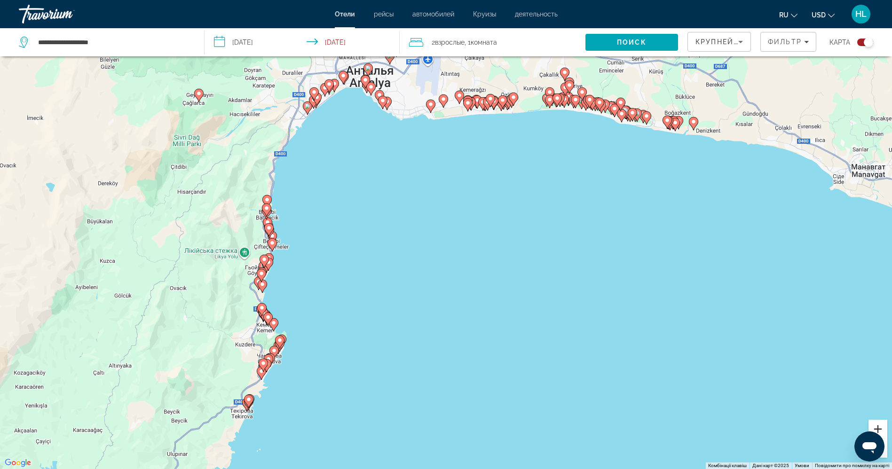
click at [881, 427] on button "Збільшити" at bounding box center [878, 429] width 19 height 19
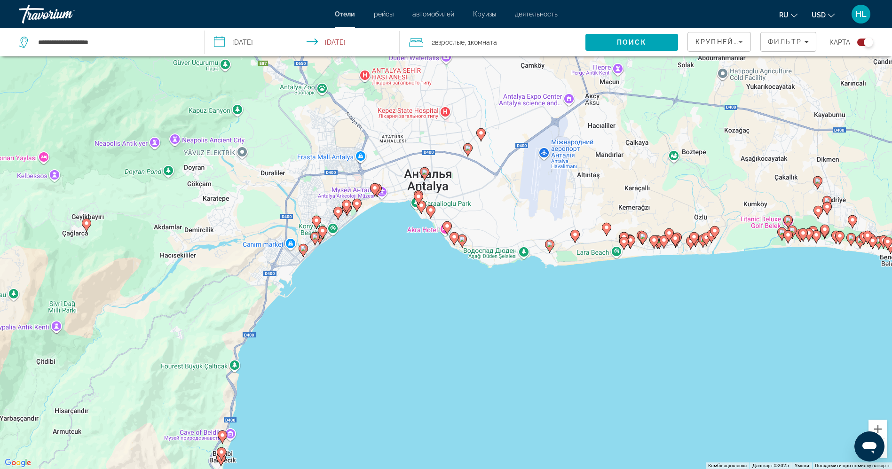
drag, startPoint x: 309, startPoint y: 193, endPoint x: 445, endPoint y: 460, distance: 299.2
click at [445, 460] on div "Увімкніть режим перетягування за допомогою клавіатури, натиснувши Alt + Enter. …" at bounding box center [446, 234] width 892 height 469
click at [880, 426] on button "Збільшити" at bounding box center [878, 429] width 19 height 19
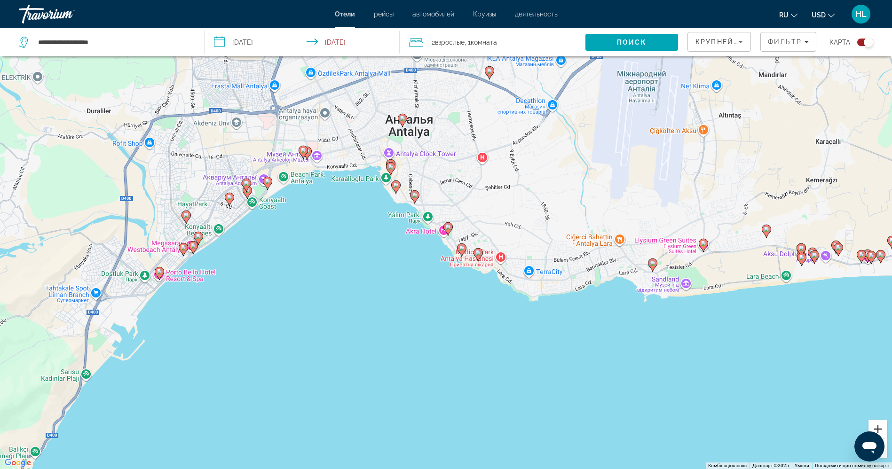
click at [880, 426] on button "Збільшити" at bounding box center [878, 429] width 19 height 19
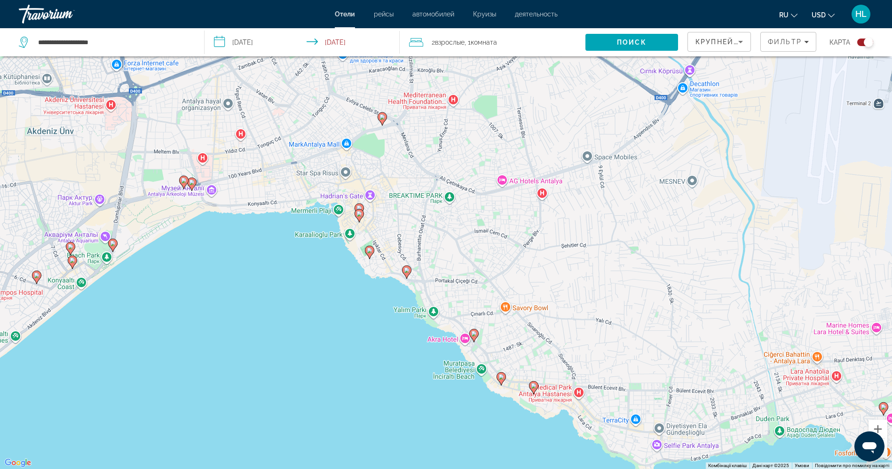
drag, startPoint x: 264, startPoint y: 181, endPoint x: 297, endPoint y: 312, distance: 135.3
click at [297, 312] on div "Увімкніть режим перетягування за допомогою клавіатури, натиснувши Alt + Enter. …" at bounding box center [446, 234] width 892 height 469
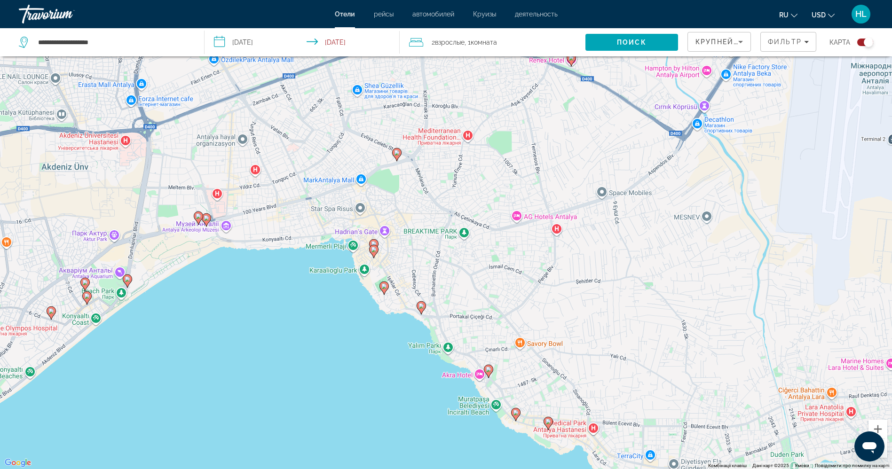
click at [487, 370] on image "Main content" at bounding box center [489, 370] width 6 height 6
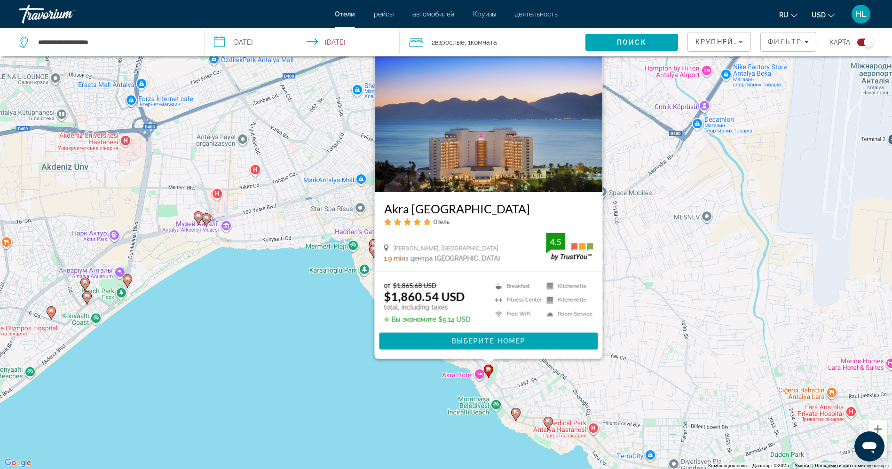
click at [517, 414] on image "Main content" at bounding box center [516, 413] width 6 height 6
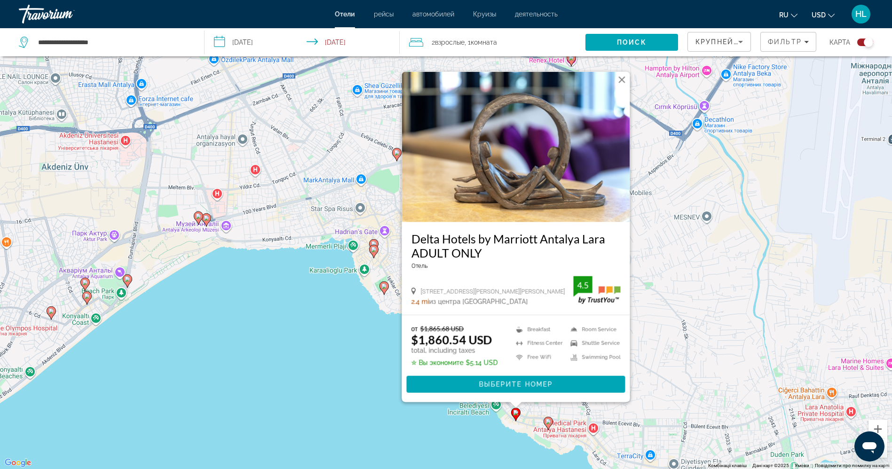
click at [551, 427] on gmp-advanced-marker "Main content" at bounding box center [548, 424] width 9 height 14
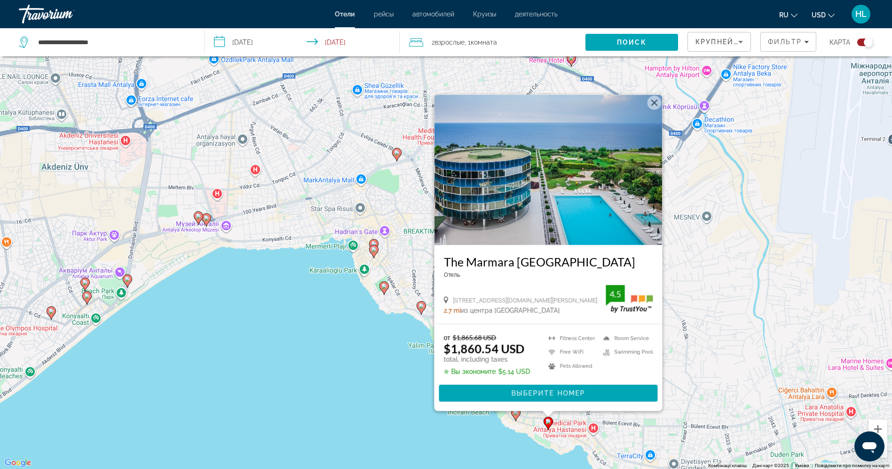
click at [385, 290] on icon "Main content" at bounding box center [384, 288] width 8 height 12
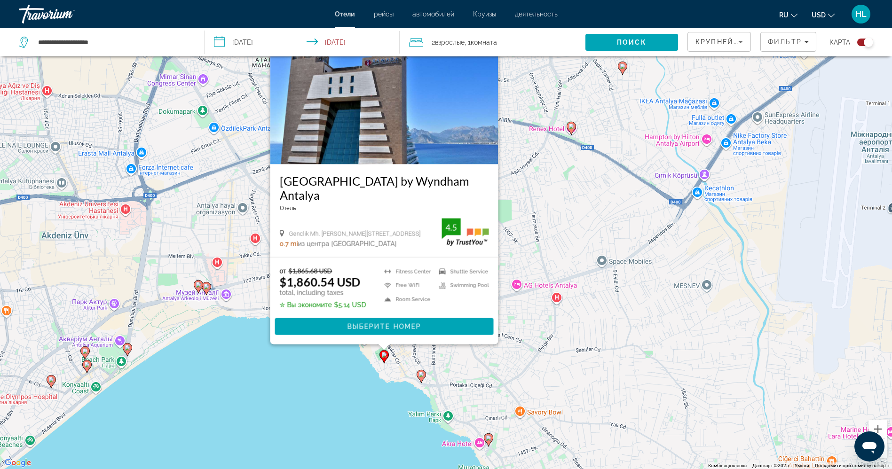
click at [421, 378] on icon "Main content" at bounding box center [421, 377] width 8 height 12
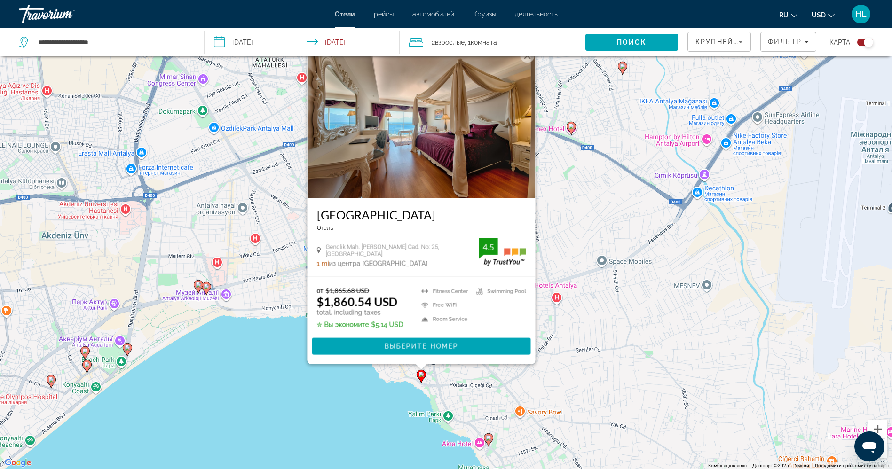
click at [492, 438] on icon "Main content" at bounding box center [488, 440] width 8 height 12
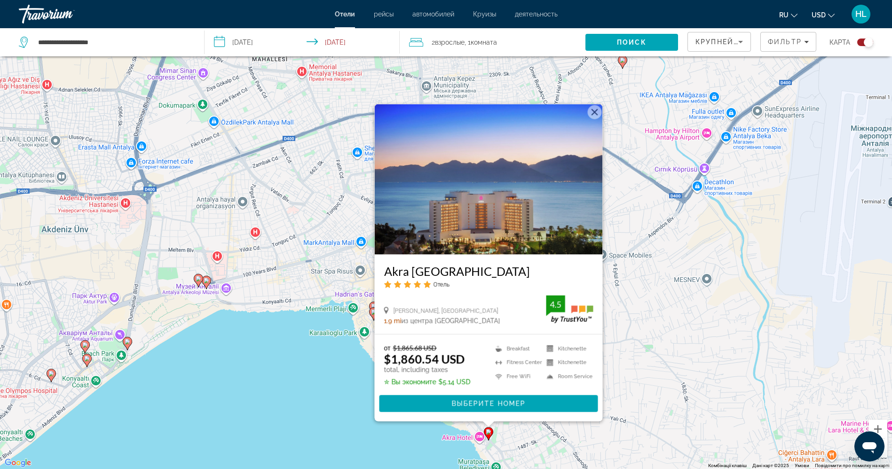
click at [497, 215] on img "Main content" at bounding box center [488, 179] width 228 height 151
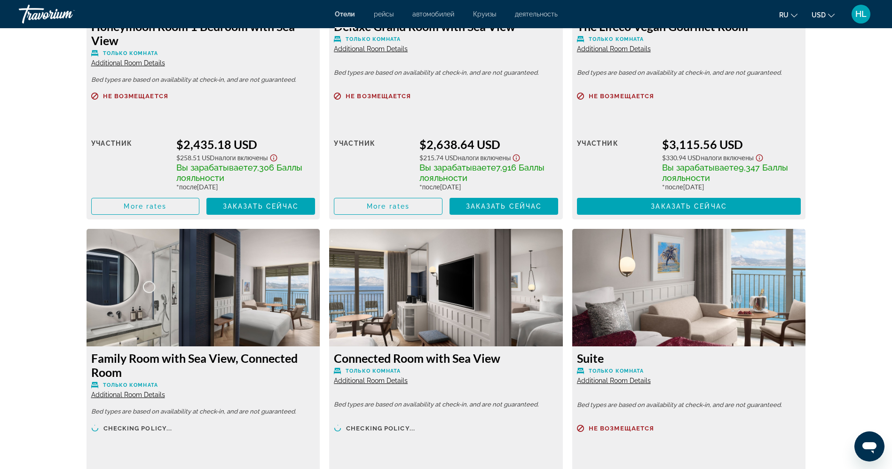
scroll to position [2086, 0]
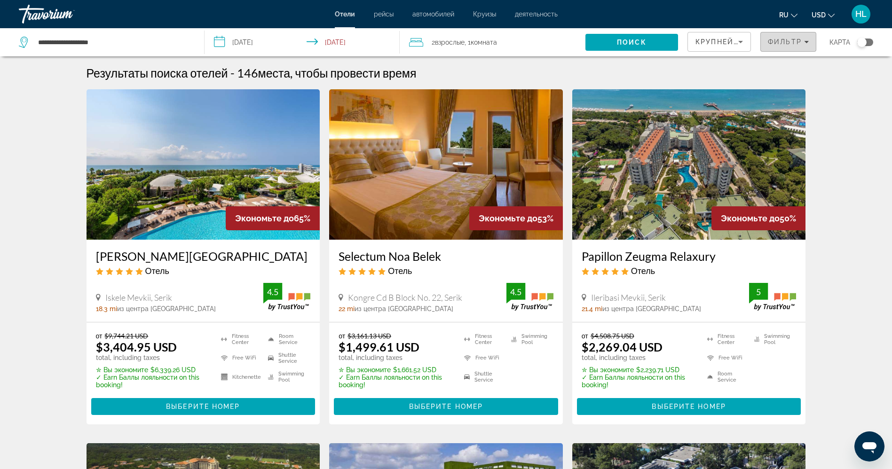
click at [776, 43] on span "Фильтр" at bounding box center [785, 42] width 34 height 8
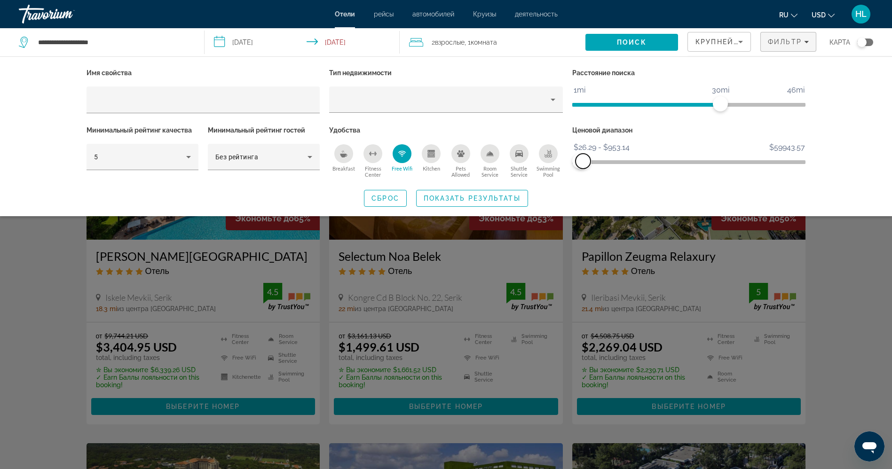
drag, startPoint x: 800, startPoint y: 160, endPoint x: 583, endPoint y: 157, distance: 216.4
click at [583, 157] on span "ngx-slider-max" at bounding box center [583, 161] width 15 height 15
click at [502, 197] on span "Показать результаты" at bounding box center [472, 199] width 97 height 8
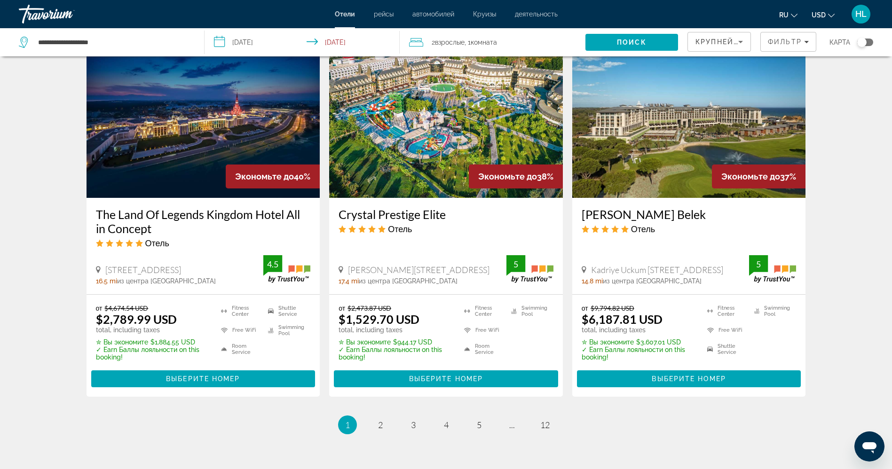
scroll to position [1170, 0]
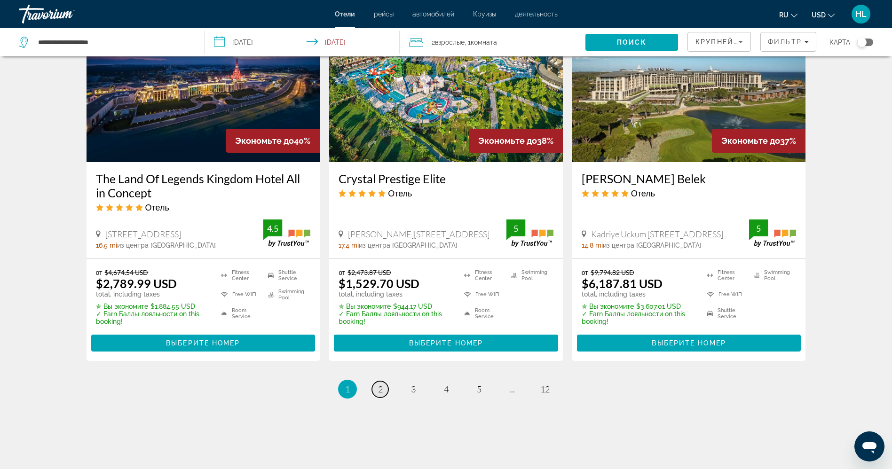
click at [377, 382] on link "page 2" at bounding box center [380, 390] width 16 height 16
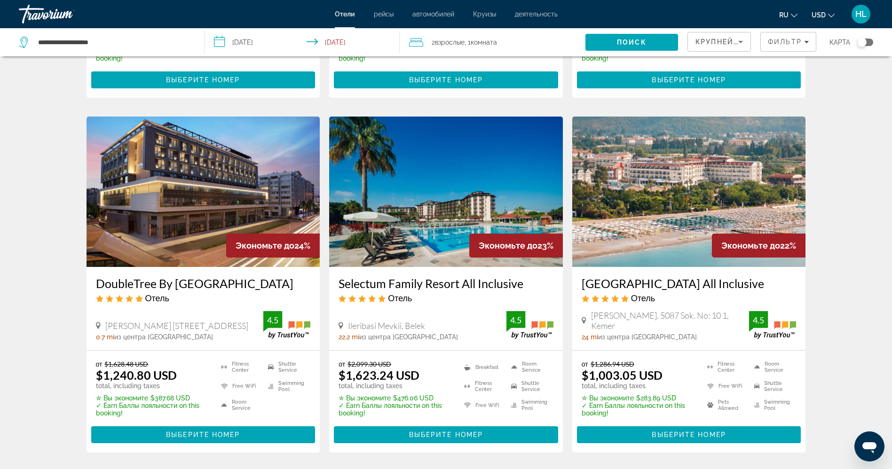
scroll to position [1131, 0]
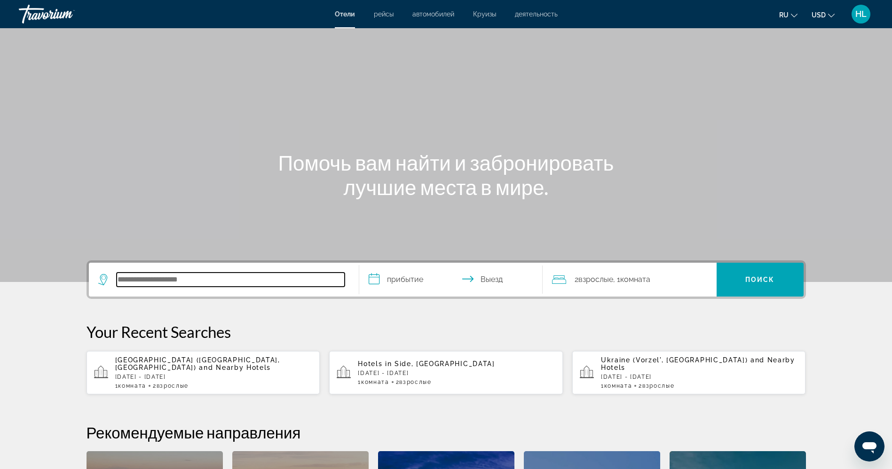
click at [234, 282] on input "Search hotel destination" at bounding box center [231, 280] width 228 height 14
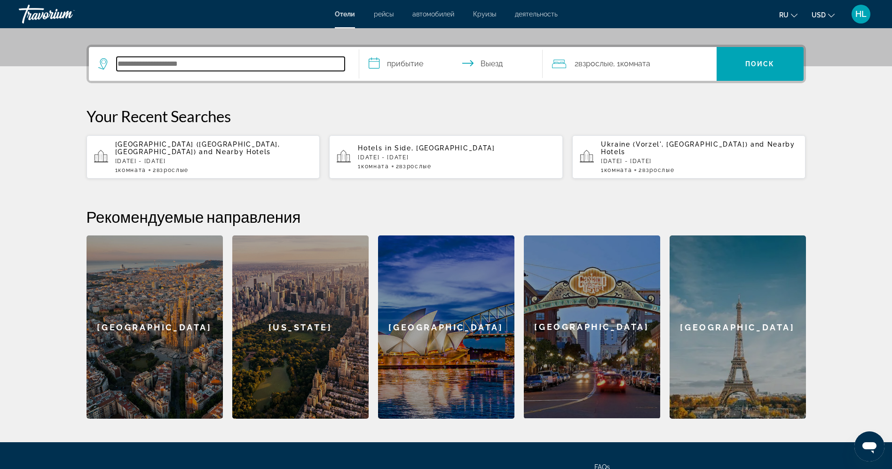
scroll to position [230, 0]
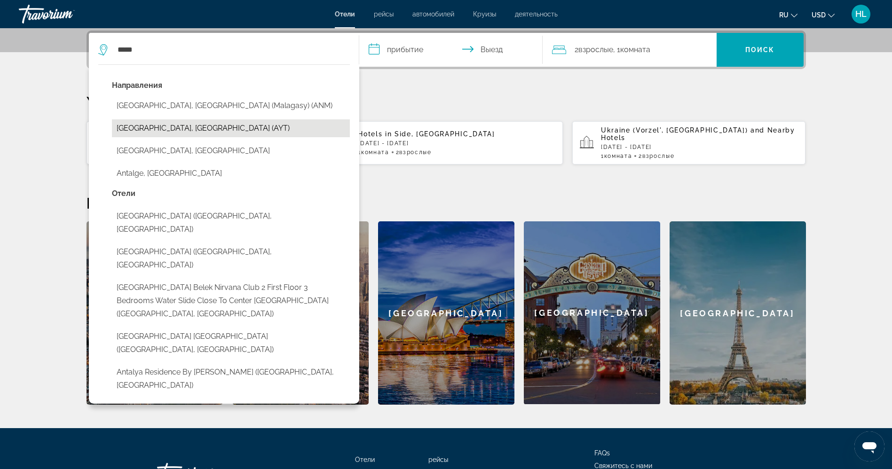
click at [169, 123] on button "[GEOGRAPHIC_DATA], [GEOGRAPHIC_DATA] (AYT)" at bounding box center [231, 128] width 238 height 18
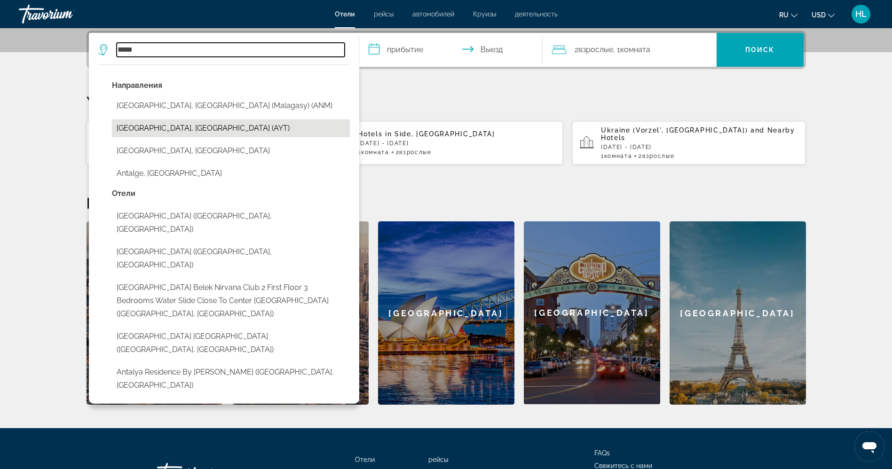
type input "**********"
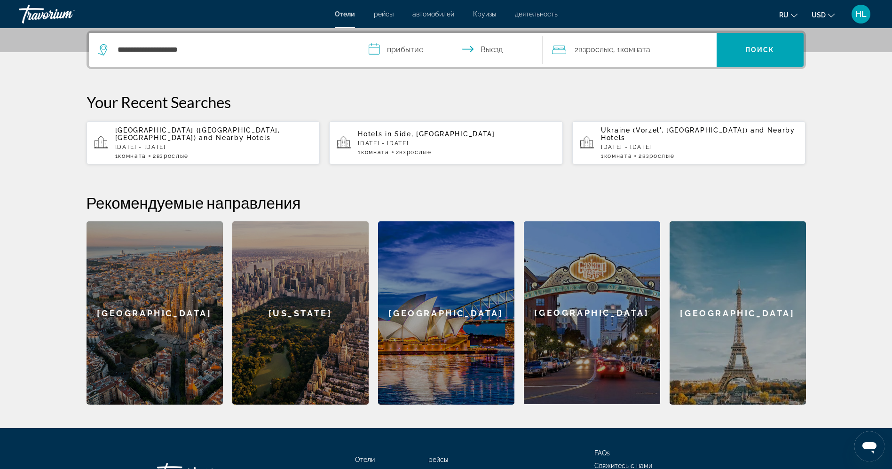
click at [423, 46] on input "**********" at bounding box center [452, 51] width 187 height 37
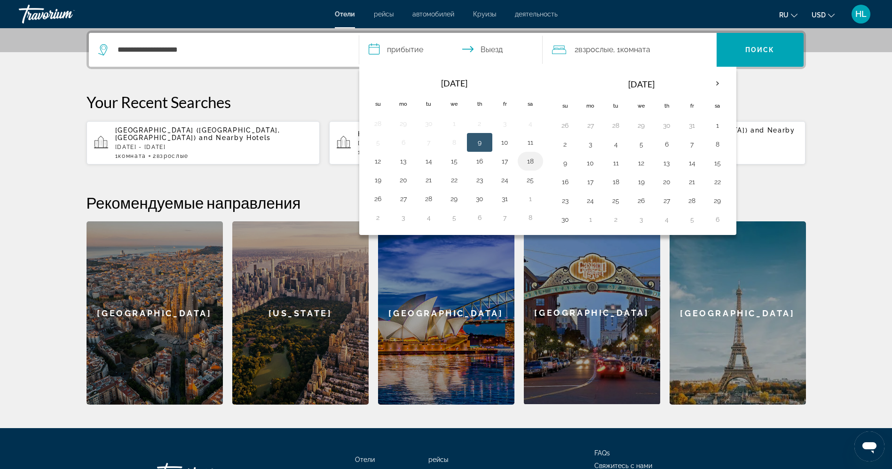
click at [531, 164] on button "18" at bounding box center [530, 161] width 15 height 13
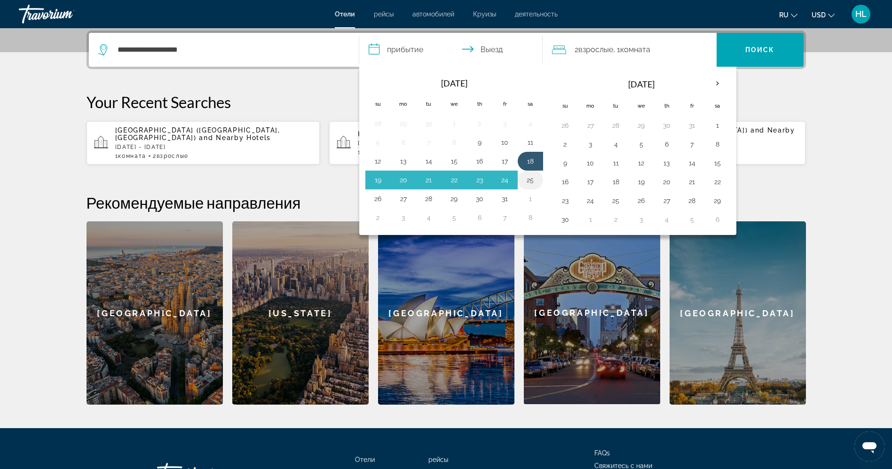
click at [531, 187] on td "25" at bounding box center [530, 180] width 25 height 19
click at [531, 177] on button "25" at bounding box center [530, 180] width 15 height 13
type input "**********"
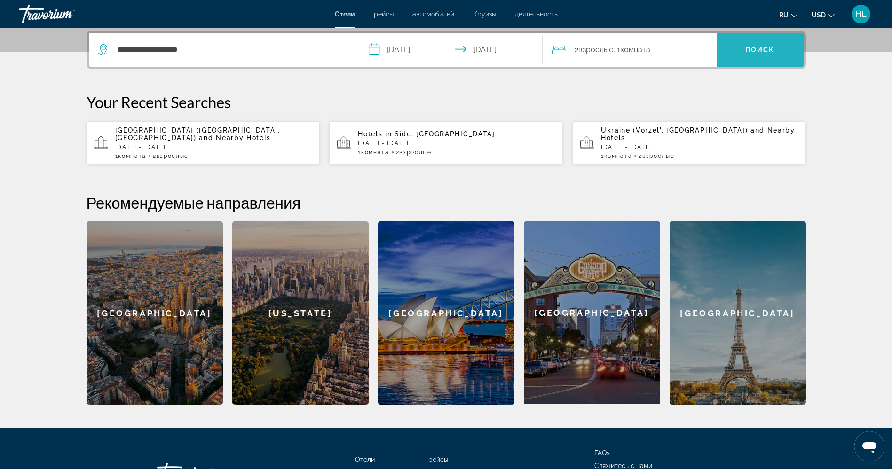
click at [757, 43] on span "Search" at bounding box center [760, 50] width 87 height 23
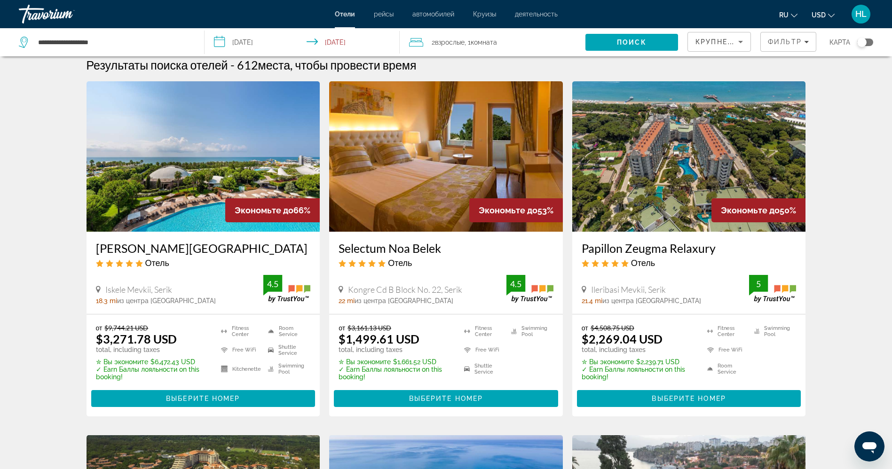
scroll to position [6, 0]
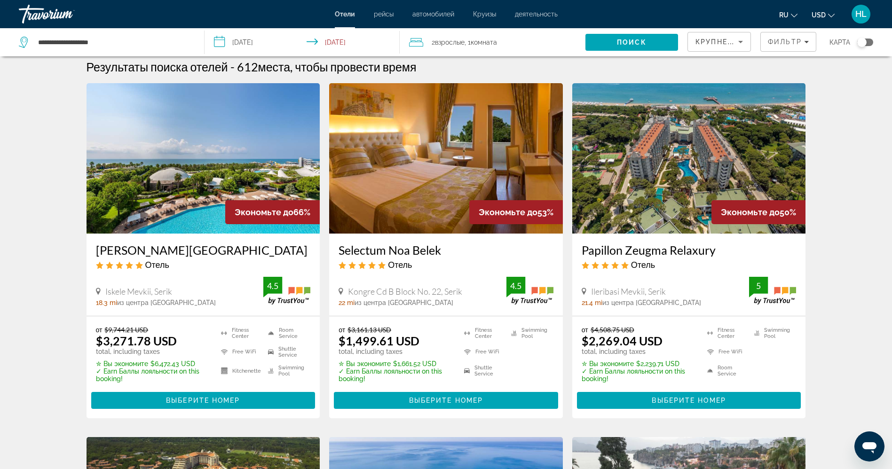
click at [863, 41] on div "Toggle map" at bounding box center [862, 42] width 9 height 9
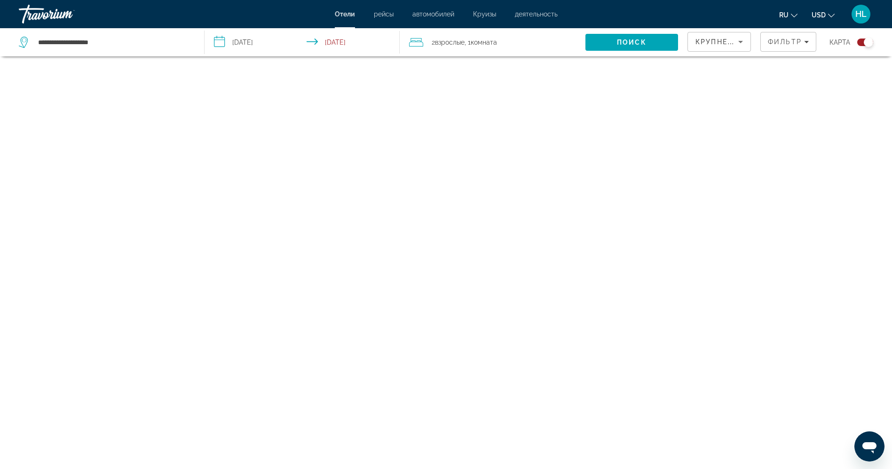
scroll to position [56, 0]
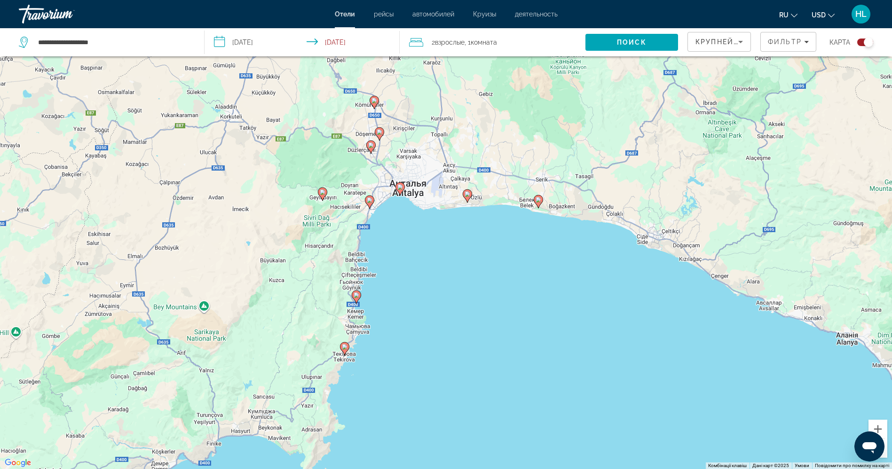
click at [399, 188] on image "Main content" at bounding box center [401, 187] width 6 height 6
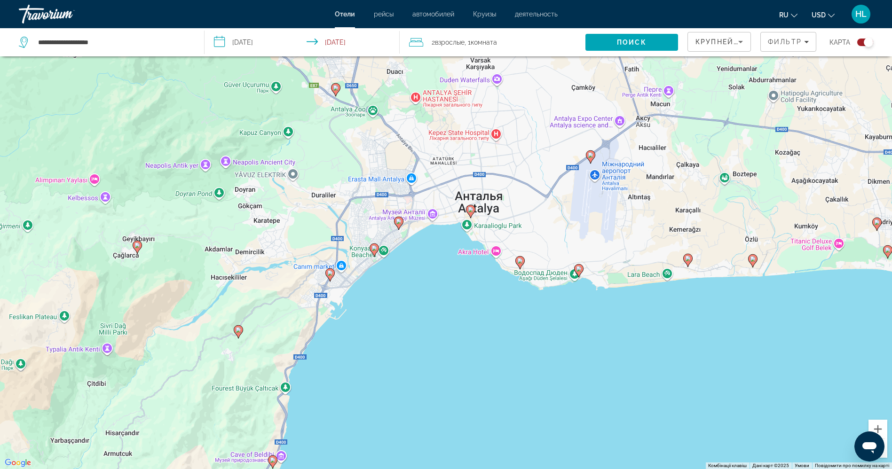
click at [473, 213] on icon "Main content" at bounding box center [470, 212] width 8 height 12
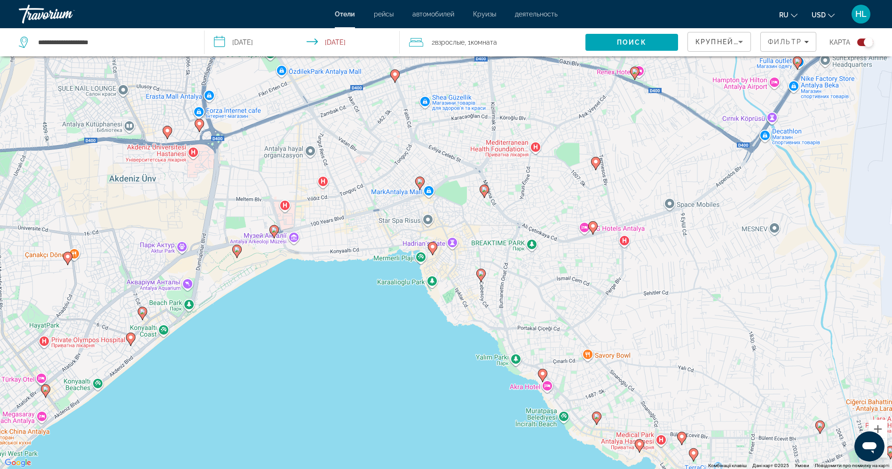
click at [434, 251] on icon "Main content" at bounding box center [432, 249] width 8 height 12
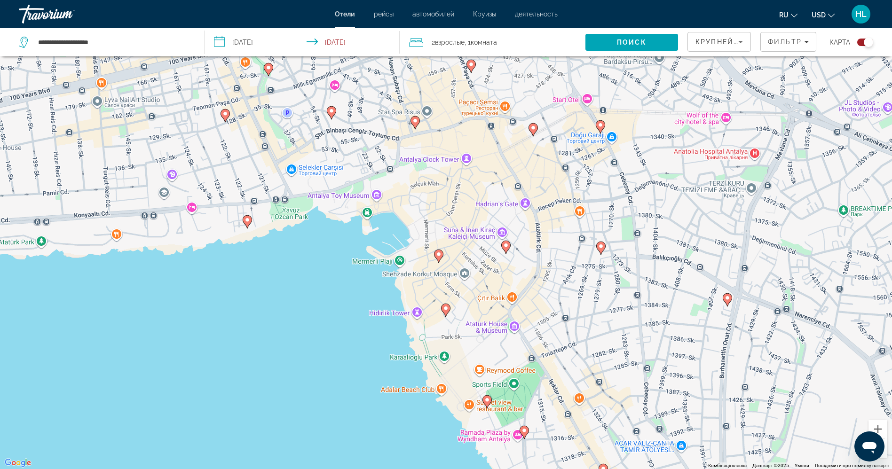
click at [438, 255] on image "Main content" at bounding box center [439, 255] width 6 height 6
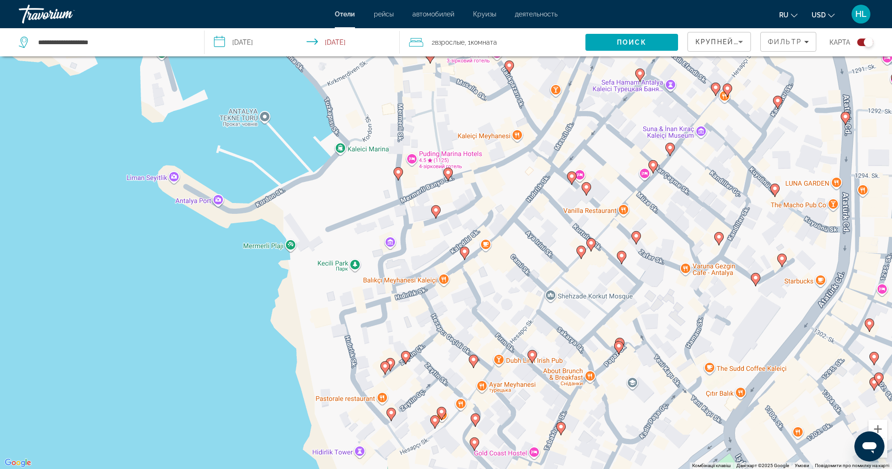
click at [436, 210] on image "Main content" at bounding box center [436, 210] width 6 height 6
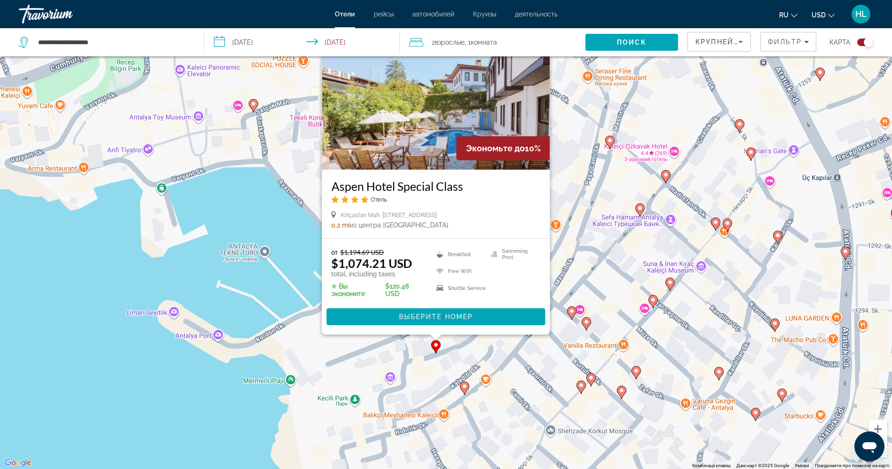
click at [463, 388] on image "Main content" at bounding box center [465, 387] width 6 height 6
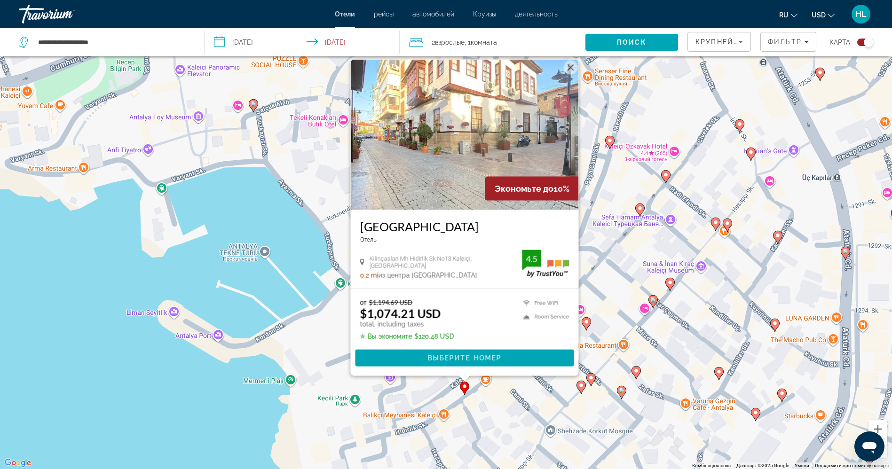
click at [197, 413] on div "Увімкніть режим перетягування за допомогою клавіатури, натиснувши Alt + Enter. …" at bounding box center [446, 234] width 892 height 469
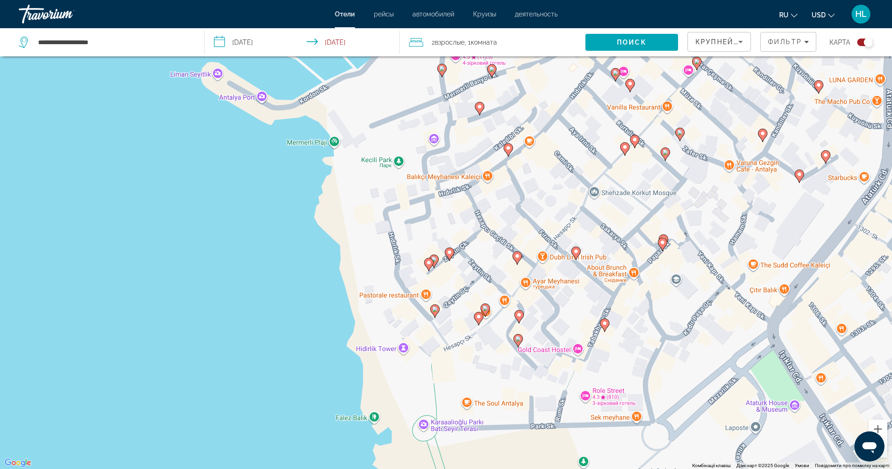
drag, startPoint x: 197, startPoint y: 413, endPoint x: 241, endPoint y: 167, distance: 249.0
click at [241, 167] on div "Увімкніть режим перетягування за допомогою клавіатури, натиснувши Alt + Enter. …" at bounding box center [446, 234] width 892 height 469
click at [436, 313] on icon "Main content" at bounding box center [434, 311] width 8 height 12
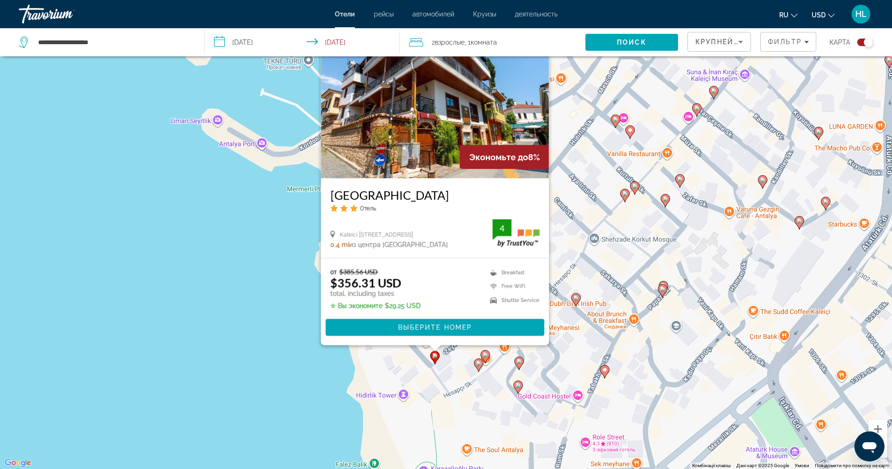
click at [223, 416] on div "Увімкніть режим перетягування за допомогою клавіатури, натиснувши Alt + Enter. …" at bounding box center [446, 234] width 892 height 469
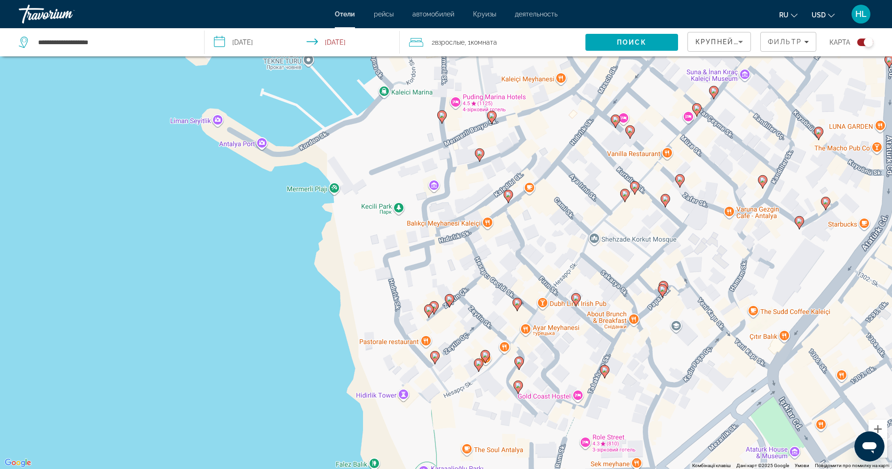
click at [429, 306] on icon "Main content" at bounding box center [428, 311] width 8 height 12
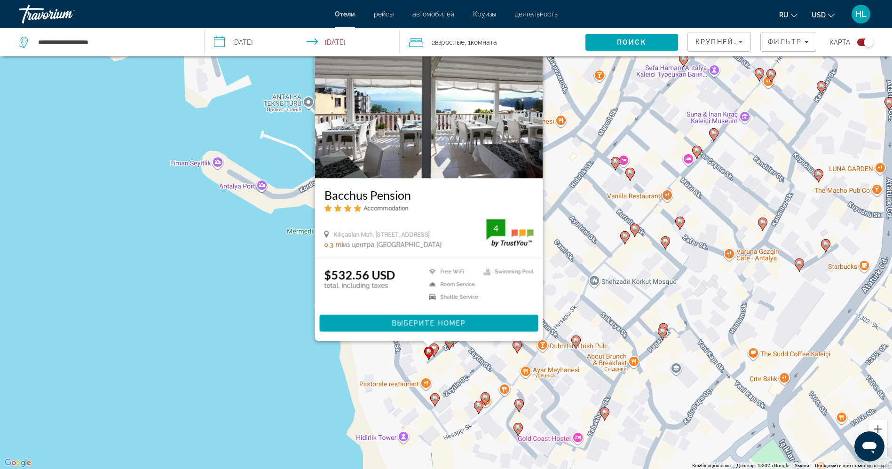
click at [207, 369] on div "Увімкніть режим перетягування за допомогою клавіатури, натиснувши Alt + Enter. …" at bounding box center [446, 234] width 892 height 469
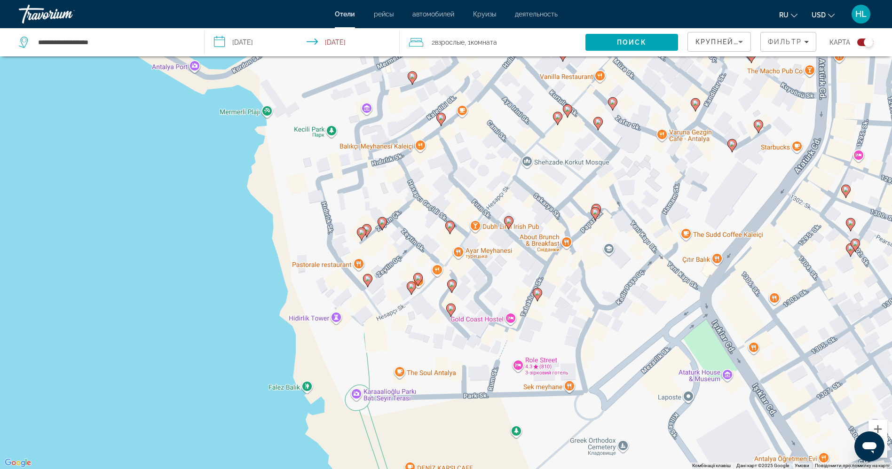
drag, startPoint x: 330, startPoint y: 377, endPoint x: 259, endPoint y: 250, distance: 145.1
click at [259, 250] on div "Увімкніть режим перетягування за допомогою клавіатури, натиснувши Alt + Enter. …" at bounding box center [446, 234] width 892 height 469
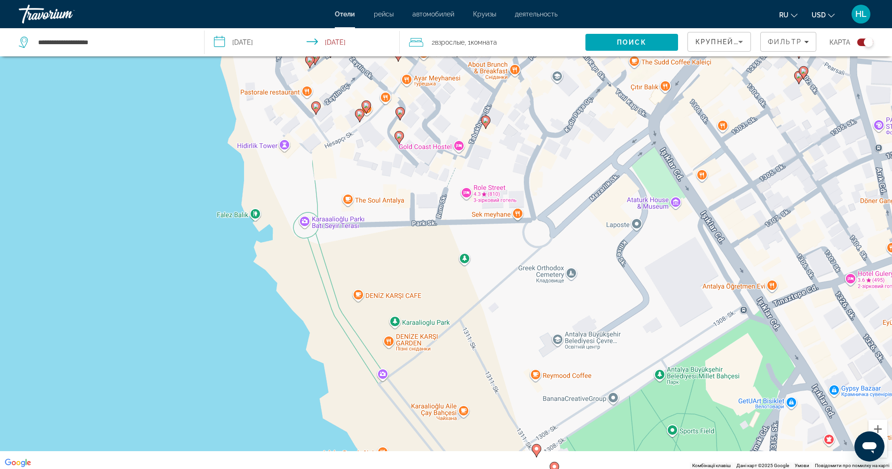
drag, startPoint x: 400, startPoint y: 324, endPoint x: 352, endPoint y: 154, distance: 176.2
click at [352, 154] on div "Увімкніть режим перетягування за допомогою клавіатури, натиснувши Alt + Enter. …" at bounding box center [446, 234] width 892 height 469
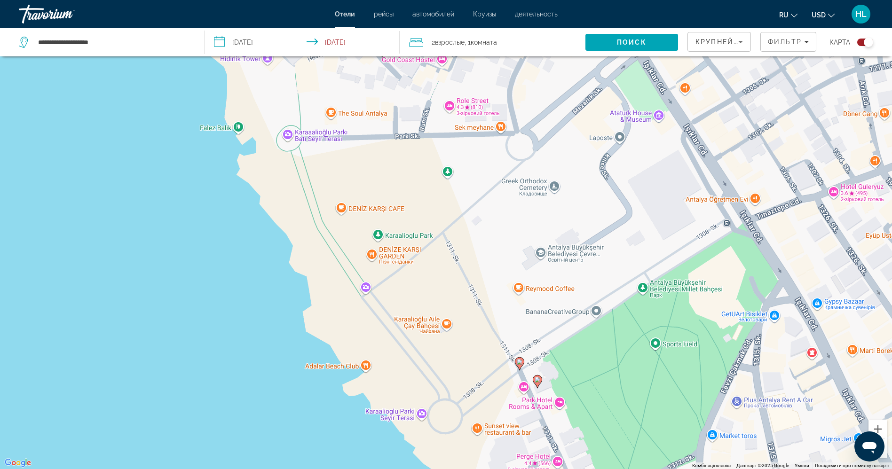
drag, startPoint x: 438, startPoint y: 411, endPoint x: 377, endPoint y: 184, distance: 234.7
click at [377, 184] on div "Увімкніть режим перетягування за допомогою клавіатури, натиснувши Alt + Enter. …" at bounding box center [446, 234] width 892 height 469
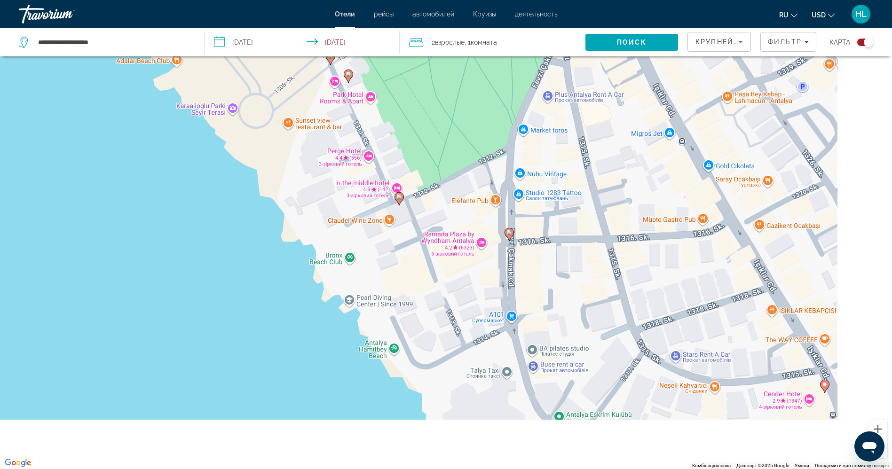
drag, startPoint x: 462, startPoint y: 353, endPoint x: 330, endPoint y: 221, distance: 187.3
click at [330, 221] on div "Увімкніть режим перетягування за допомогою клавіатури, натиснувши Alt + Enter. …" at bounding box center [446, 234] width 892 height 469
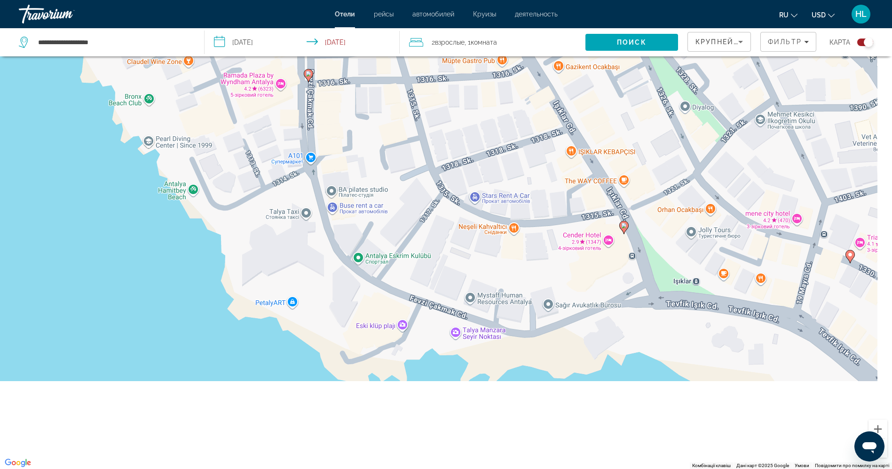
drag, startPoint x: 480, startPoint y: 376, endPoint x: 267, endPoint y: 214, distance: 267.6
click at [267, 214] on div "Увімкніть режим перетягування за допомогою клавіатури, натиснувши Alt + Enter. …" at bounding box center [446, 234] width 892 height 469
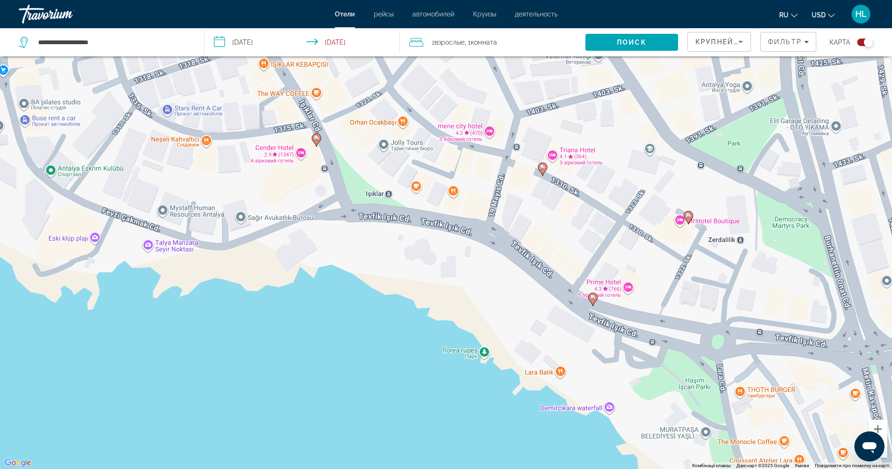
drag, startPoint x: 599, startPoint y: 355, endPoint x: 387, endPoint y: 357, distance: 211.7
click at [387, 357] on div "Увімкніть режим перетягування за допомогою клавіатури, натиснувши Alt + Enter. …" at bounding box center [446, 234] width 892 height 469
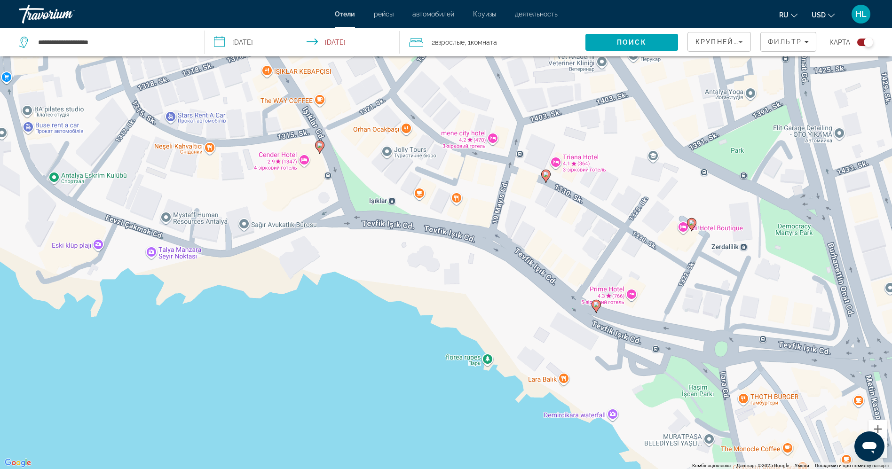
click at [319, 148] on image "Main content" at bounding box center [320, 146] width 6 height 6
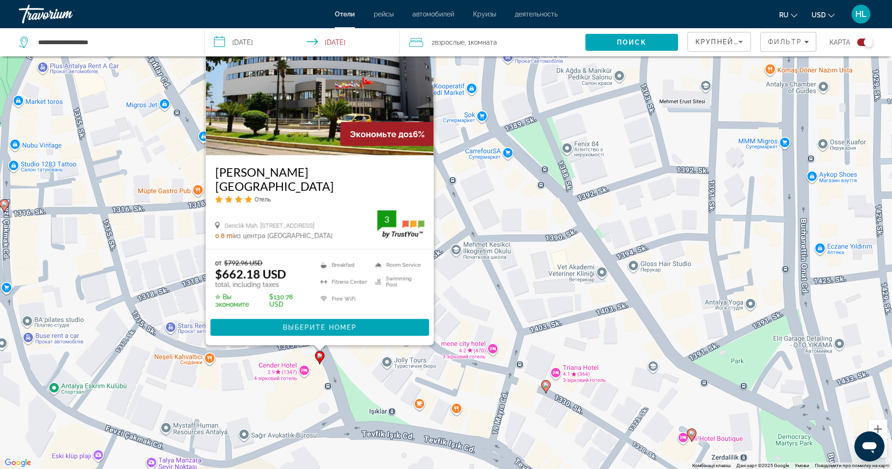
click at [291, 150] on img "Main content" at bounding box center [320, 80] width 228 height 151
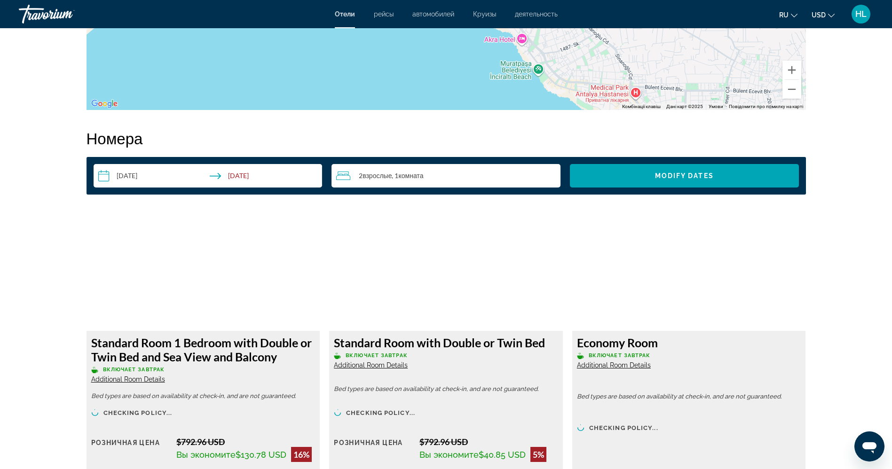
scroll to position [996, 0]
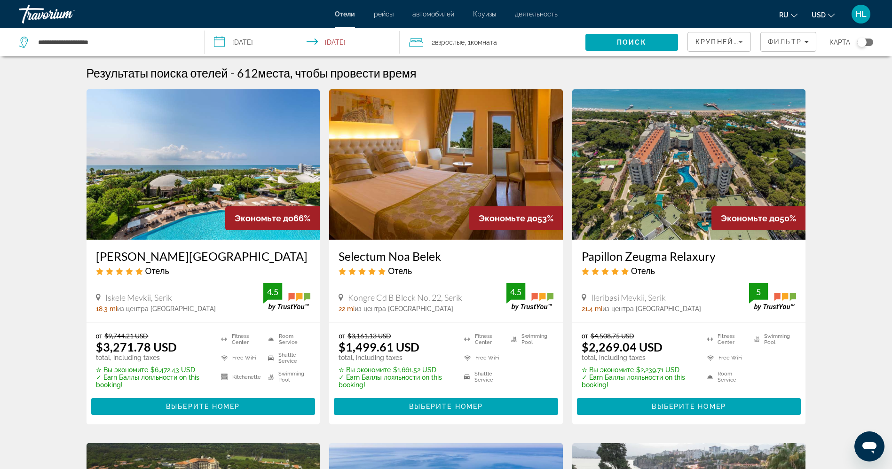
click at [870, 43] on div "Toggle map" at bounding box center [866, 43] width 16 height 8
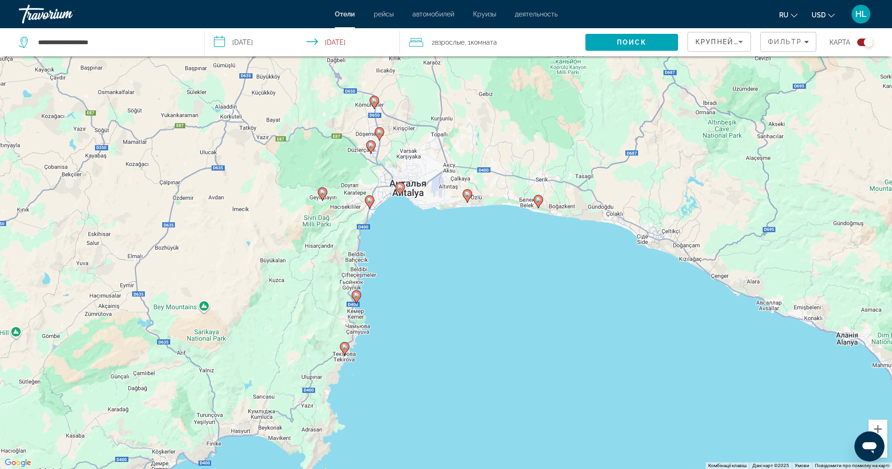
click at [373, 205] on gmp-advanced-marker "Main content" at bounding box center [369, 202] width 9 height 14
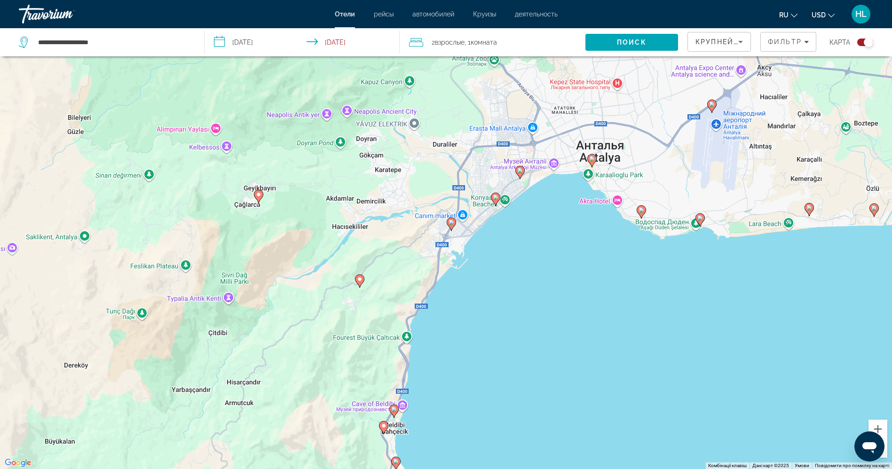
click at [495, 202] on icon "Main content" at bounding box center [495, 199] width 8 height 12
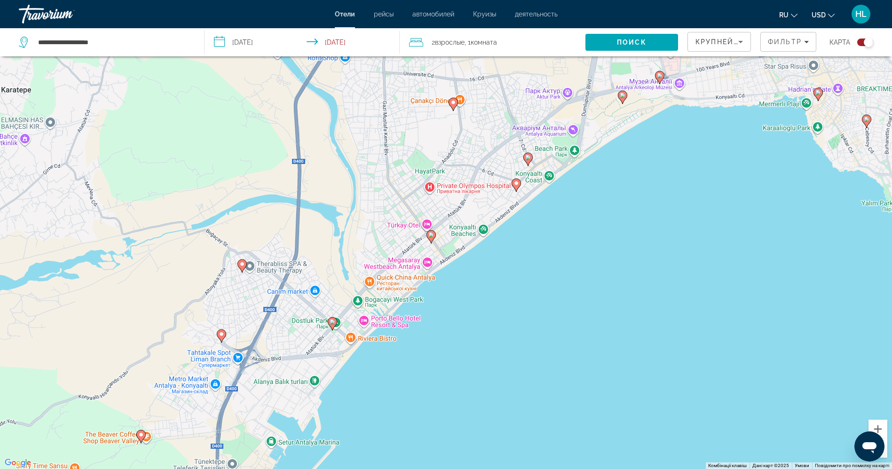
click at [515, 181] on image "Main content" at bounding box center [517, 184] width 6 height 6
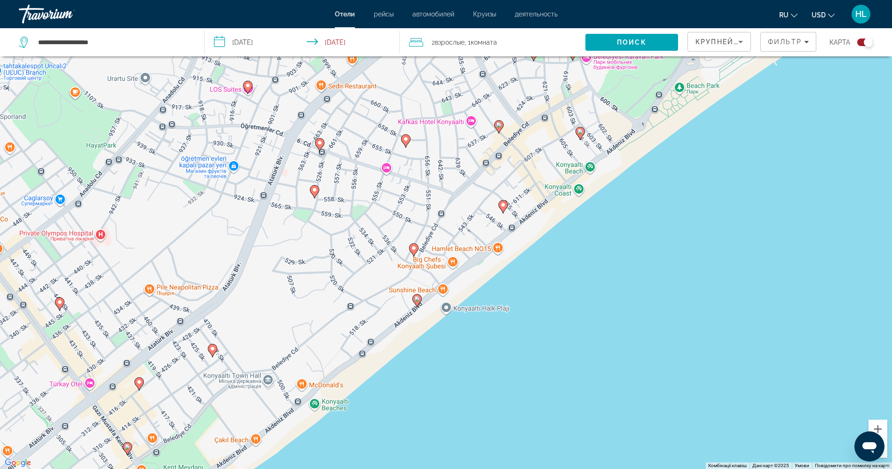
click at [419, 302] on icon "Main content" at bounding box center [417, 301] width 8 height 12
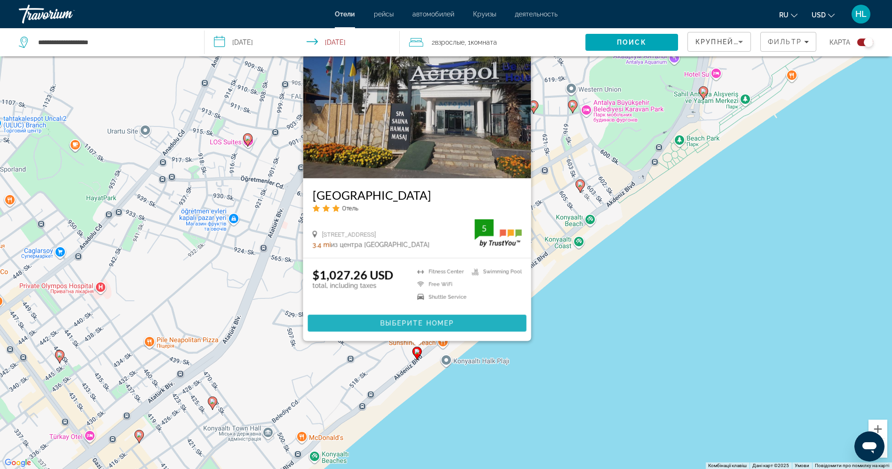
click at [408, 324] on span "Выберите номер" at bounding box center [417, 324] width 74 height 8
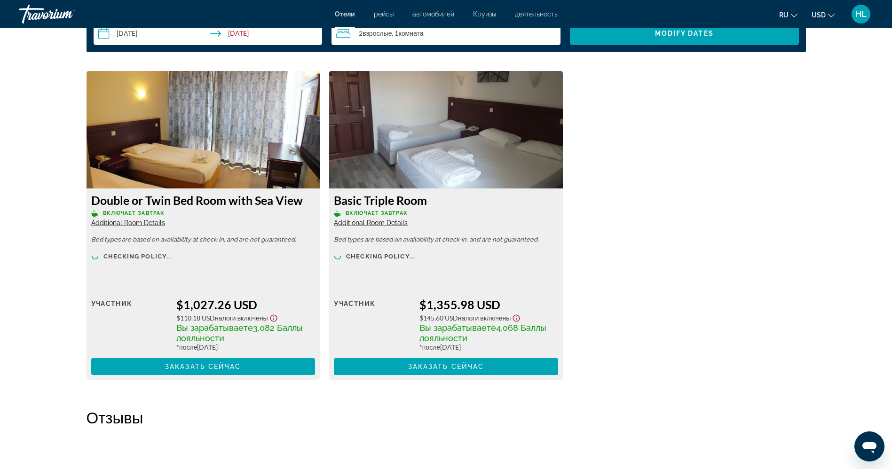
scroll to position [1257, 0]
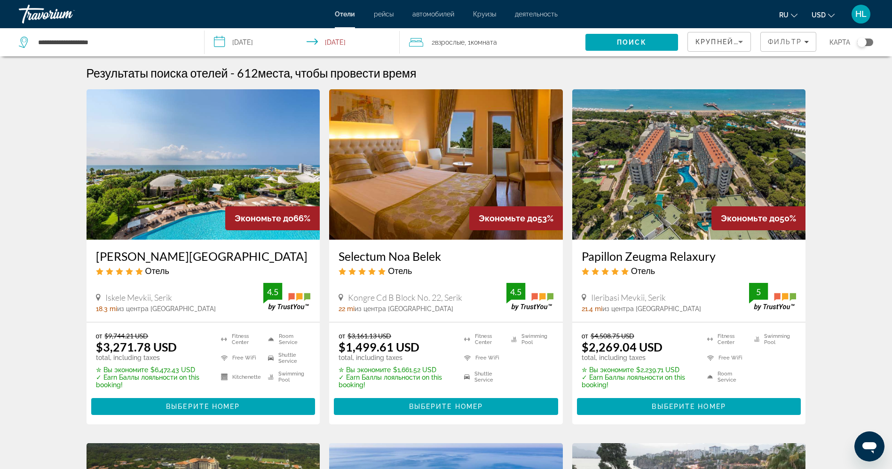
click at [866, 43] on div "Toggle map" at bounding box center [862, 42] width 9 height 9
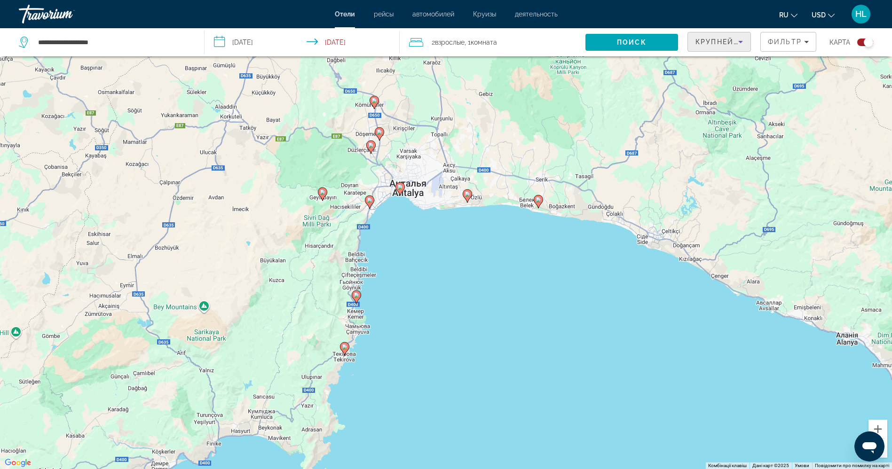
click at [716, 45] on div "Крупнейшие сбережения" at bounding box center [717, 41] width 43 height 11
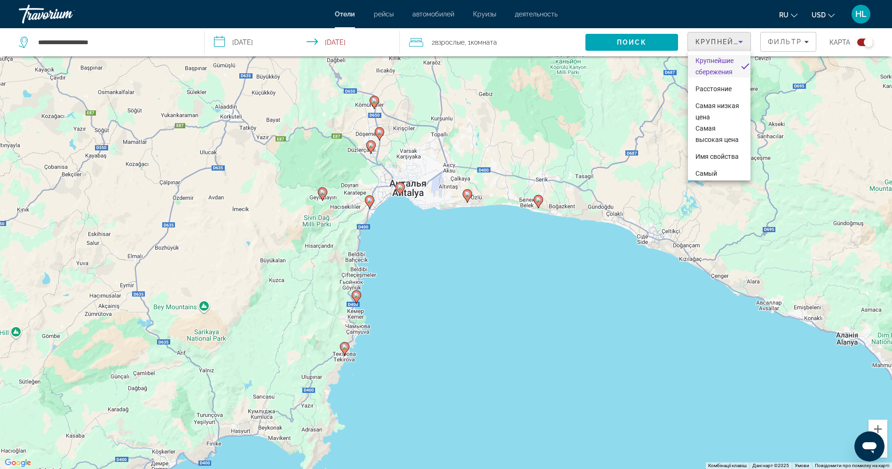
click at [716, 45] on div at bounding box center [446, 234] width 892 height 469
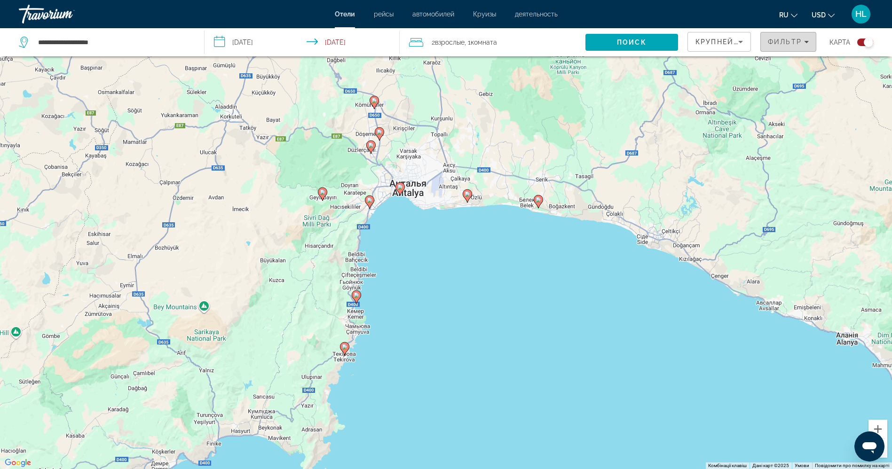
click at [782, 34] on span "Filters" at bounding box center [788, 42] width 55 height 23
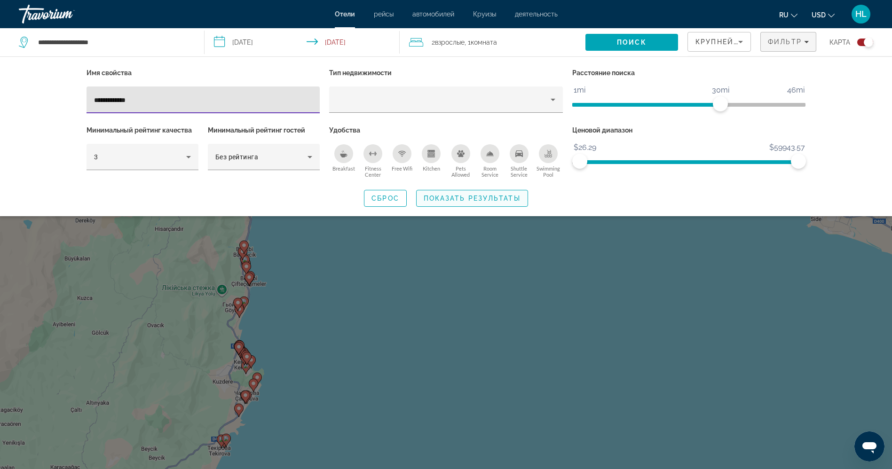
type input "**********"
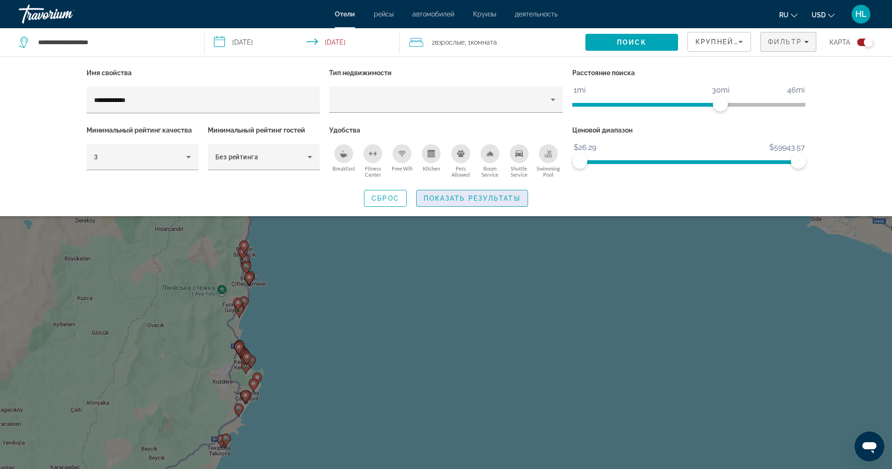
click at [476, 195] on span "Показать результаты" at bounding box center [472, 199] width 97 height 8
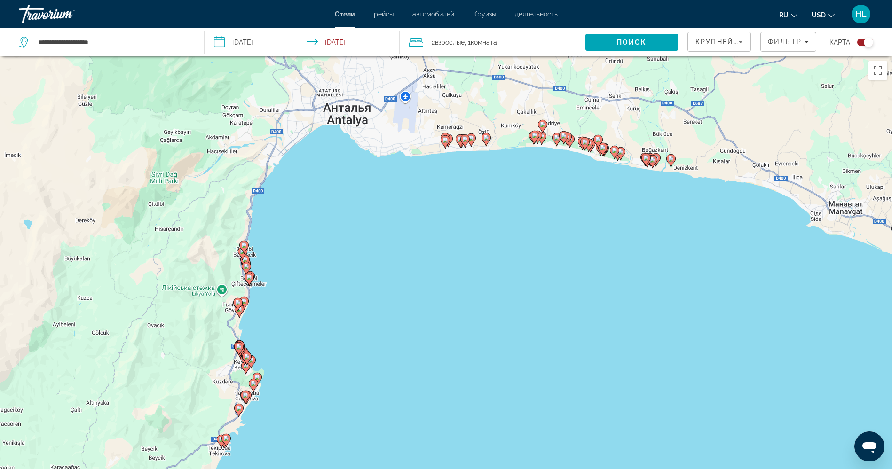
click at [447, 143] on image "Main content" at bounding box center [446, 140] width 6 height 6
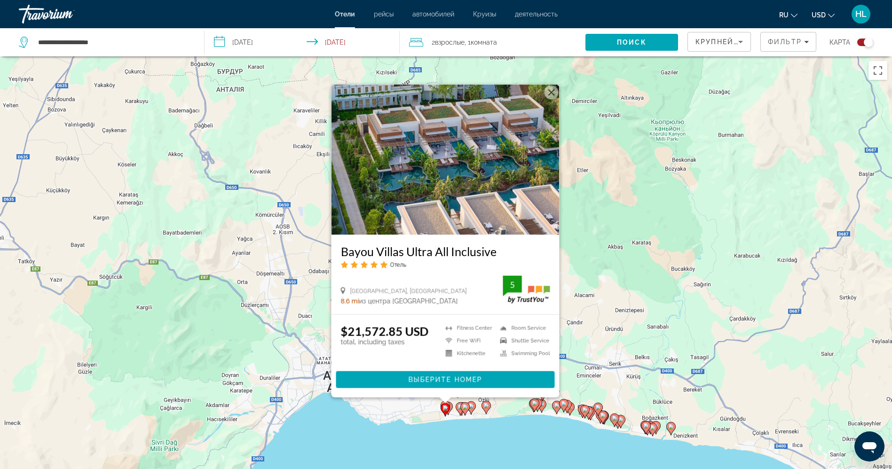
click at [398, 423] on div "Увімкніть режим перетягування за допомогою клавіатури, натиснувши Alt + Enter. …" at bounding box center [446, 290] width 892 height 469
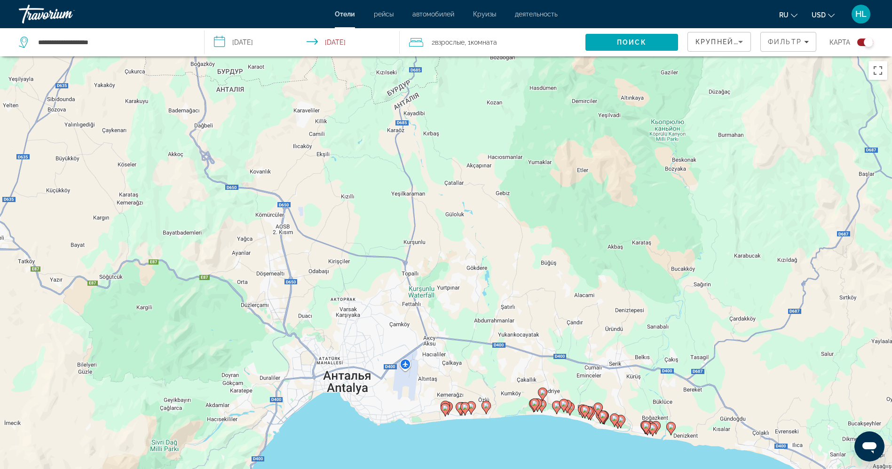
click at [446, 435] on div "Увімкніть режим перетягування за допомогою клавіатури, натиснувши Alt + Enter. …" at bounding box center [446, 290] width 892 height 469
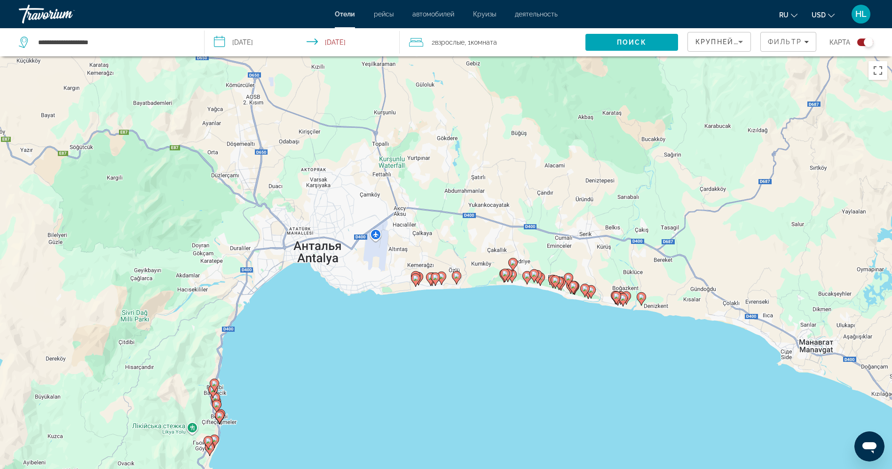
drag, startPoint x: 437, startPoint y: 434, endPoint x: 406, endPoint y: 308, distance: 130.2
click at [406, 308] on div "Увімкніть режим перетягування за допомогою клавіатури, натиснувши Alt + Enter. …" at bounding box center [446, 290] width 892 height 469
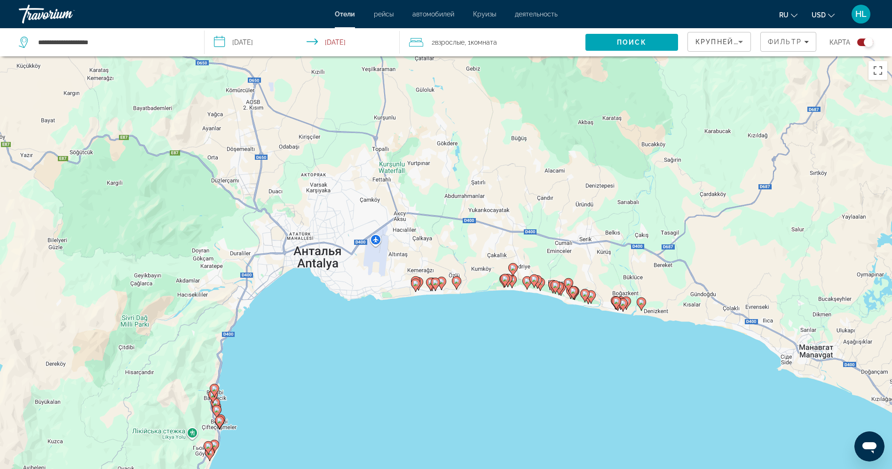
click at [429, 285] on image "Main content" at bounding box center [431, 283] width 6 height 6
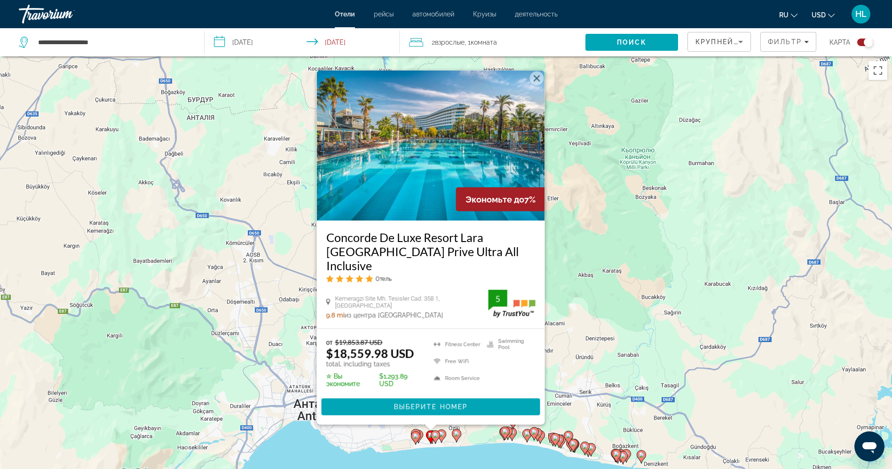
click at [434, 435] on image "Main content" at bounding box center [436, 436] width 6 height 6
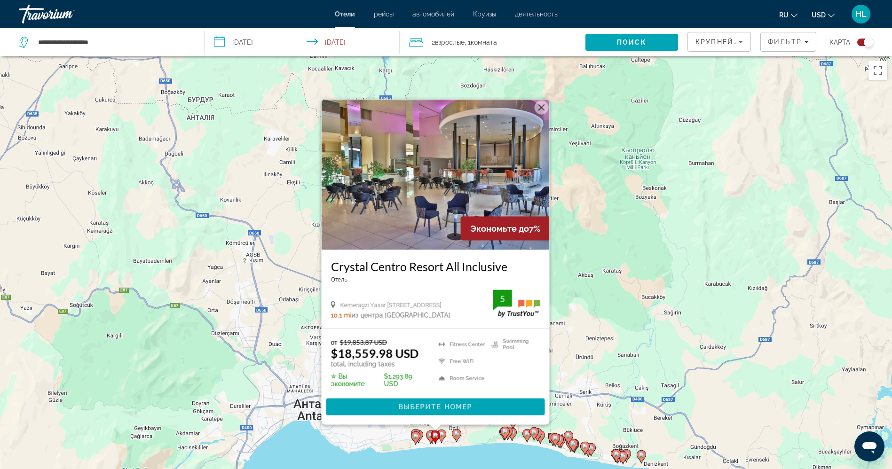
click at [443, 435] on image "Main content" at bounding box center [442, 435] width 6 height 6
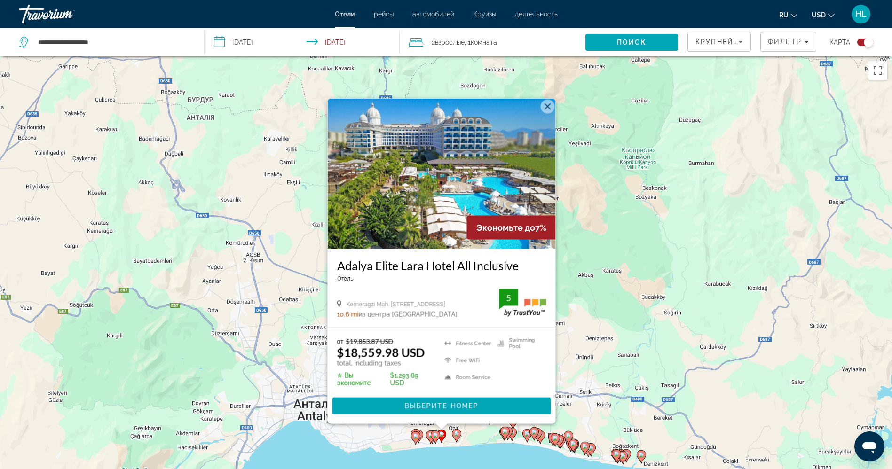
click at [455, 436] on image "Main content" at bounding box center [457, 434] width 6 height 6
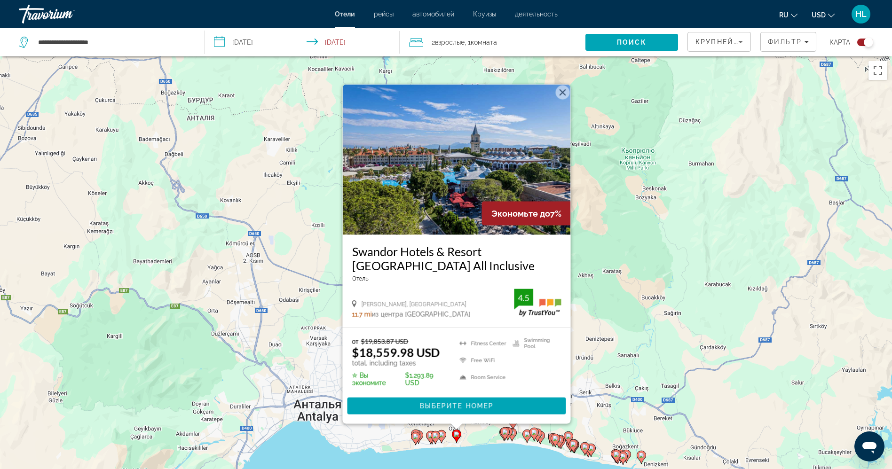
click at [430, 435] on image "Main content" at bounding box center [431, 436] width 6 height 6
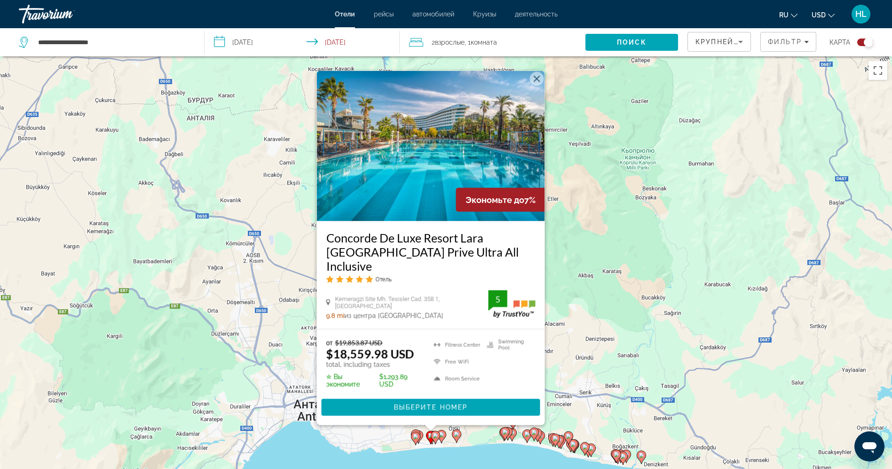
click at [371, 214] on img "Main content" at bounding box center [431, 146] width 228 height 151
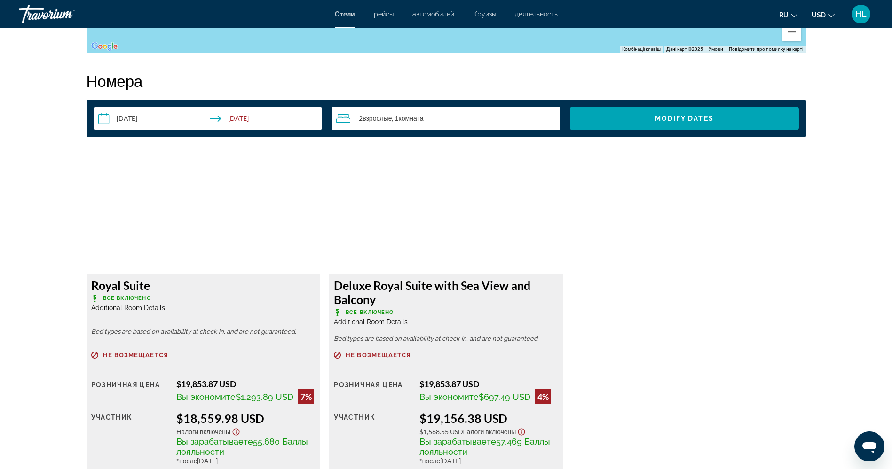
scroll to position [1162, 0]
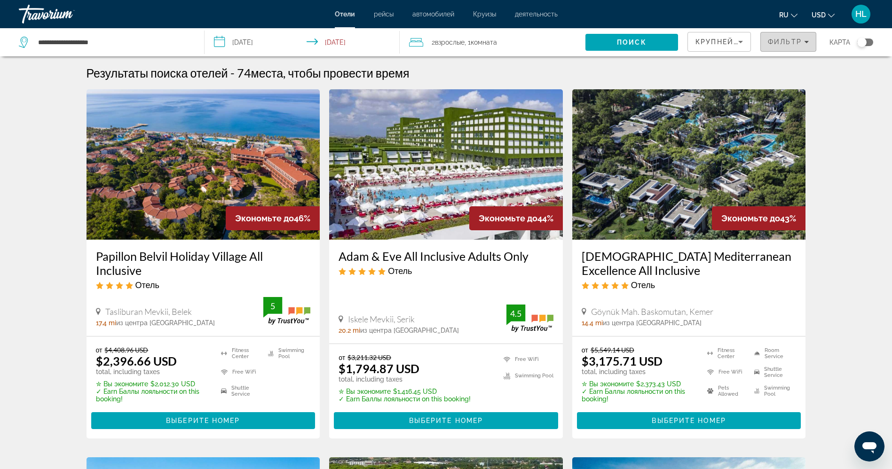
click at [776, 46] on span "Filters" at bounding box center [788, 42] width 55 height 23
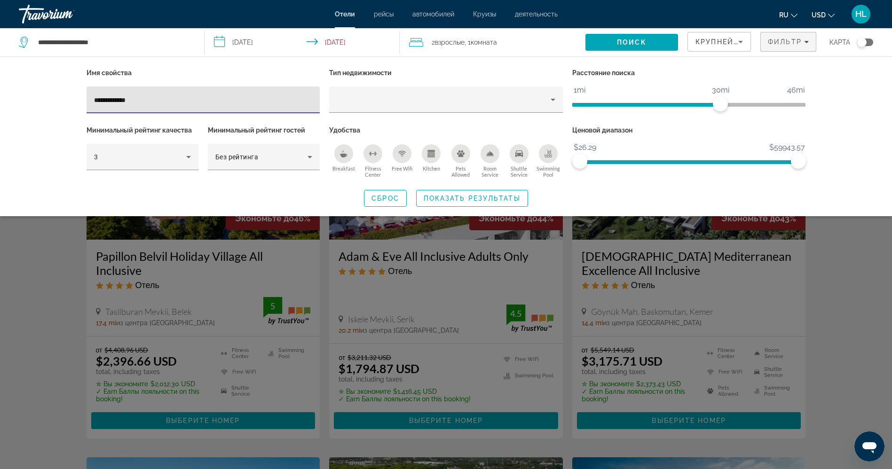
click at [300, 103] on input "**********" at bounding box center [203, 100] width 219 height 11
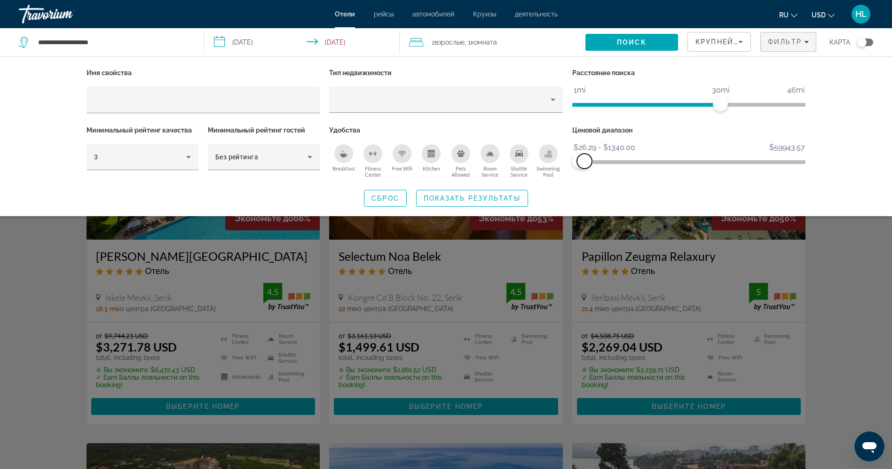
drag, startPoint x: 798, startPoint y: 161, endPoint x: 586, endPoint y: 164, distance: 212.2
click at [586, 164] on span "ngx-slider-max" at bounding box center [584, 161] width 15 height 15
click at [584, 165] on span "ngx-slider-max" at bounding box center [583, 161] width 15 height 15
click at [495, 195] on span "Показать результаты" at bounding box center [472, 199] width 97 height 8
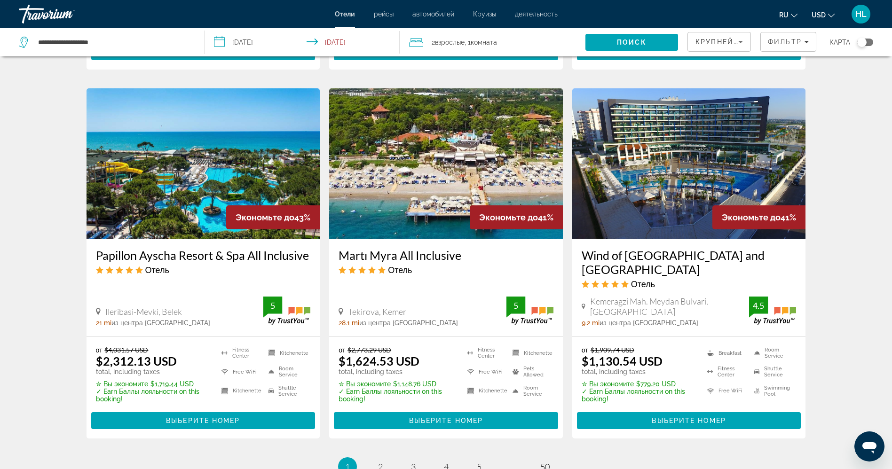
scroll to position [1098, 0]
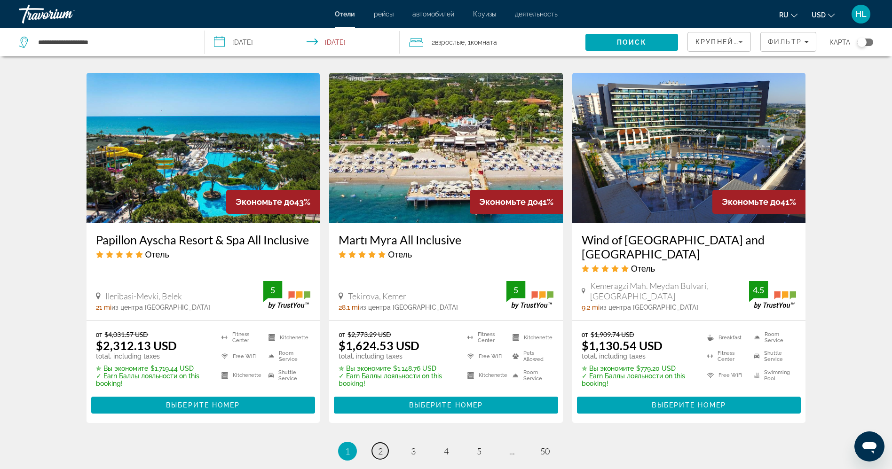
click at [381, 446] on span "2" at bounding box center [380, 451] width 5 height 10
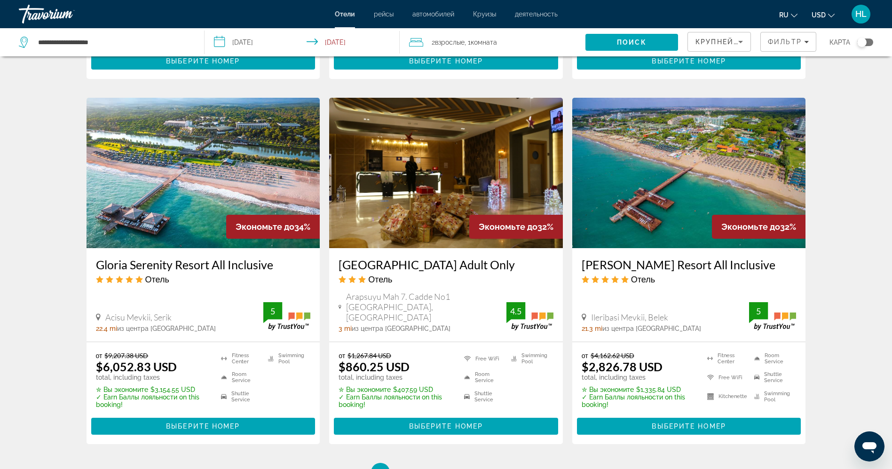
scroll to position [1096, 0]
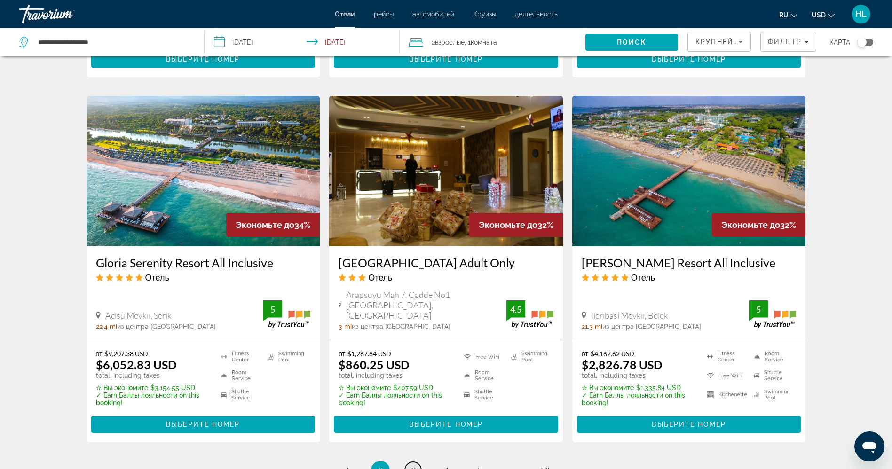
click at [415, 466] on span "3" at bounding box center [413, 471] width 5 height 10
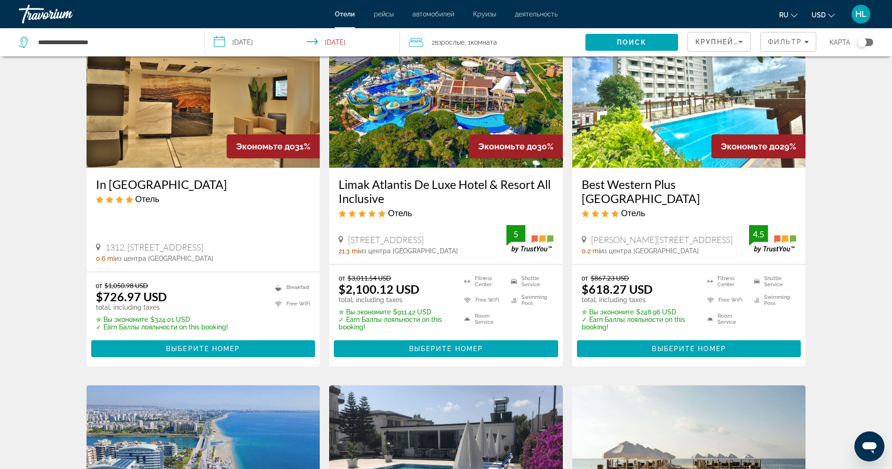
scroll to position [58, 0]
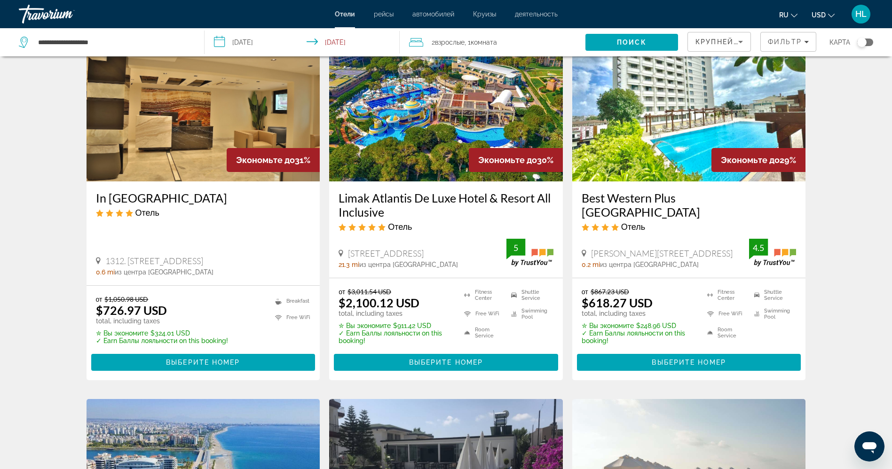
click at [635, 142] on img "Main content" at bounding box center [690, 106] width 234 height 151
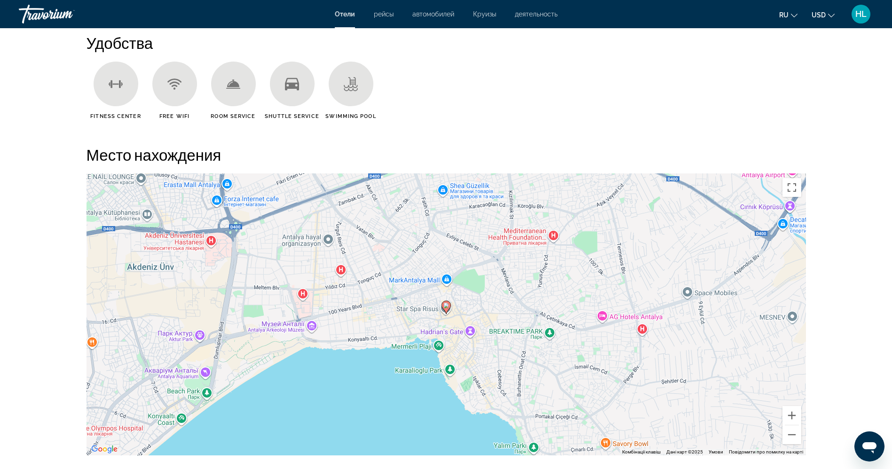
scroll to position [781, 0]
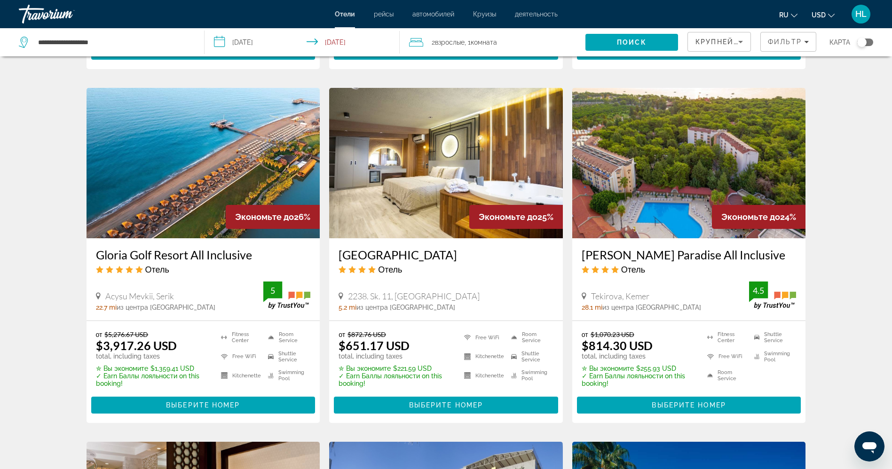
scroll to position [735, 0]
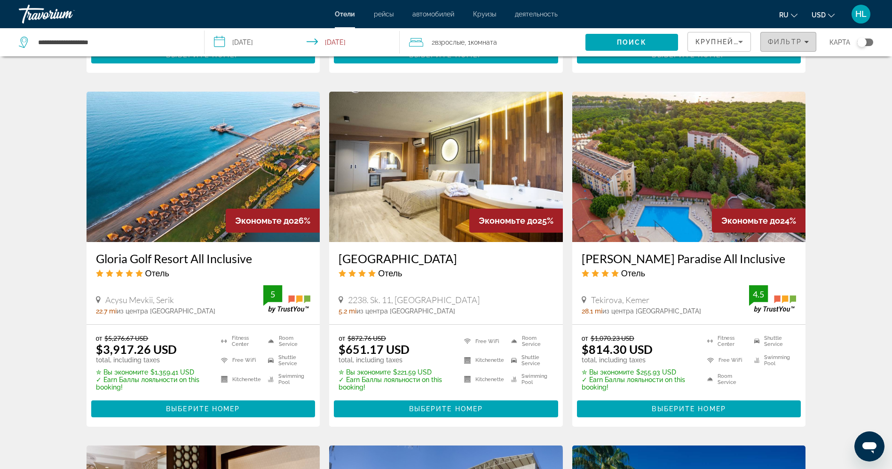
click at [805, 38] on div "Фильтр" at bounding box center [788, 42] width 41 height 8
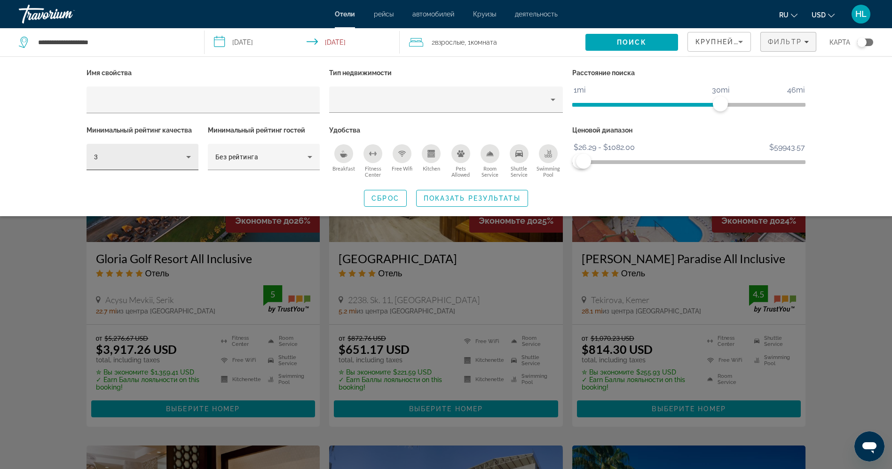
click at [159, 147] on div "3" at bounding box center [142, 157] width 97 height 26
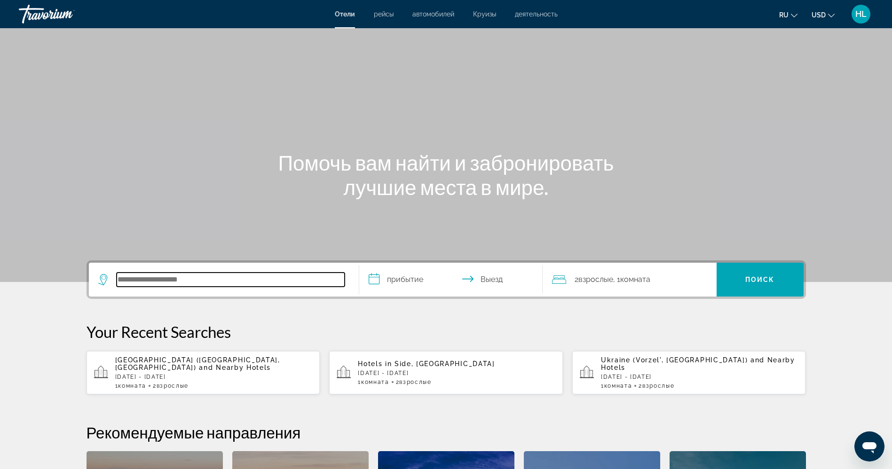
click at [194, 281] on input "Search hotel destination" at bounding box center [231, 280] width 228 height 14
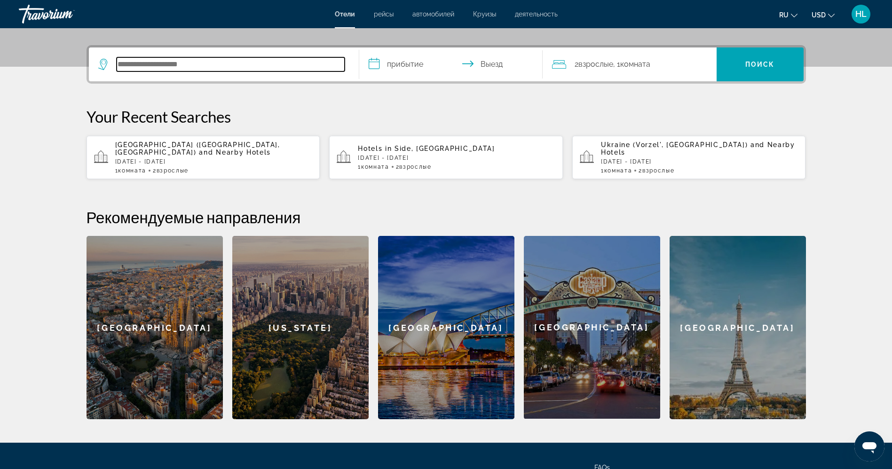
scroll to position [230, 0]
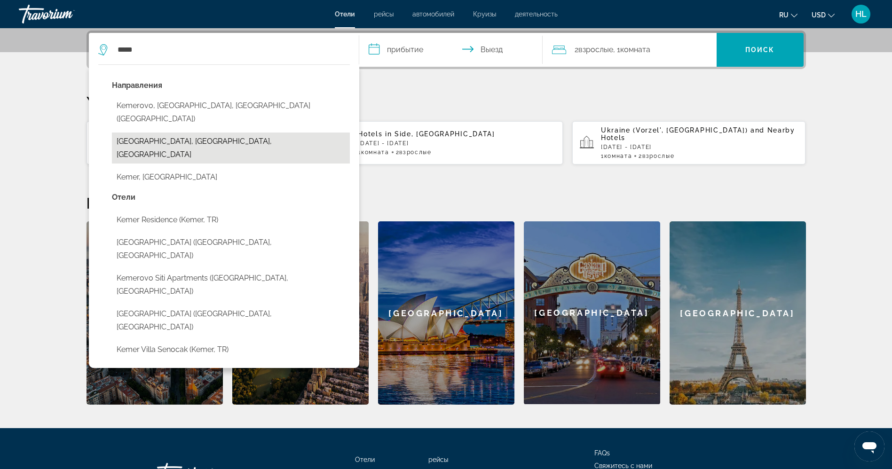
click at [183, 133] on button "[GEOGRAPHIC_DATA], [GEOGRAPHIC_DATA], [GEOGRAPHIC_DATA]" at bounding box center [231, 148] width 238 height 31
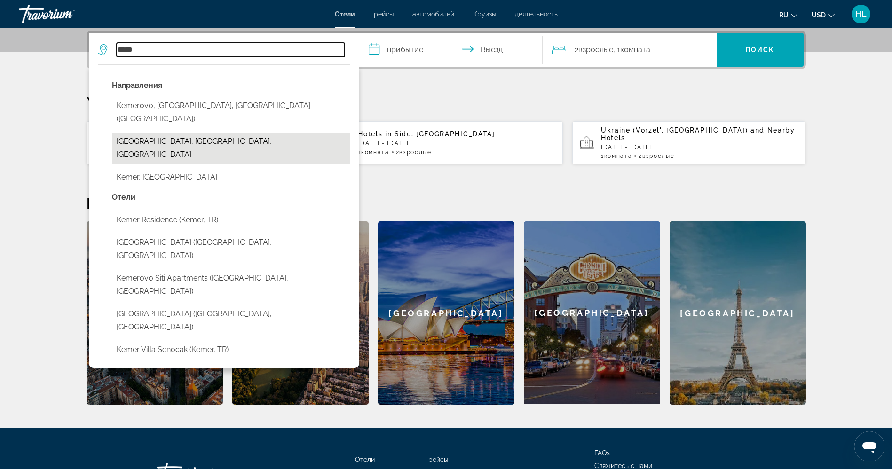
type input "**********"
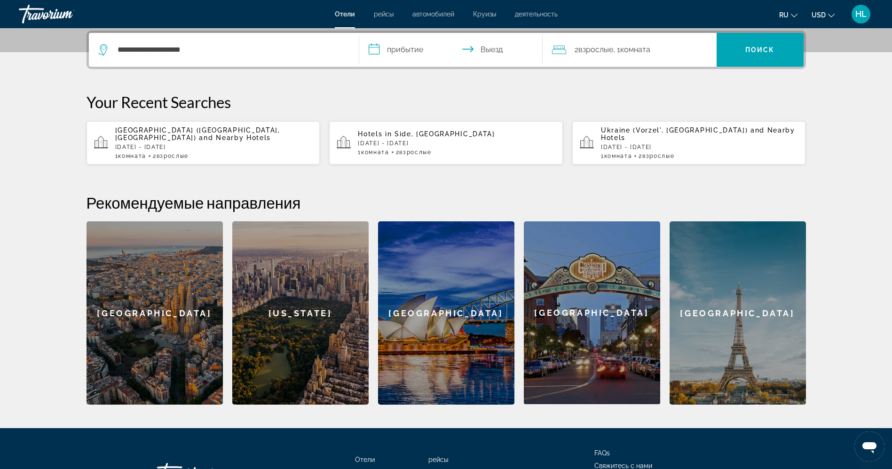
click at [404, 48] on input "**********" at bounding box center [452, 51] width 187 height 37
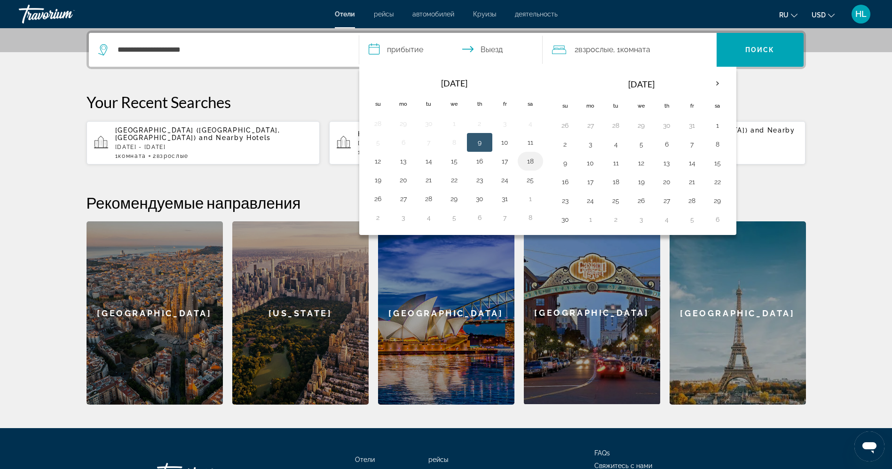
click at [532, 158] on button "18" at bounding box center [530, 161] width 15 height 13
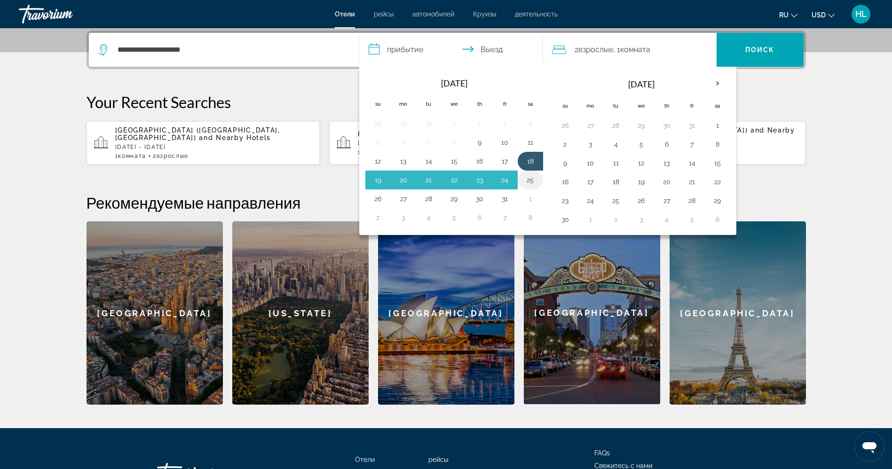
click at [530, 181] on button "25" at bounding box center [530, 180] width 15 height 13
type input "**********"
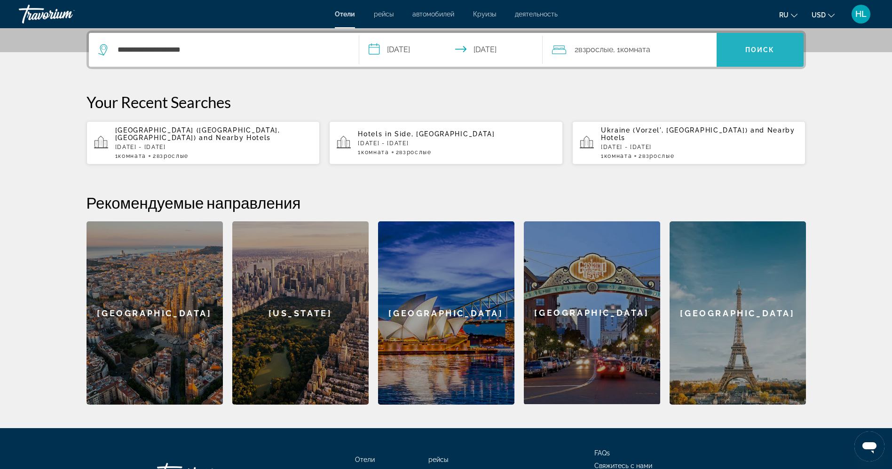
click at [748, 59] on span "Search" at bounding box center [760, 50] width 87 height 23
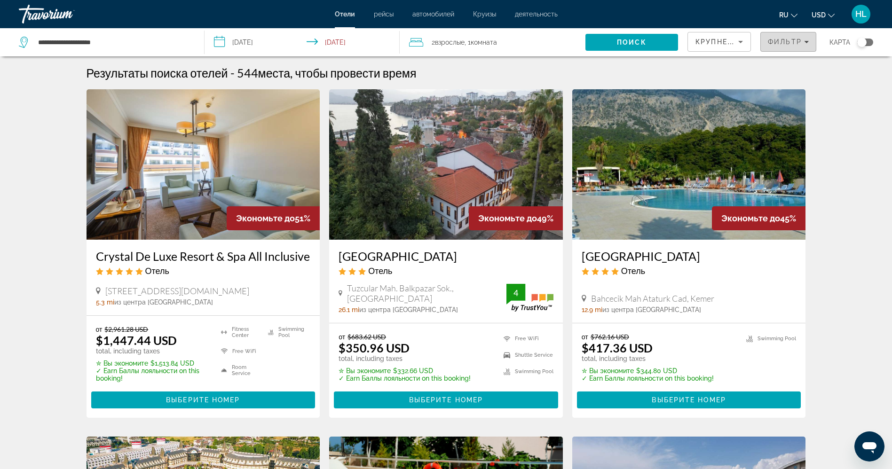
click at [778, 45] on span "Фильтр" at bounding box center [785, 42] width 34 height 8
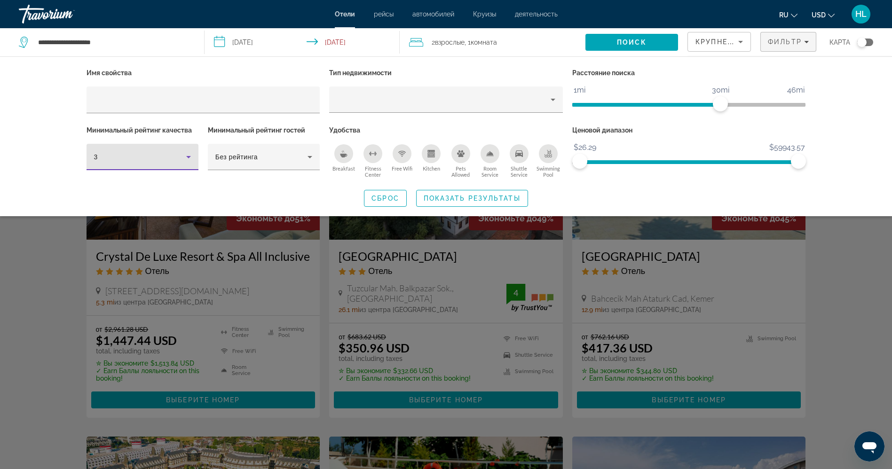
click at [160, 155] on div "3" at bounding box center [140, 156] width 92 height 11
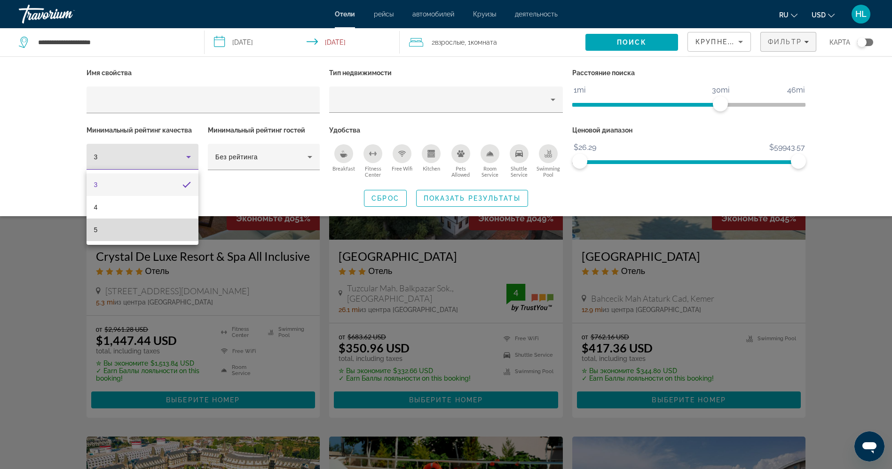
click at [130, 226] on mat-option "5" at bounding box center [143, 230] width 112 height 23
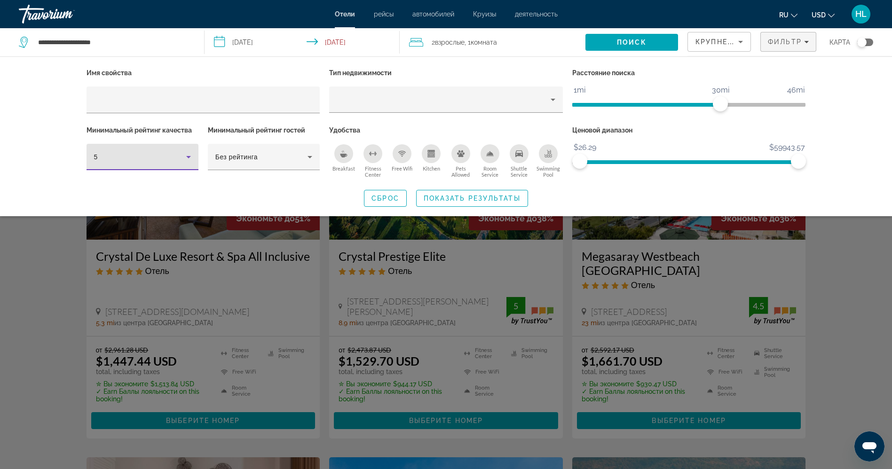
click at [402, 151] on icon "Free Wifi" at bounding box center [402, 152] width 8 height 2
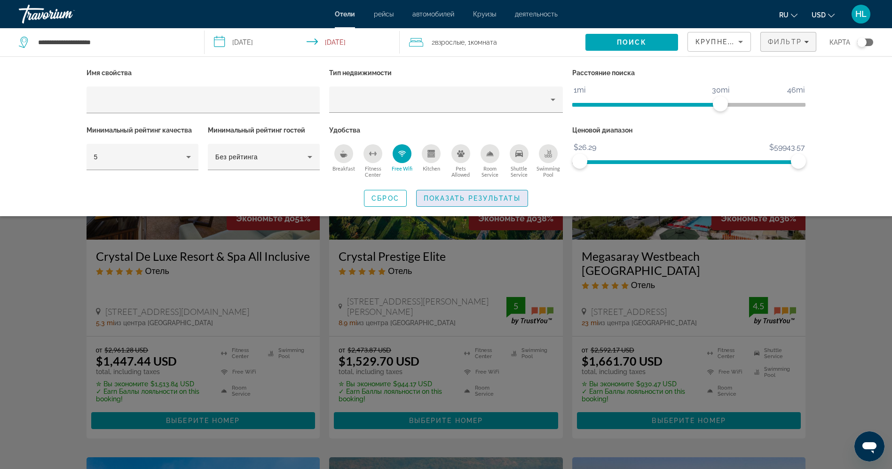
click at [437, 197] on span "Показать результаты" at bounding box center [472, 199] width 97 height 8
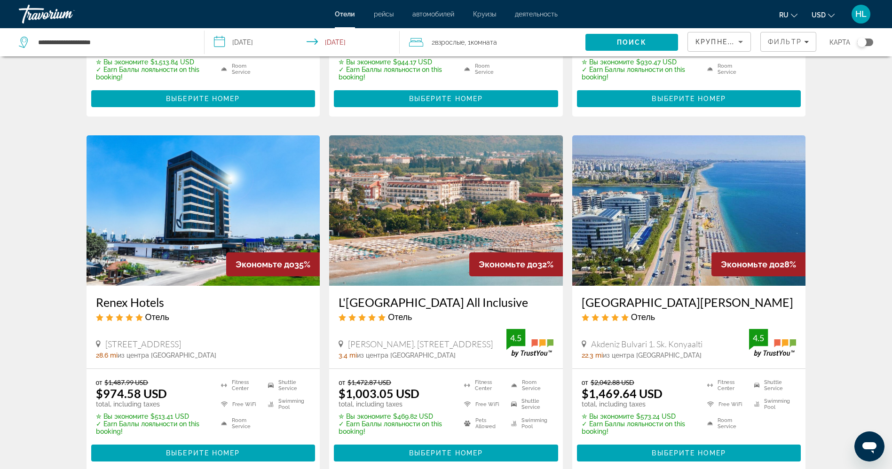
scroll to position [327, 0]
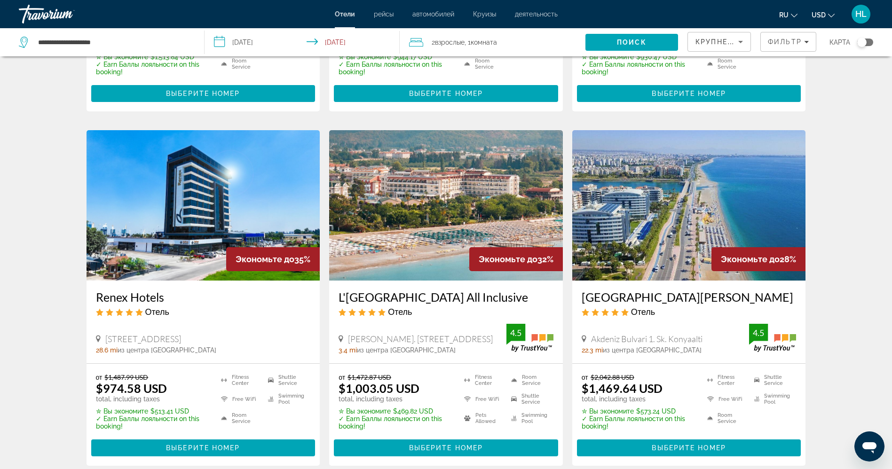
click at [460, 196] on img "Main content" at bounding box center [446, 205] width 234 height 151
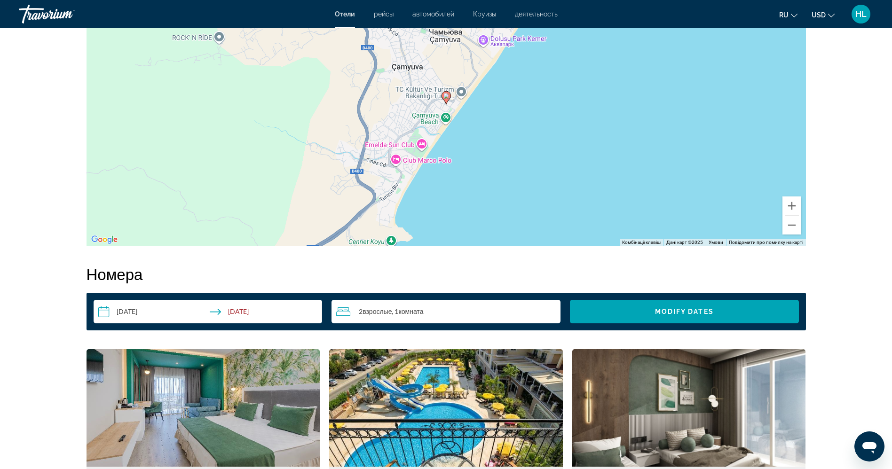
scroll to position [854, 0]
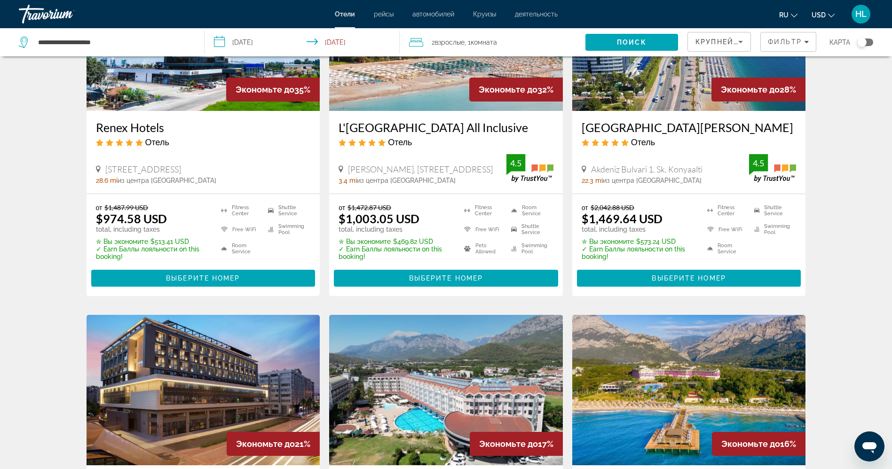
scroll to position [523, 0]
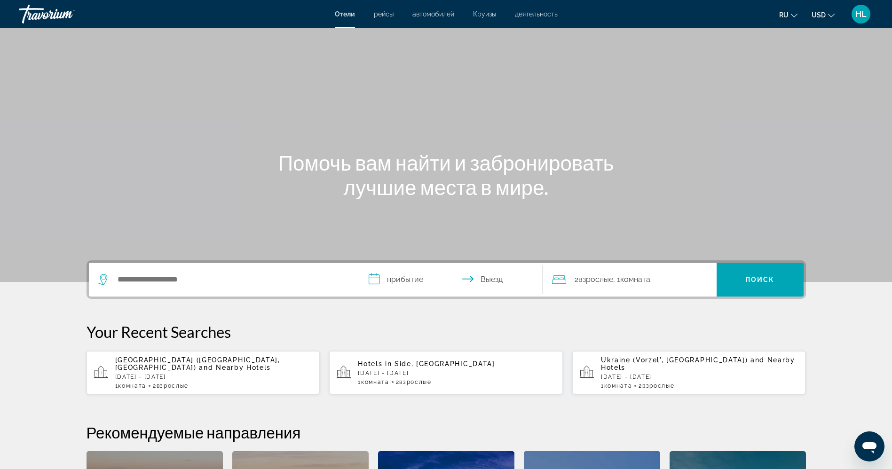
click at [152, 271] on div "Search widget" at bounding box center [223, 280] width 251 height 34
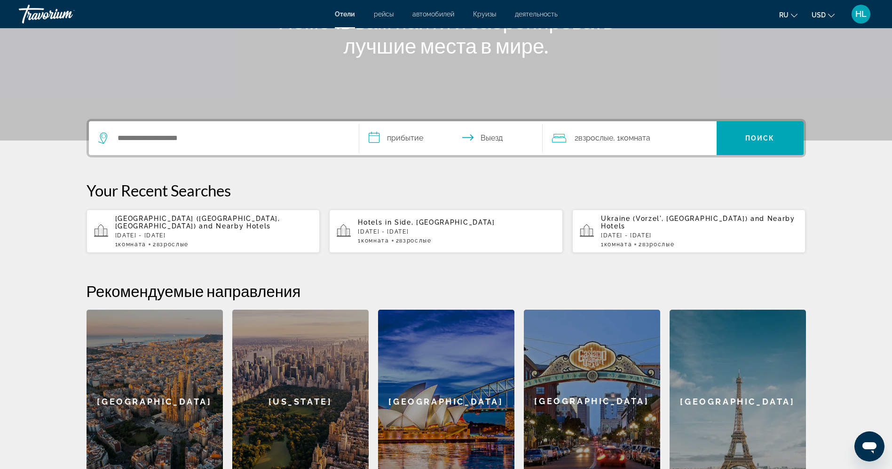
scroll to position [230, 0]
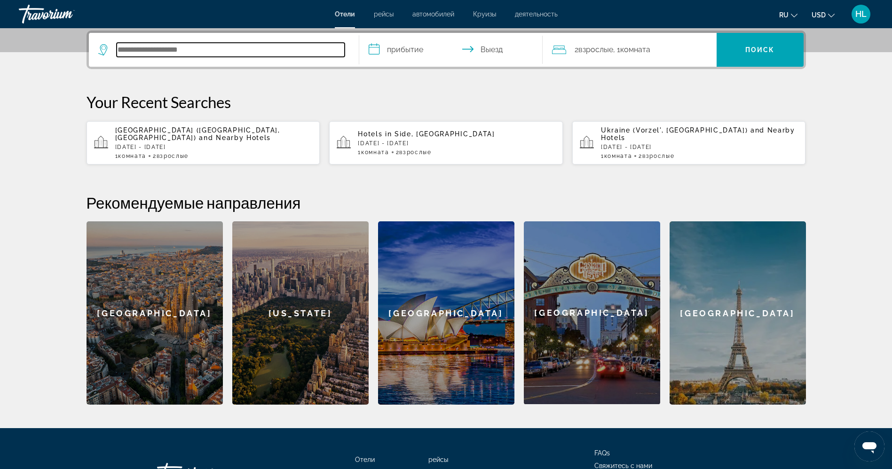
click at [139, 53] on input "Search hotel destination" at bounding box center [231, 50] width 228 height 14
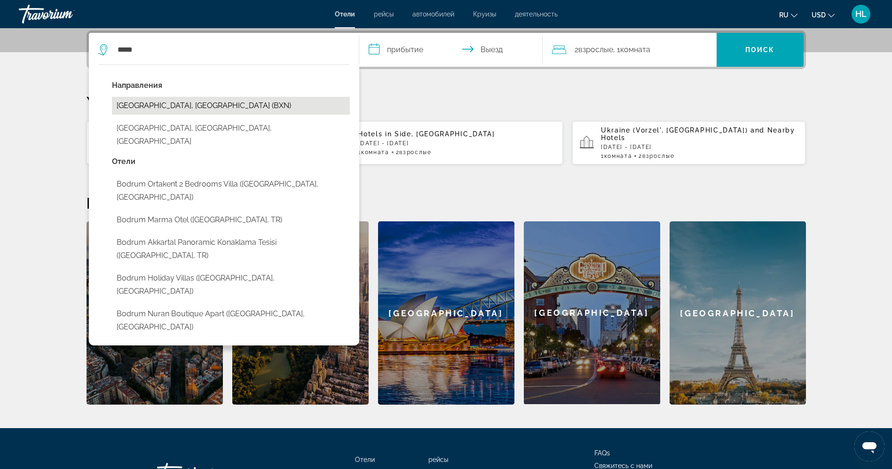
click at [191, 103] on button "[GEOGRAPHIC_DATA], [GEOGRAPHIC_DATA] (BXN)" at bounding box center [231, 106] width 238 height 18
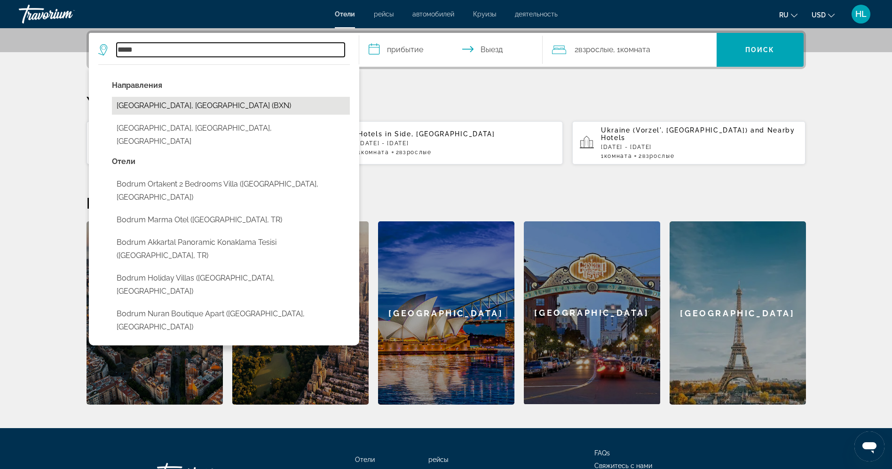
type input "**********"
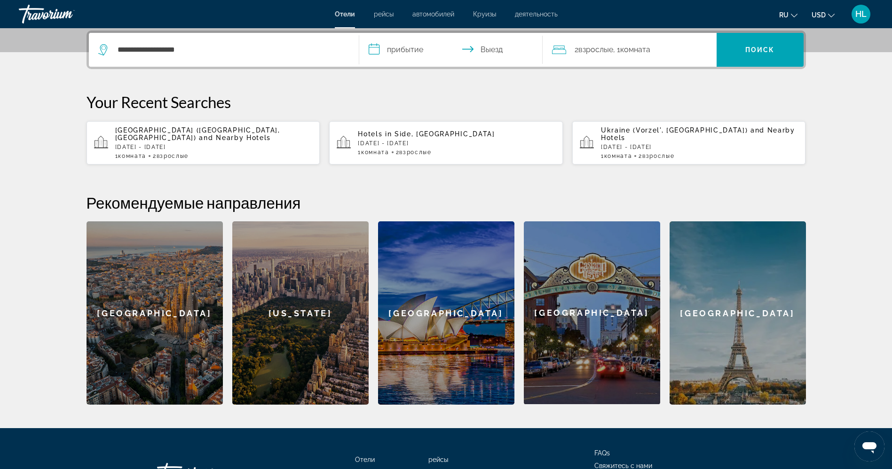
click at [415, 55] on input "**********" at bounding box center [452, 51] width 187 height 37
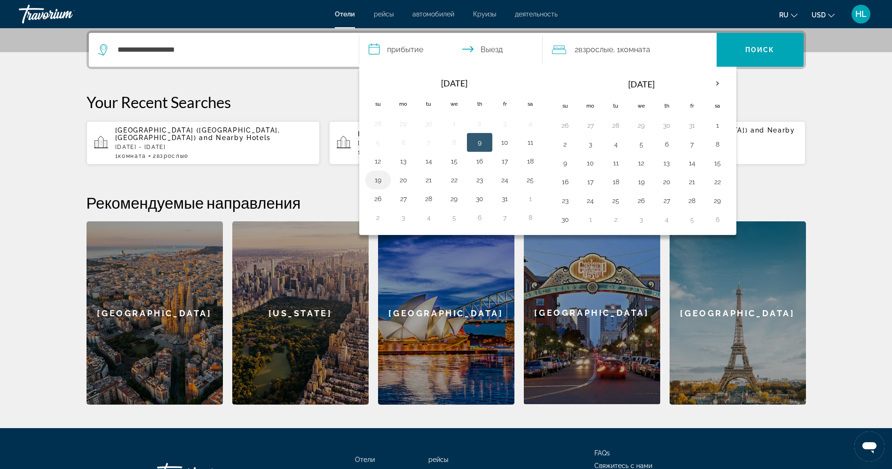
click at [381, 182] on button "19" at bounding box center [378, 180] width 15 height 13
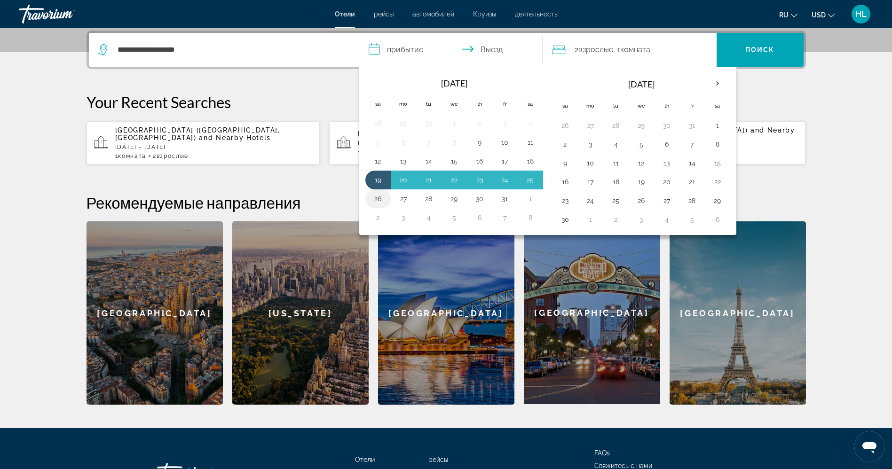
click at [373, 196] on button "26" at bounding box center [378, 198] width 15 height 13
type input "**********"
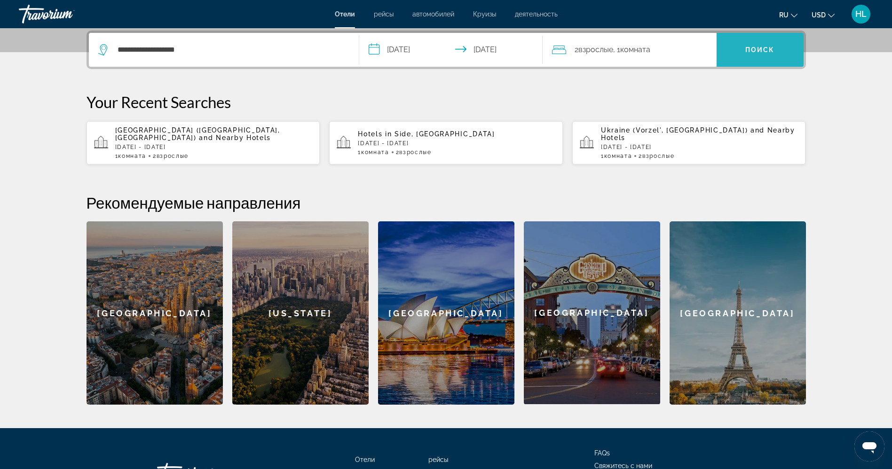
click at [668, 49] on span "Поиск" at bounding box center [761, 50] width 30 height 8
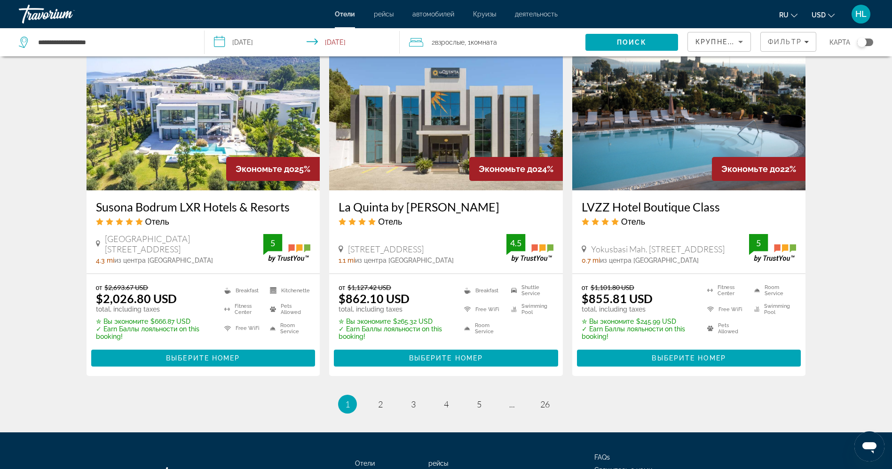
scroll to position [1184, 0]
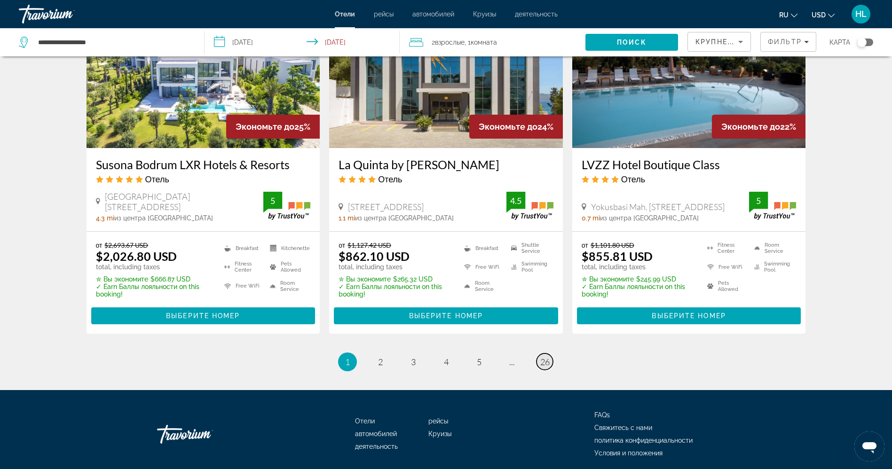
click at [545, 347] on span "26" at bounding box center [545, 362] width 9 height 10
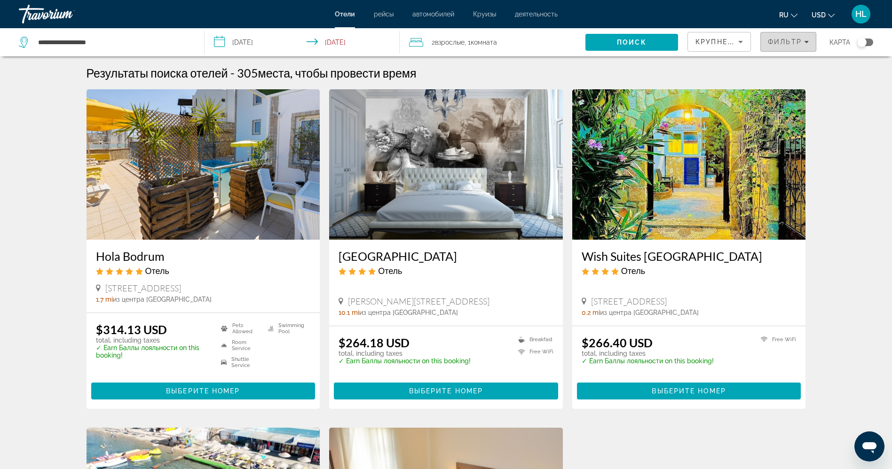
click at [668, 39] on span "Фильтр" at bounding box center [785, 42] width 34 height 8
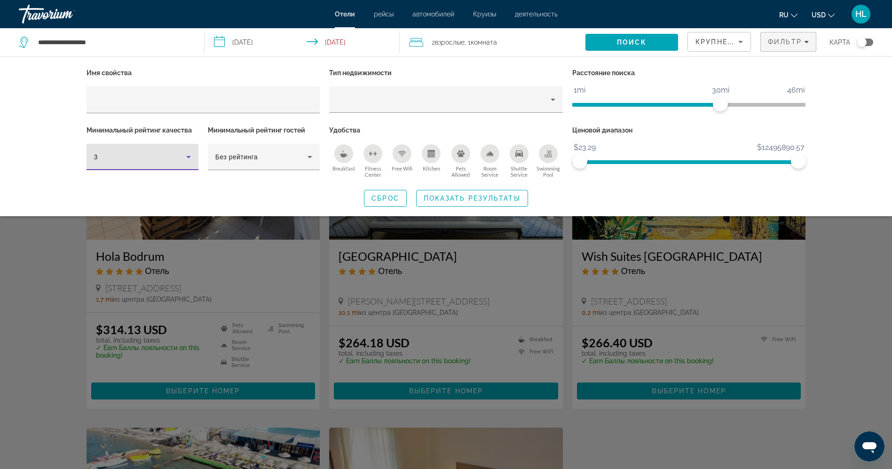
click at [166, 157] on div "3" at bounding box center [140, 156] width 92 height 11
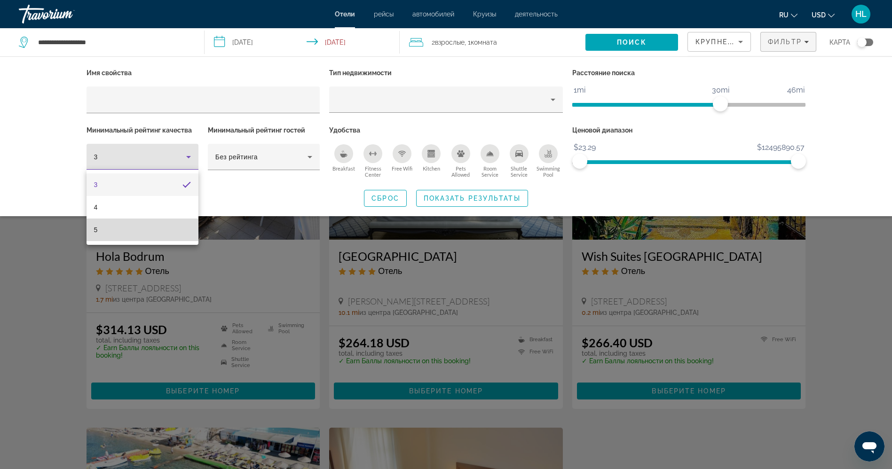
click at [129, 231] on mat-option "5" at bounding box center [143, 230] width 112 height 23
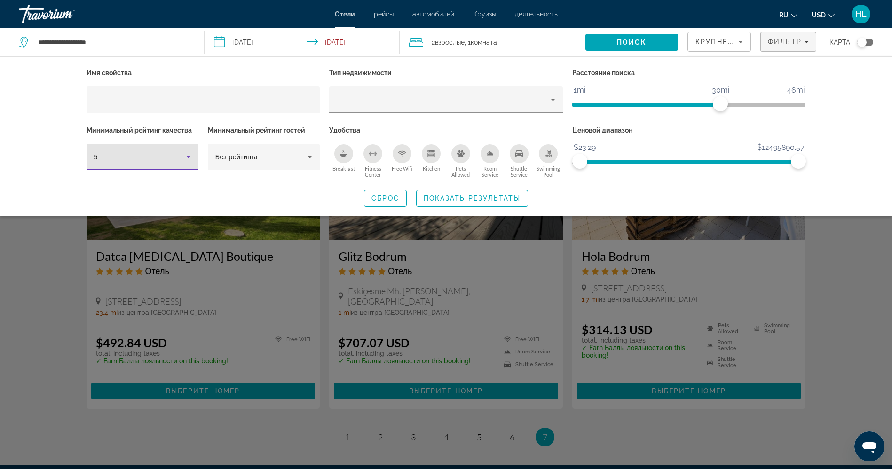
click at [403, 156] on circle "Free Wifi" at bounding box center [402, 156] width 1 height 1
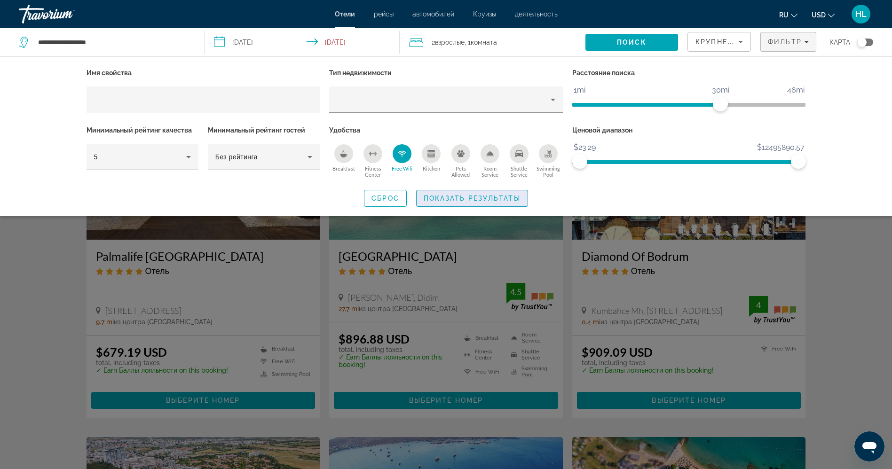
click at [441, 196] on span "Показать результаты" at bounding box center [472, 199] width 97 height 8
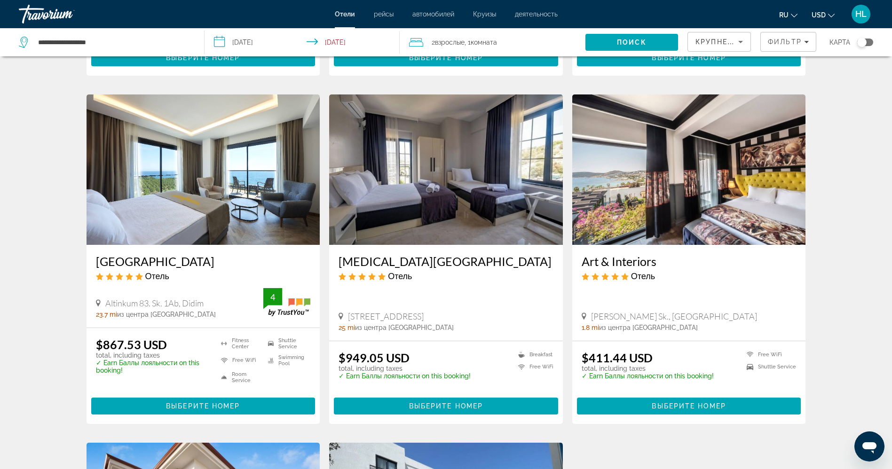
scroll to position [689, 0]
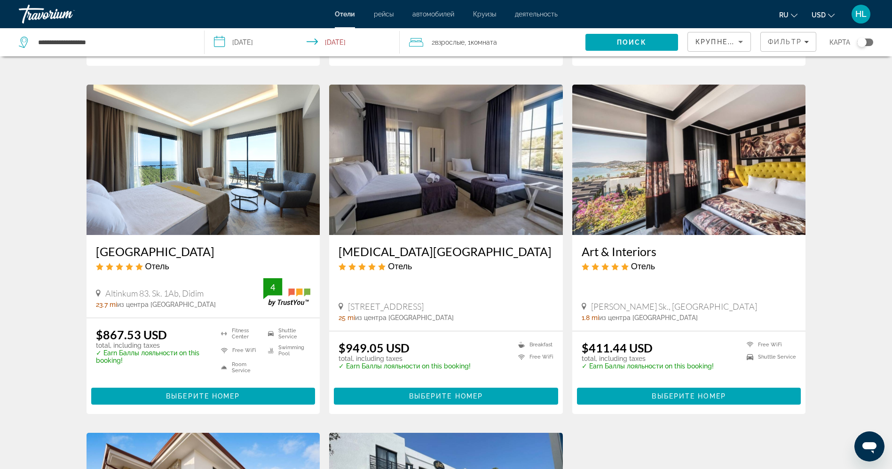
click at [667, 187] on img "Main content" at bounding box center [690, 160] width 234 height 151
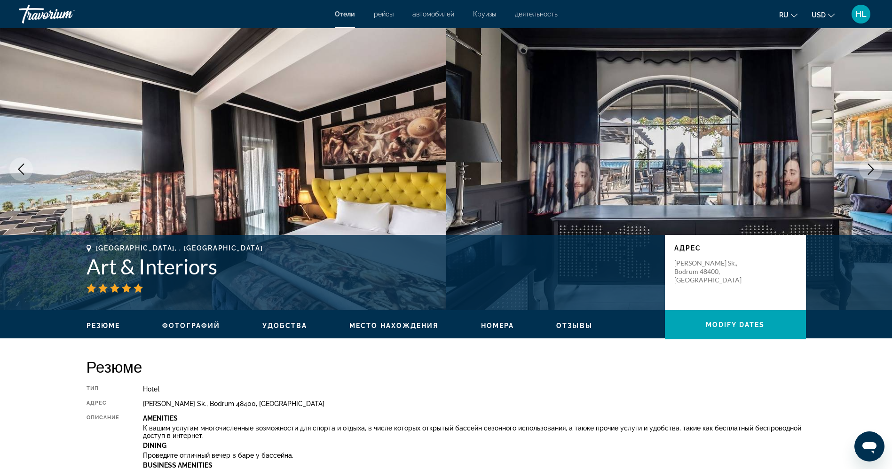
click at [668, 166] on icon "Next image" at bounding box center [871, 169] width 6 height 11
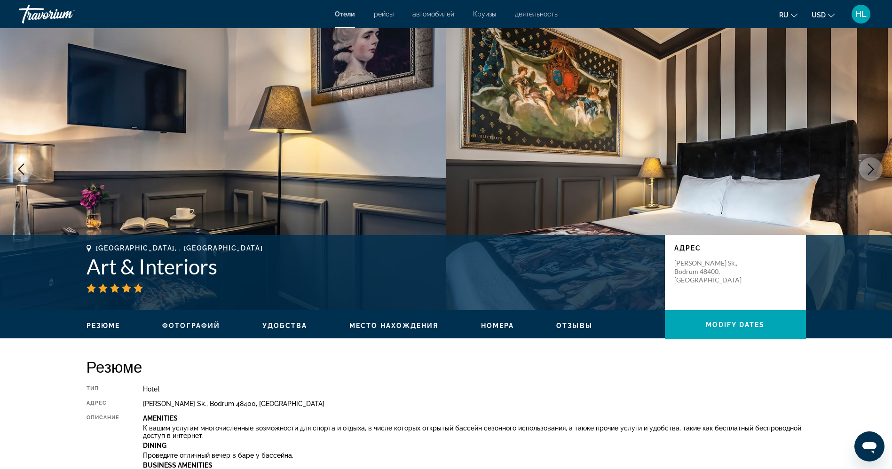
click at [668, 166] on icon "Next image" at bounding box center [871, 169] width 6 height 11
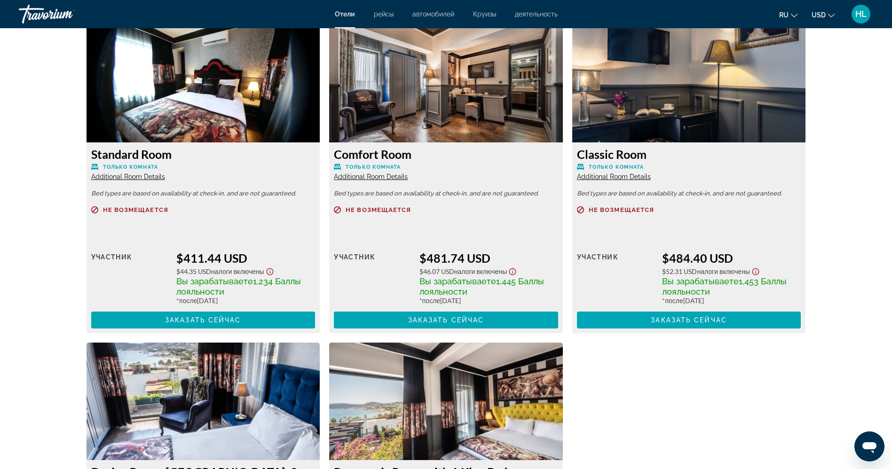
scroll to position [1305, 0]
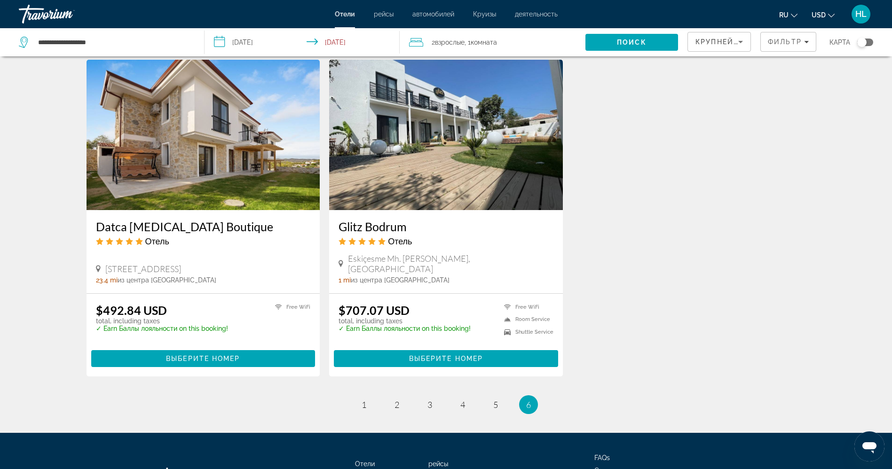
scroll to position [1084, 0]
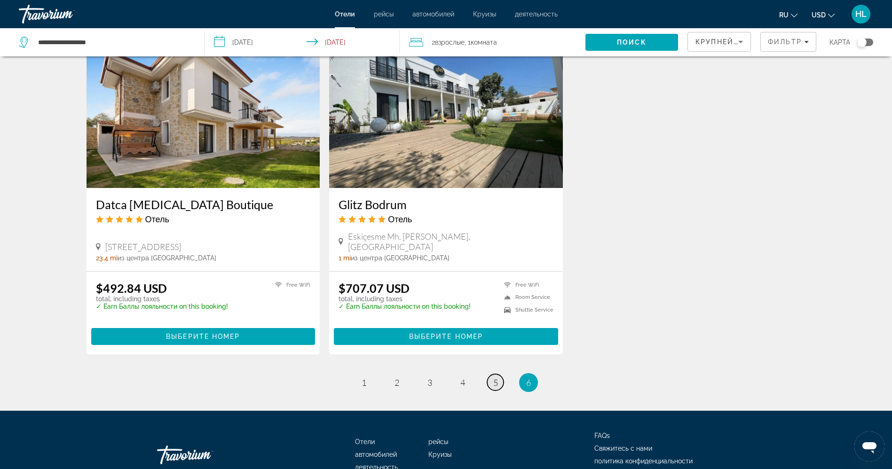
click at [492, 347] on link "page 5" at bounding box center [495, 382] width 16 height 16
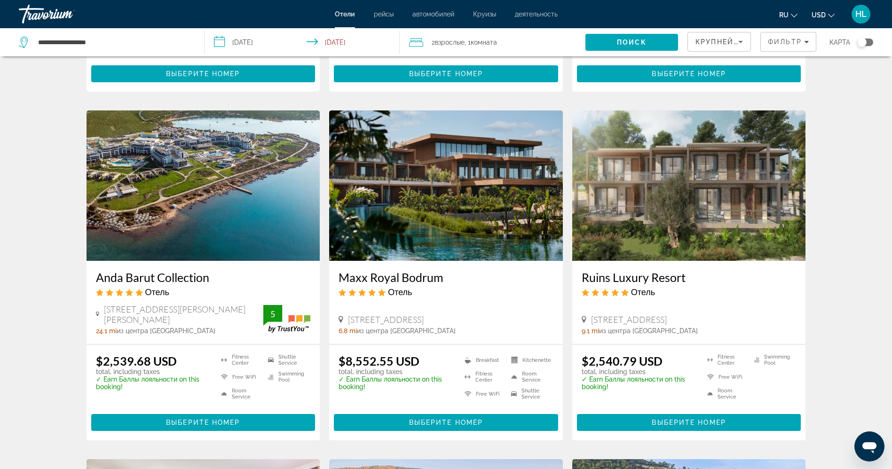
scroll to position [706, 0]
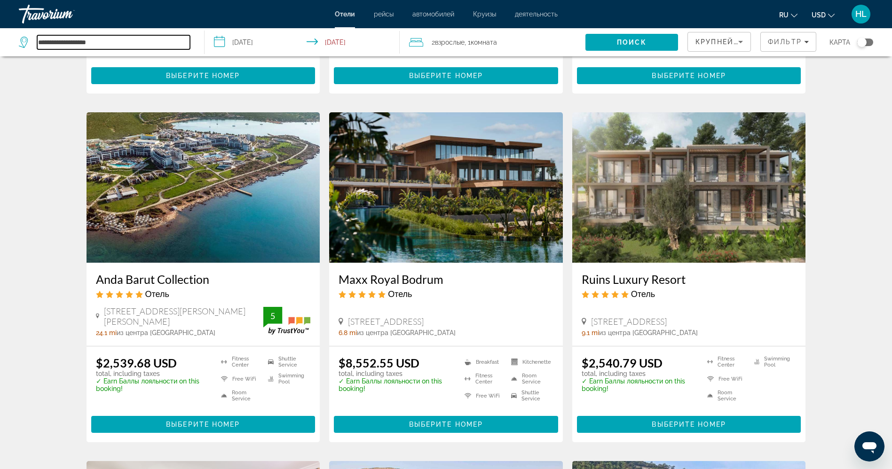
click at [78, 45] on input "**********" at bounding box center [113, 42] width 153 height 14
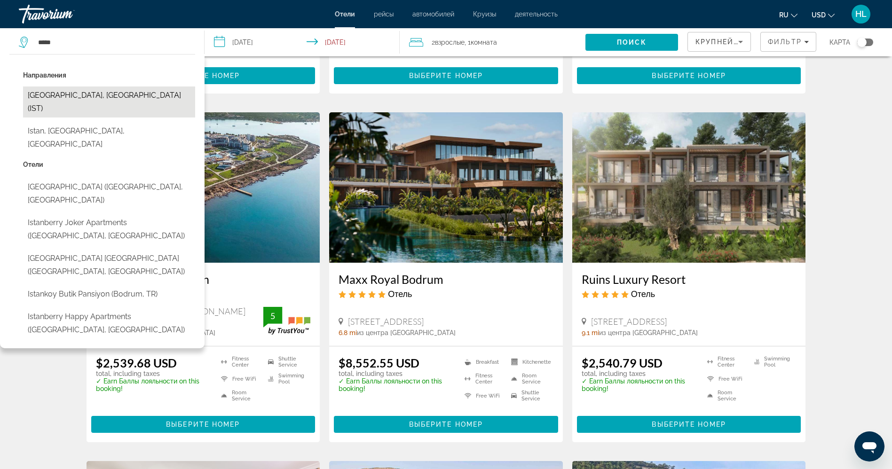
click at [76, 95] on button "[GEOGRAPHIC_DATA], [GEOGRAPHIC_DATA] (IST)" at bounding box center [109, 102] width 172 height 31
type input "**********"
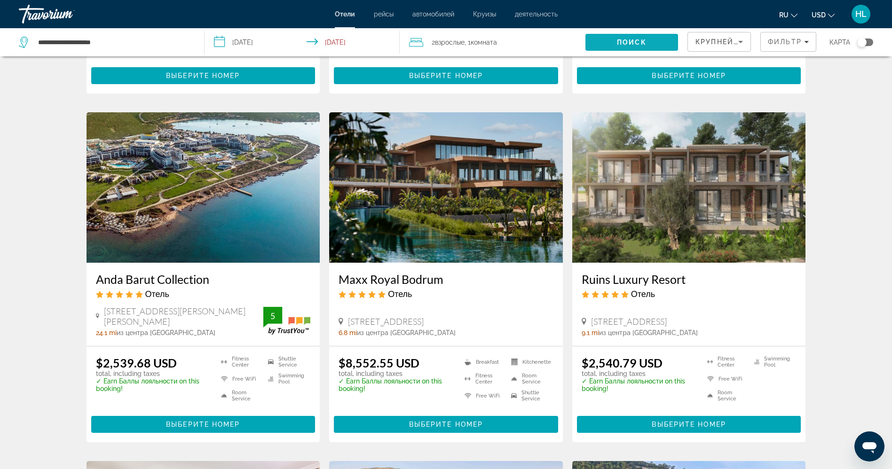
click at [635, 39] on span "Поиск" at bounding box center [632, 43] width 30 height 8
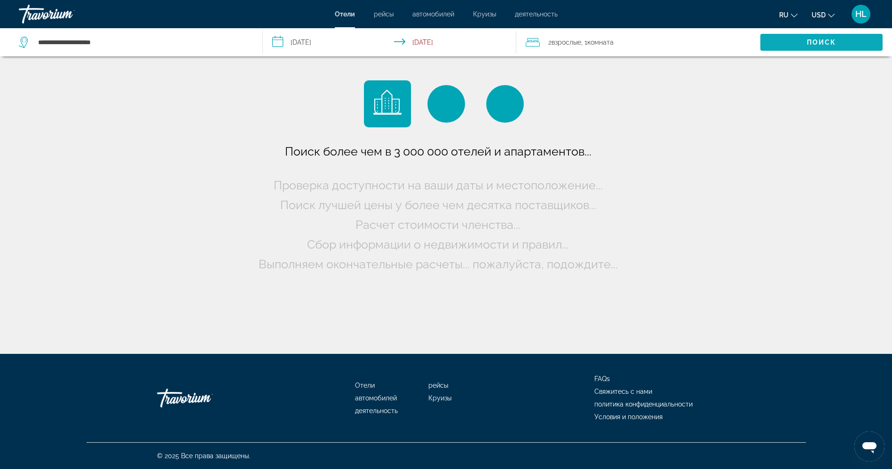
scroll to position [0, 0]
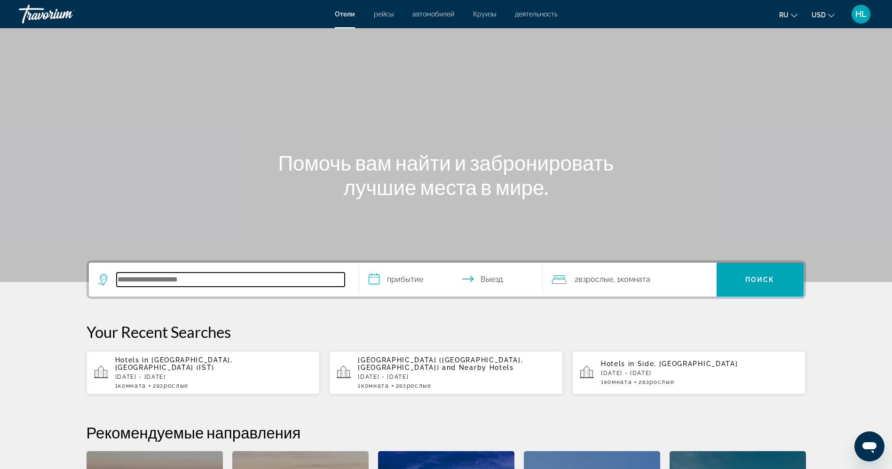
click at [160, 278] on input "Search hotel destination" at bounding box center [231, 280] width 228 height 14
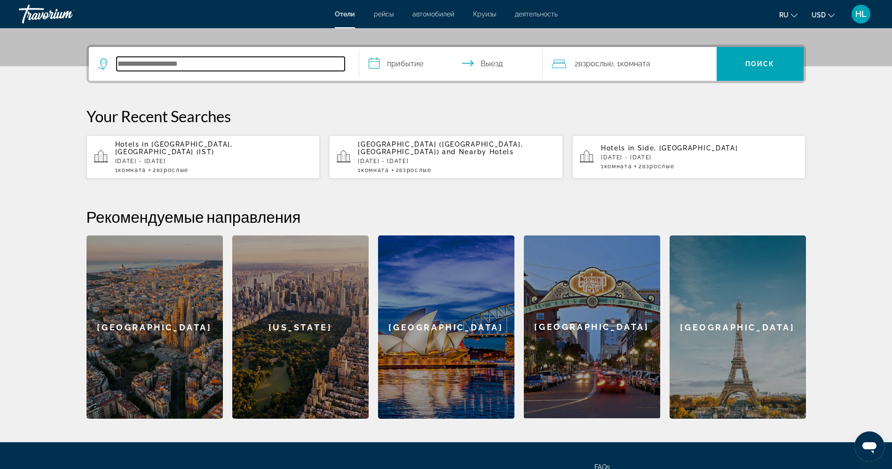
scroll to position [230, 0]
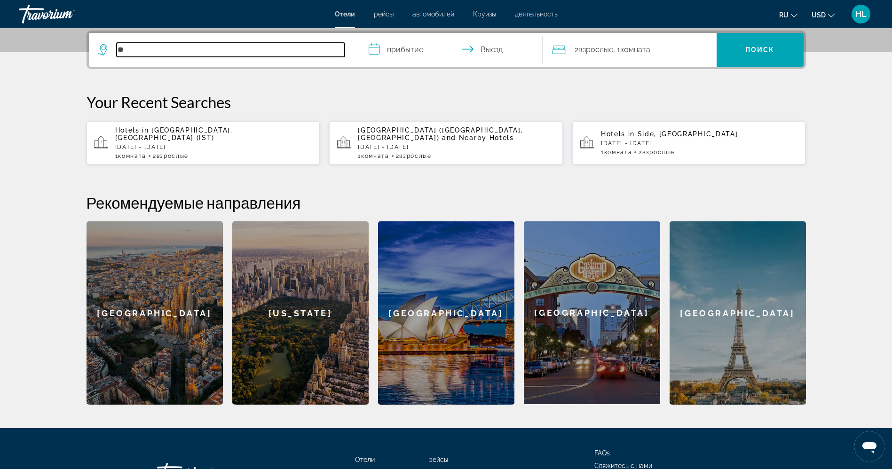
type input "*"
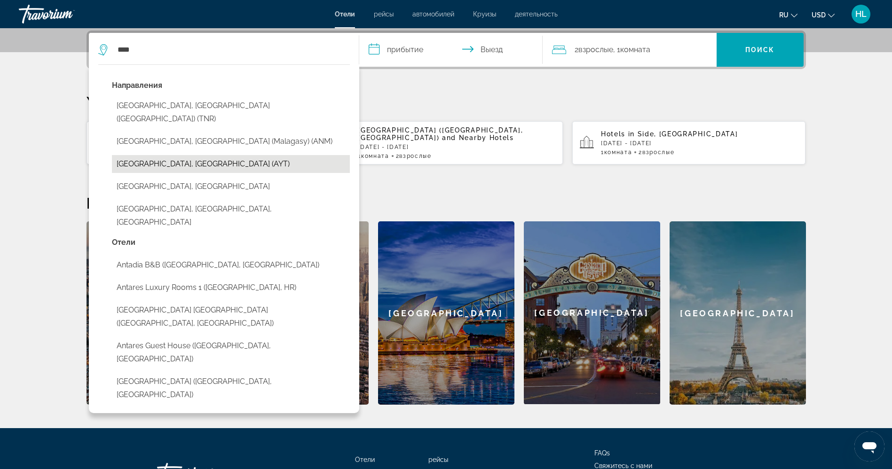
click at [184, 155] on button "[GEOGRAPHIC_DATA], [GEOGRAPHIC_DATA] (AYT)" at bounding box center [231, 164] width 238 height 18
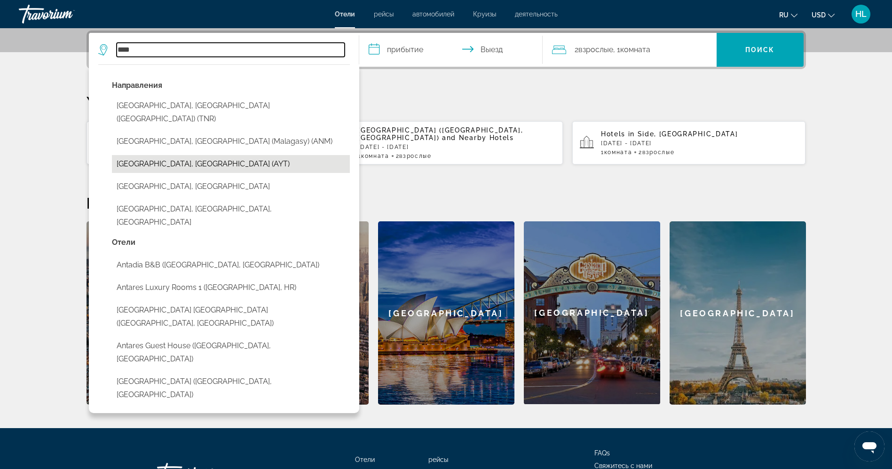
type input "**********"
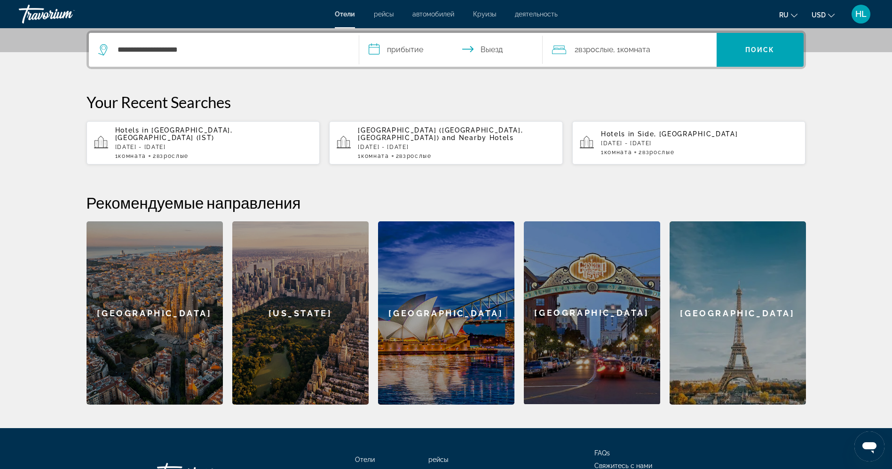
click at [394, 42] on input "**********" at bounding box center [452, 51] width 187 height 37
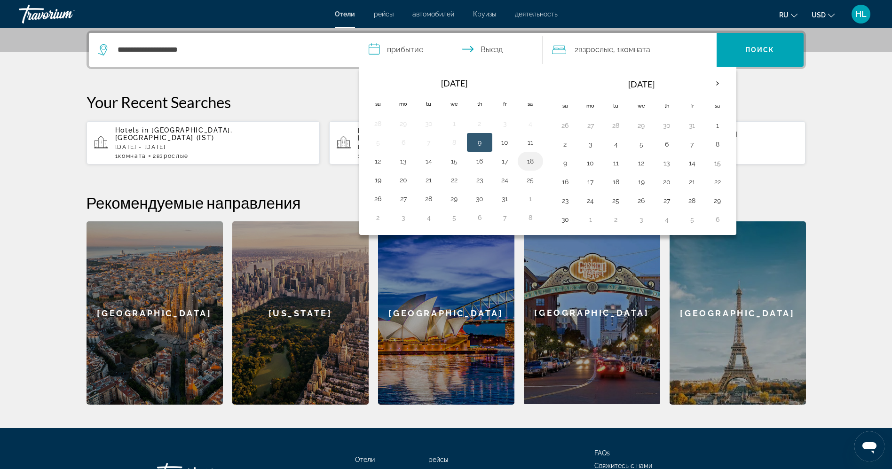
click at [535, 163] on button "18" at bounding box center [530, 161] width 15 height 13
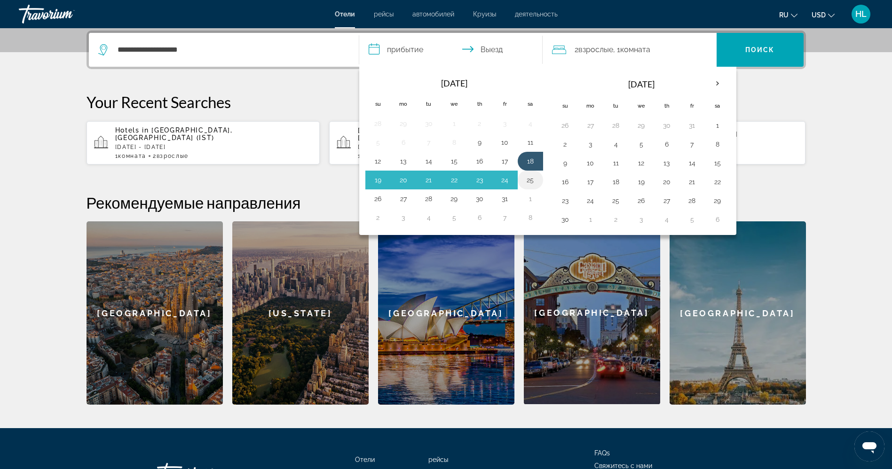
click at [530, 185] on button "25" at bounding box center [530, 180] width 15 height 13
type input "**********"
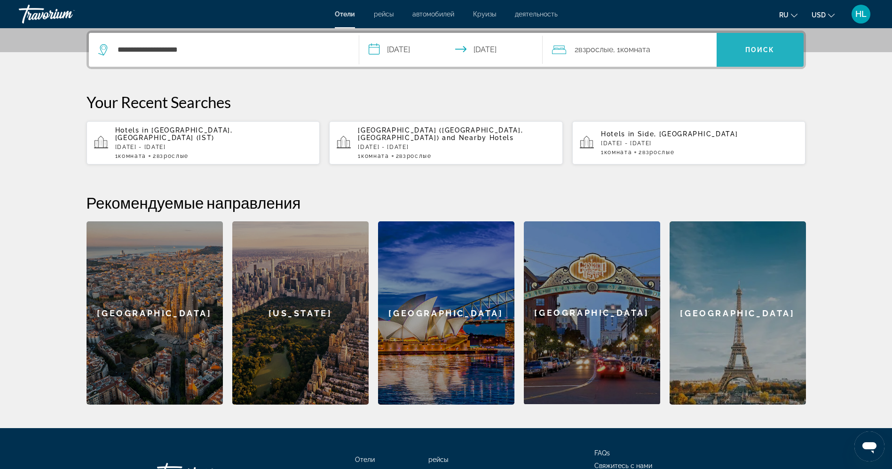
click at [759, 51] on span "Поиск" at bounding box center [761, 50] width 30 height 8
